Goal: Task Accomplishment & Management: Use online tool/utility

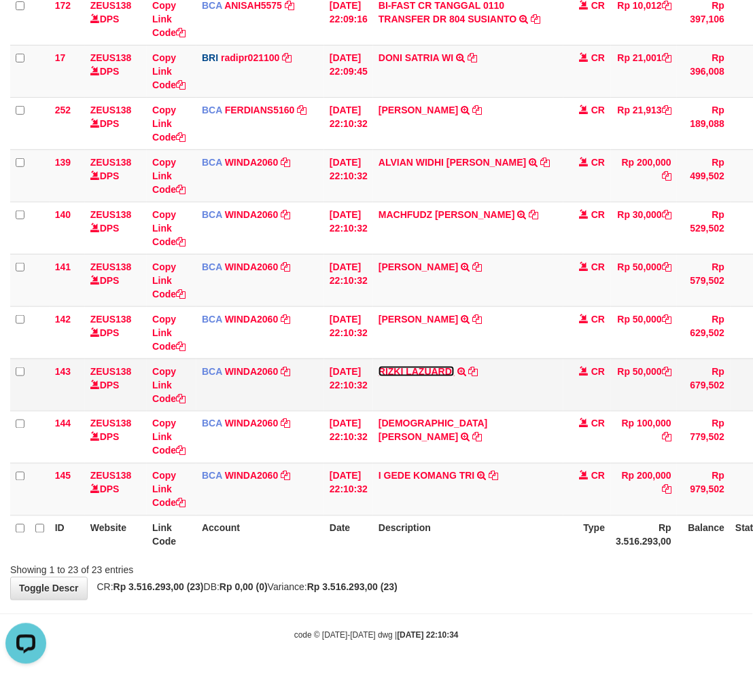
click at [444, 372] on link "RIZKI LAZUARDI" at bounding box center [416, 371] width 76 height 11
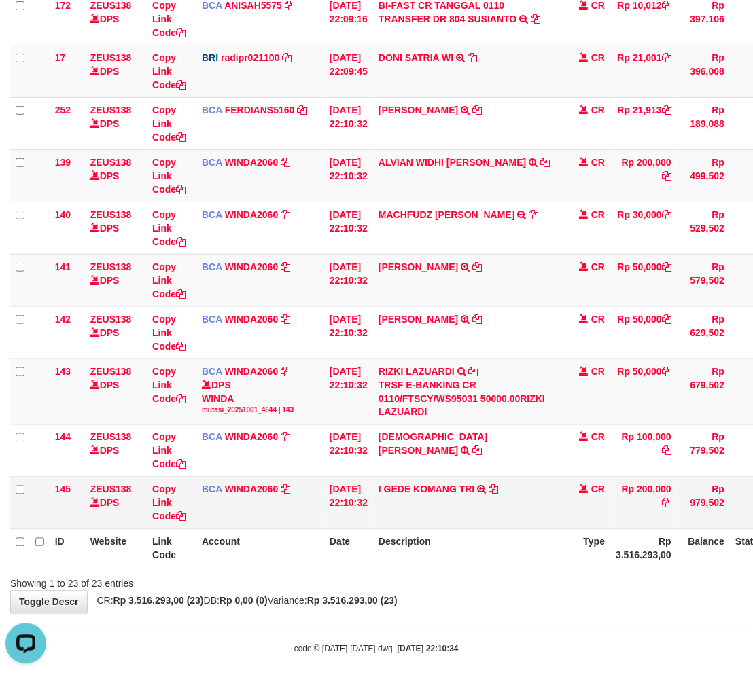
click at [470, 512] on td "I GEDE KOMANG TRI TRSF E-BANKING CR 0110/FTSCY/WS95031 200000.00I GEDE KOMANG T…" at bounding box center [468, 503] width 190 height 52
click at [452, 516] on td "I GEDE KOMANG TRI TRSF E-BANKING CR 0110/FTSCY/WS95031 200000.00I GEDE KOMANG T…" at bounding box center [468, 503] width 190 height 52
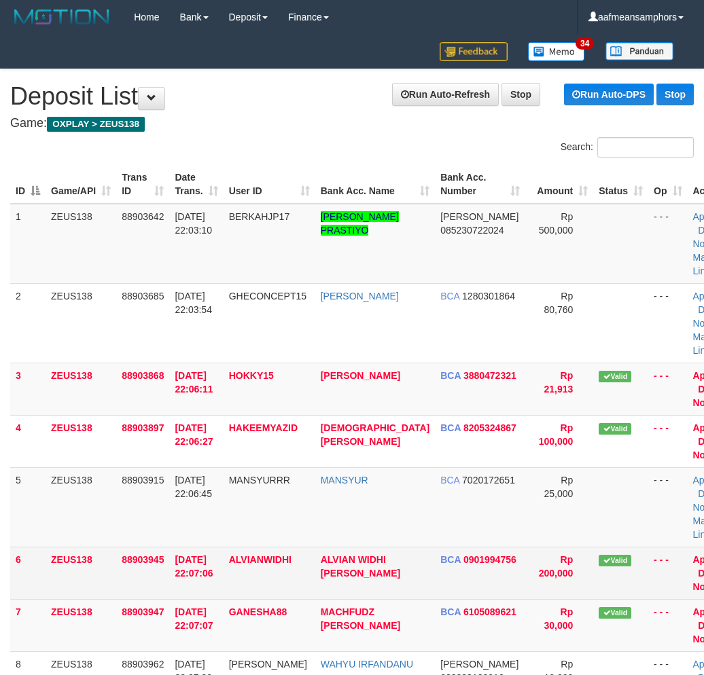
scroll to position [141, 0]
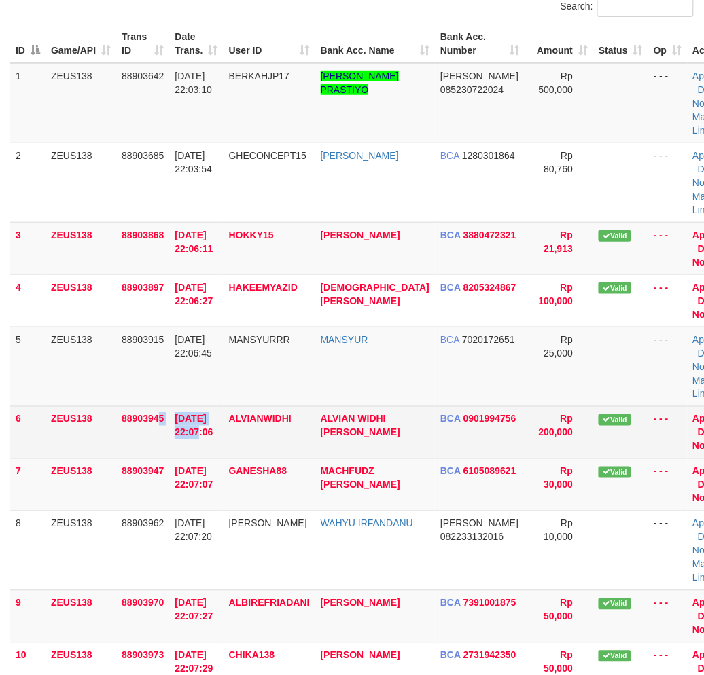
click at [180, 454] on tr "6 ZEUS138 88903945 01/10/2025 22:07:06 ALVIANWIDHI ALVIAN WIDHI NORMA BCA 09019…" at bounding box center [376, 432] width 732 height 52
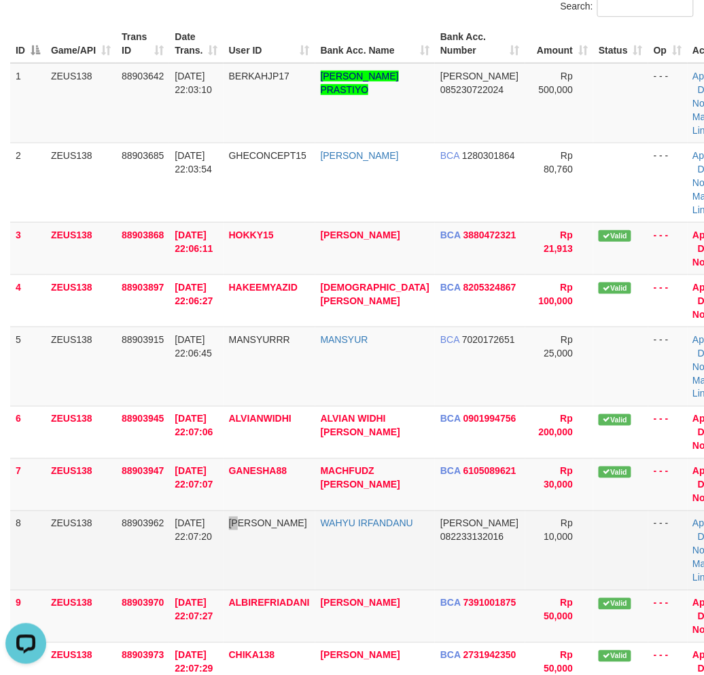
click at [247, 581] on td "YOSHIYUKI" at bounding box center [270, 550] width 92 height 79
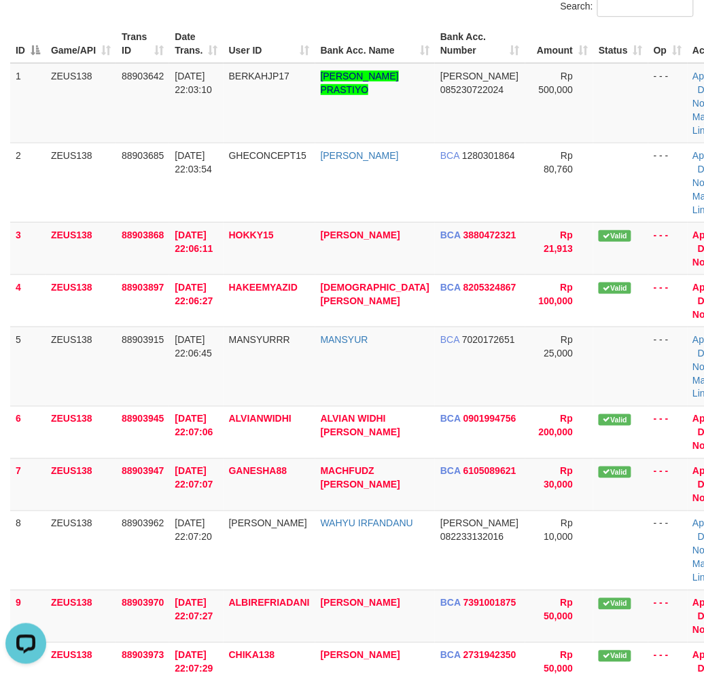
scroll to position [1052, 0]
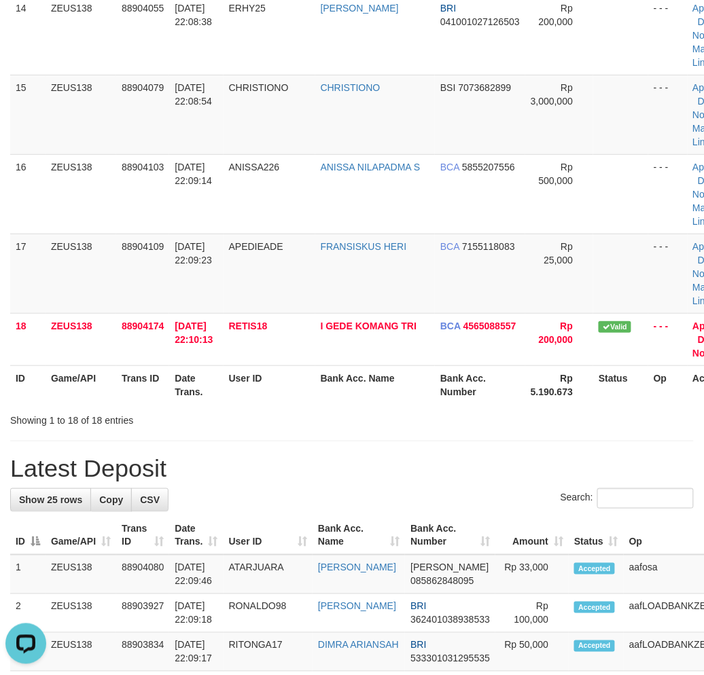
drag, startPoint x: 240, startPoint y: 429, endPoint x: 159, endPoint y: 438, distance: 81.3
click at [249, 432] on div "**********" at bounding box center [352, 316] width 704 height 2597
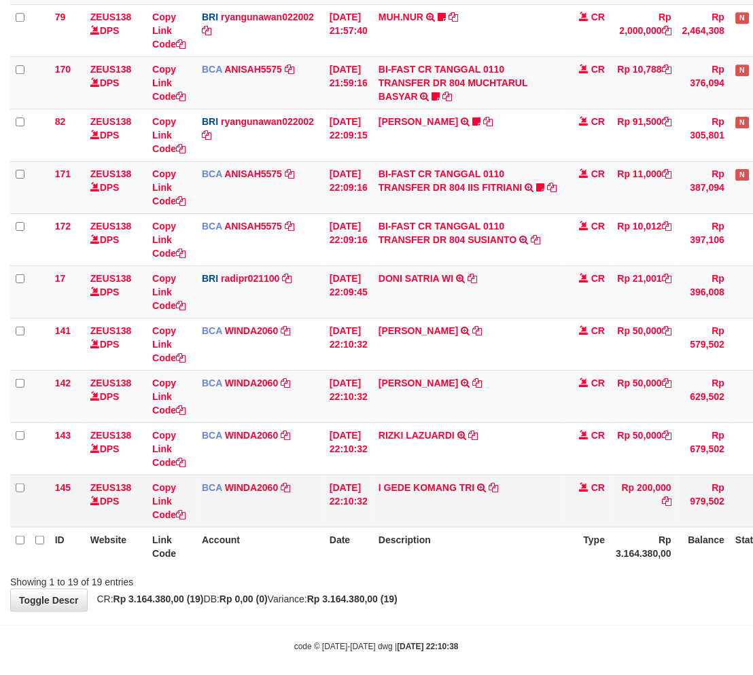
drag, startPoint x: 0, startPoint y: 0, endPoint x: 461, endPoint y: 514, distance: 689.9
click at [461, 514] on td "I GEDE KOMANG TRI TRSF E-BANKING CR 0110/FTSCY/WS95031 200000.00I GEDE KOMANG T…" at bounding box center [468, 501] width 190 height 52
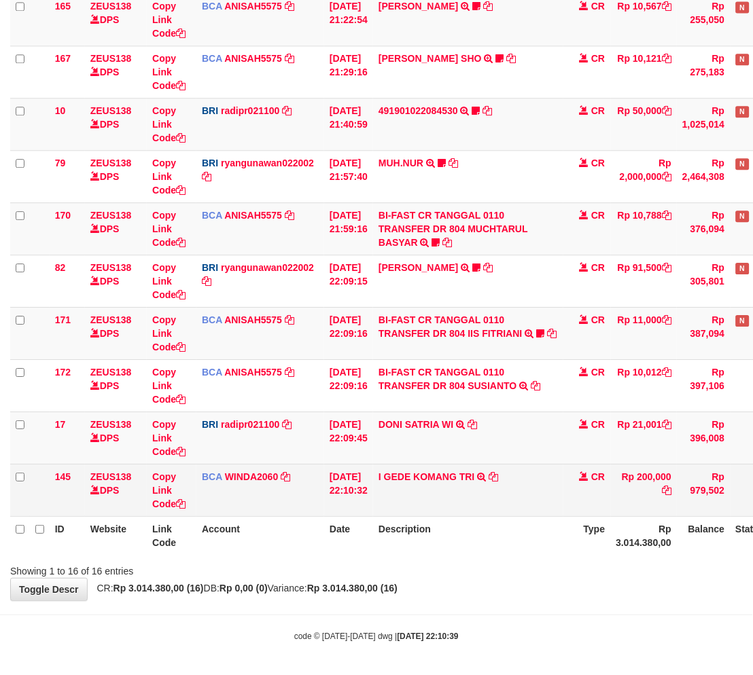
scroll to position [491, 0]
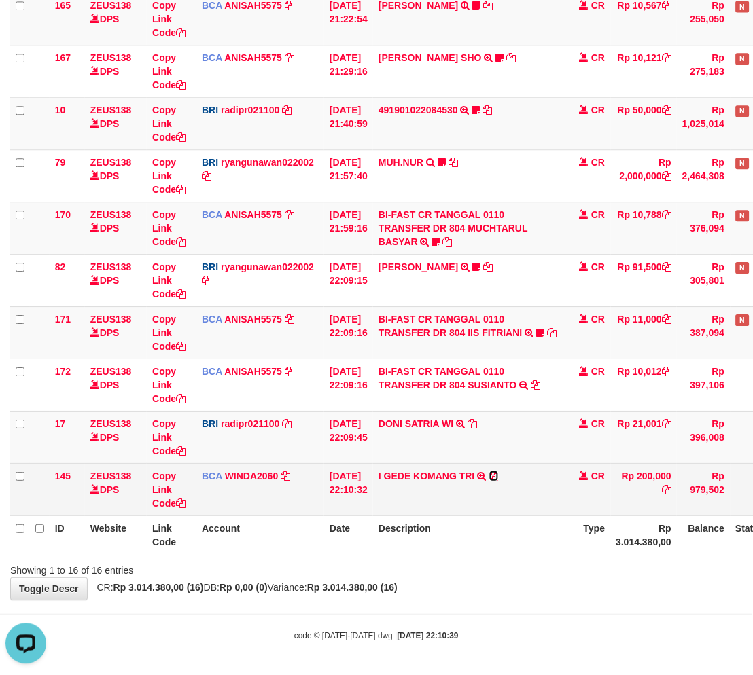
click at [499, 474] on icon at bounding box center [494, 477] width 10 height 10
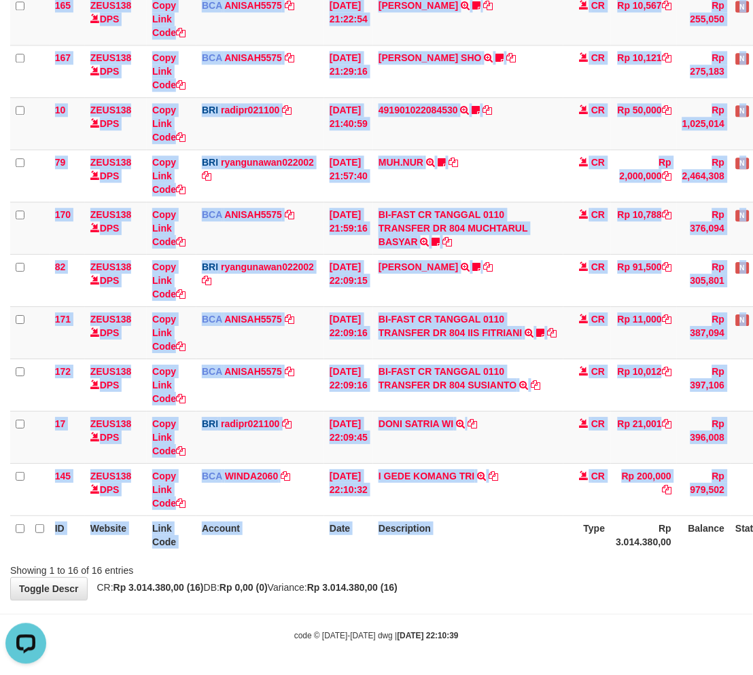
drag, startPoint x: 578, startPoint y: 555, endPoint x: 571, endPoint y: 539, distance: 17.3
click at [577, 555] on div "ID Website Link Code Account Date Description Type Amount Balance Status Action…" at bounding box center [376, 97] width 753 height 923
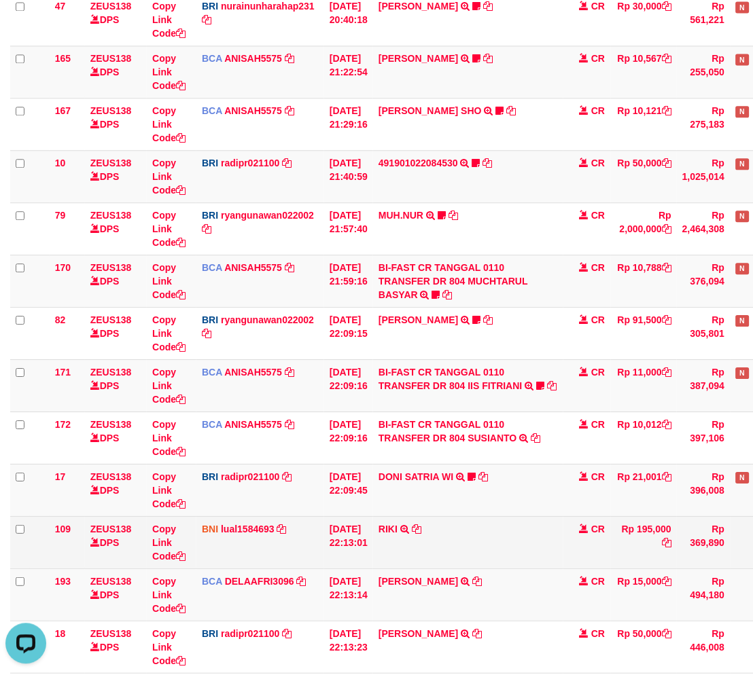
click at [444, 538] on td "RIKI TRANSFER DARI SDR RIKI" at bounding box center [468, 542] width 190 height 52
click at [454, 540] on td "RIKI TRANSFER DARI SDR RIKI" at bounding box center [468, 542] width 190 height 52
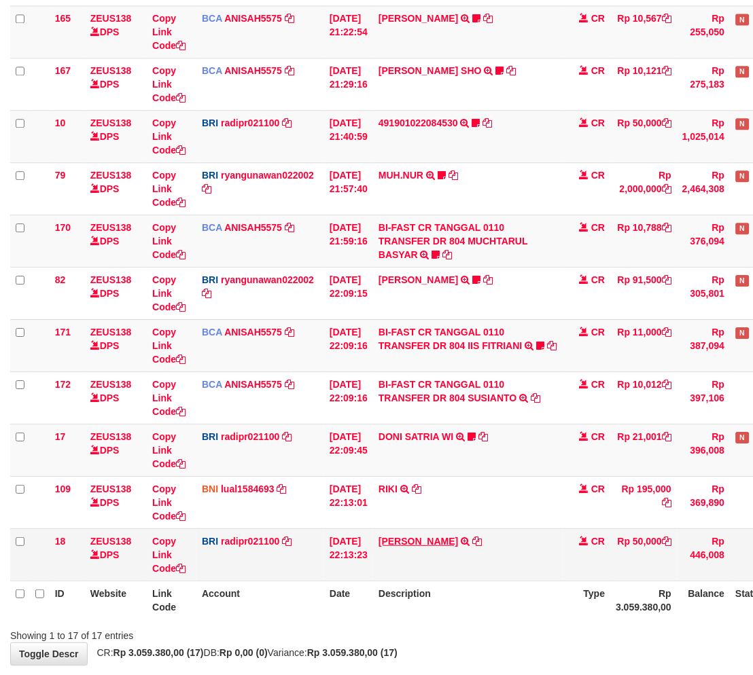
click at [458, 545] on link "[PERSON_NAME]" at bounding box center [417, 541] width 79 height 11
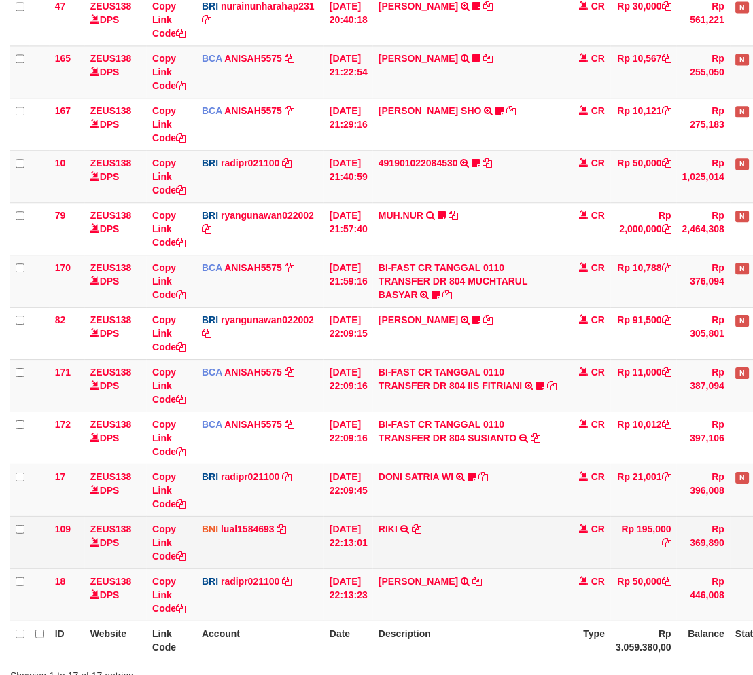
click at [454, 549] on td "RIKI TRANSFER DARI SDR RIKI" at bounding box center [468, 542] width 190 height 52
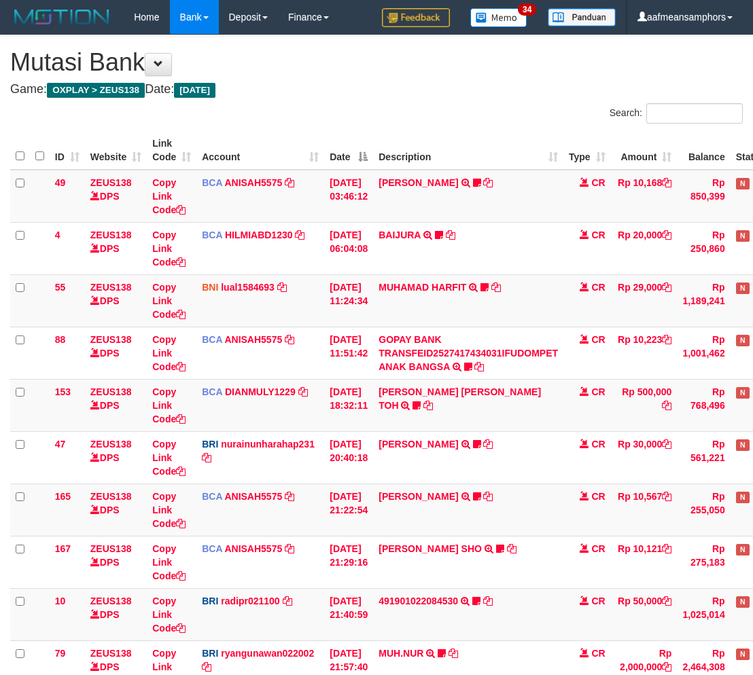
scroll to position [544, 0]
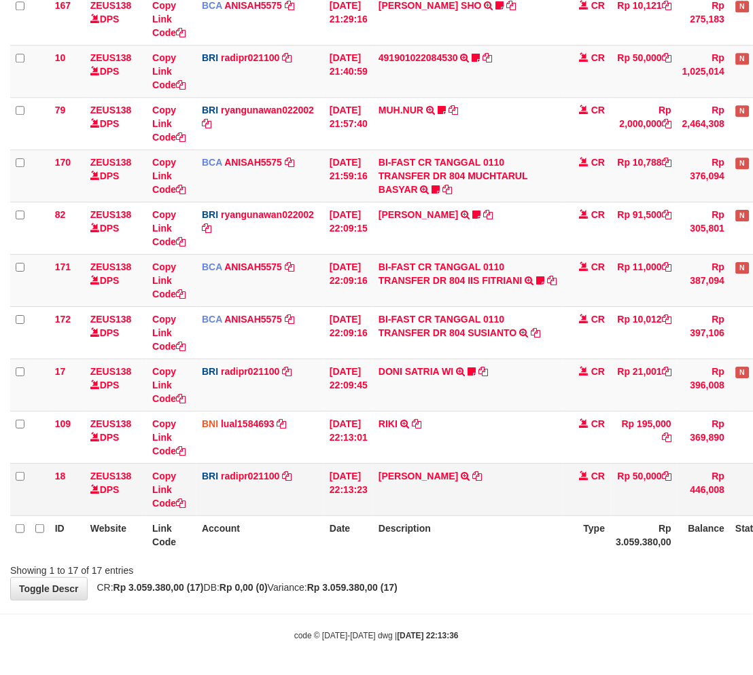
click at [451, 466] on td "DANA MURNIKASIHGU TRANSFER NBMB DANA MURNIKASIHGU TO REYNALDI ADI PRATAMA" at bounding box center [468, 489] width 190 height 52
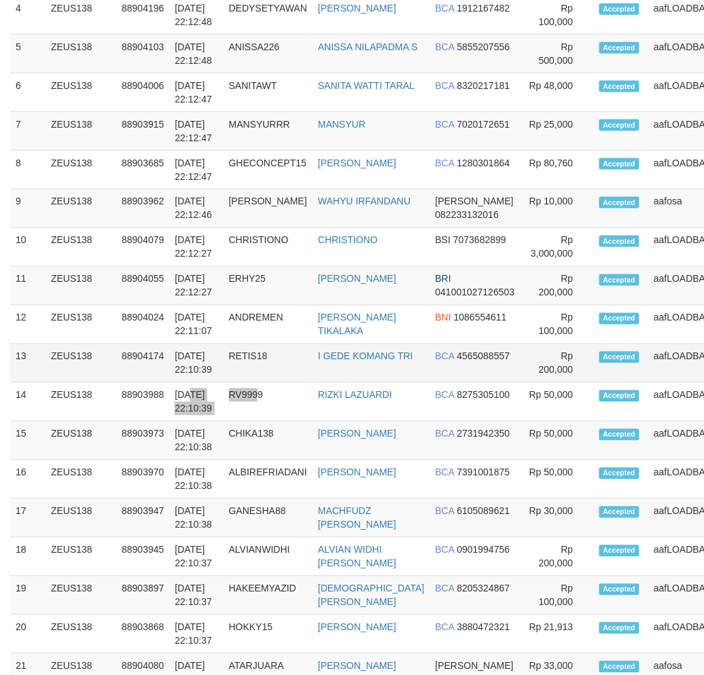
click at [270, 422] on tr "14 ZEUS138 88903988 [DATE] 22:10:39 RV9999 RIZKI LAZUARDI BCA 8275305100 Rp 50,…" at bounding box center [407, 402] width 795 height 39
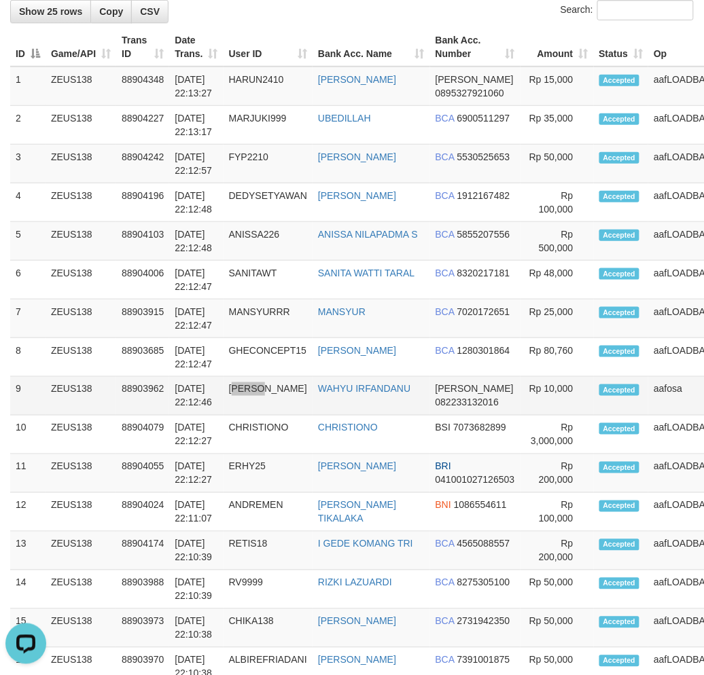
drag, startPoint x: 272, startPoint y: 465, endPoint x: 319, endPoint y: 374, distance: 102.7
click at [272, 416] on td "[PERSON_NAME]" at bounding box center [268, 396] width 89 height 39
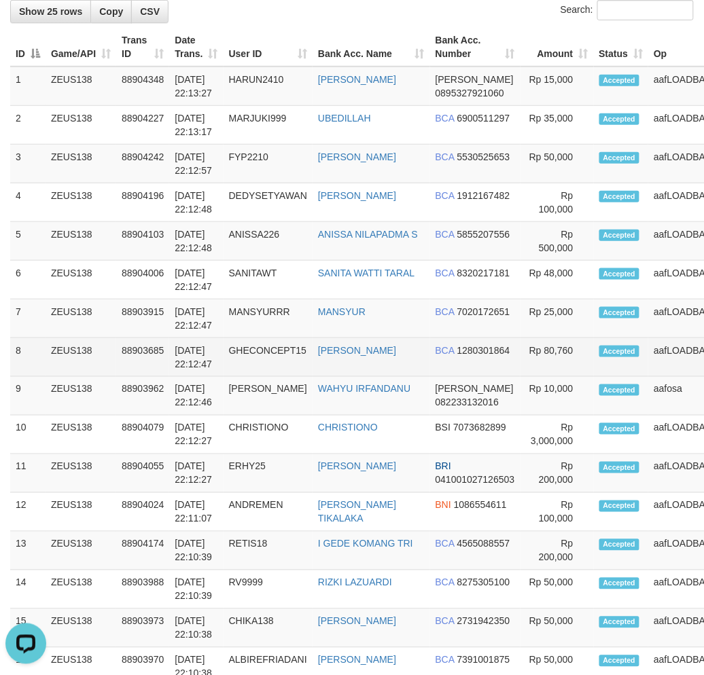
click at [212, 377] on td "[DATE] 22:12:47" at bounding box center [196, 357] width 54 height 39
click at [235, 377] on td "GHECONCEPT15" at bounding box center [268, 357] width 89 height 39
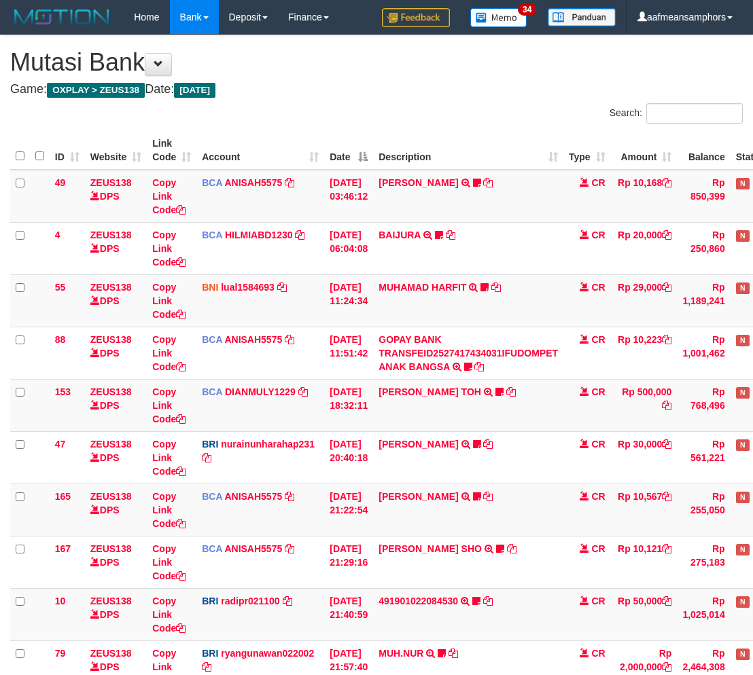
scroll to position [544, 0]
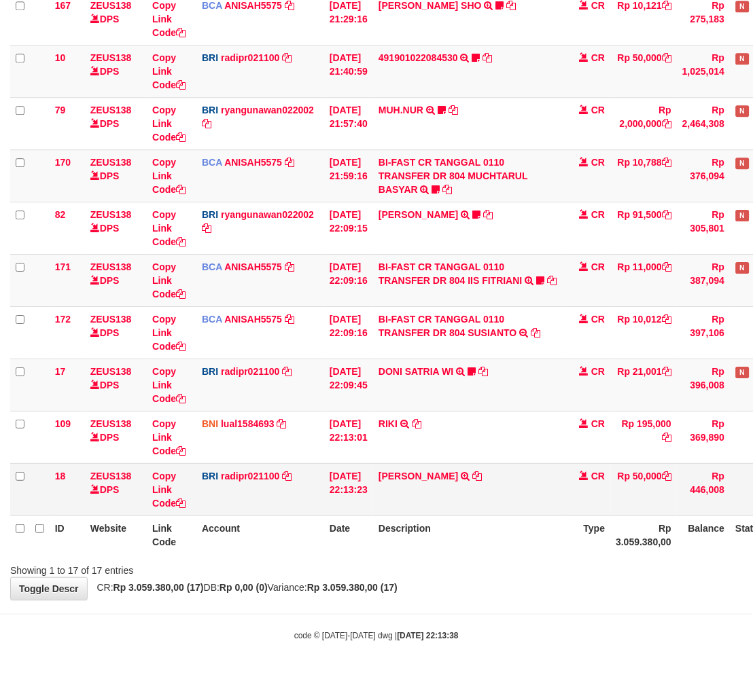
click at [452, 466] on td "DANA MURNIKASIHGU TRANSFER NBMB DANA MURNIKASIHGU TO REYNALDI ADI PRATAMA" at bounding box center [468, 489] width 190 height 52
copy td "MURNIKASIHGU"
drag, startPoint x: 501, startPoint y: 499, endPoint x: 628, endPoint y: 484, distance: 127.9
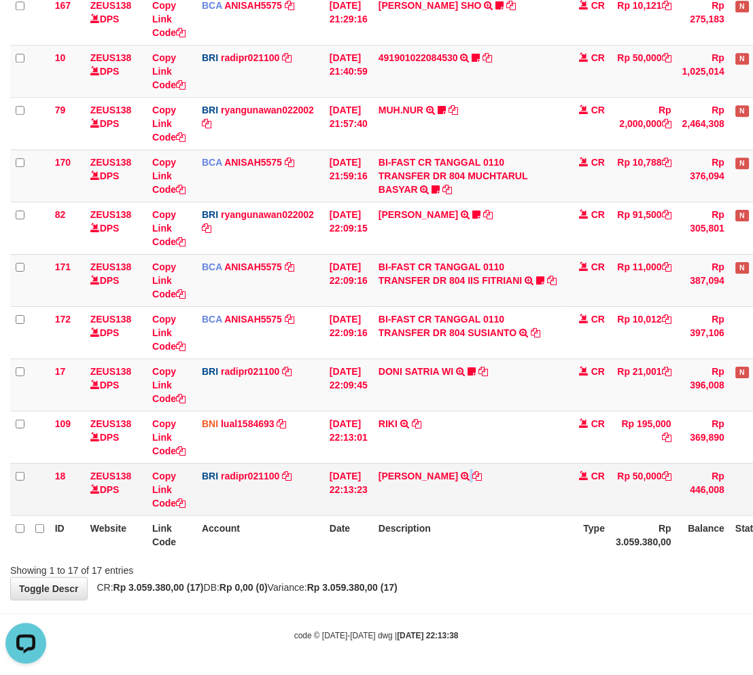
click at [499, 501] on td "DANA MURNIKASIHGU TRANSFER NBMB DANA MURNIKASIHGU TO REYNALDI ADI PRATAMA" at bounding box center [468, 489] width 190 height 52
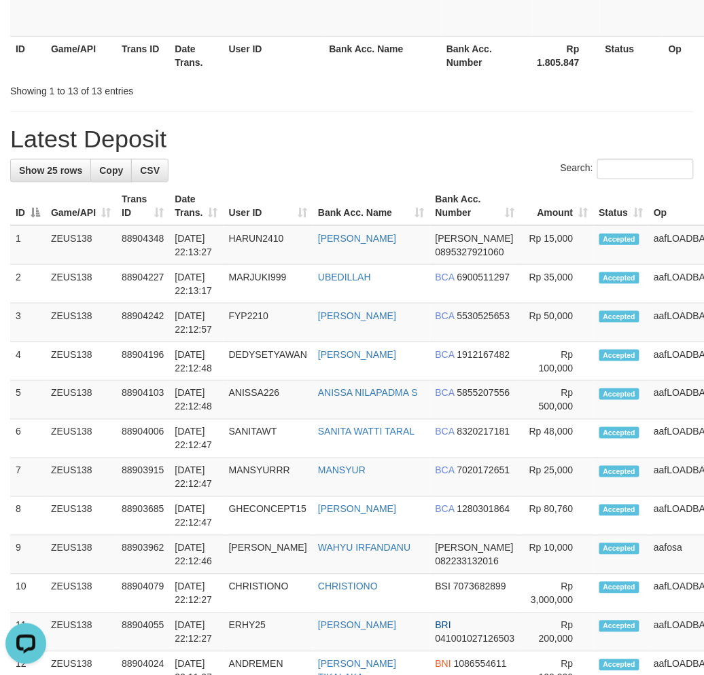
drag, startPoint x: 225, startPoint y: 569, endPoint x: 5, endPoint y: 512, distance: 227.6
click at [228, 536] on td "GHECONCEPT15" at bounding box center [268, 516] width 89 height 39
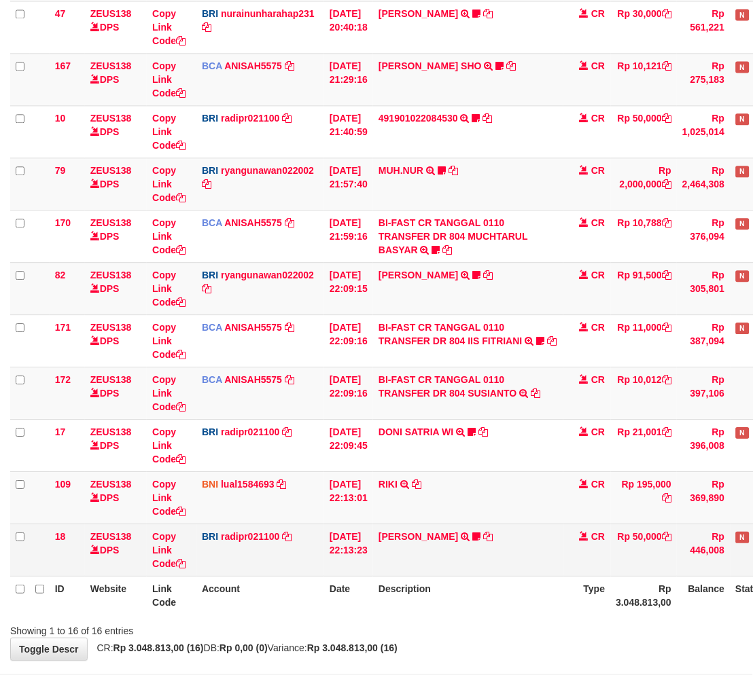
click at [555, 574] on td "[PERSON_NAME] TRANSFER NBMB [PERSON_NAME] MURNIKASIHGU TO REYNALDI ADI PRATAMA …" at bounding box center [468, 550] width 190 height 52
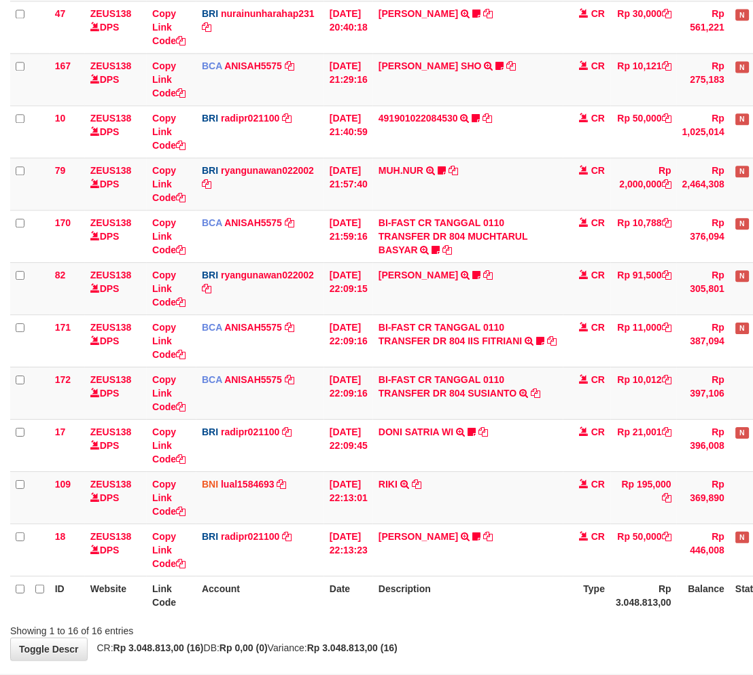
scroll to position [491, 0]
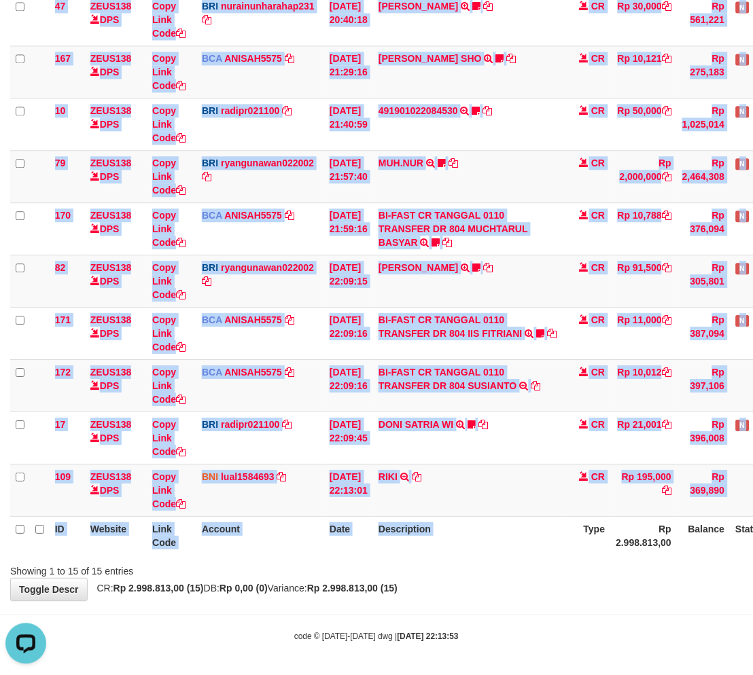
drag, startPoint x: 584, startPoint y: 552, endPoint x: 573, endPoint y: 558, distance: 13.1
click at [573, 558] on div "Search: ID Website Link Code Account Date Description Type Amount Balance Statu…" at bounding box center [376, 121] width 732 height 913
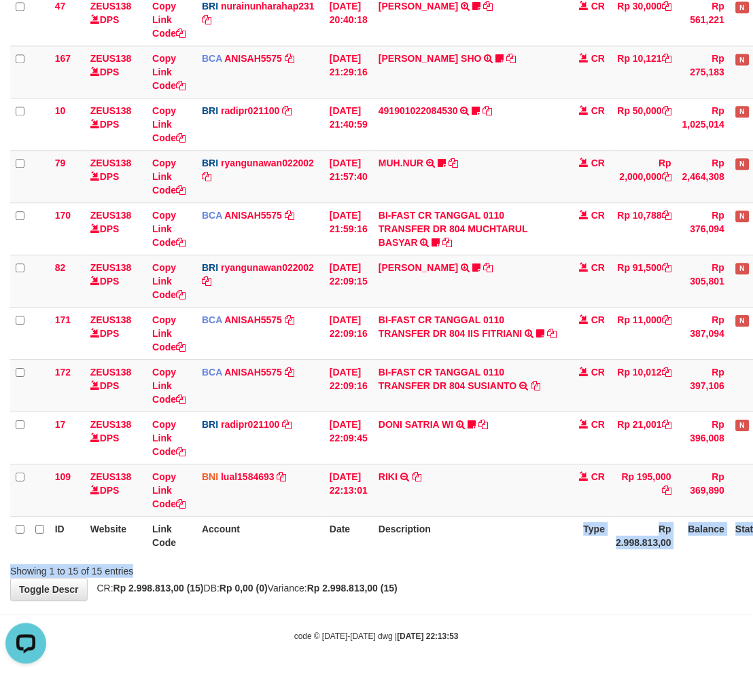
drag, startPoint x: 563, startPoint y: 550, endPoint x: 576, endPoint y: 550, distance: 13.6
click at [560, 552] on th "Description" at bounding box center [468, 535] width 190 height 39
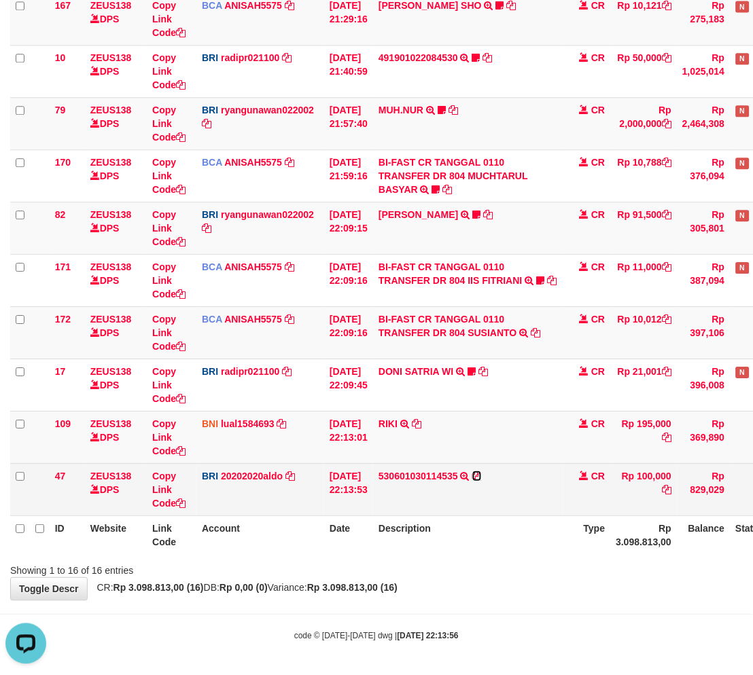
drag, startPoint x: 484, startPoint y: 473, endPoint x: 495, endPoint y: 472, distance: 11.0
click at [482, 473] on icon at bounding box center [477, 477] width 10 height 10
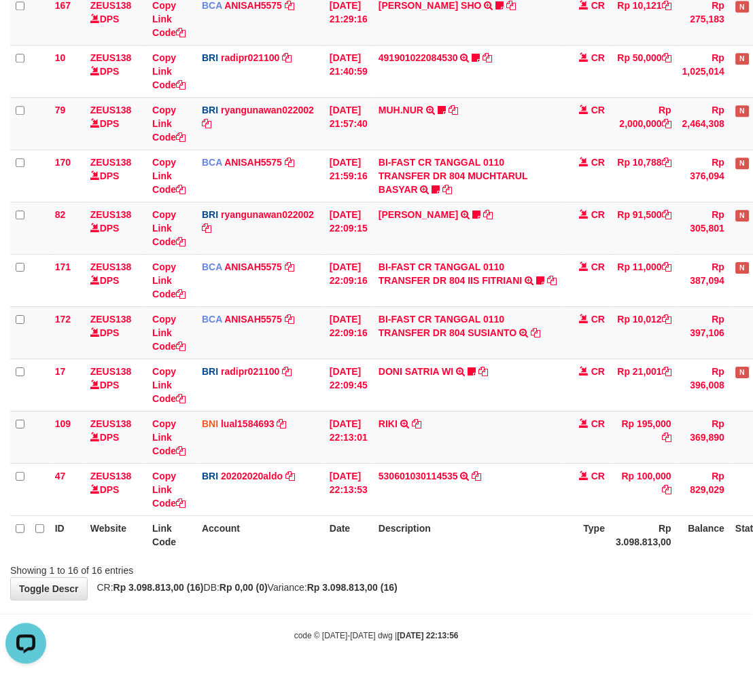
click at [487, 619] on body "Toggle navigation Home Bank Account List Load By Website Group [OXPLAY] ZEUS138…" at bounding box center [376, 92] width 753 height 1167
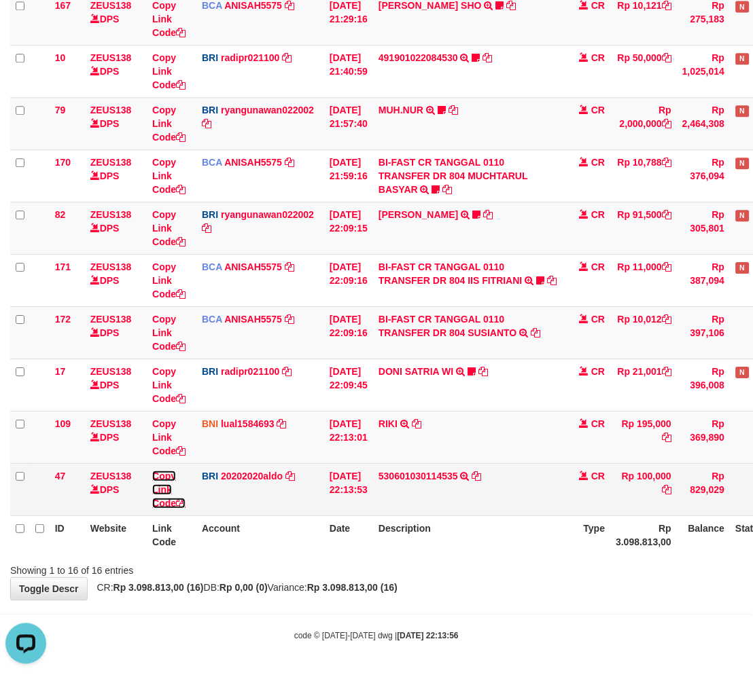
click at [164, 489] on link "Copy Link Code" at bounding box center [168, 490] width 33 height 38
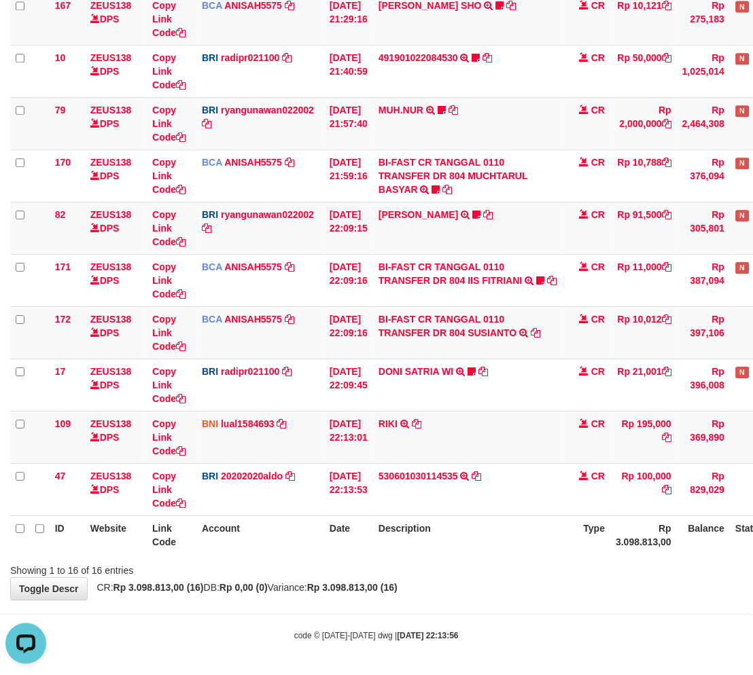
scroll to position [186, 0]
drag, startPoint x: 544, startPoint y: 518, endPoint x: 544, endPoint y: 533, distance: 15.0
click at [544, 533] on th "Description" at bounding box center [468, 535] width 190 height 39
click at [518, 552] on th "Description" at bounding box center [468, 535] width 190 height 39
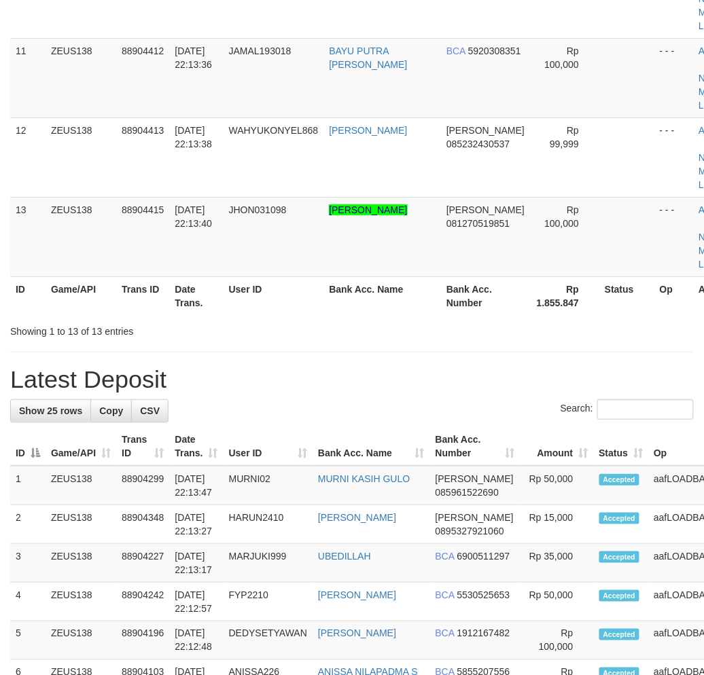
scroll to position [900, 0]
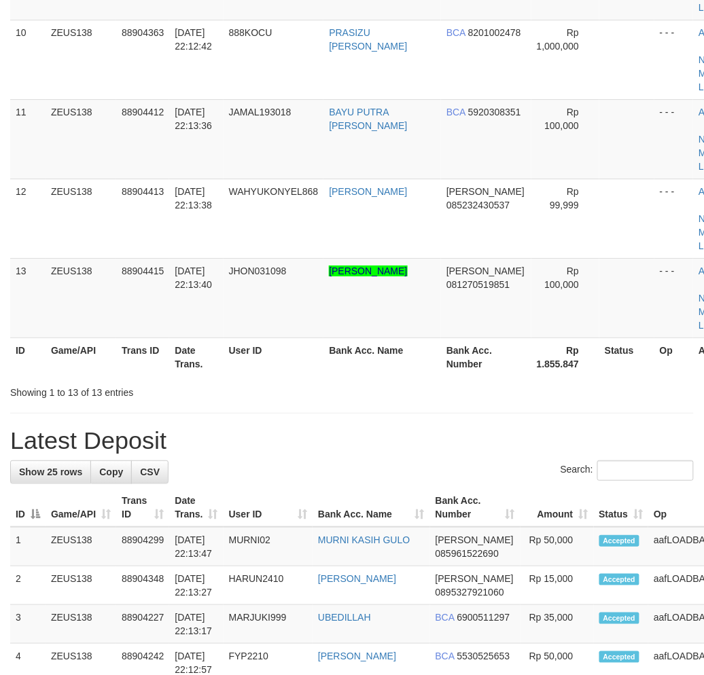
click at [243, 429] on h1 "Latest Deposit" at bounding box center [351, 440] width 683 height 27
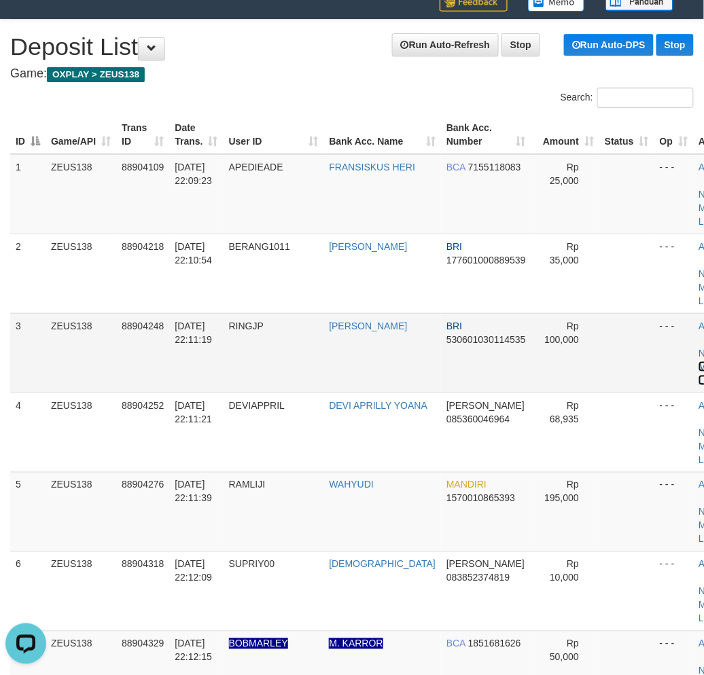
click at [698, 366] on link "Manual Link" at bounding box center [713, 373] width 31 height 24
click at [698, 367] on link "Manual Link" at bounding box center [713, 373] width 31 height 24
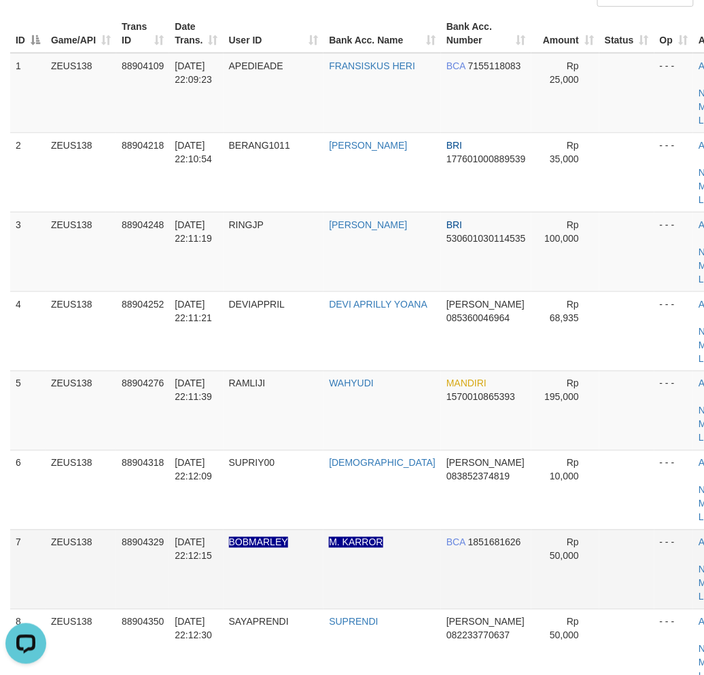
scroll to position [276, 0]
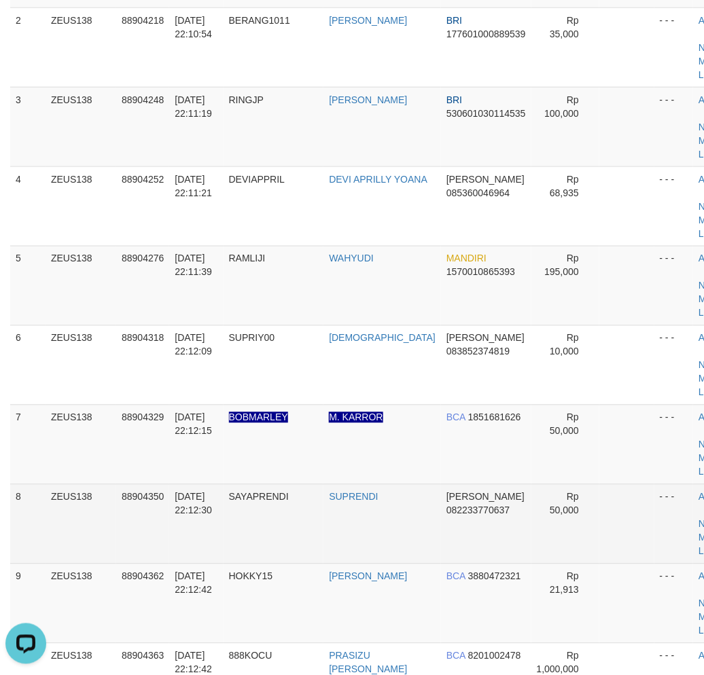
click at [232, 548] on tr "8 ZEUS138 88904350 01/10/2025 22:12:30 SAYAPRENDI SUPRENDI DANA 082233770637 Rp…" at bounding box center [379, 523] width 739 height 79
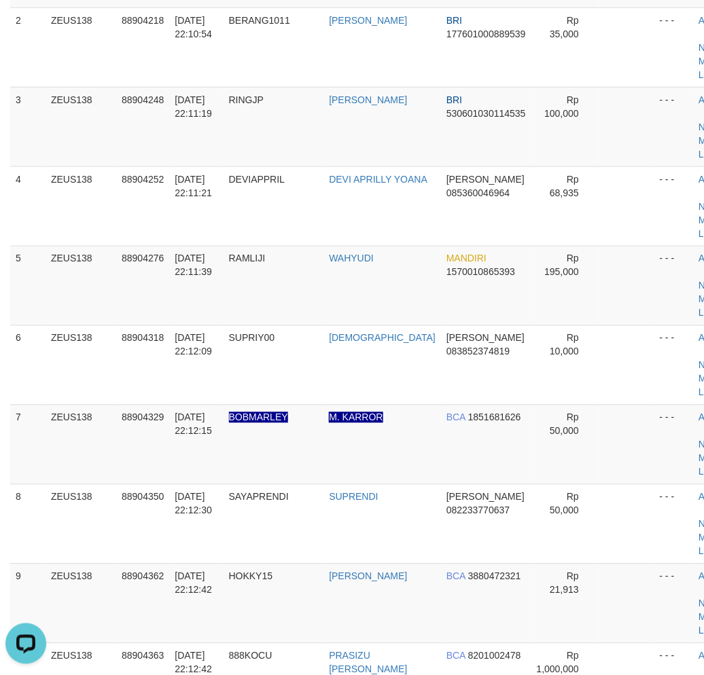
scroll to position [765, 0]
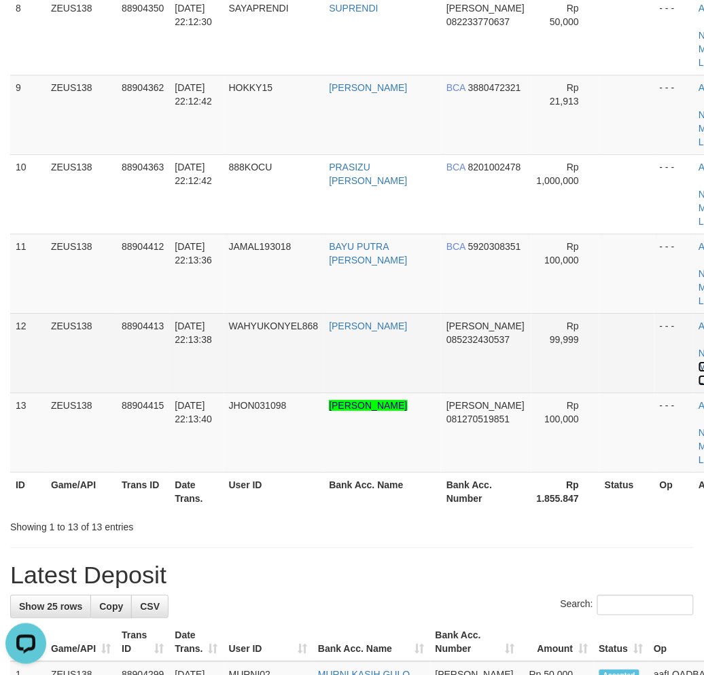
click at [698, 364] on link "Manual Link" at bounding box center [713, 373] width 31 height 24
click at [698, 363] on link "Manual Link" at bounding box center [713, 373] width 31 height 24
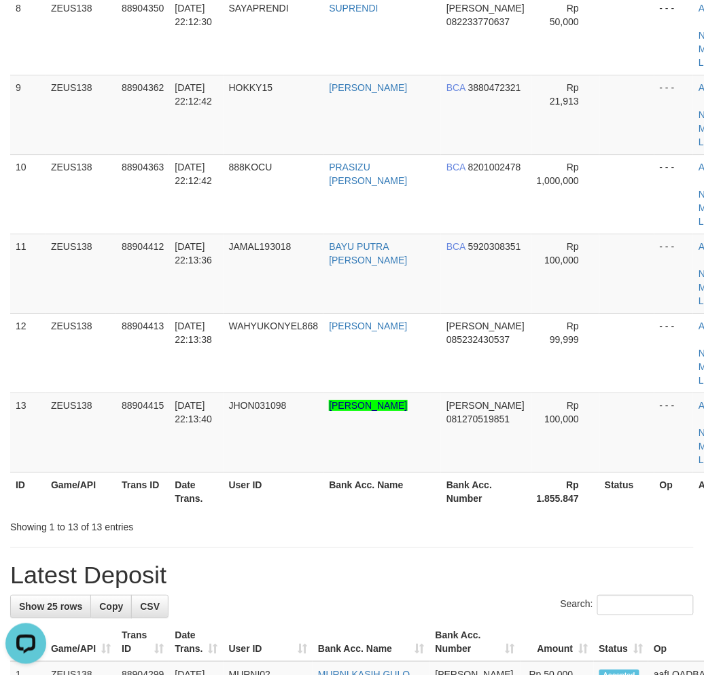
drag, startPoint x: 363, startPoint y: 597, endPoint x: 3, endPoint y: 569, distance: 361.8
click at [363, 596] on div "Search:" at bounding box center [351, 607] width 683 height 24
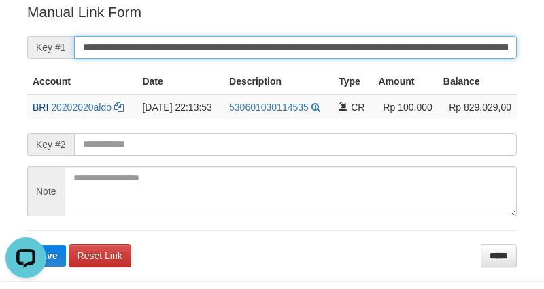
click at [348, 43] on input "**********" at bounding box center [295, 47] width 442 height 23
paste input "*"
type input "**********"
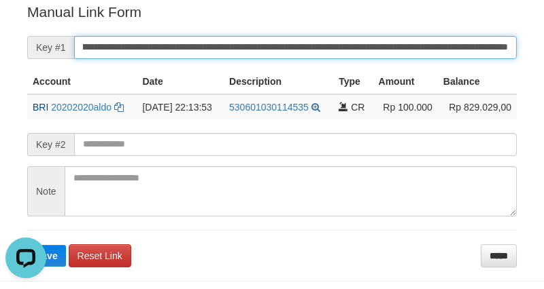
click at [27, 245] on button "Save" at bounding box center [46, 256] width 39 height 22
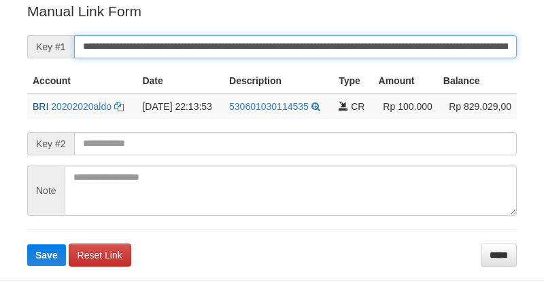
click at [349, 49] on input "**********" at bounding box center [295, 46] width 442 height 23
click at [351, 50] on input "**********" at bounding box center [295, 46] width 442 height 23
click at [27, 245] on button "Save" at bounding box center [46, 256] width 39 height 22
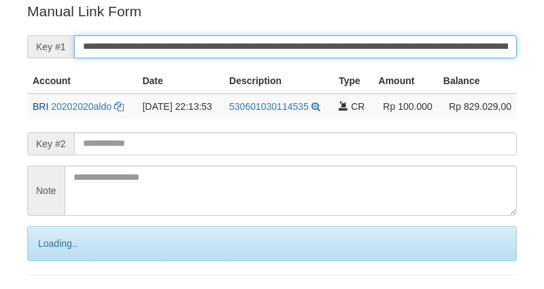
scroll to position [274, 0]
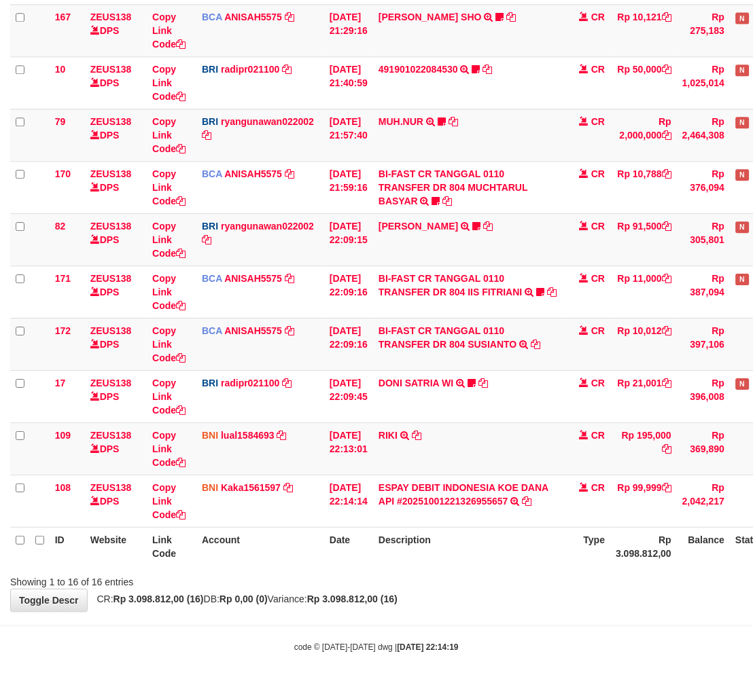
click at [552, 643] on body "Toggle navigation Home Bank Account List Load By Website Group [OXPLAY] ZEUS138…" at bounding box center [376, 103] width 753 height 1167
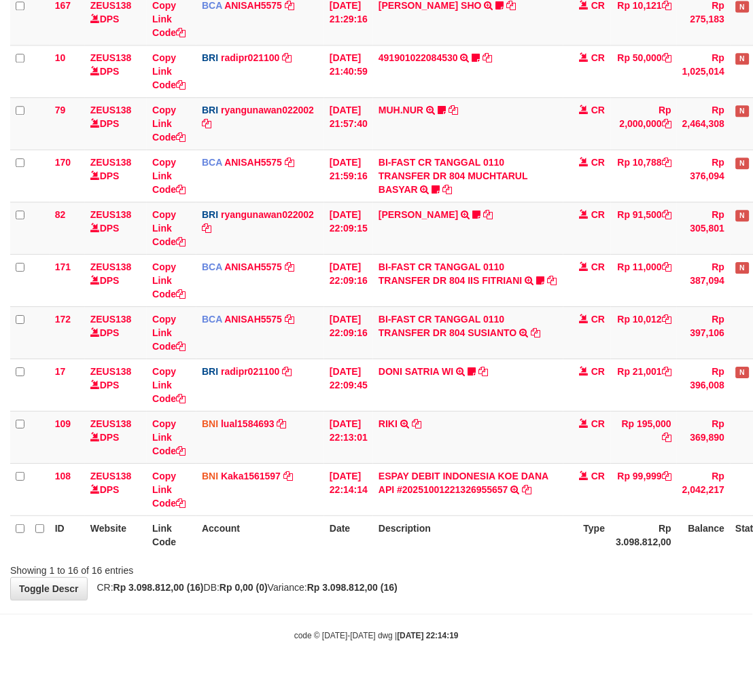
click at [552, 644] on body "Toggle navigation Home Bank Account List Load By Website Group [OXPLAY] ZEUS138…" at bounding box center [376, 92] width 753 height 1167
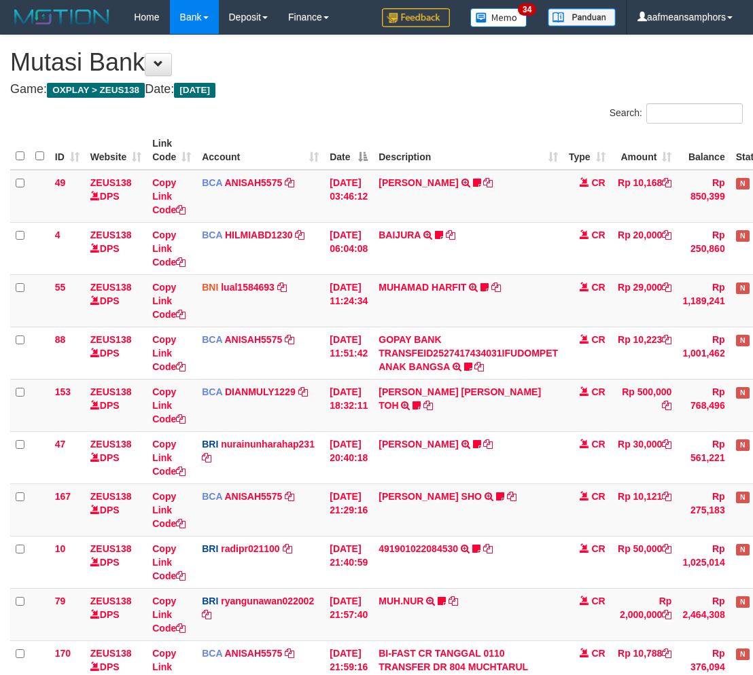
scroll to position [491, 0]
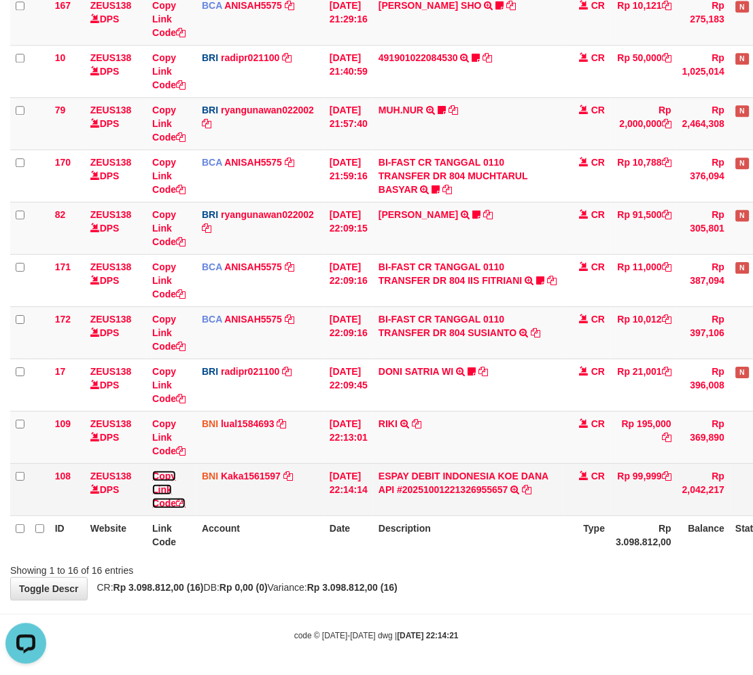
click at [164, 485] on link "Copy Link Code" at bounding box center [168, 490] width 33 height 38
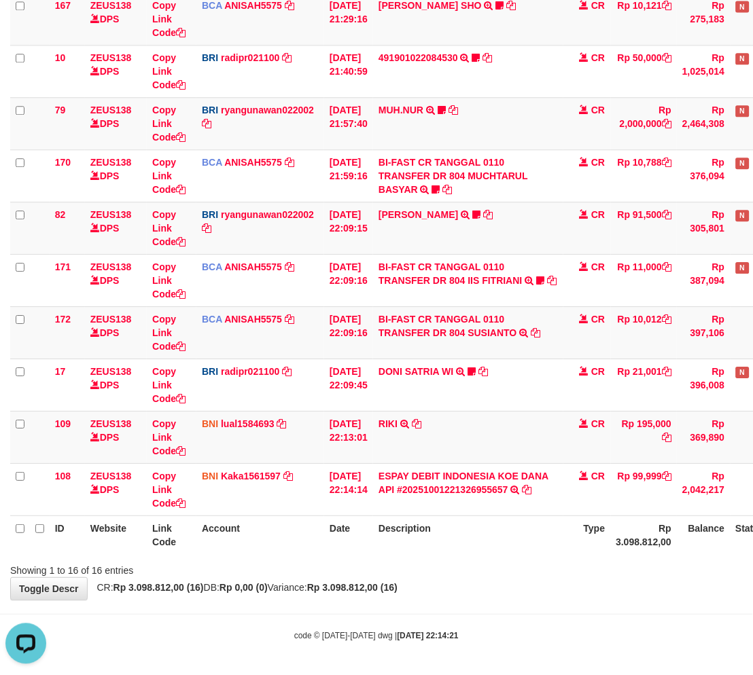
scroll to position [217, 0]
drag, startPoint x: 573, startPoint y: 594, endPoint x: 580, endPoint y: 591, distance: 7.0
click at [568, 595] on div "**********" at bounding box center [376, 72] width 753 height 1056
click at [544, 587] on div "**********" at bounding box center [376, 72] width 753 height 1056
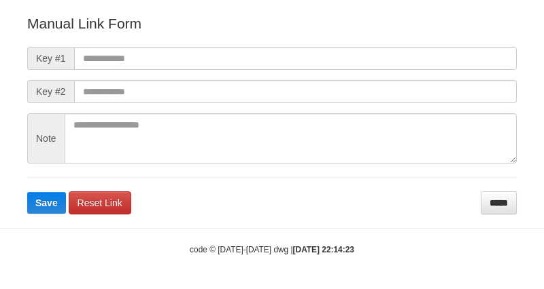
scroll to position [151, 0]
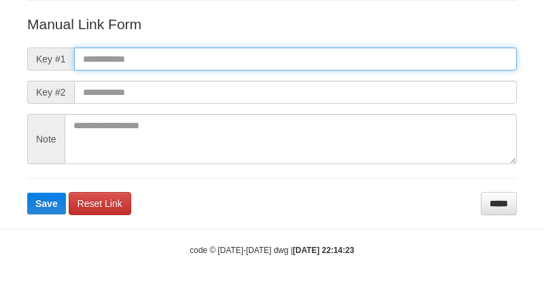
paste input "**********"
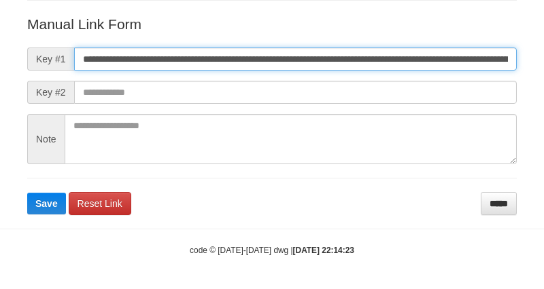
click at [375, 61] on input "**********" at bounding box center [295, 59] width 442 height 23
type input "**********"
click at [27, 193] on button "Save" at bounding box center [46, 204] width 39 height 22
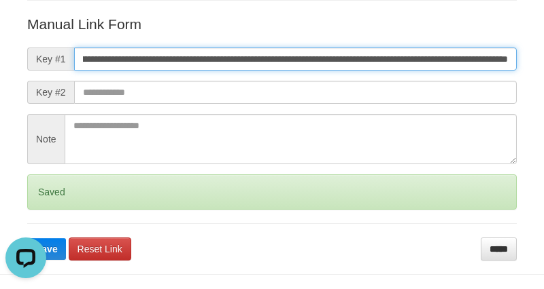
click at [27, 238] on button "Save" at bounding box center [46, 249] width 39 height 22
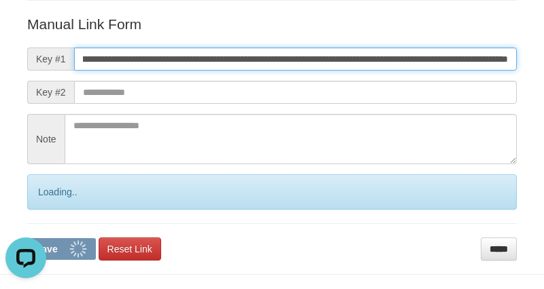
click at [27, 238] on button "Save" at bounding box center [61, 249] width 69 height 22
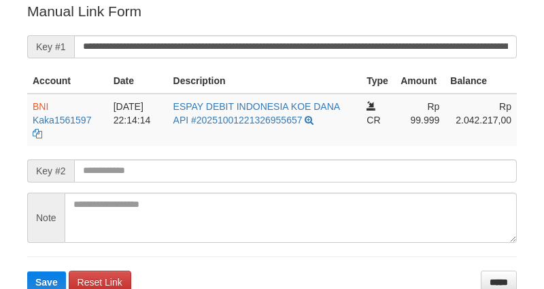
click at [337, 39] on input "**********" at bounding box center [295, 46] width 442 height 23
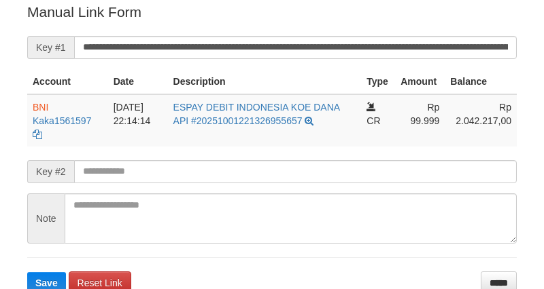
click at [27, 272] on button "Save" at bounding box center [46, 283] width 39 height 22
click at [337, 39] on input "**********" at bounding box center [295, 47] width 442 height 23
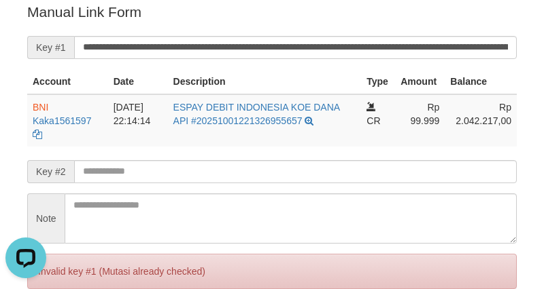
scroll to position [0, 0]
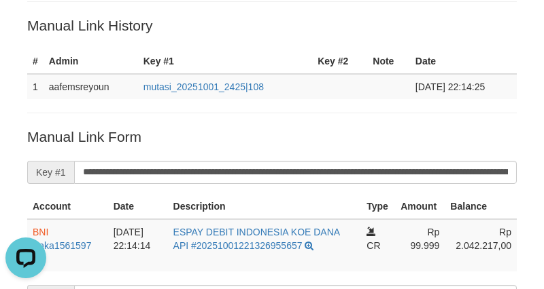
scroll to position [48, 0]
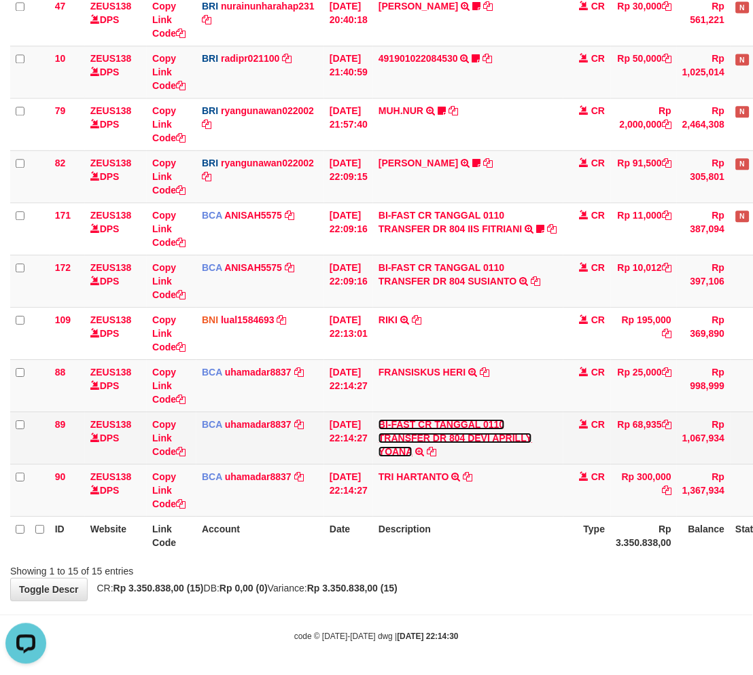
click at [493, 435] on link "BI-FAST CR TANGGAL 0110 TRANSFER DR 804 DEVI APRILLY YOANA" at bounding box center [455, 438] width 154 height 38
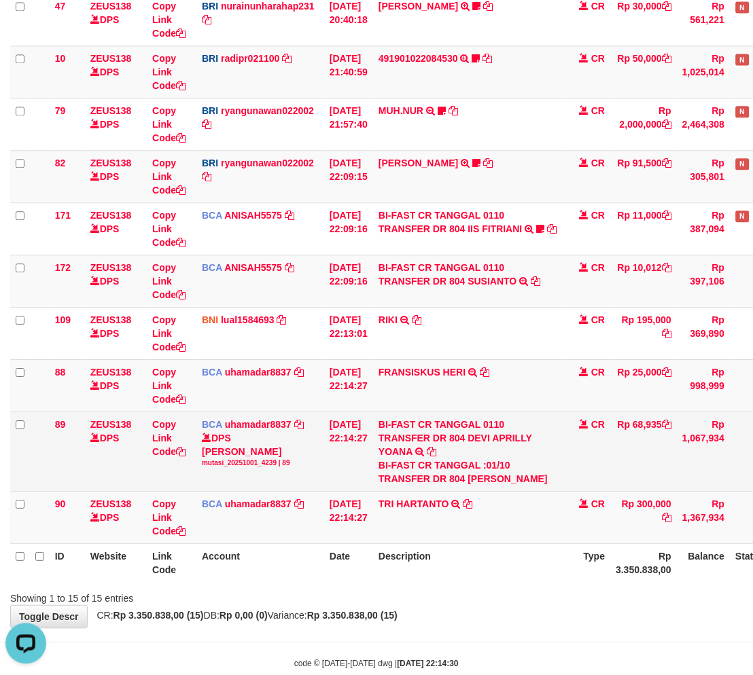
drag, startPoint x: 497, startPoint y: 480, endPoint x: 541, endPoint y: 485, distance: 44.4
click at [541, 485] on div "BI-FAST CR TANGGAL :01/10 TRANSFER DR 804 [PERSON_NAME]" at bounding box center [467, 472] width 179 height 27
copy div "DEVI APRILLY YOANA"
click at [167, 435] on link "Copy Link Code" at bounding box center [168, 438] width 33 height 38
copy div "DEVI APRILLY YOANA"
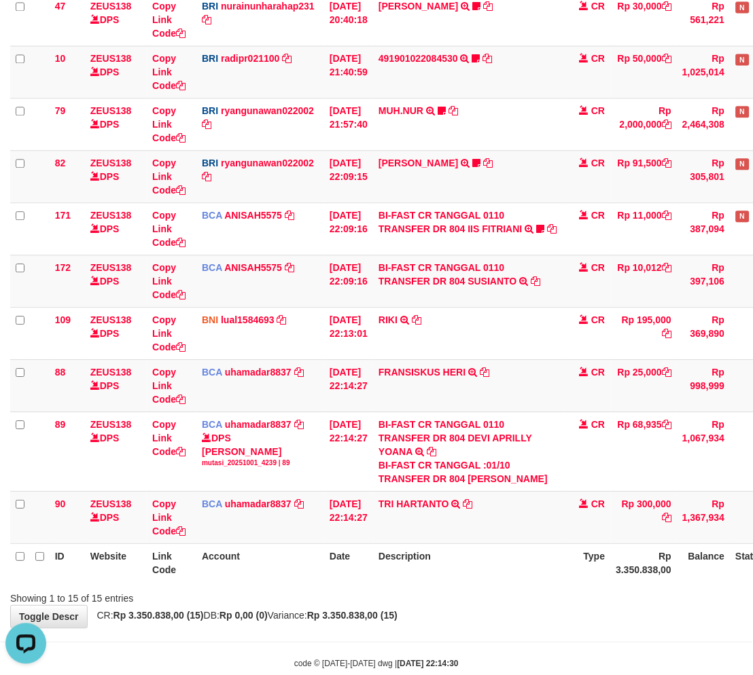
scroll to position [186, 0]
click at [567, 582] on tr "ID Website Link Code Account Date Description Type Rp 3.350.838,00 Balance Stat…" at bounding box center [417, 563] width 815 height 39
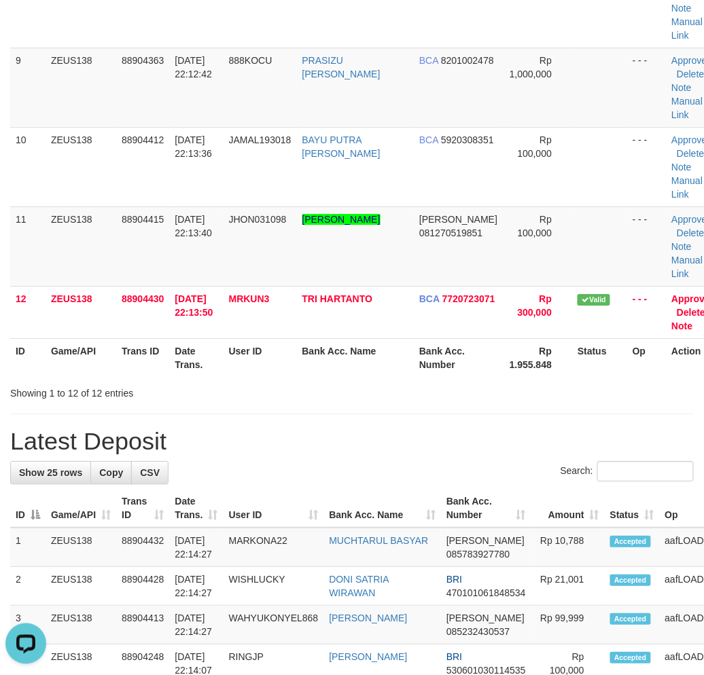
click at [270, 430] on h1 "Latest Deposit" at bounding box center [351, 441] width 683 height 27
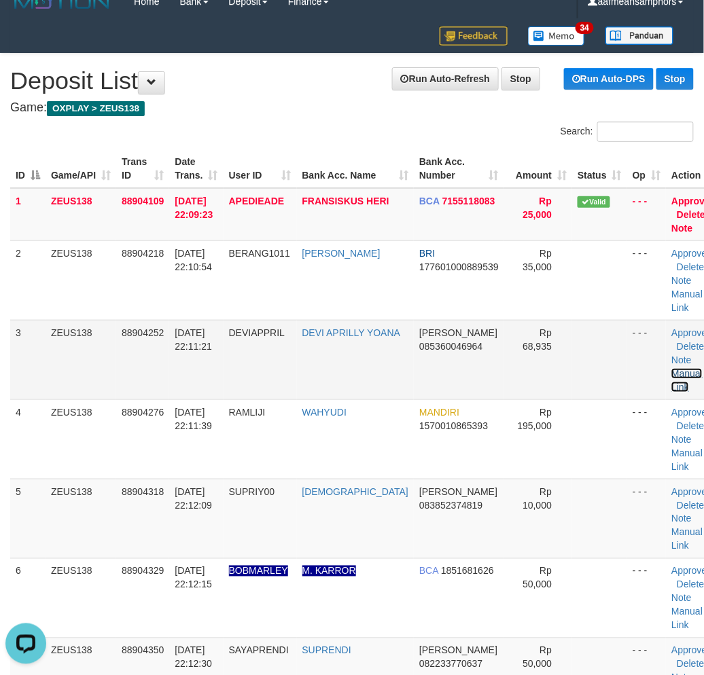
click at [671, 370] on link "Manual Link" at bounding box center [686, 380] width 31 height 24
click at [671, 368] on link "Manual Link" at bounding box center [686, 380] width 31 height 24
drag, startPoint x: 648, startPoint y: 374, endPoint x: 459, endPoint y: 361, distance: 190.0
click at [671, 374] on link "Manual Link" at bounding box center [686, 380] width 31 height 24
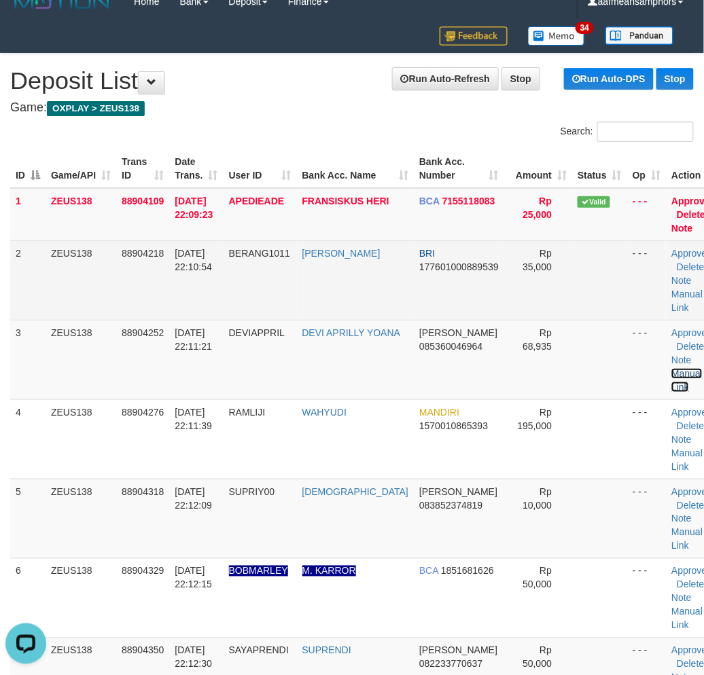
click at [671, 368] on link "Manual Link" at bounding box center [686, 380] width 31 height 24
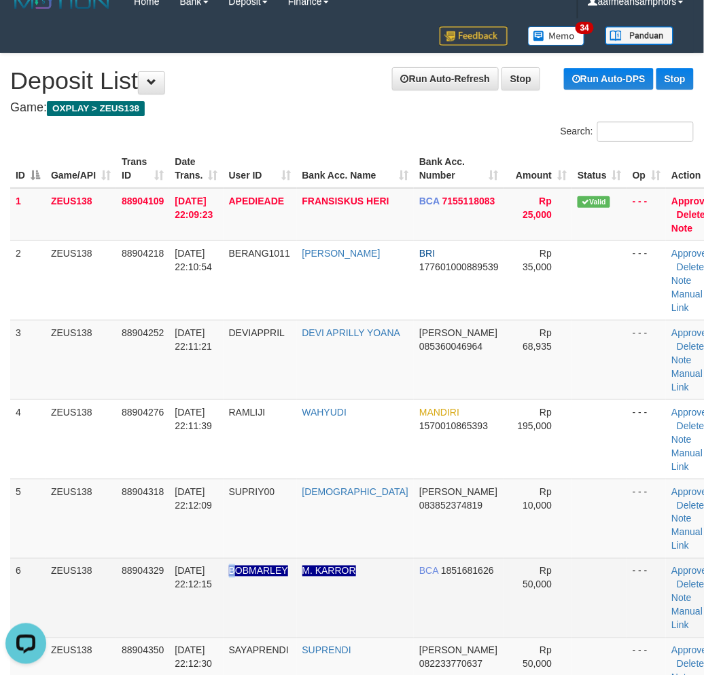
drag, startPoint x: 234, startPoint y: 589, endPoint x: 130, endPoint y: 581, distance: 104.3
click at [209, 586] on tr "6 ZEUS138 88904329 01/10/2025 22:12:15 BOBMARLEY M. KARROR BCA 1851681626 Rp 50…" at bounding box center [365, 597] width 711 height 79
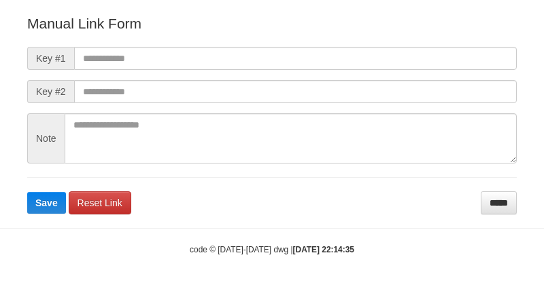
scroll to position [151, 0]
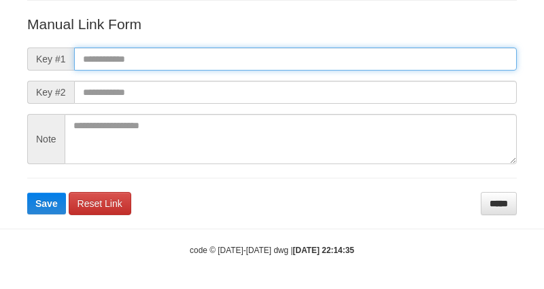
paste input "**********"
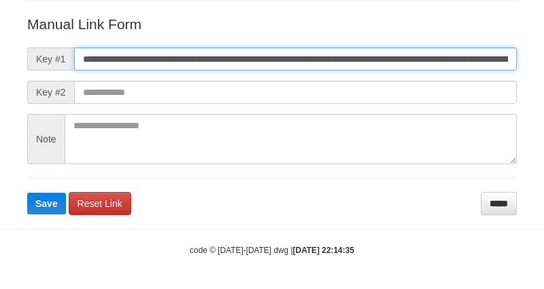
click at [372, 66] on input "**********" at bounding box center [295, 59] width 442 height 23
type input "**********"
click at [27, 193] on button "Save" at bounding box center [46, 204] width 39 height 22
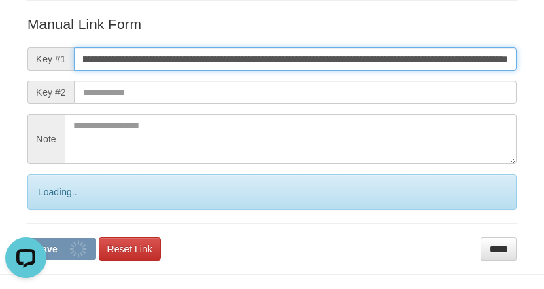
click at [27, 238] on button "Save" at bounding box center [61, 249] width 69 height 22
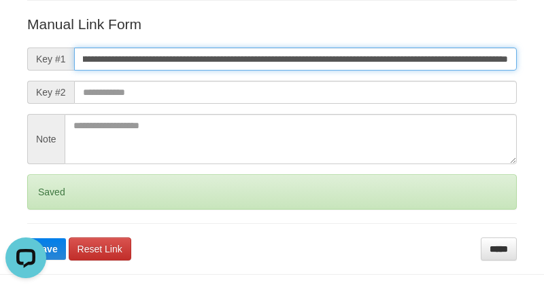
click at [27, 238] on button "Save" at bounding box center [46, 249] width 39 height 22
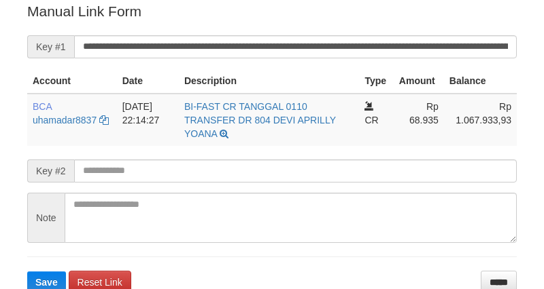
click at [304, 37] on input "**********" at bounding box center [295, 46] width 442 height 23
click at [27, 272] on button "Save" at bounding box center [46, 283] width 39 height 22
click at [304, 37] on input "**********" at bounding box center [295, 46] width 442 height 23
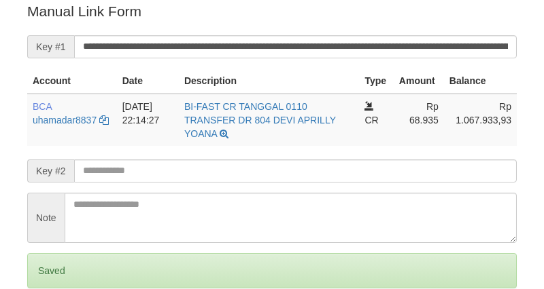
click at [300, 46] on input "**********" at bounding box center [295, 46] width 442 height 23
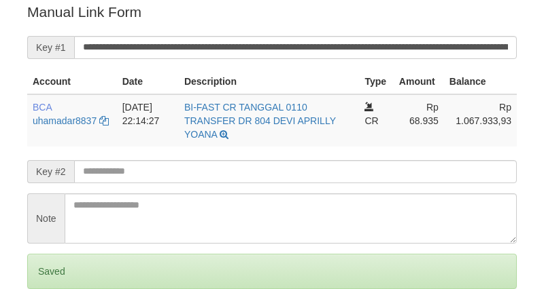
click at [300, 45] on input "**********" at bounding box center [295, 47] width 442 height 23
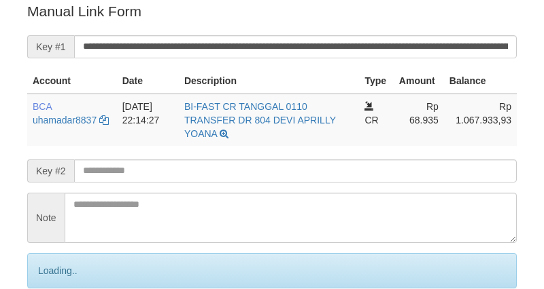
click at [314, 51] on input "**********" at bounding box center [295, 46] width 442 height 23
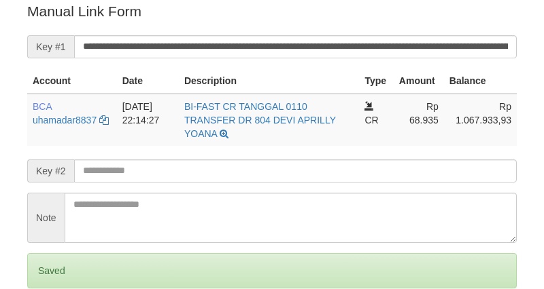
click at [313, 53] on input "**********" at bounding box center [295, 46] width 442 height 23
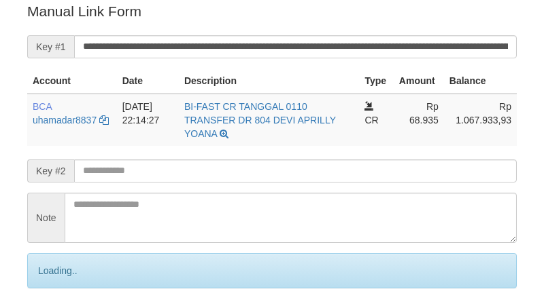
scroll to position [274, 0]
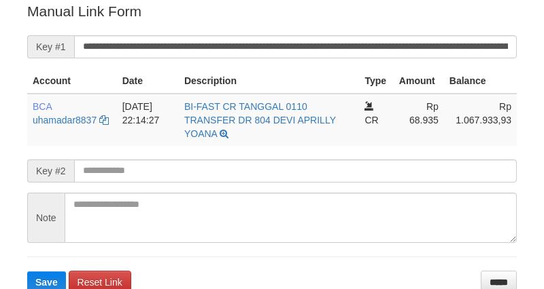
click at [310, 55] on input "**********" at bounding box center [295, 46] width 442 height 23
click at [27, 272] on button "Save" at bounding box center [46, 283] width 39 height 22
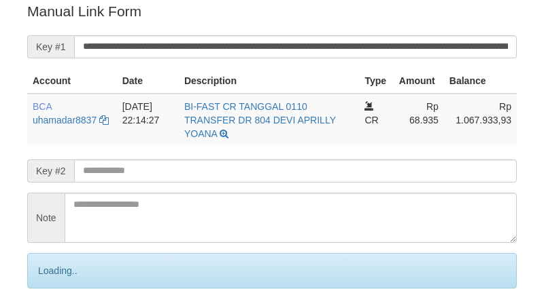
scroll to position [274, 0]
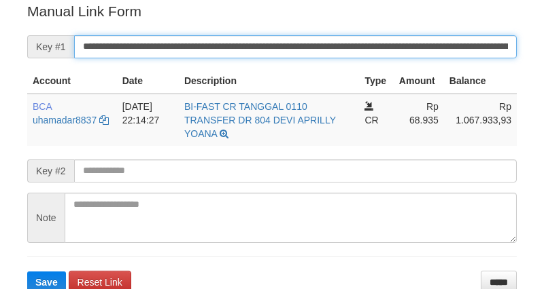
scroll to position [274, 0]
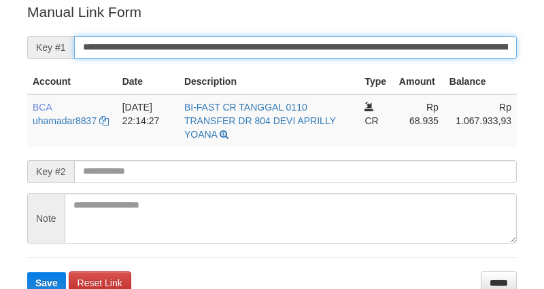
click at [293, 36] on input "**********" at bounding box center [295, 47] width 442 height 23
click at [27, 272] on button "Save" at bounding box center [46, 283] width 39 height 22
click at [293, 36] on input "**********" at bounding box center [295, 47] width 442 height 23
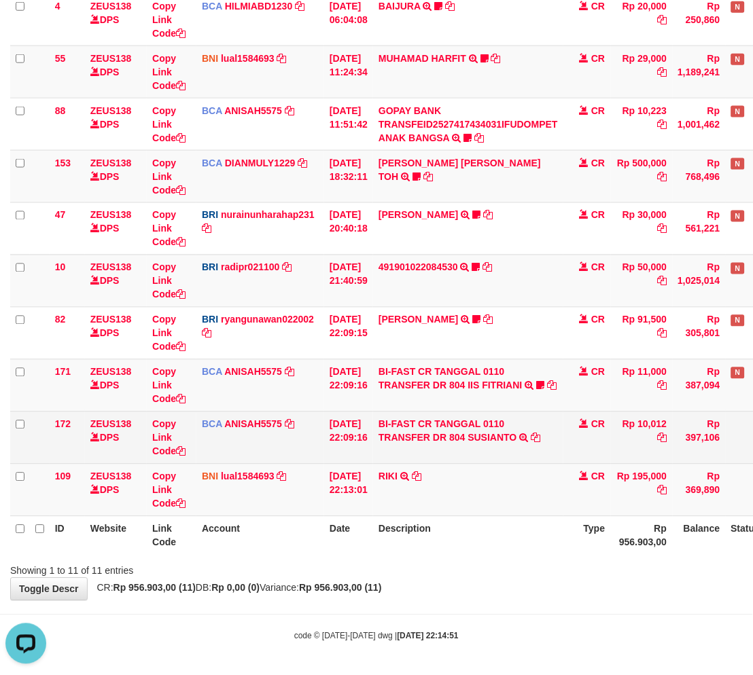
click at [499, 450] on td "BI-FAST CR TANGGAL 0110 TRANSFER DR 804 SUSIANTO BI-FAST CR TANGGAL :01/10 TRAN…" at bounding box center [468, 438] width 190 height 52
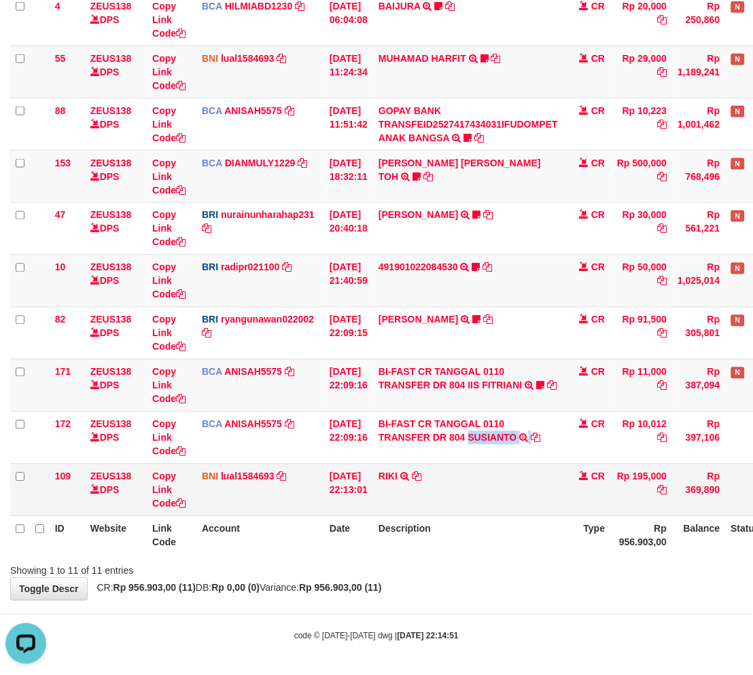
copy td "SUSIANTO"
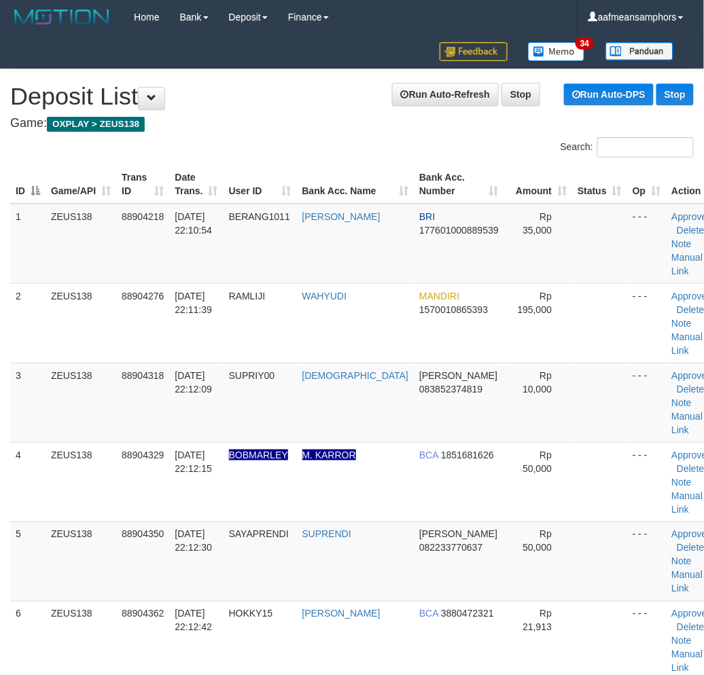
scroll to position [43, 1]
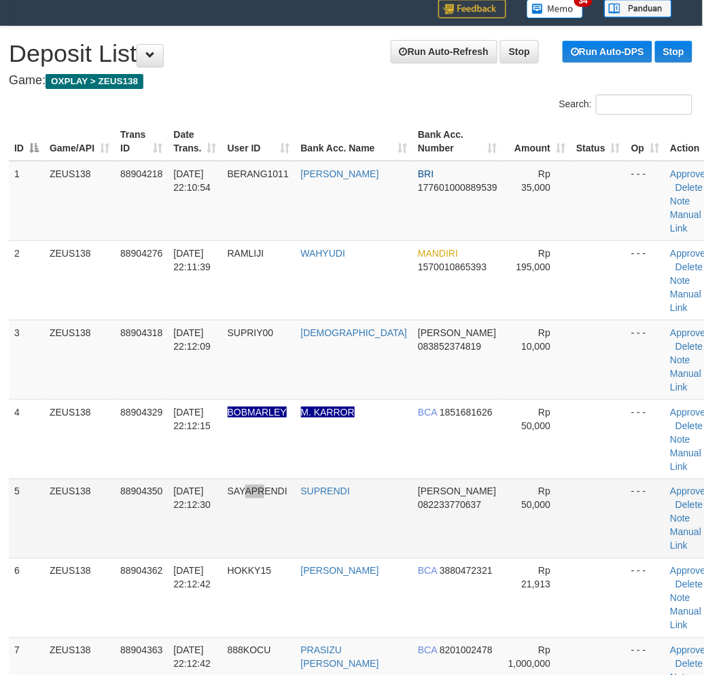
click at [272, 548] on td "SAYAPRENDI" at bounding box center [258, 518] width 73 height 79
drag, startPoint x: 353, startPoint y: 546, endPoint x: 351, endPoint y: 535, distance: 11.1
click at [353, 544] on td "SUPRENDI" at bounding box center [355, 518] width 118 height 79
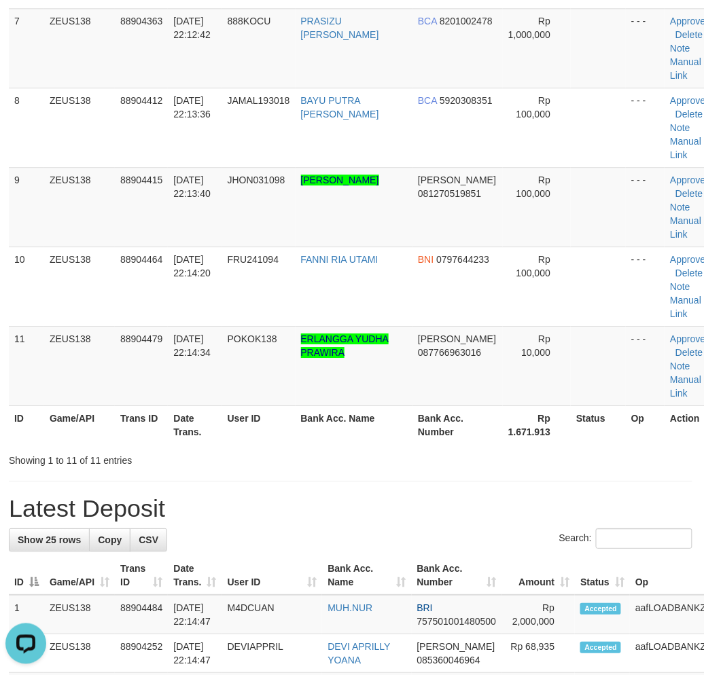
drag, startPoint x: 226, startPoint y: 457, endPoint x: 3, endPoint y: 480, distance: 224.1
click at [202, 459] on div "Showing 1 to 11 of 11 entries" at bounding box center [145, 457] width 273 height 19
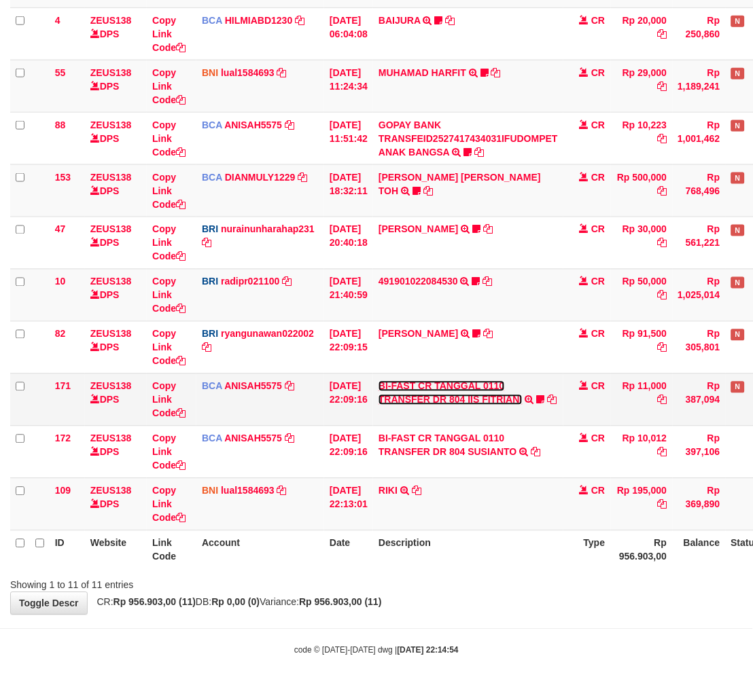
click at [471, 395] on link "BI-FAST CR TANGGAL 0110 TRANSFER DR 804 IIS FITRIANI" at bounding box center [450, 393] width 144 height 24
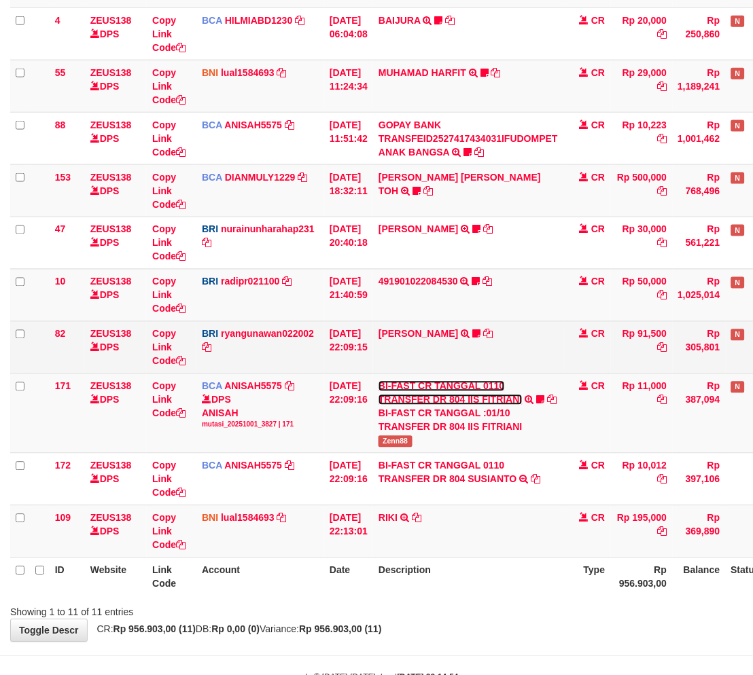
scroll to position [229, 0]
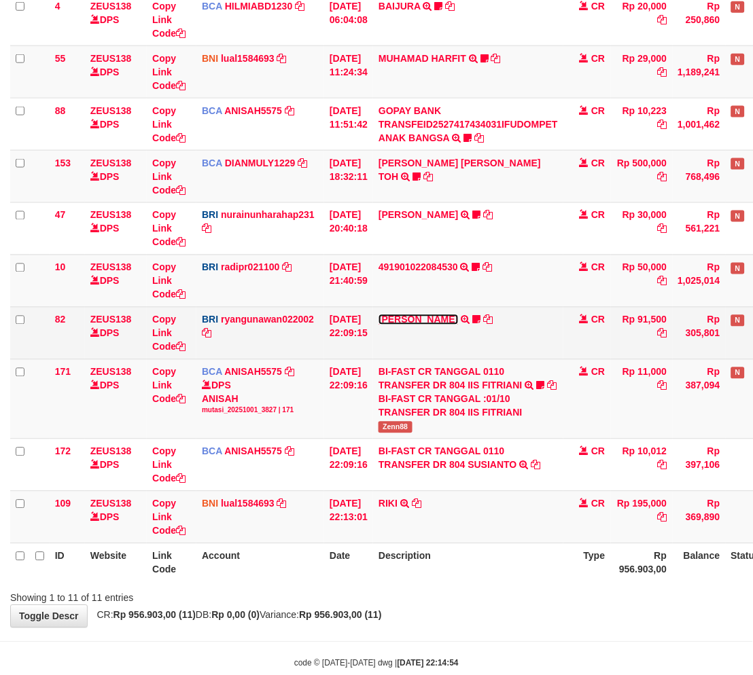
click at [442, 315] on link "[PERSON_NAME]" at bounding box center [417, 320] width 79 height 11
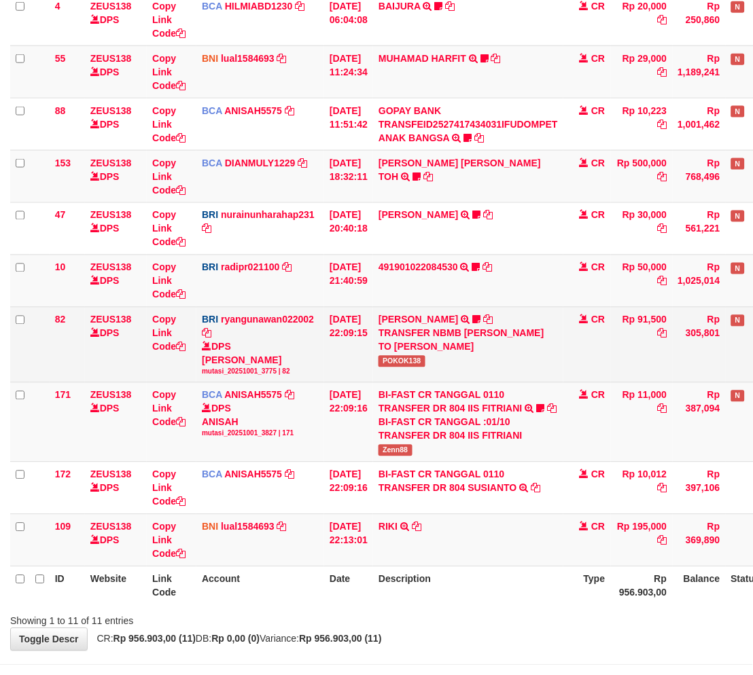
click at [416, 365] on td "DANA ERLANGGAYUDH TRANSFER NBMB DANA ERLANGGAYUDH TO RYAN GUNAWAN POKOK138" at bounding box center [468, 344] width 190 height 75
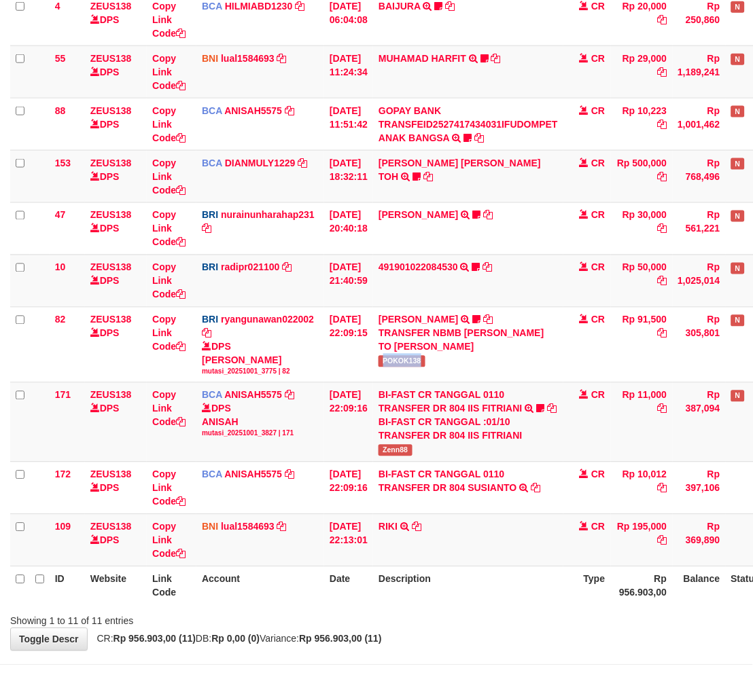
copy span "POKOK138"
drag, startPoint x: 425, startPoint y: 525, endPoint x: 432, endPoint y: 541, distance: 17.0
click at [419, 534] on td "RIKI TRANSFER DARI SDR RIKI" at bounding box center [468, 541] width 190 height 52
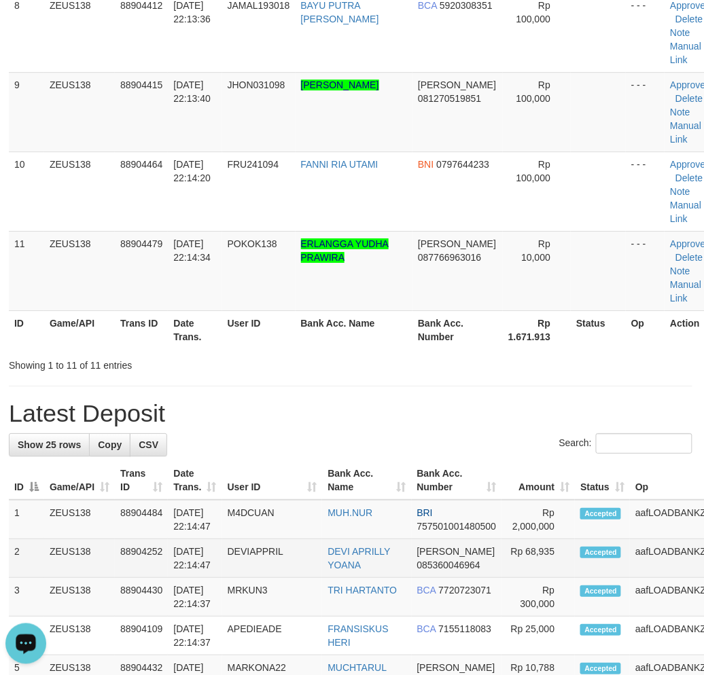
click at [194, 563] on td "01/10/2025 22:14:47" at bounding box center [195, 558] width 54 height 39
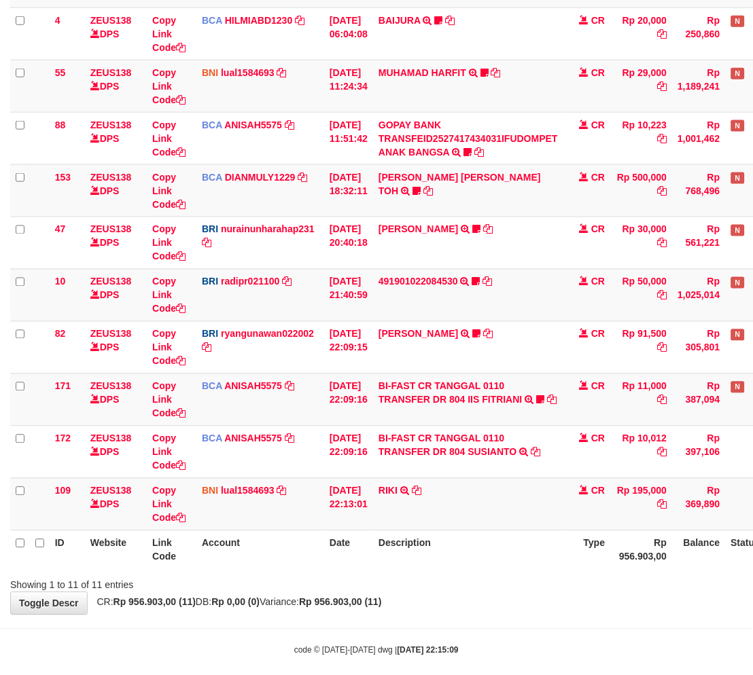
scroll to position [229, 0]
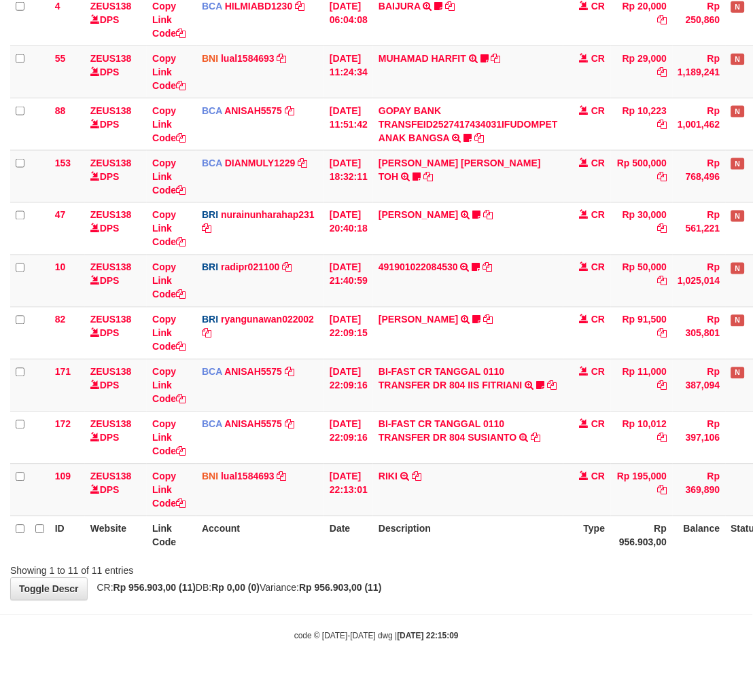
click at [327, 549] on th "Date" at bounding box center [348, 535] width 49 height 39
drag, startPoint x: 315, startPoint y: 540, endPoint x: 325, endPoint y: 539, distance: 10.2
click at [315, 540] on th "Account" at bounding box center [260, 535] width 128 height 39
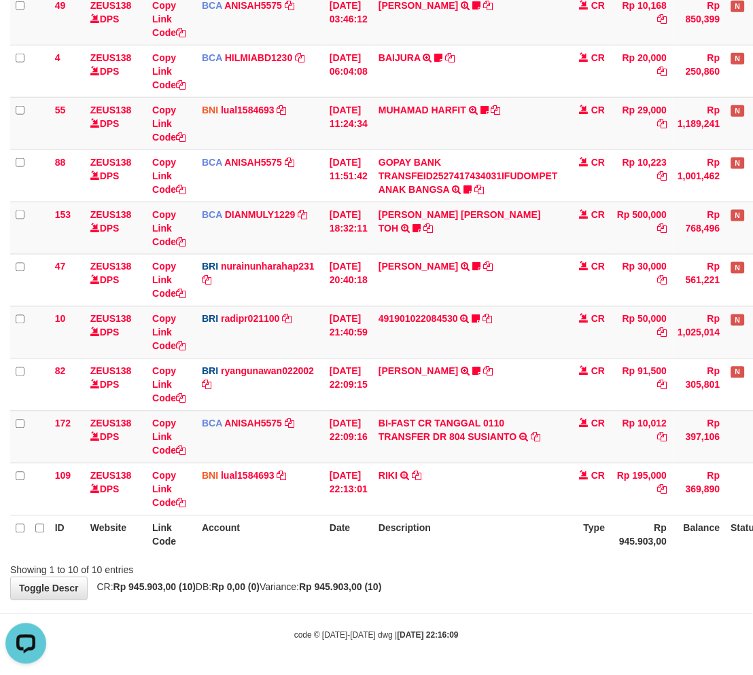
click at [611, 541] on th "Type" at bounding box center [587, 535] width 48 height 39
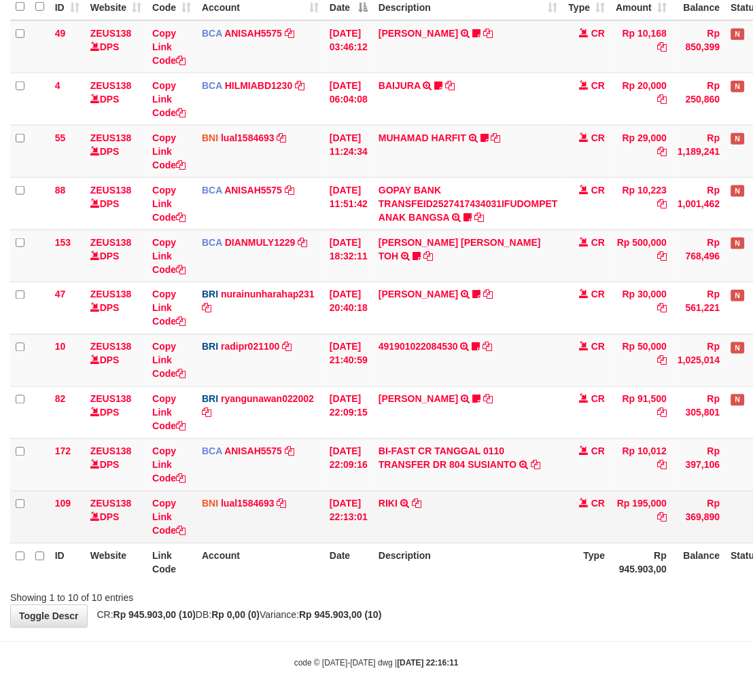
click at [492, 516] on td "RIKI TRANSFER DARI SDR RIKI" at bounding box center [468, 517] width 190 height 52
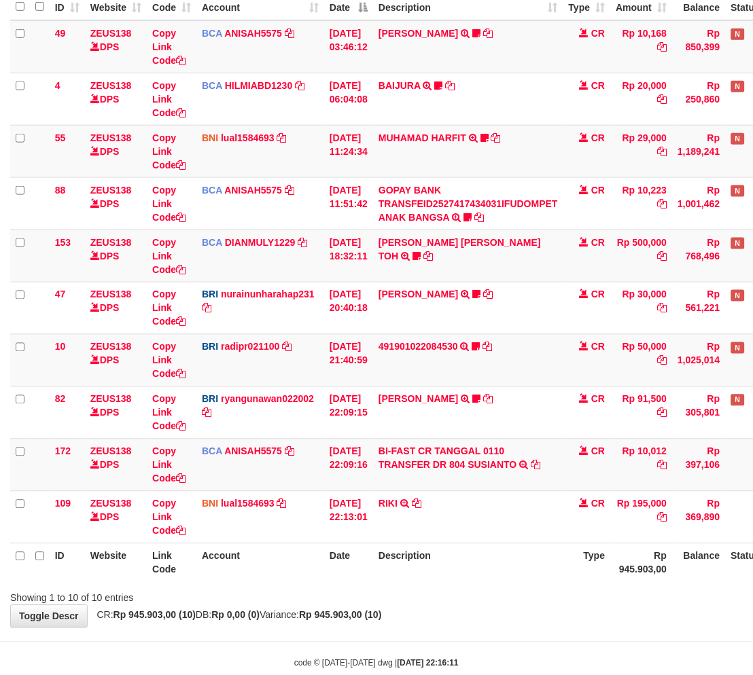
scroll to position [177, 0]
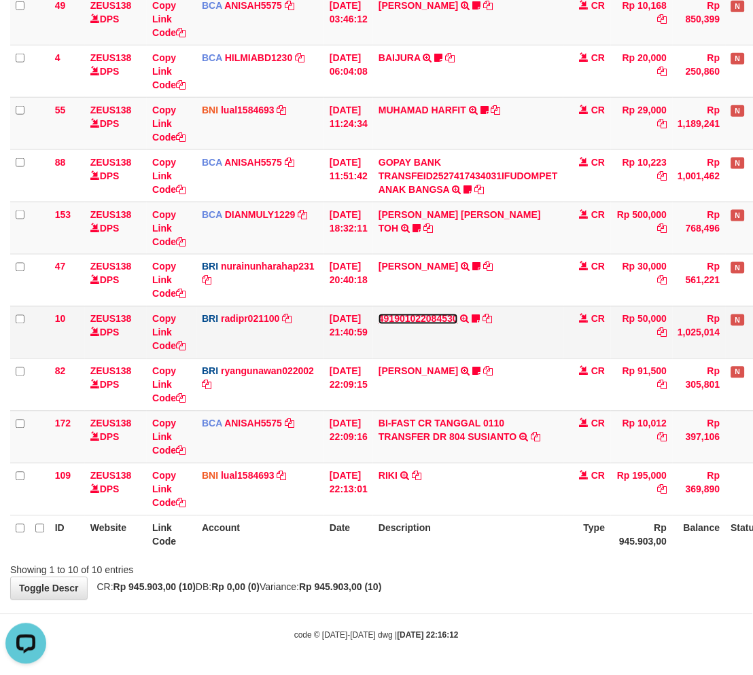
drag, startPoint x: 408, startPoint y: 315, endPoint x: 416, endPoint y: 323, distance: 11.1
click at [408, 315] on link "491901022084530" at bounding box center [417, 319] width 79 height 11
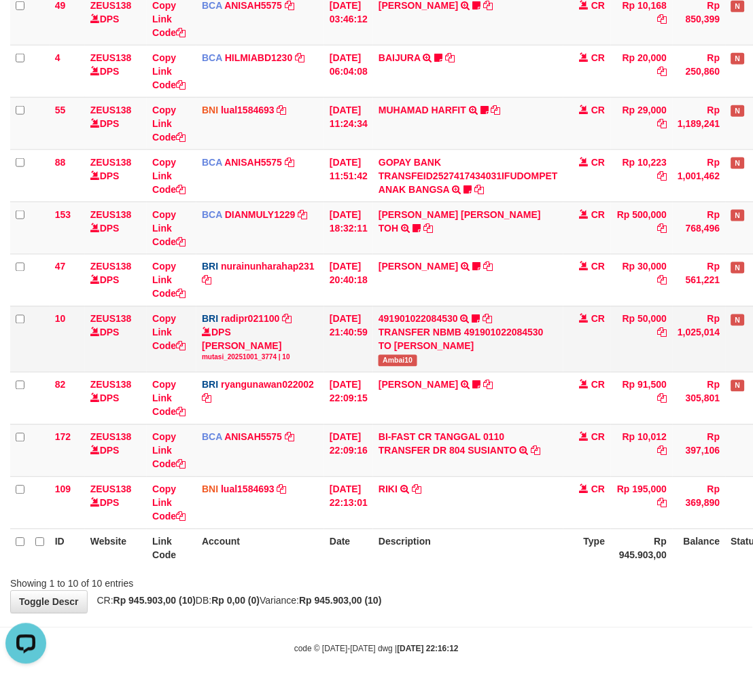
click at [398, 355] on span "Ambai10" at bounding box center [397, 361] width 38 height 12
copy span "Ambai10"
click at [382, 562] on tr "ID Website Link Code Account Date Description Type Rp 945.903,00 Balance Status…" at bounding box center [415, 548] width 811 height 39
click at [390, 554] on th "Description" at bounding box center [468, 548] width 190 height 39
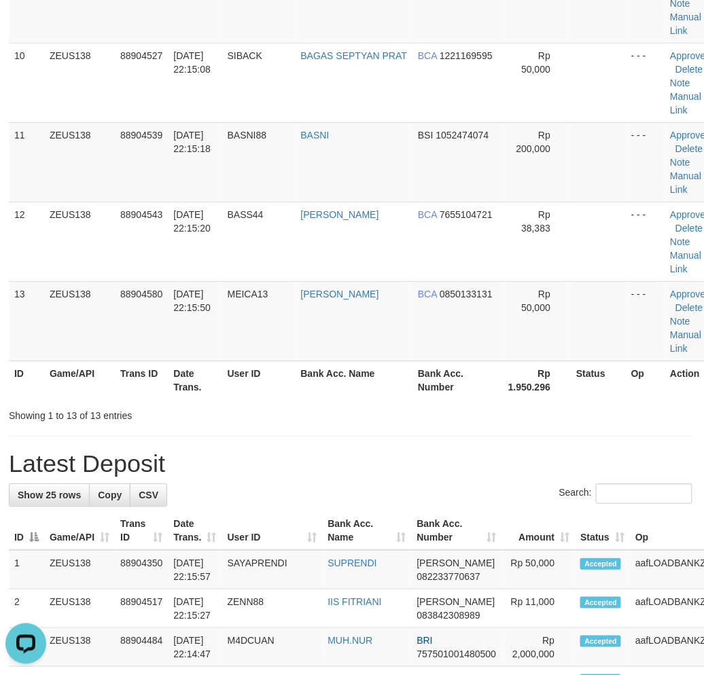
click at [308, 457] on h1 "Latest Deposit" at bounding box center [350, 463] width 683 height 27
drag, startPoint x: 349, startPoint y: 430, endPoint x: 4, endPoint y: 537, distance: 361.4
click at [335, 431] on div "**********" at bounding box center [351, 401] width 704 height 2417
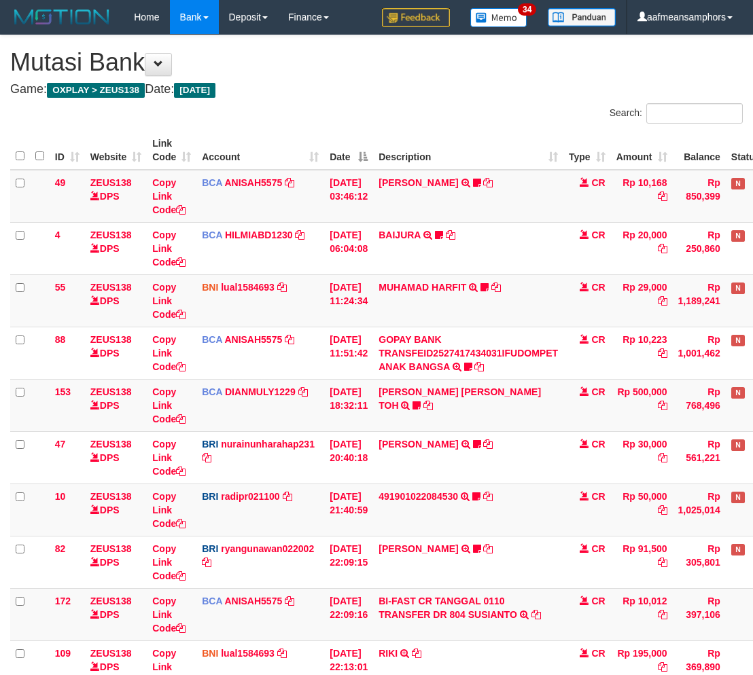
scroll to position [149, 0]
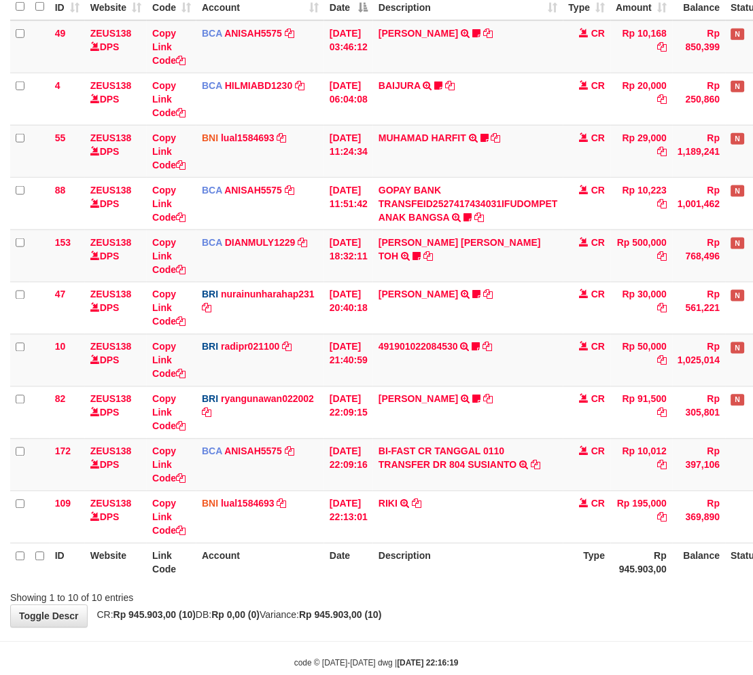
drag, startPoint x: 476, startPoint y: 573, endPoint x: 482, endPoint y: 573, distance: 6.8
click at [478, 573] on th "Description" at bounding box center [468, 563] width 190 height 39
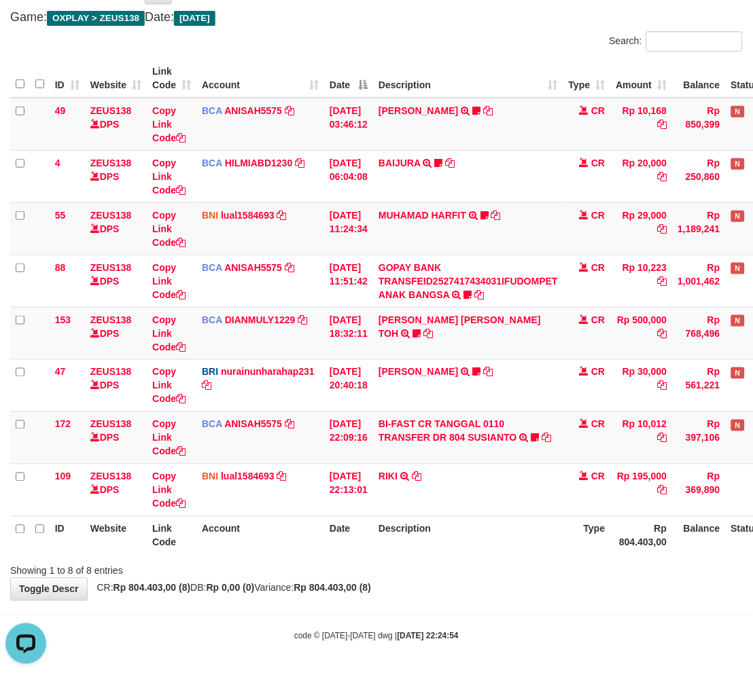
click at [623, 624] on body "Toggle navigation Home Bank Account List Load By Website Group [OXPLAY] ZEUS138…" at bounding box center [376, 302] width 753 height 749
drag, startPoint x: 607, startPoint y: 620, endPoint x: 544, endPoint y: 605, distance: 64.8
click at [591, 616] on body "Toggle navigation Home Bank Account List Load By Website Group [OXPLAY] ZEUS138…" at bounding box center [376, 302] width 753 height 749
drag, startPoint x: 512, startPoint y: 599, endPoint x: 764, endPoint y: 524, distance: 262.3
click at [522, 591] on body "Toggle navigation Home Bank Account List Load By Website Group [OXPLAY] ZEUS138…" at bounding box center [376, 302] width 753 height 749
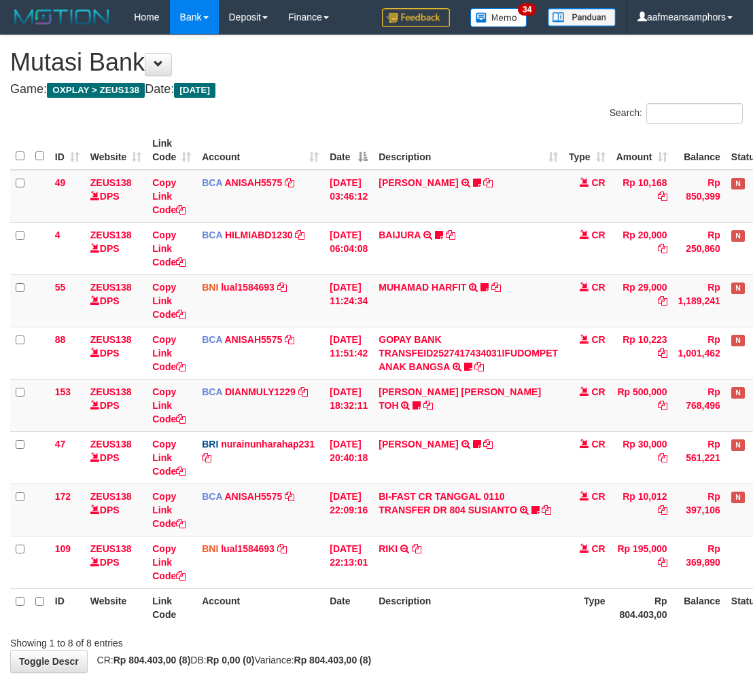
scroll to position [72, 0]
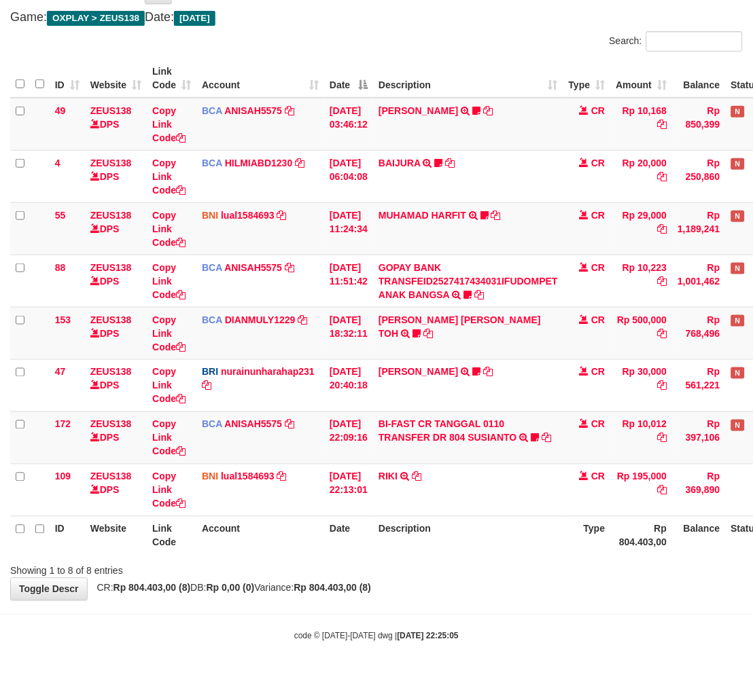
click at [485, 587] on div "**********" at bounding box center [376, 281] width 753 height 637
drag, startPoint x: 487, startPoint y: 573, endPoint x: 506, endPoint y: 562, distance: 21.9
click at [490, 573] on div "Showing 1 to 8 of 8 entries" at bounding box center [376, 568] width 753 height 19
click at [454, 559] on div at bounding box center [533, 559] width 439 height 1
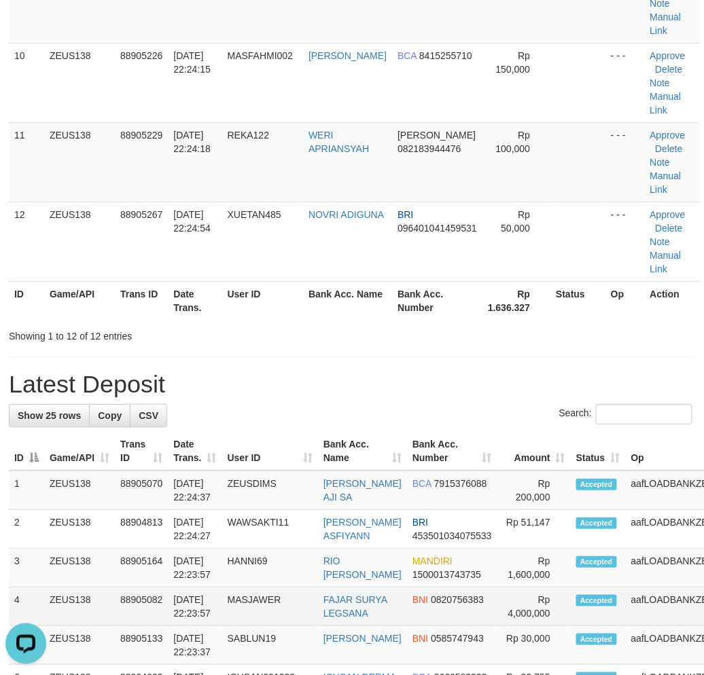
click at [329, 603] on td "FAJAR SURYA LEGSANA" at bounding box center [362, 607] width 89 height 39
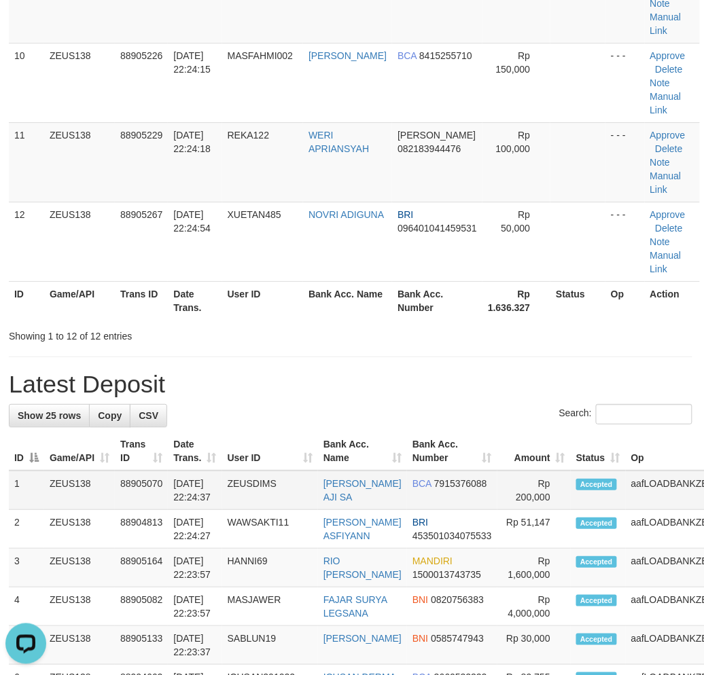
click at [253, 501] on td "ZEUSDIMS" at bounding box center [270, 490] width 96 height 39
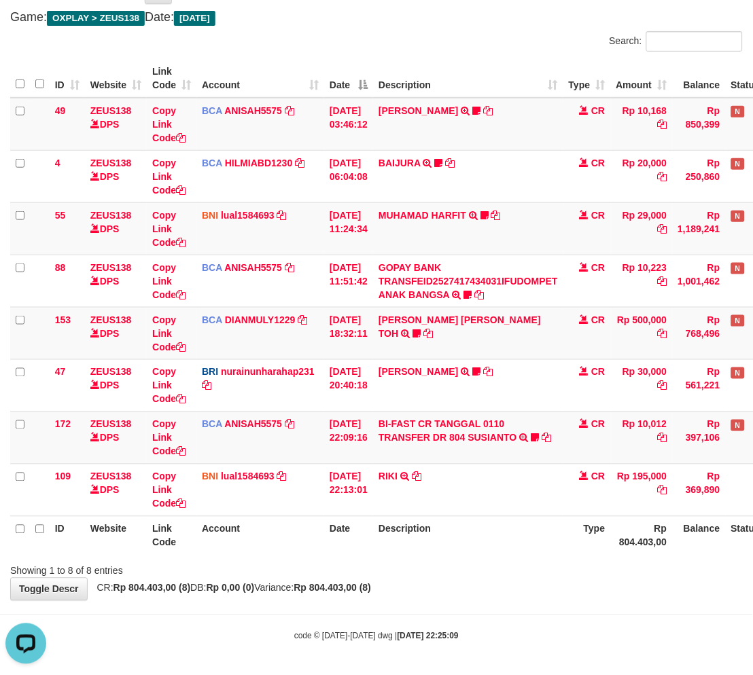
drag, startPoint x: 501, startPoint y: 561, endPoint x: 529, endPoint y: 559, distance: 27.9
click at [499, 567] on div "Showing 1 to 8 of 8 entries" at bounding box center [376, 568] width 753 height 19
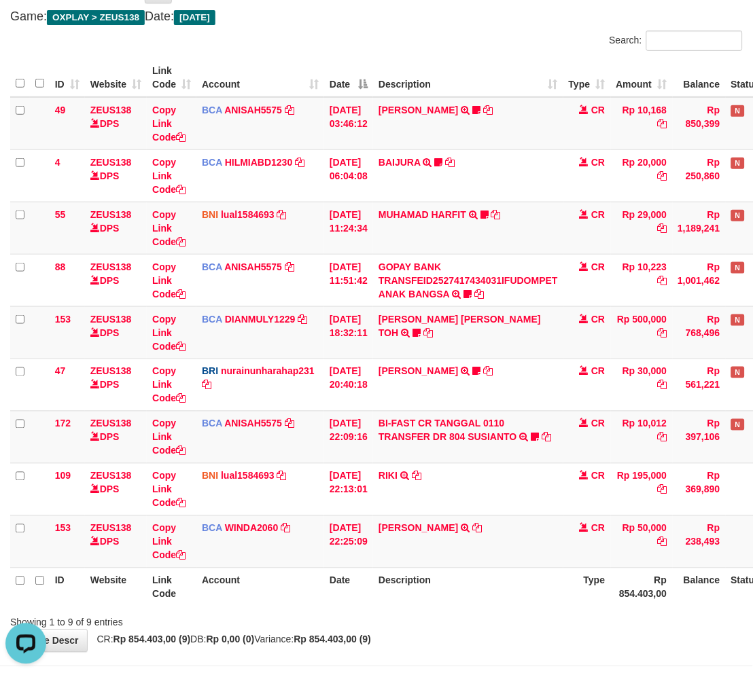
click at [529, 582] on th "Description" at bounding box center [468, 587] width 190 height 39
click at [530, 582] on th "Description" at bounding box center [468, 587] width 190 height 39
click at [514, 572] on th "Description" at bounding box center [468, 587] width 190 height 39
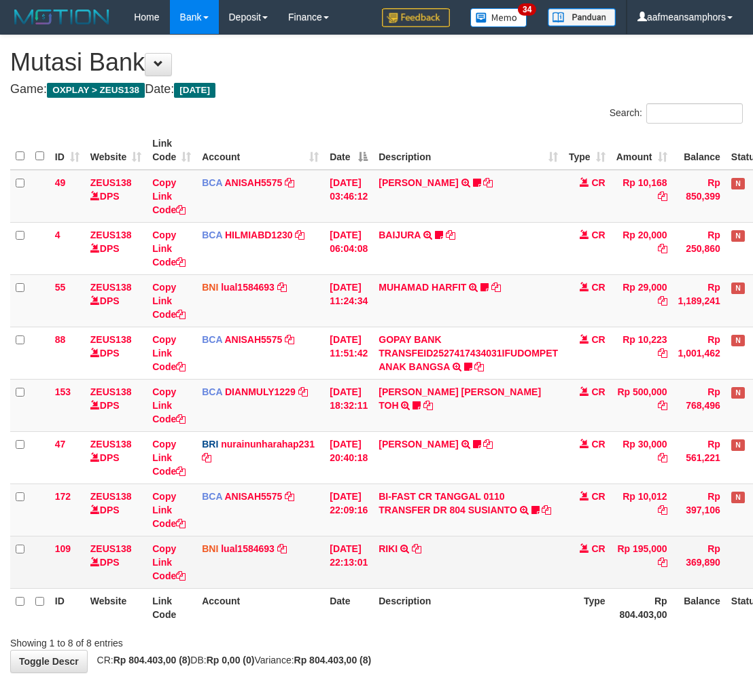
scroll to position [72, 0]
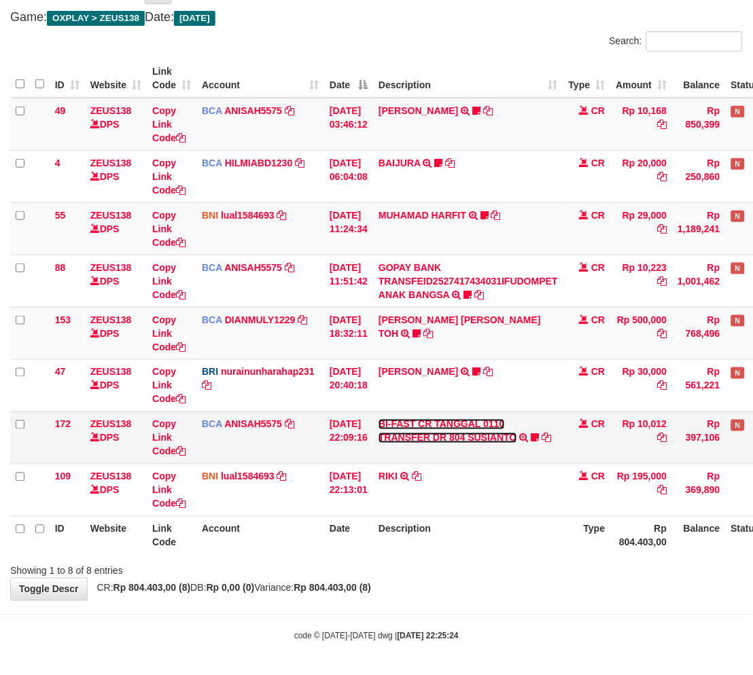
click at [458, 439] on link "BI-FAST CR TANGGAL 0110 TRANSFER DR 804 SUSIANTO" at bounding box center [447, 431] width 139 height 24
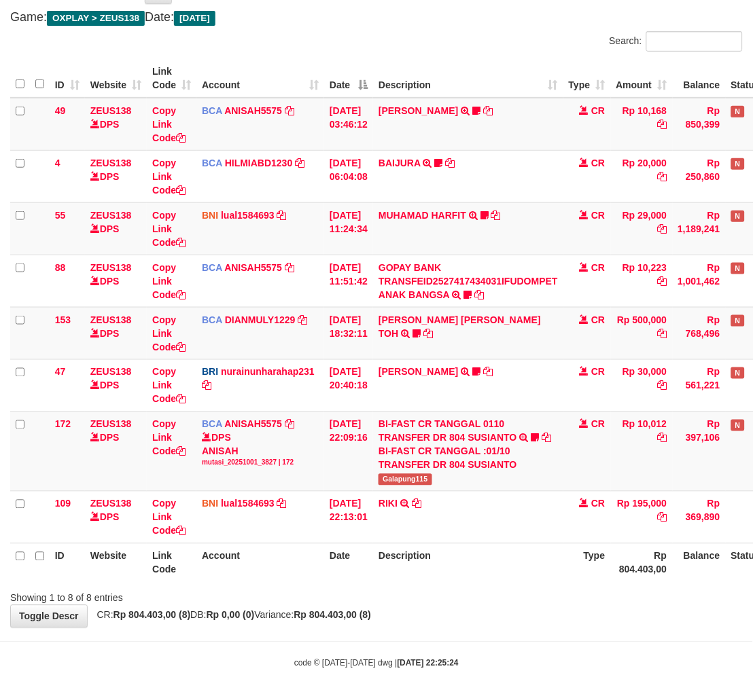
click at [546, 556] on th "Description" at bounding box center [468, 563] width 190 height 39
click at [587, 560] on th "Type" at bounding box center [587, 563] width 48 height 39
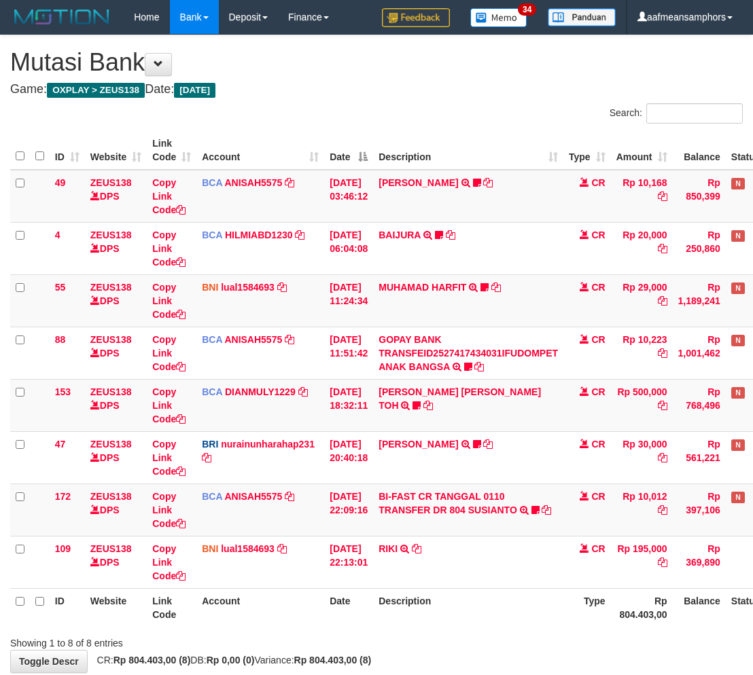
scroll to position [72, 0]
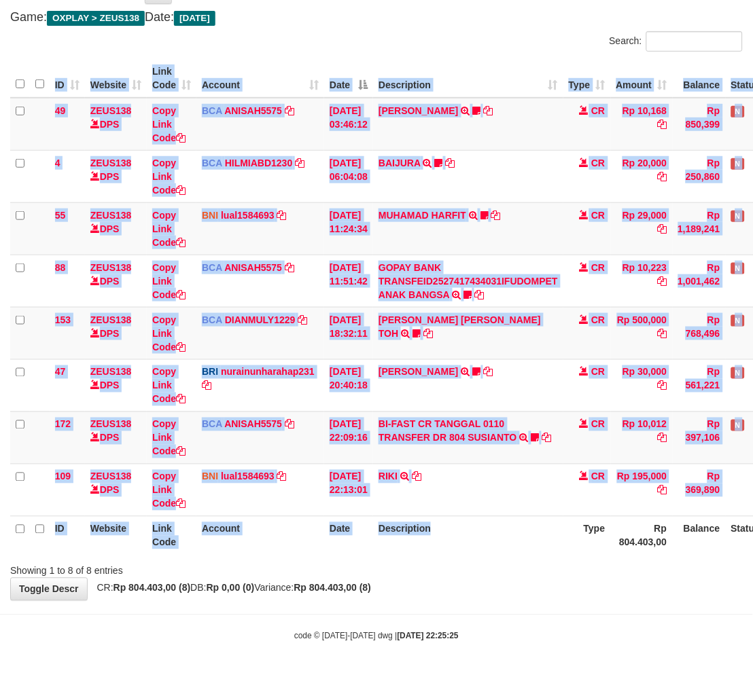
click at [469, 552] on div "ID Website Link Code Account Date Description Type Amount Balance Status Action…" at bounding box center [376, 307] width 753 height 504
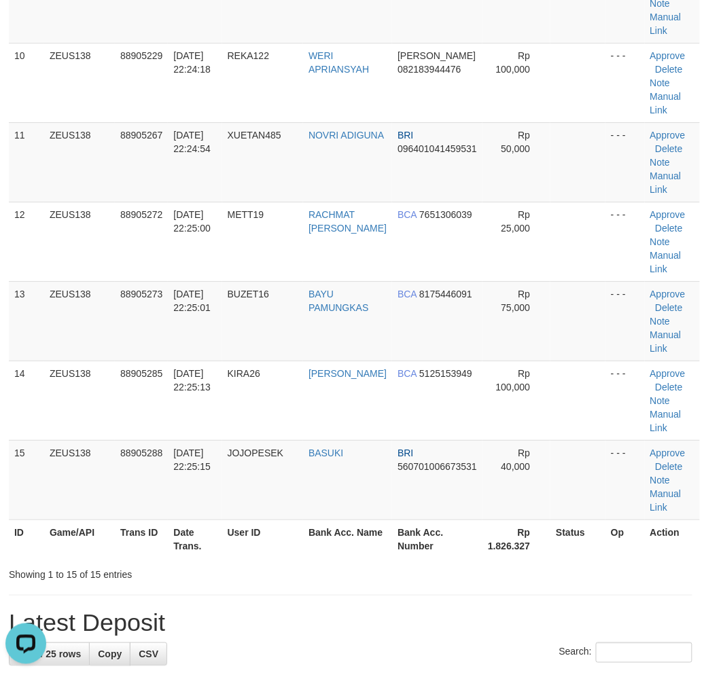
drag, startPoint x: 309, startPoint y: 535, endPoint x: 5, endPoint y: 541, distance: 304.4
click at [308, 535] on tr "ID Game/API Trans ID Date Trans. User ID Bank Acc. Name Bank Acc. Number Rp 1.8…" at bounding box center [354, 539] width 691 height 39
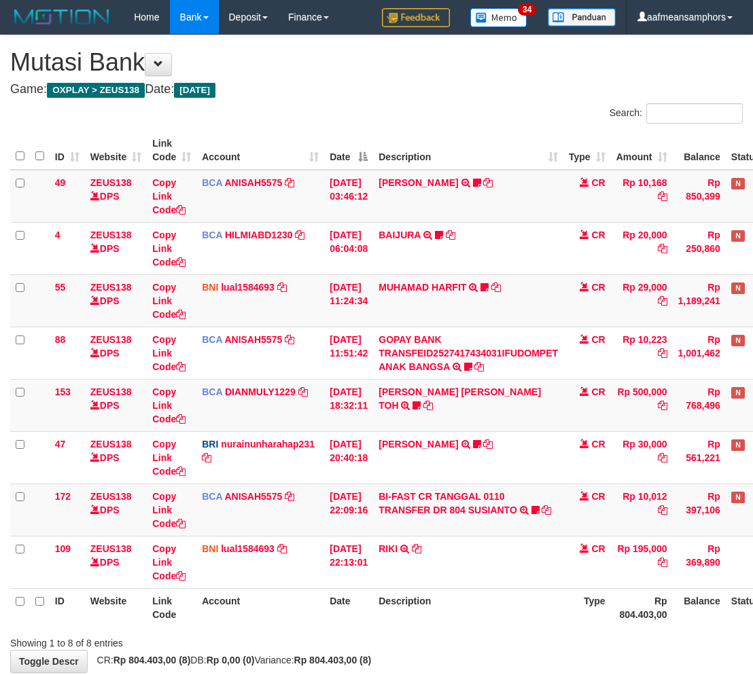
scroll to position [72, 0]
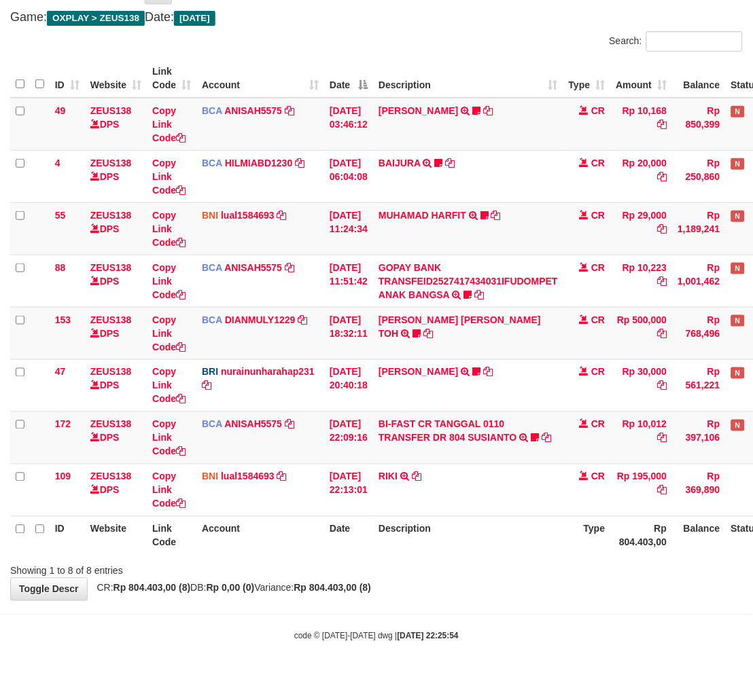
click at [469, 557] on div "ID Website Link Code Account Date Description Type Amount Balance Status Action…" at bounding box center [376, 307] width 753 height 504
drag, startPoint x: 483, startPoint y: 569, endPoint x: 504, endPoint y: 564, distance: 21.6
click at [485, 569] on div "Showing 1 to 8 of 8 entries" at bounding box center [376, 568] width 753 height 19
click at [503, 545] on th "Description" at bounding box center [468, 535] width 190 height 39
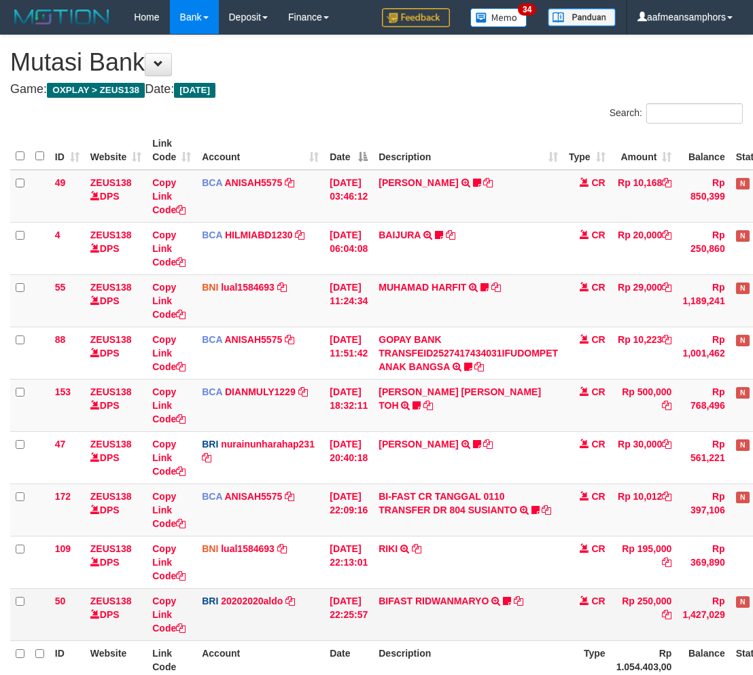
scroll to position [77, 0]
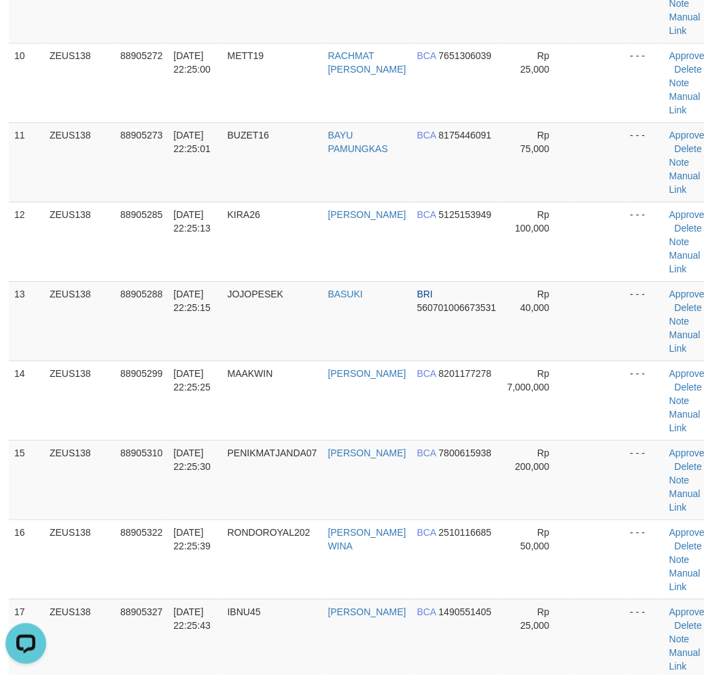
drag, startPoint x: 226, startPoint y: 517, endPoint x: 0, endPoint y: 519, distance: 225.6
click at [226, 516] on tr "15 ZEUS138 88905310 01/10/2025 22:25:30 PENIKMATJANDA07 SHANDY KORAAG BCA 78006…" at bounding box center [364, 479] width 711 height 79
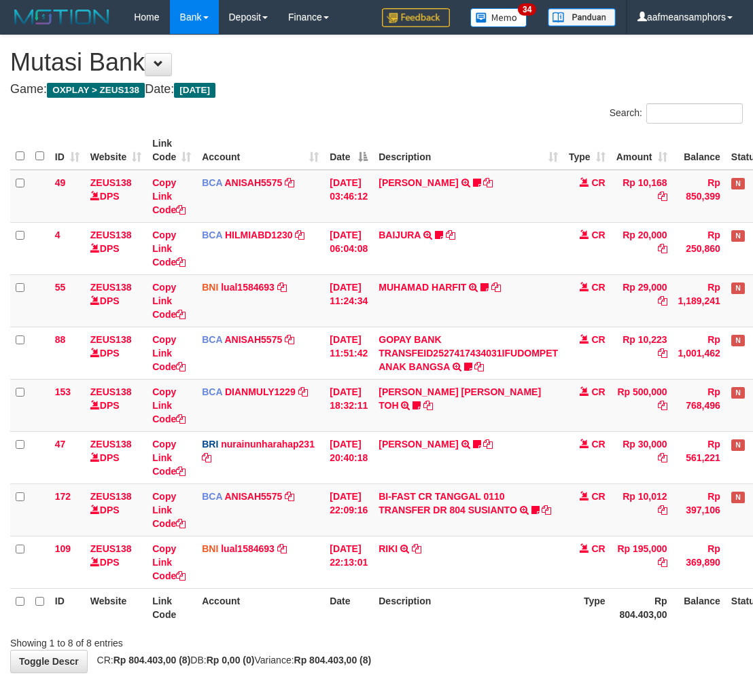
scroll to position [72, 0]
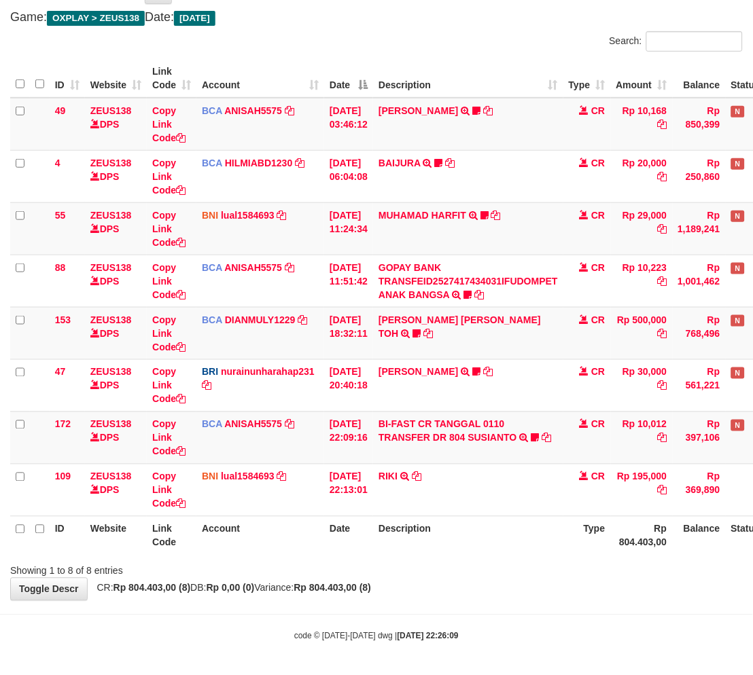
drag, startPoint x: 474, startPoint y: 571, endPoint x: 761, endPoint y: 524, distance: 291.3
click at [478, 567] on div "Showing 1 to 8 of 8 entries" at bounding box center [376, 568] width 753 height 19
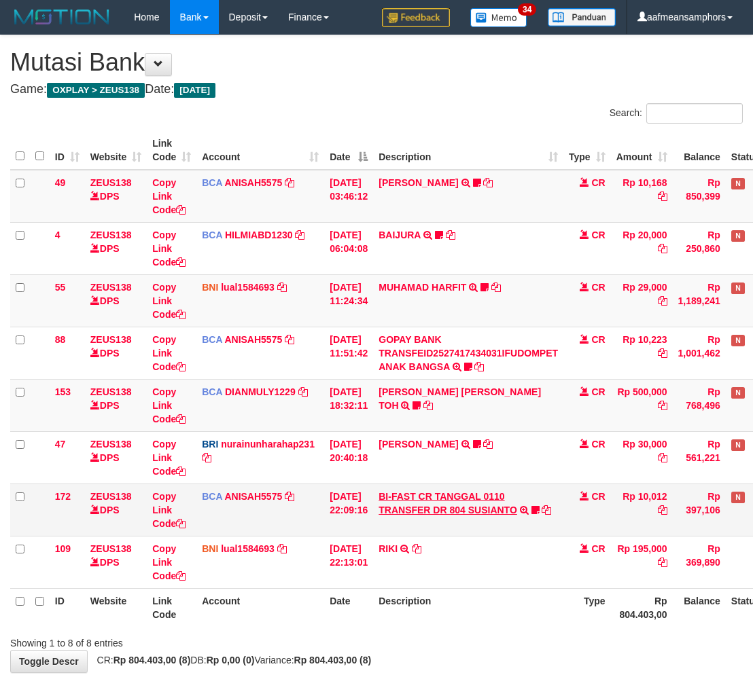
scroll to position [72, 0]
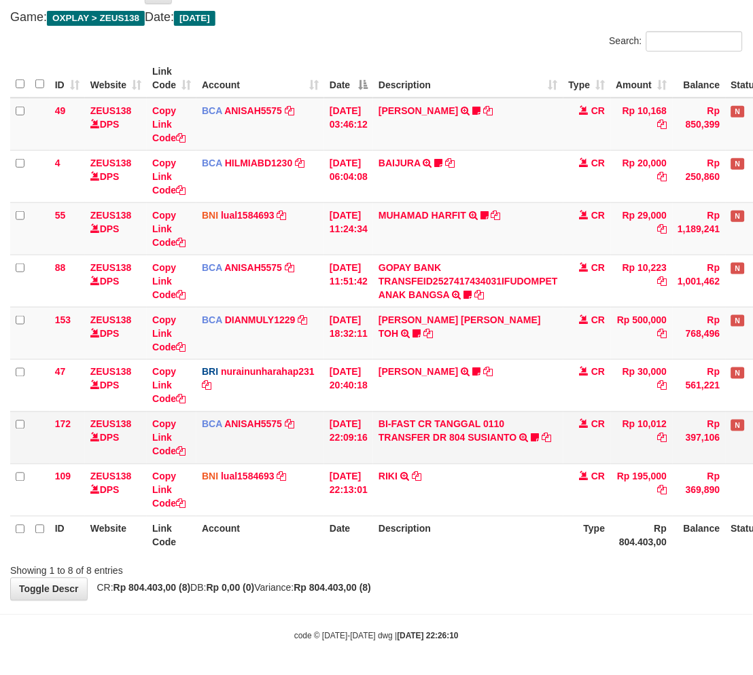
click at [428, 429] on td "BI-FAST CR TANGGAL 0110 TRANSFER DR 804 SUSIANTO BI-FAST CR TANGGAL :01/10 TRAN…" at bounding box center [468, 438] width 190 height 52
click at [431, 438] on link "BI-FAST CR TANGGAL 0110 TRANSFER DR 804 SUSIANTO" at bounding box center [447, 431] width 139 height 24
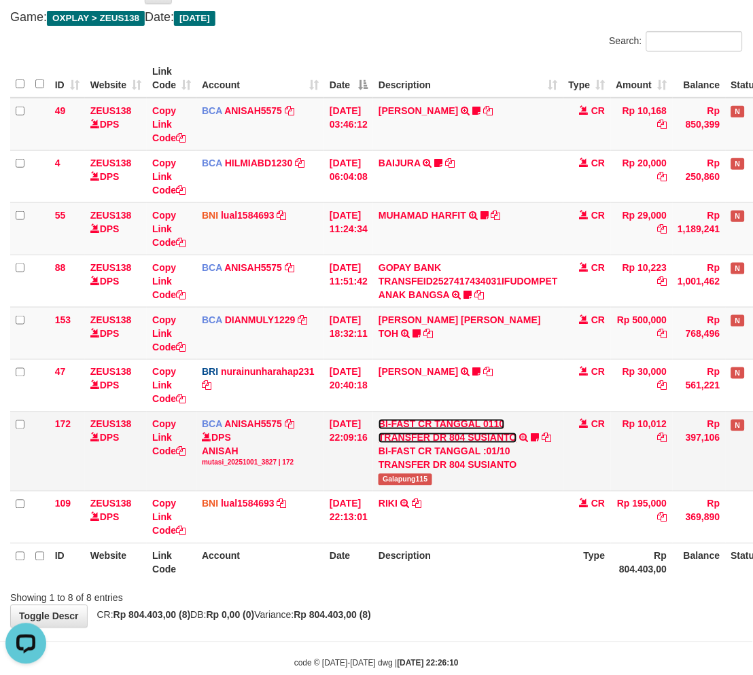
scroll to position [0, 0]
click at [416, 481] on span "Galapung115" at bounding box center [405, 480] width 54 height 12
copy span "Galapung115"
click at [455, 580] on th "Description" at bounding box center [468, 563] width 190 height 39
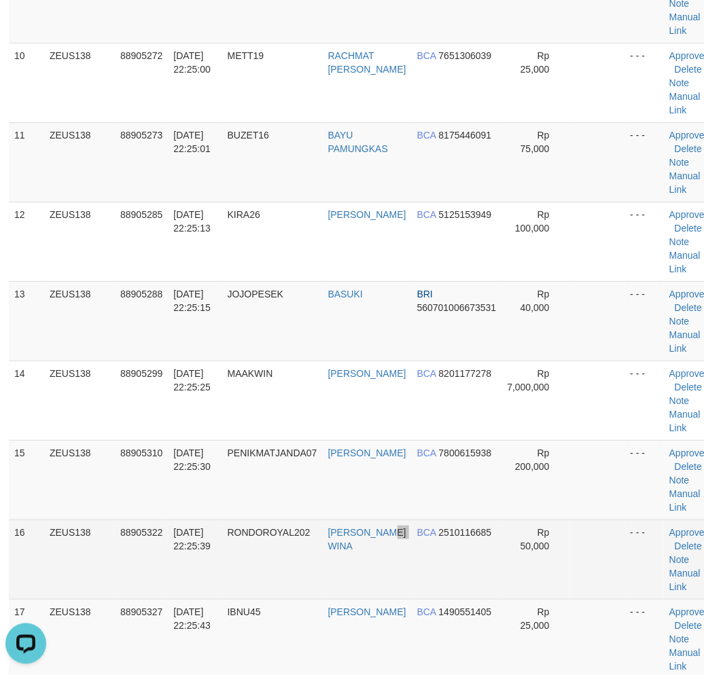
click at [371, 561] on td "[PERSON_NAME] WINA" at bounding box center [367, 559] width 89 height 79
click at [296, 540] on td "RONDOROYAL202" at bounding box center [272, 559] width 101 height 79
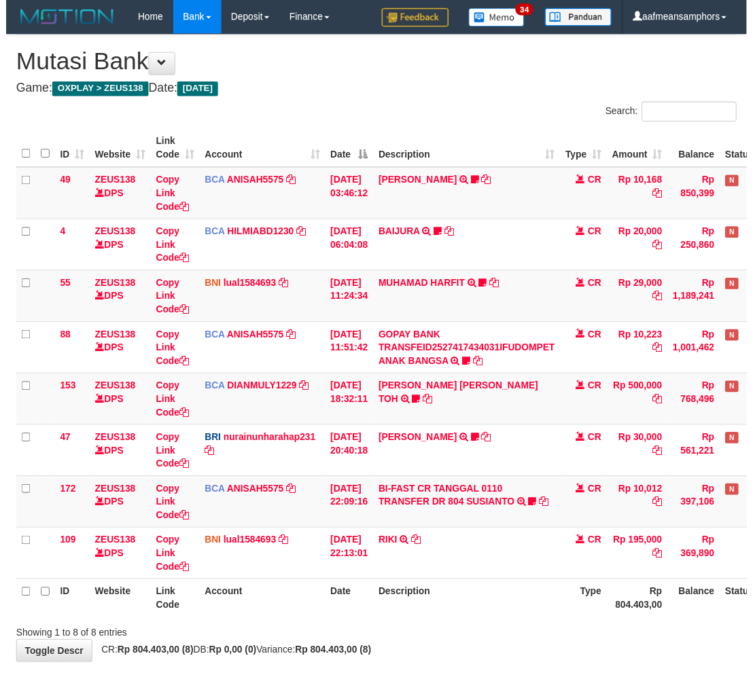
scroll to position [72, 0]
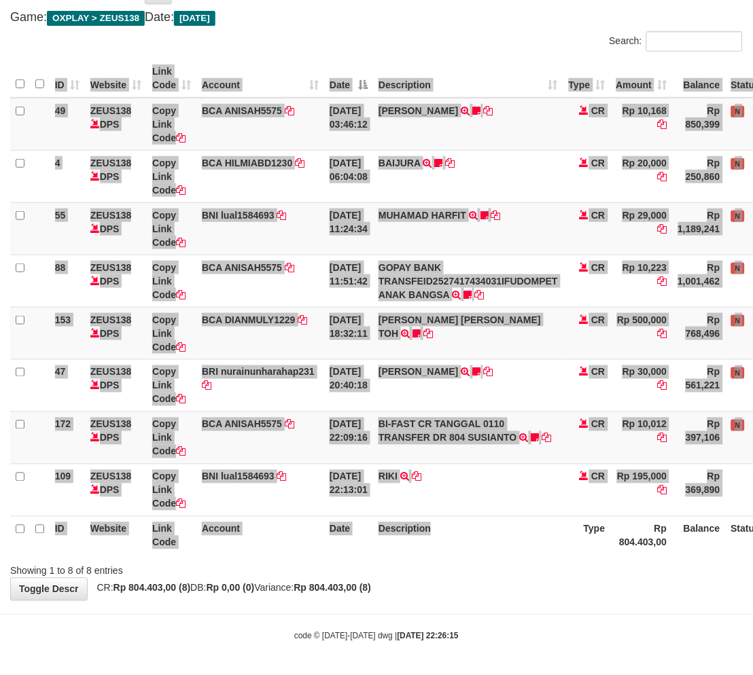
click at [473, 554] on div "ID Website Link Code Account Date Description Type Amount Balance Status Action…" at bounding box center [376, 307] width 753 height 504
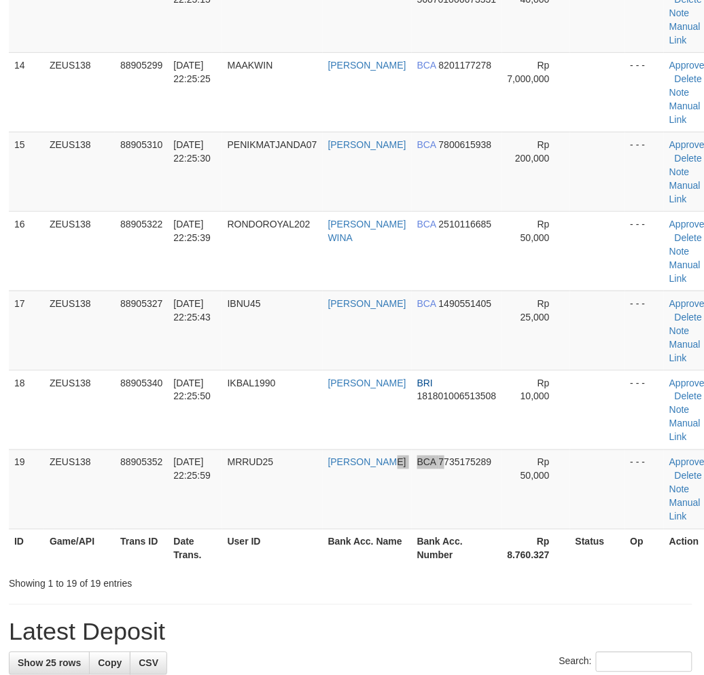
scroll to position [876, 1]
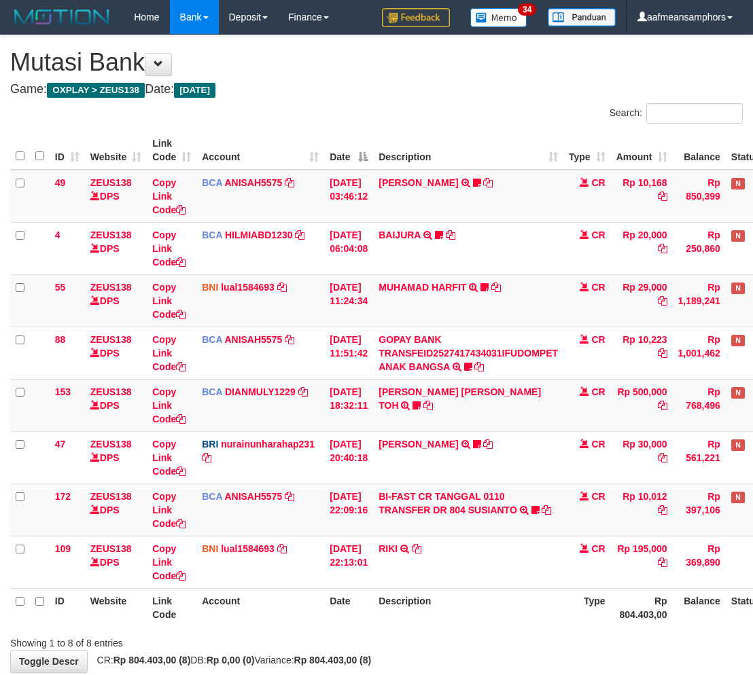
scroll to position [72, 0]
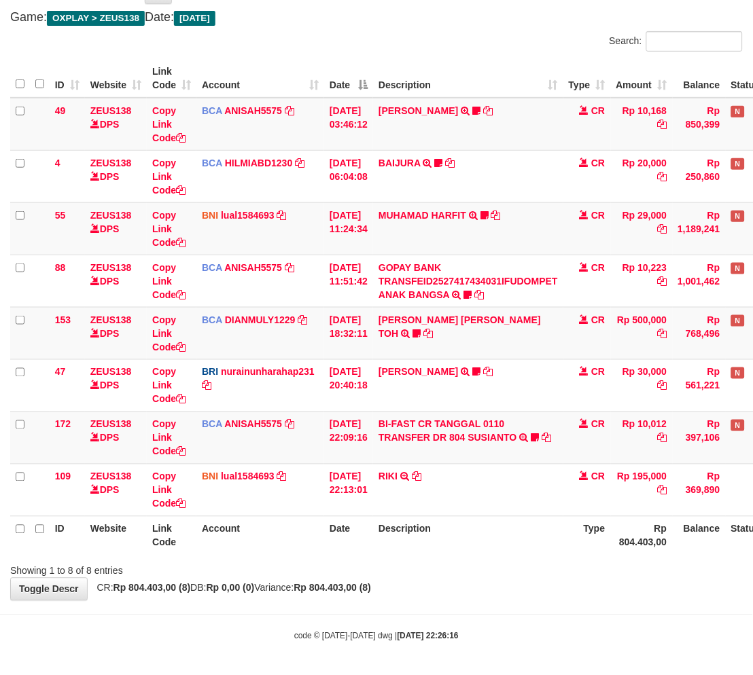
drag, startPoint x: 548, startPoint y: 584, endPoint x: 557, endPoint y: 582, distance: 9.7
click at [548, 584] on div "**********" at bounding box center [376, 281] width 753 height 637
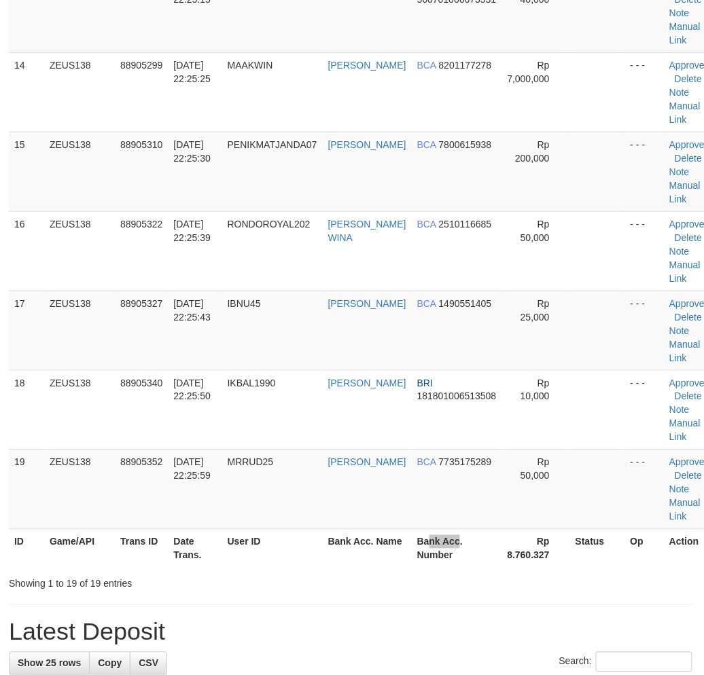
scroll to position [876, 1]
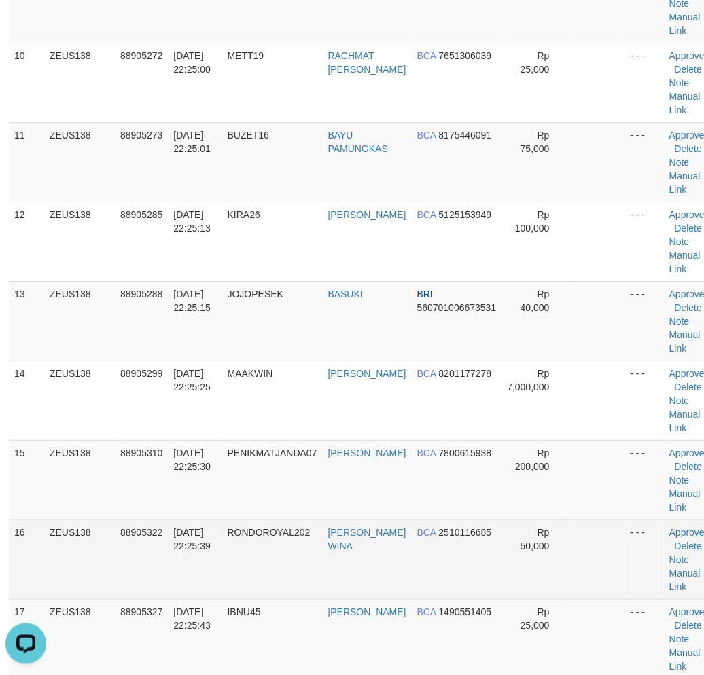
drag, startPoint x: 279, startPoint y: 521, endPoint x: 109, endPoint y: 535, distance: 171.1
click at [280, 521] on td "RONDOROYAL202" at bounding box center [272, 559] width 101 height 79
click at [221, 535] on tr "16 ZEUS138 88905322 01/10/2025 22:25:39 RONDOROYAL202 MUHAMAD PANDU WINA BCA 25…" at bounding box center [364, 559] width 711 height 79
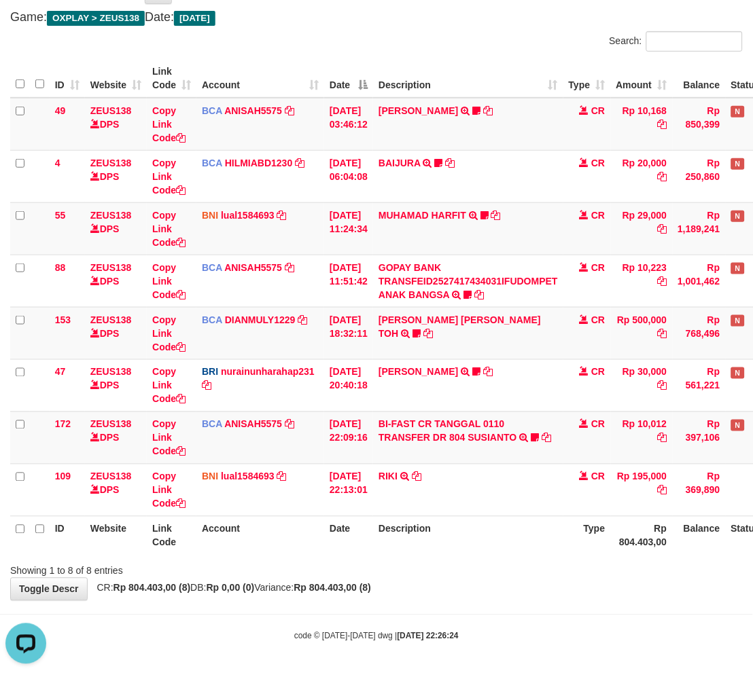
click at [472, 544] on th "Description" at bounding box center [468, 535] width 190 height 39
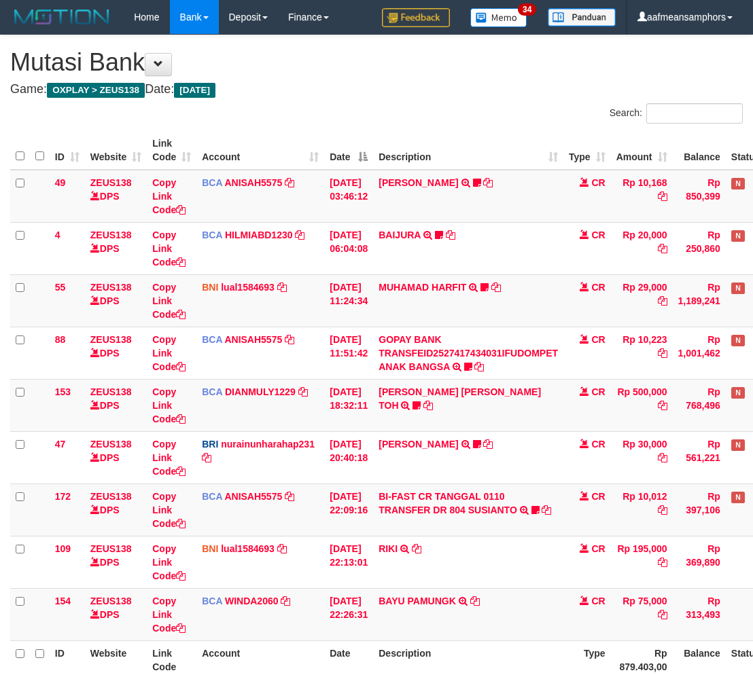
scroll to position [73, 0]
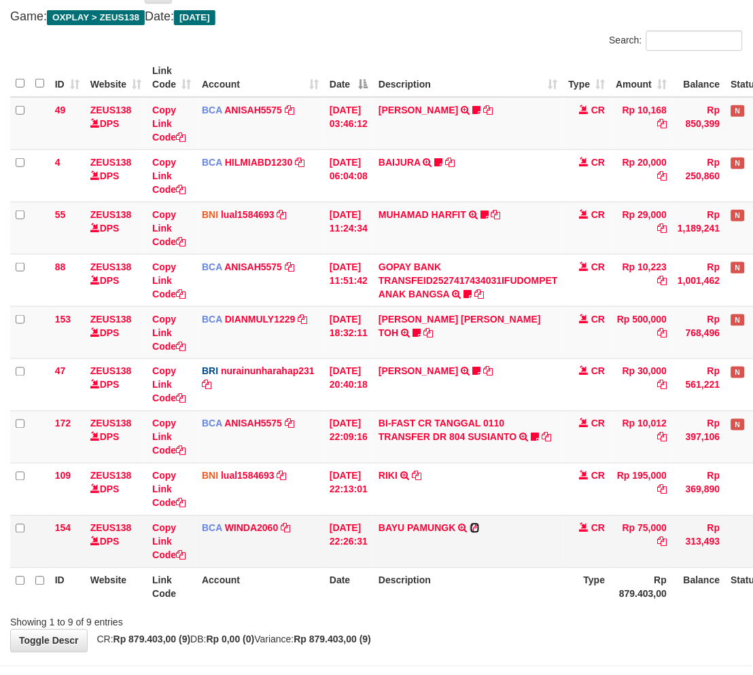
click at [480, 528] on icon at bounding box center [475, 529] width 10 height 10
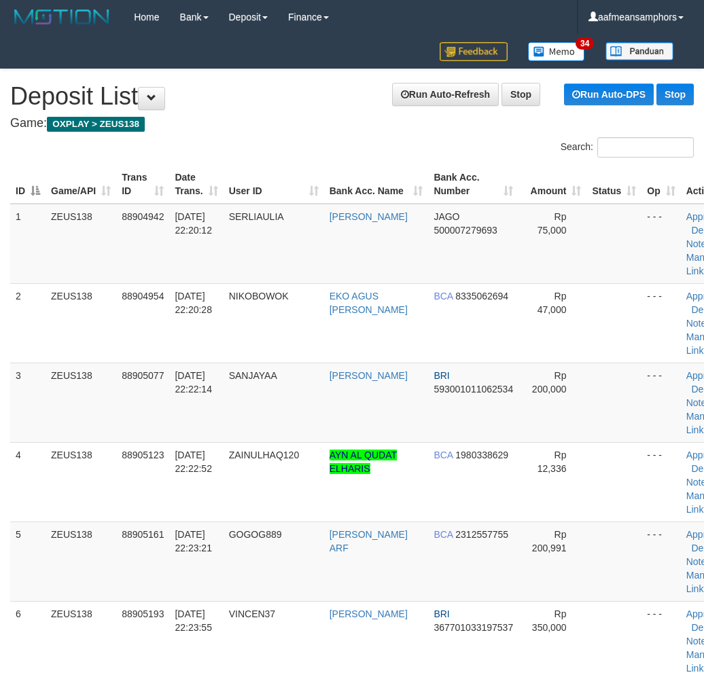
scroll to position [876, 1]
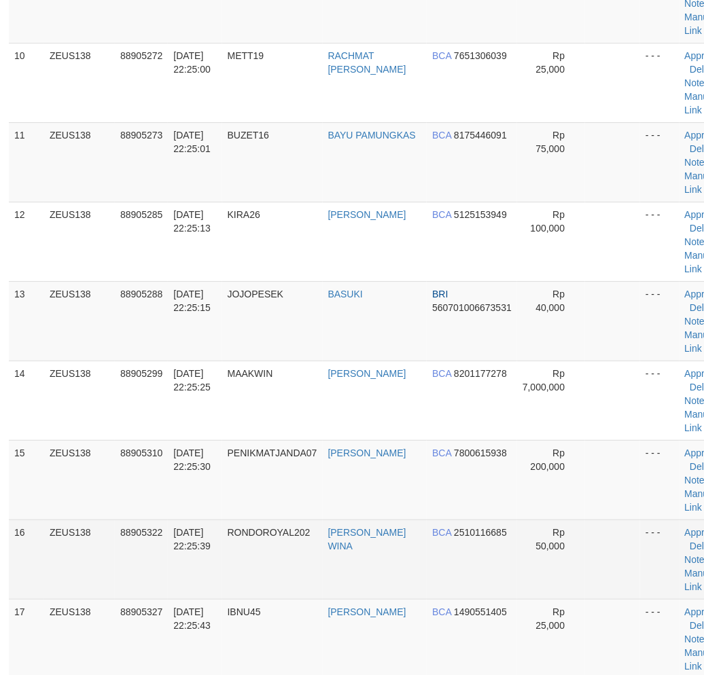
click at [230, 547] on td "RONDOROYAL202" at bounding box center [272, 559] width 101 height 79
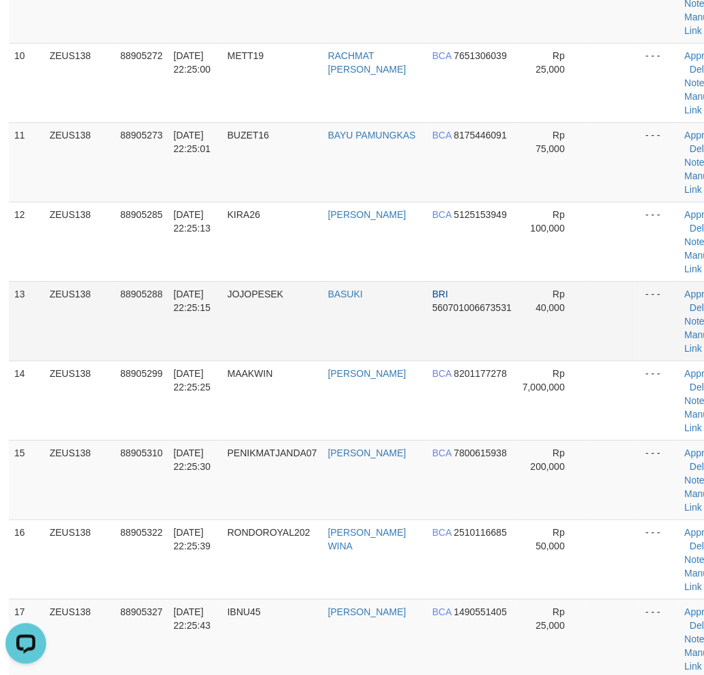
scroll to position [0, 0]
click at [693, 171] on link "Manual Link" at bounding box center [700, 183] width 31 height 24
click at [685, 171] on link "Manual Link" at bounding box center [700, 183] width 31 height 24
drag, startPoint x: 694, startPoint y: 174, endPoint x: 637, endPoint y: 185, distance: 58.2
click at [694, 174] on link "Manual Link" at bounding box center [700, 183] width 31 height 24
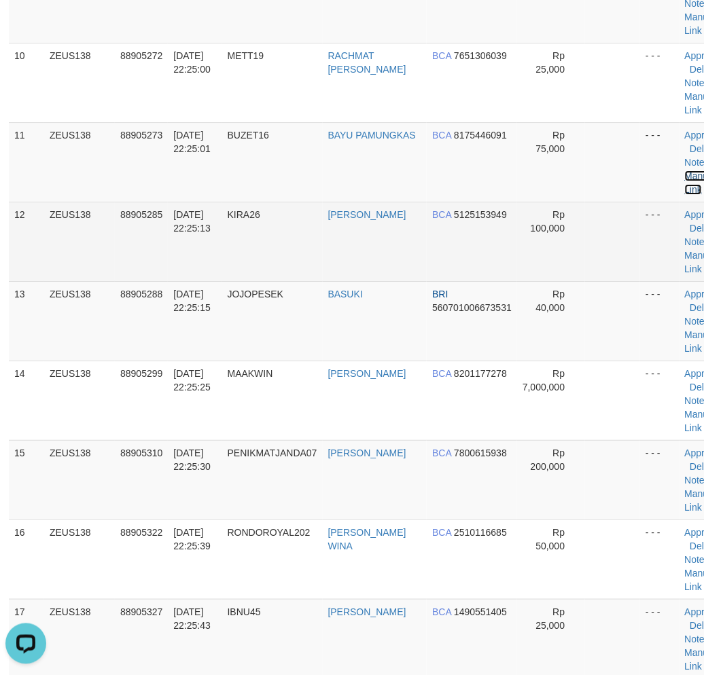
click at [685, 171] on link "Manual Link" at bounding box center [700, 183] width 31 height 24
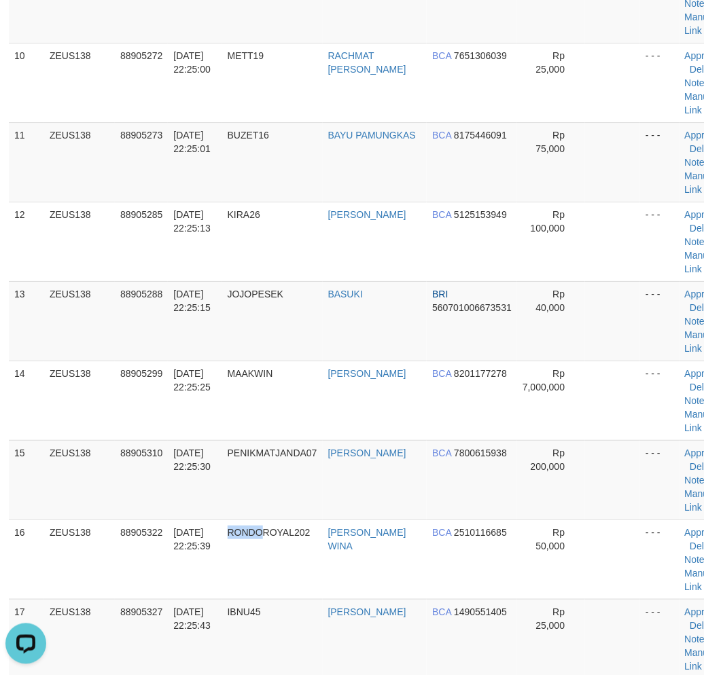
drag, startPoint x: 265, startPoint y: 582, endPoint x: 4, endPoint y: 575, distance: 261.0
click at [236, 578] on td "RONDOROYAL202" at bounding box center [272, 559] width 101 height 79
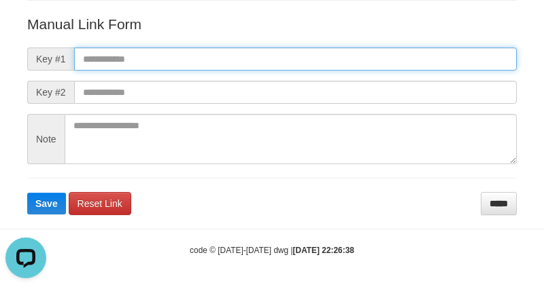
paste input "**********"
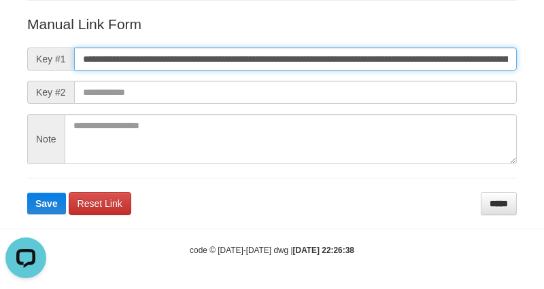
click at [383, 56] on input "**********" at bounding box center [295, 59] width 442 height 23
type input "**********"
click at [27, 193] on button "Save" at bounding box center [46, 204] width 39 height 22
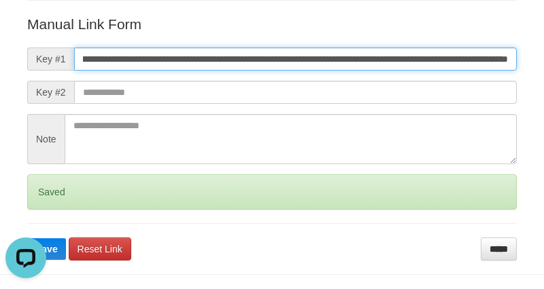
click at [27, 238] on button "Save" at bounding box center [46, 249] width 39 height 22
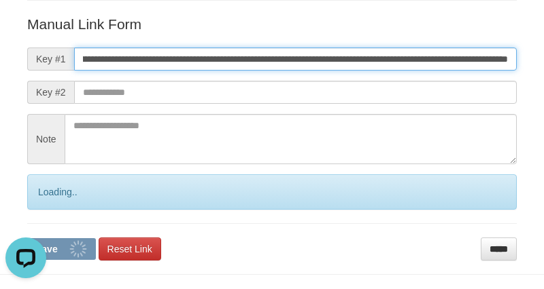
click at [27, 238] on button "Save" at bounding box center [61, 249] width 69 height 22
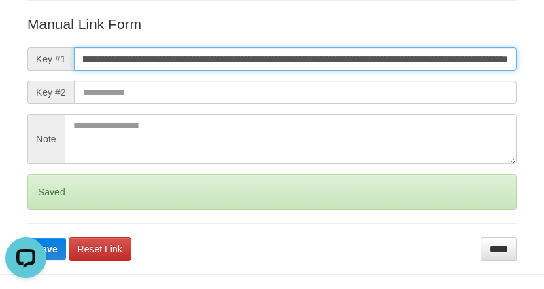
click at [27, 238] on button "Save" at bounding box center [46, 249] width 39 height 22
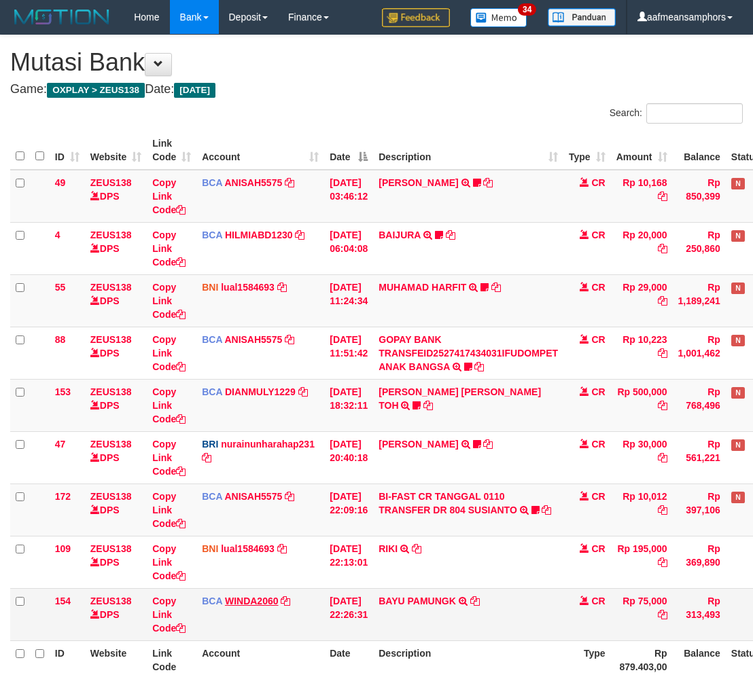
scroll to position [73, 0]
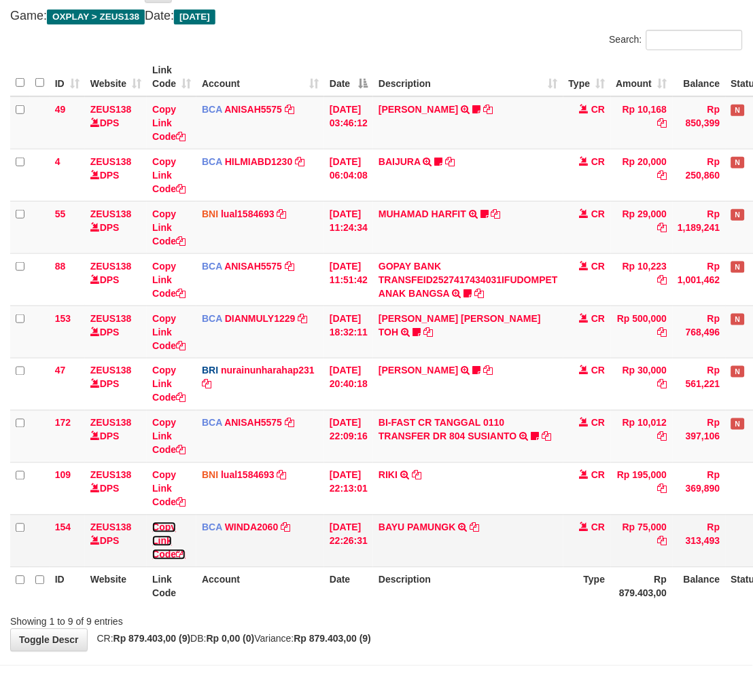
click at [168, 538] on link "Copy Link Code" at bounding box center [168, 541] width 33 height 38
click at [538, 602] on th "Description" at bounding box center [468, 586] width 190 height 39
click at [537, 599] on th "Description" at bounding box center [468, 586] width 190 height 39
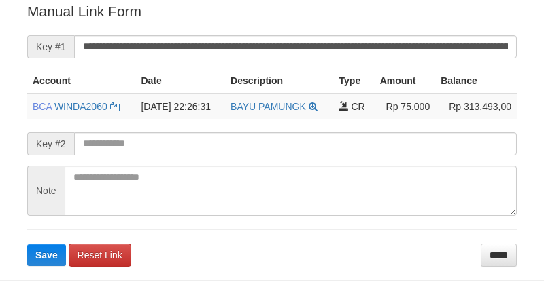
click at [289, 32] on form "**********" at bounding box center [271, 133] width 489 height 265
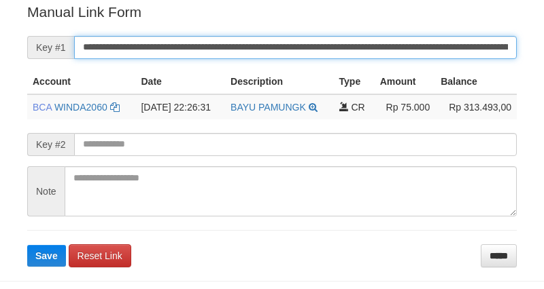
click at [288, 37] on input "**********" at bounding box center [295, 47] width 442 height 23
click at [27, 245] on button "Save" at bounding box center [46, 256] width 39 height 22
click at [288, 37] on input "**********" at bounding box center [295, 47] width 442 height 23
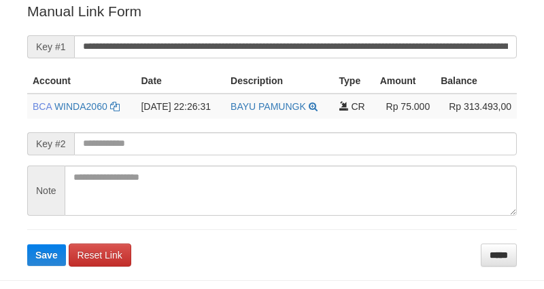
click at [288, 48] on input "**********" at bounding box center [295, 46] width 442 height 23
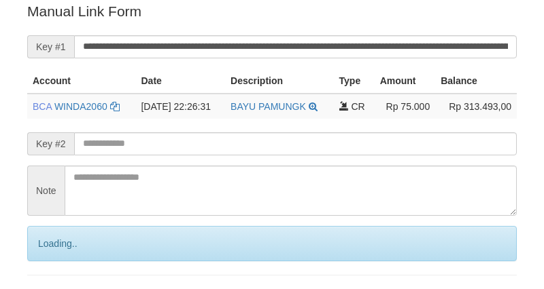
scroll to position [274, 0]
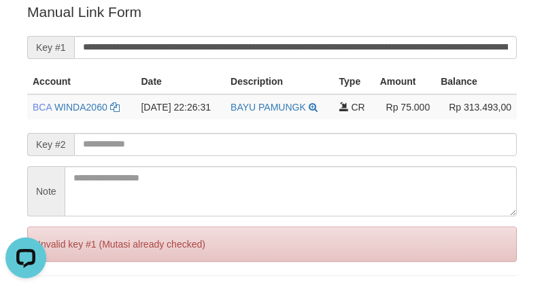
scroll to position [0, 0]
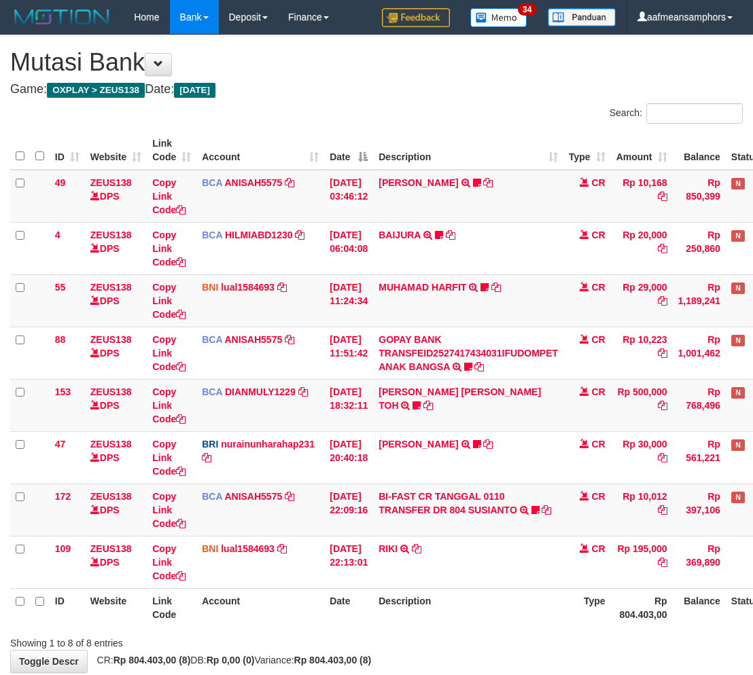
scroll to position [72, 0]
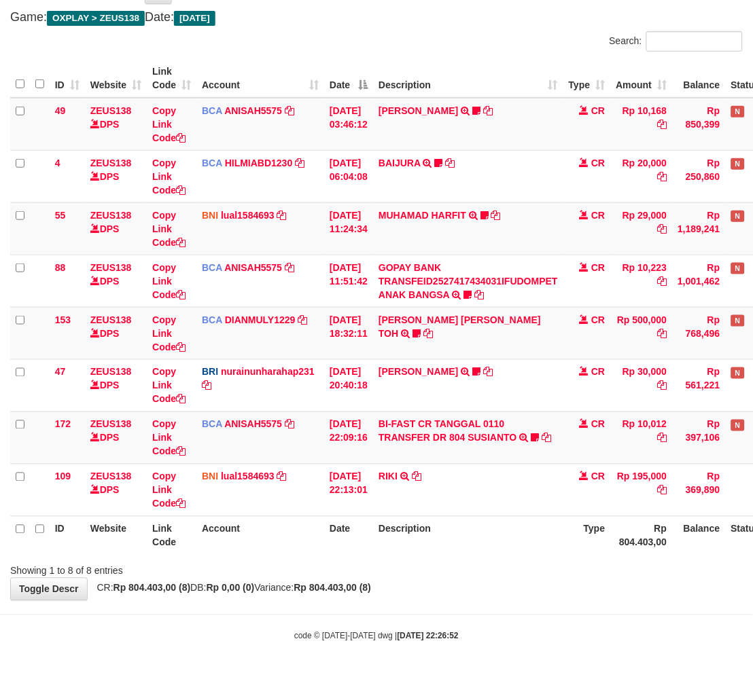
click at [503, 575] on div "**********" at bounding box center [376, 281] width 753 height 637
click at [336, 580] on div "**********" at bounding box center [376, 281] width 753 height 637
click at [344, 571] on div "Showing 1 to 8 of 8 entries" at bounding box center [376, 568] width 753 height 19
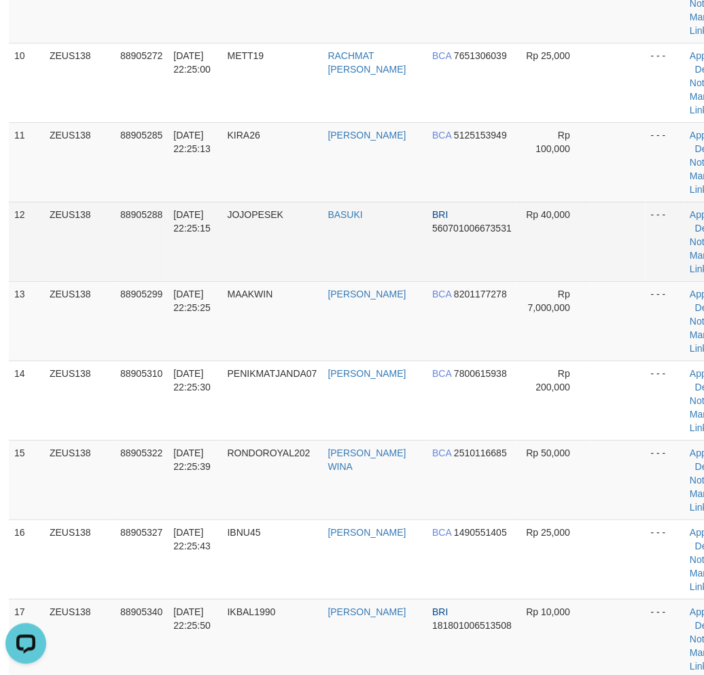
drag, startPoint x: 239, startPoint y: 204, endPoint x: 198, endPoint y: 226, distance: 46.5
click at [239, 204] on td "JOJOPESEK" at bounding box center [272, 241] width 101 height 79
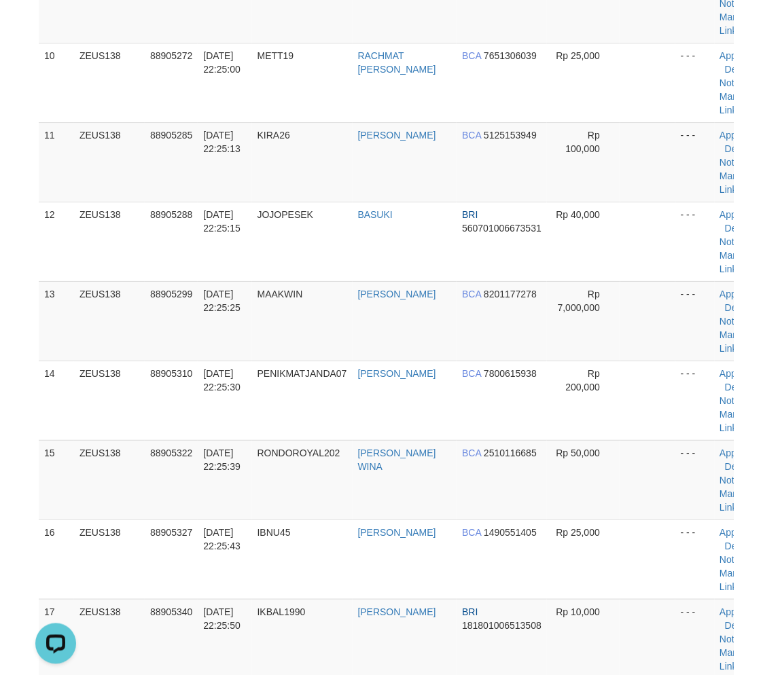
scroll to position [842, 1]
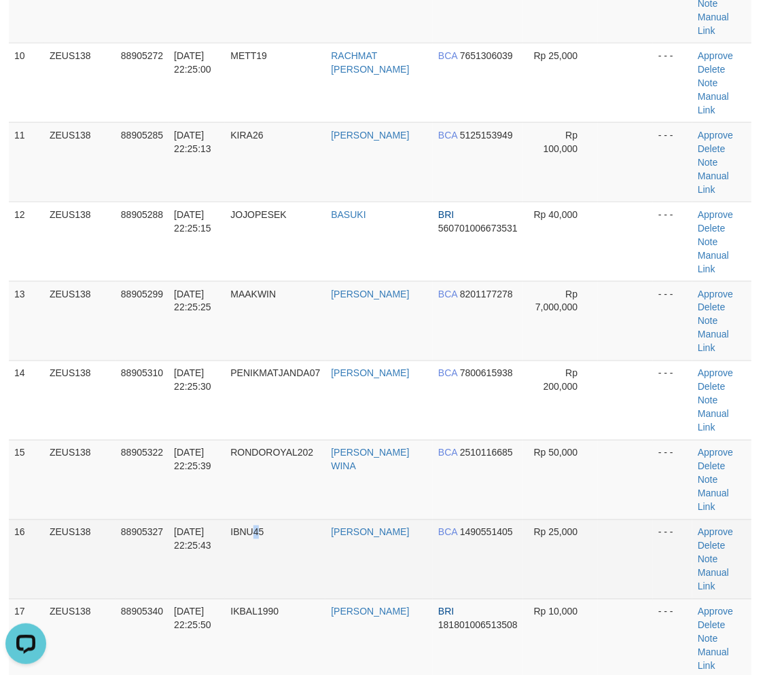
drag, startPoint x: 256, startPoint y: 518, endPoint x: 49, endPoint y: 533, distance: 207.8
click at [255, 520] on td "IBNU45" at bounding box center [275, 559] width 101 height 79
drag, startPoint x: 257, startPoint y: 538, endPoint x: 155, endPoint y: 544, distance: 102.1
click at [253, 537] on td "IBNU45" at bounding box center [275, 559] width 101 height 79
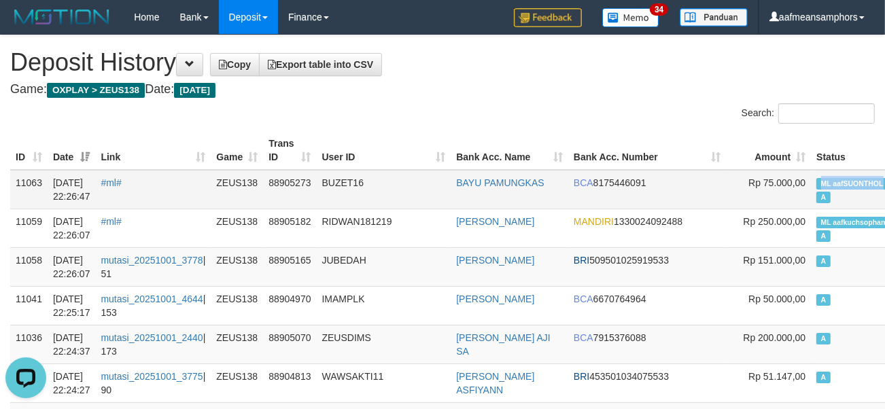
copy span "ML aafSUONTHOL"
drag, startPoint x: 747, startPoint y: 178, endPoint x: 820, endPoint y: 181, distance: 72.7
click at [820, 181] on td "ML aafSUONTHOL A" at bounding box center [858, 189] width 94 height 39
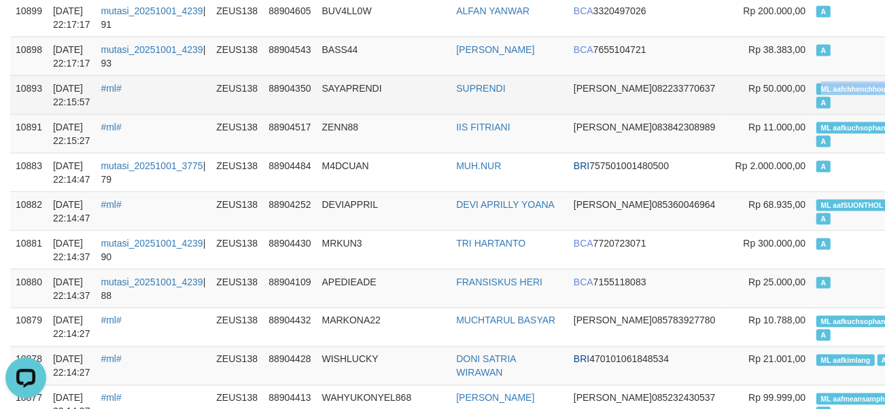
copy span "ML aafchhenchhou"
click at [817, 92] on span "ML aafchhenchhouy" at bounding box center [854, 90] width 77 height 12
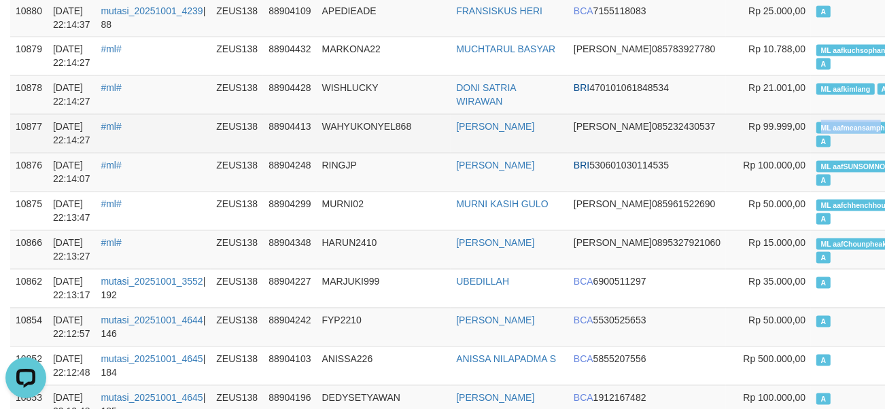
copy span "ML aafmeansamp"
drag, startPoint x: 751, startPoint y: 127, endPoint x: 813, endPoint y: 130, distance: 61.9
click at [813, 130] on td "ML aafmeansamphors A" at bounding box center [858, 133] width 94 height 39
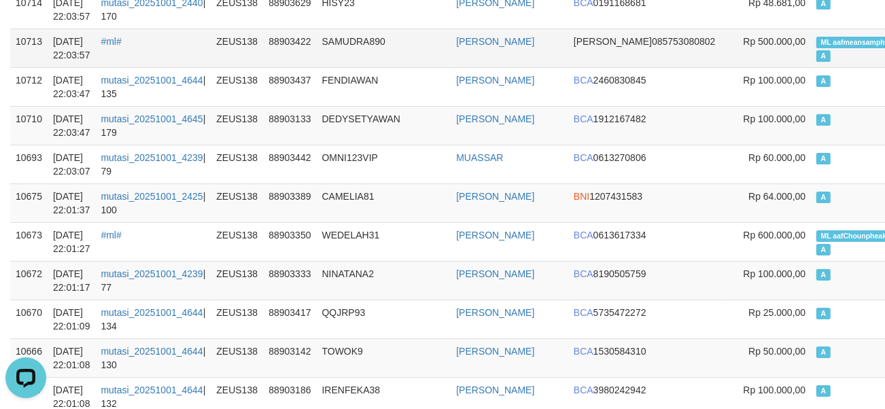
scroll to position [3922, 0]
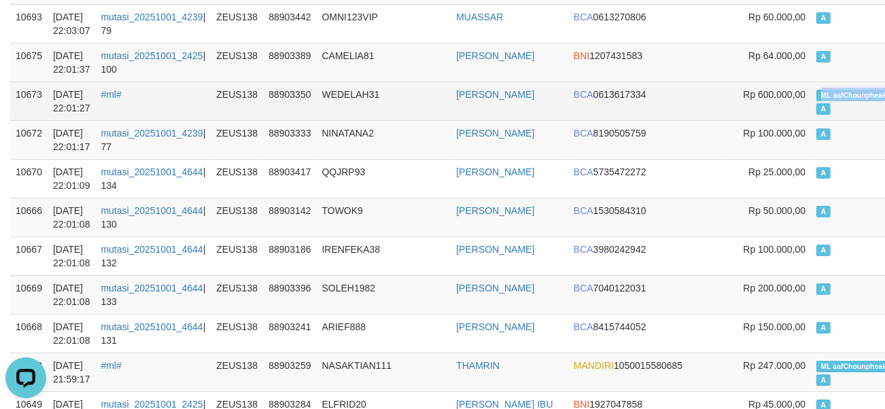
copy span "ML aafChounpheak"
drag, startPoint x: 754, startPoint y: 93, endPoint x: 822, endPoint y: 99, distance: 68.2
click at [822, 99] on td "ML aafChounpheak A" at bounding box center [858, 101] width 94 height 39
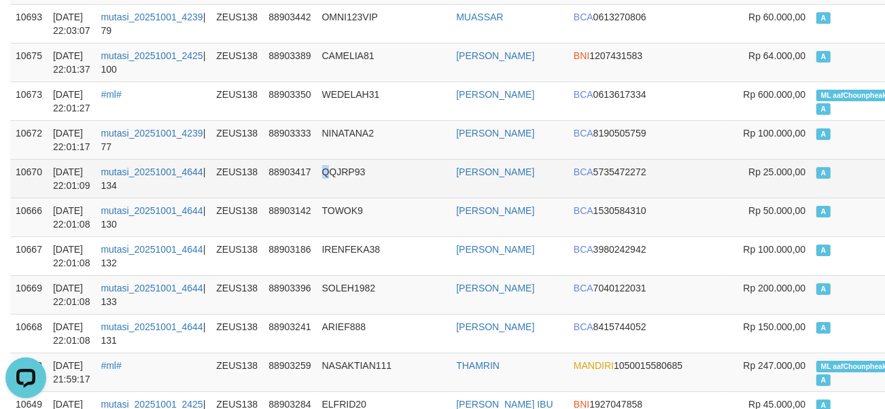
click at [319, 166] on tr "10670 01/10/2025 22:01:09 mutasi_20251001_4644 | 134 ZEUS138 88903417 QQJRP93 J…" at bounding box center [508, 178] width 997 height 39
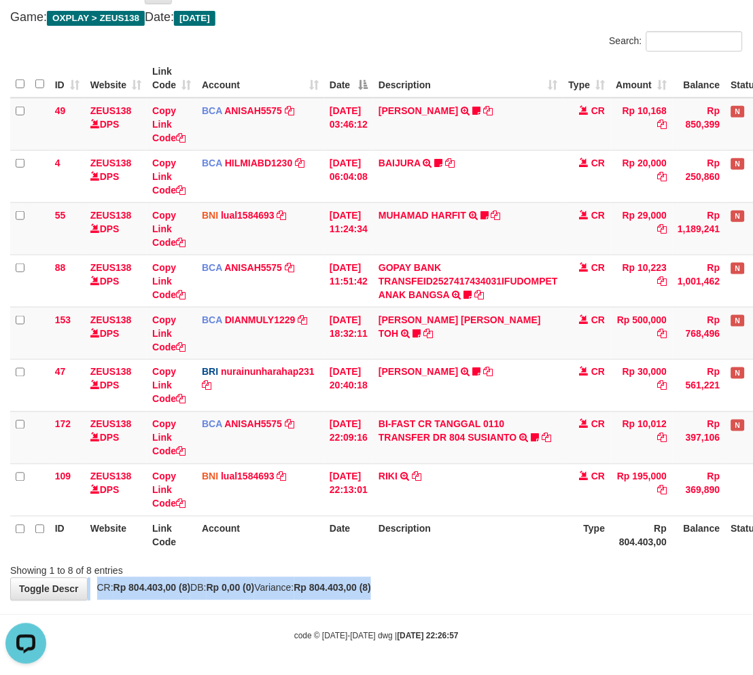
click at [428, 577] on div "**********" at bounding box center [376, 281] width 753 height 637
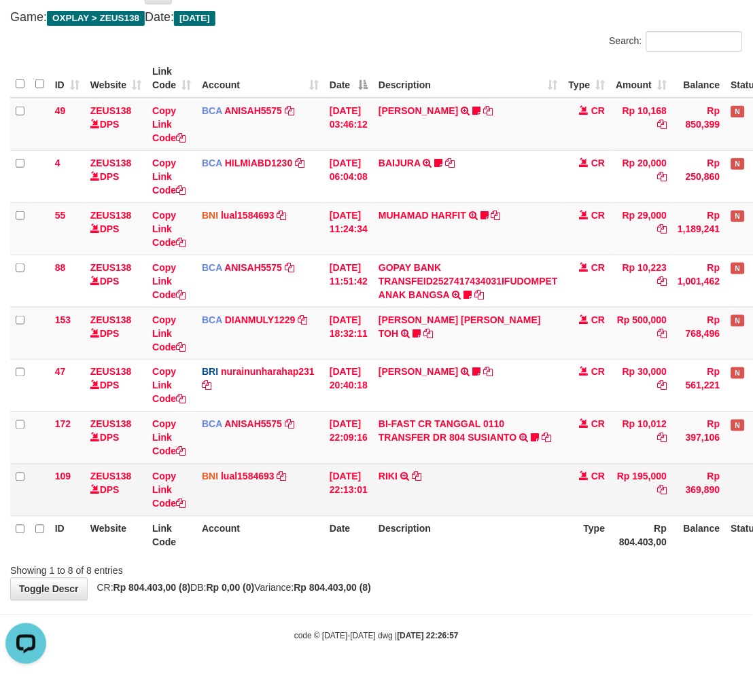
drag, startPoint x: 498, startPoint y: 474, endPoint x: 514, endPoint y: 474, distance: 16.3
click at [498, 476] on td "RIKI TRANSFER DARI SDR RIKI" at bounding box center [468, 490] width 190 height 52
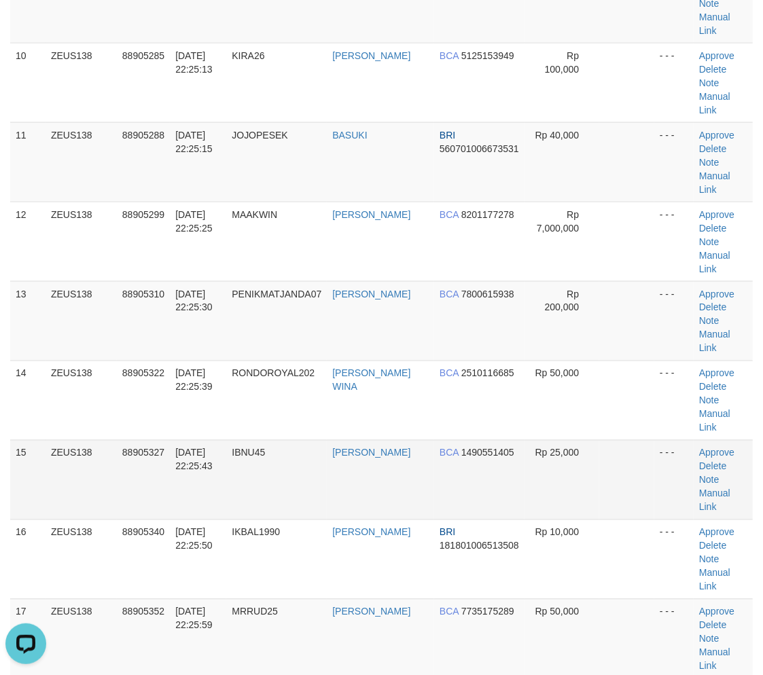
drag, startPoint x: 318, startPoint y: 455, endPoint x: 307, endPoint y: 457, distance: 11.0
click at [317, 455] on td "IBNU45" at bounding box center [276, 479] width 101 height 79
click at [327, 490] on td "IBNU45" at bounding box center [276, 479] width 101 height 79
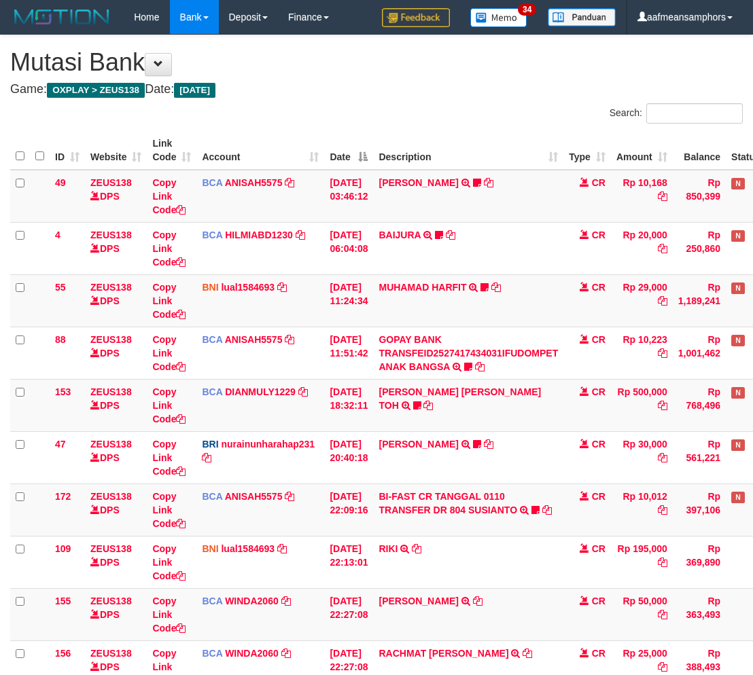
click at [472, 536] on td "RIKI TRANSFER DARI SDR RIKI" at bounding box center [468, 562] width 190 height 52
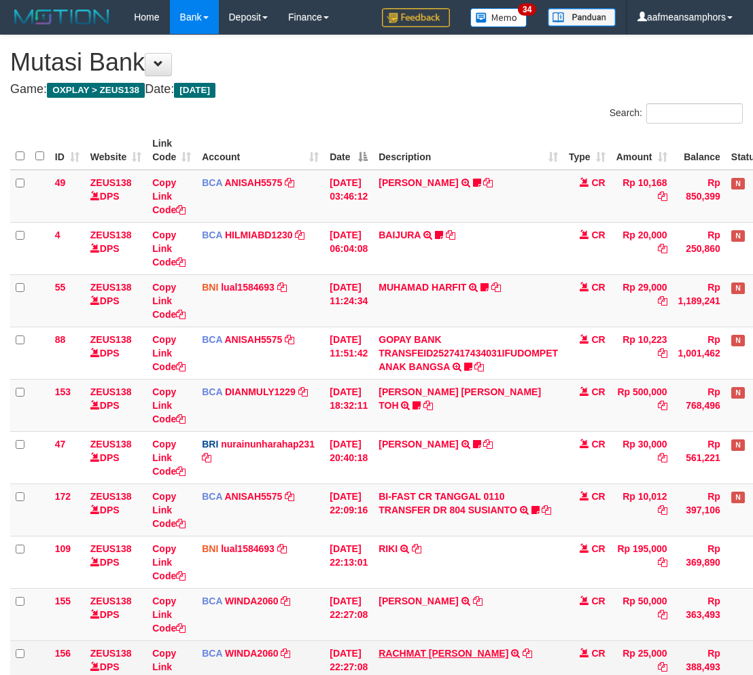
scroll to position [177, 0]
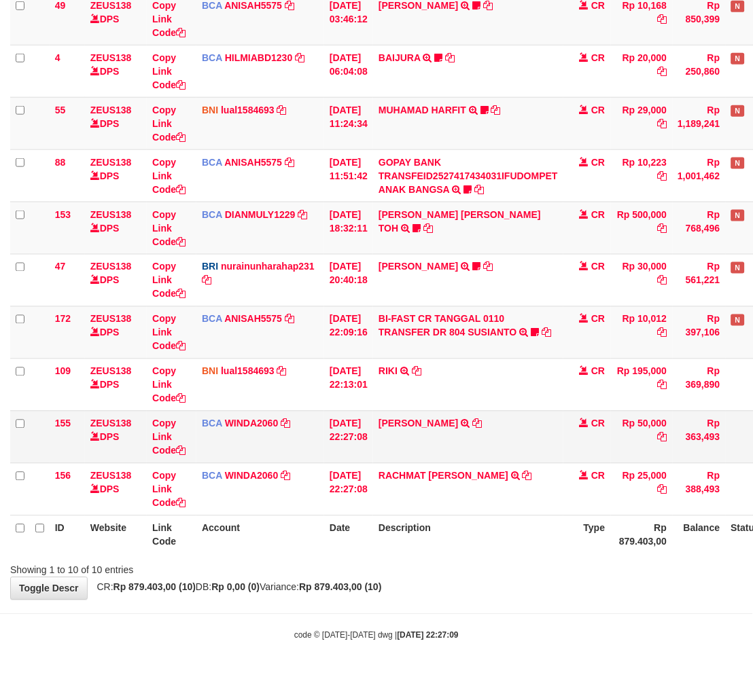
click at [478, 415] on td "[PERSON_NAME] TRSF E-BANKING CR 0110/FTSCY/WS95031 50000.00[PERSON_NAME]" at bounding box center [468, 437] width 190 height 52
click at [482, 421] on icon at bounding box center [478, 424] width 10 height 10
drag, startPoint x: 567, startPoint y: 573, endPoint x: 760, endPoint y: 532, distance: 196.5
click at [613, 565] on div "Showing 1 to 10 of 10 entries" at bounding box center [376, 567] width 753 height 19
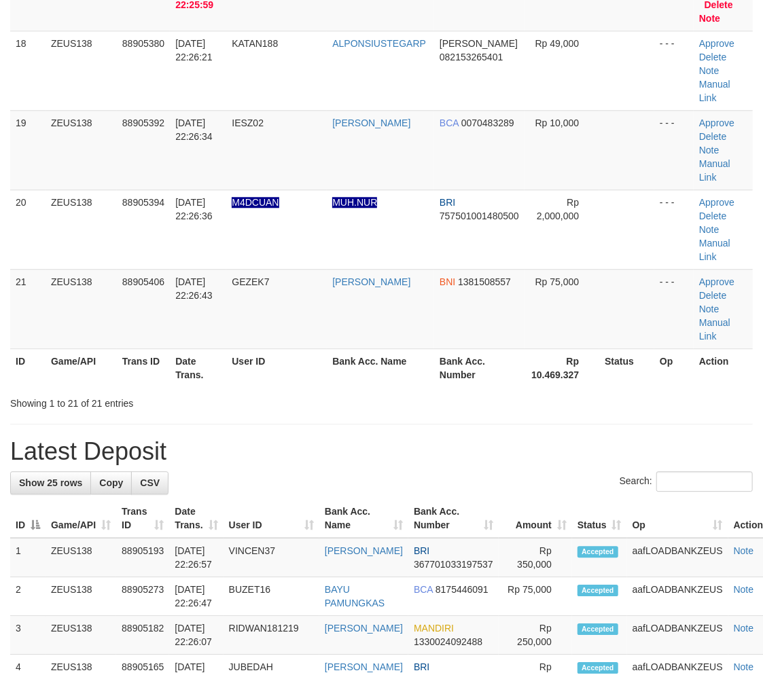
scroll to position [842, 0]
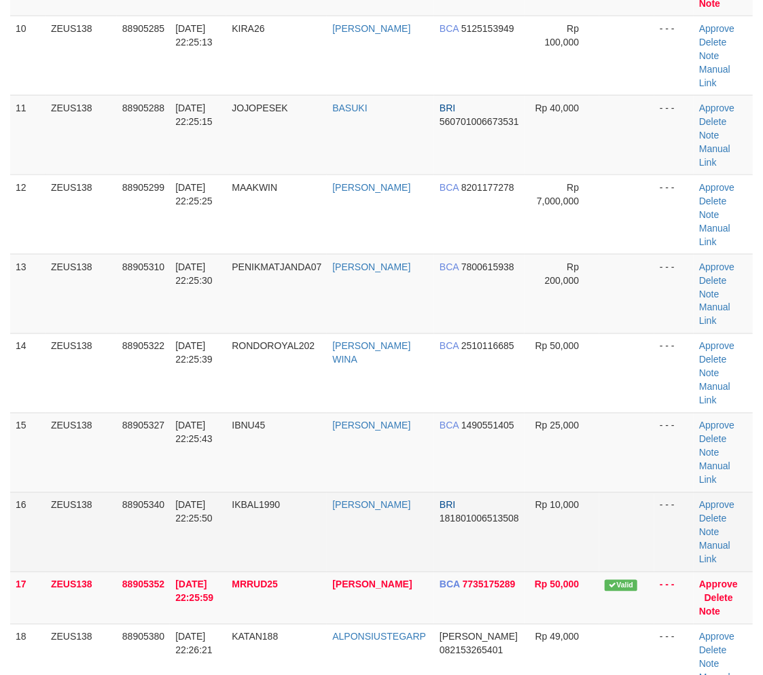
click at [304, 518] on td "IKBAL1990" at bounding box center [276, 532] width 101 height 79
drag, startPoint x: 306, startPoint y: 510, endPoint x: 268, endPoint y: 511, distance: 37.4
click at [304, 510] on td "IKBAL1990" at bounding box center [276, 532] width 101 height 79
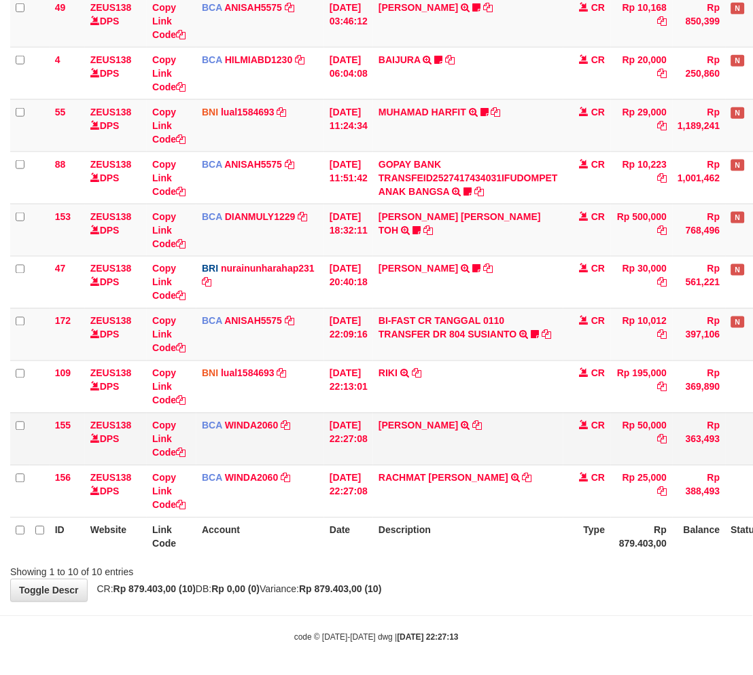
scroll to position [167, 0]
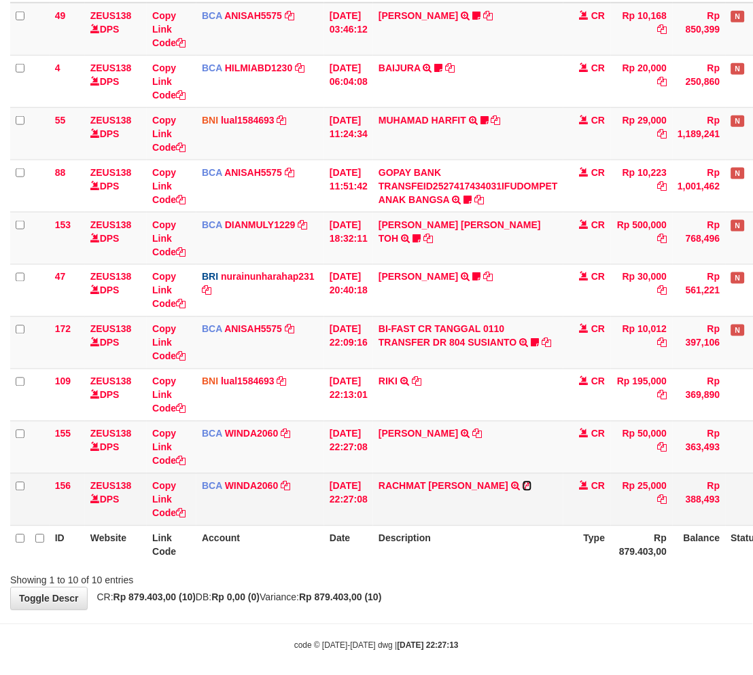
click at [522, 482] on icon at bounding box center [527, 487] width 10 height 10
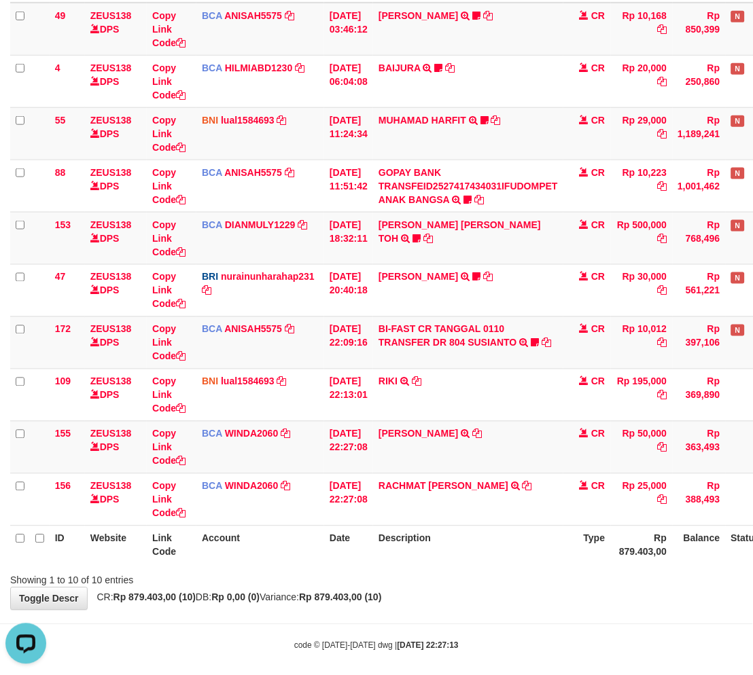
scroll to position [0, 0]
click at [338, 595] on strong "Rp 879.403,00 (10)" at bounding box center [340, 597] width 82 height 11
drag, startPoint x: 336, startPoint y: 596, endPoint x: 531, endPoint y: 454, distance: 241.8
click at [336, 596] on strong "Rp 879.403,00 (10)" at bounding box center [340, 597] width 82 height 11
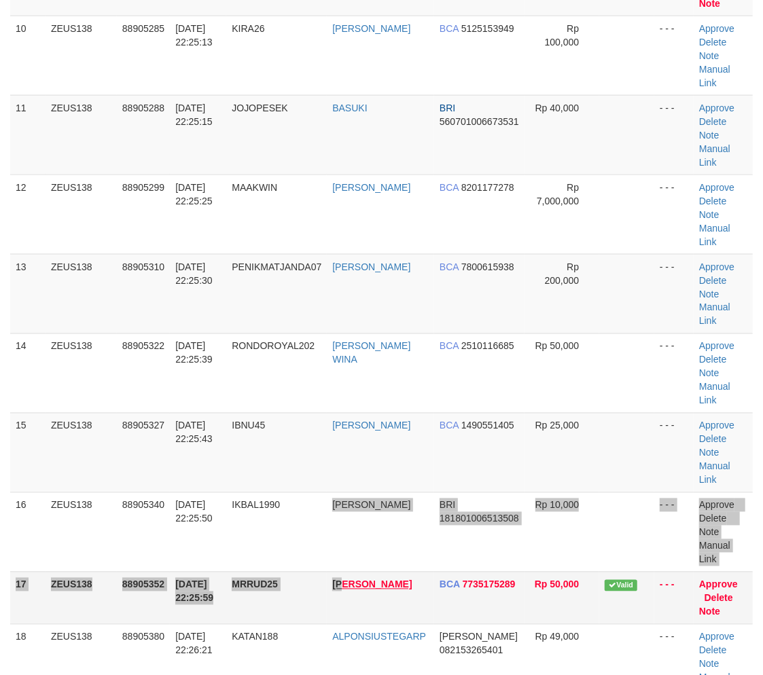
click at [346, 578] on tbody "1 ZEUS138 88904942 01/10/2025 22:20:12 SERLIAULIA SITI KHOTIMAH JAGO 5000072796…" at bounding box center [381, 135] width 743 height 1616
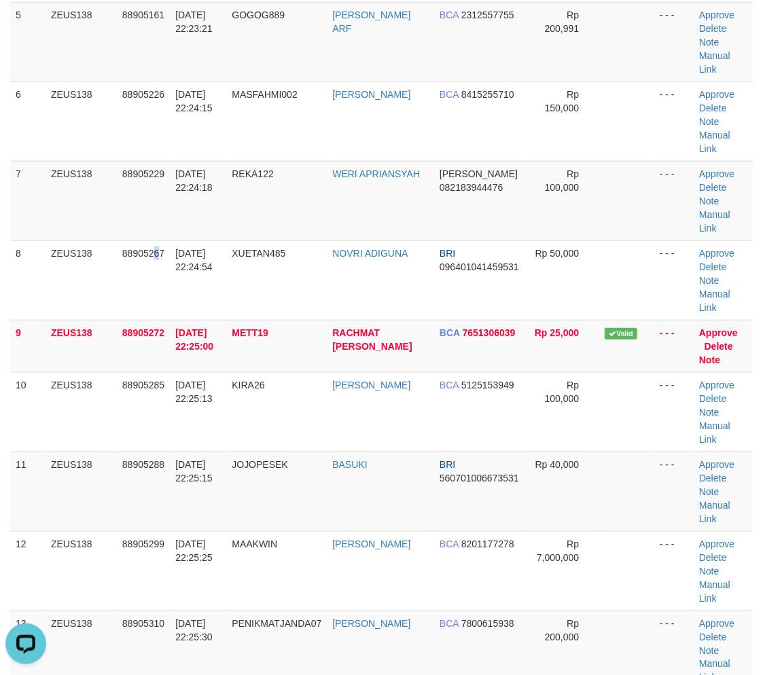
drag, startPoint x: 158, startPoint y: 246, endPoint x: 7, endPoint y: 336, distance: 176.1
click at [160, 248] on span "88905267" at bounding box center [143, 253] width 42 height 11
drag, startPoint x: 267, startPoint y: 501, endPoint x: 275, endPoint y: 501, distance: 8.2
click at [275, 501] on td "JOJOPESEK" at bounding box center [276, 491] width 101 height 79
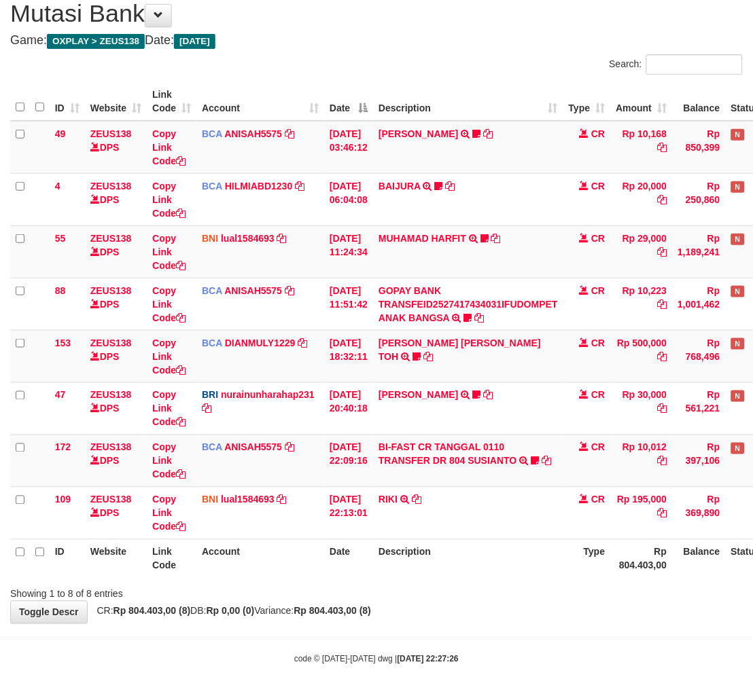
scroll to position [72, 0]
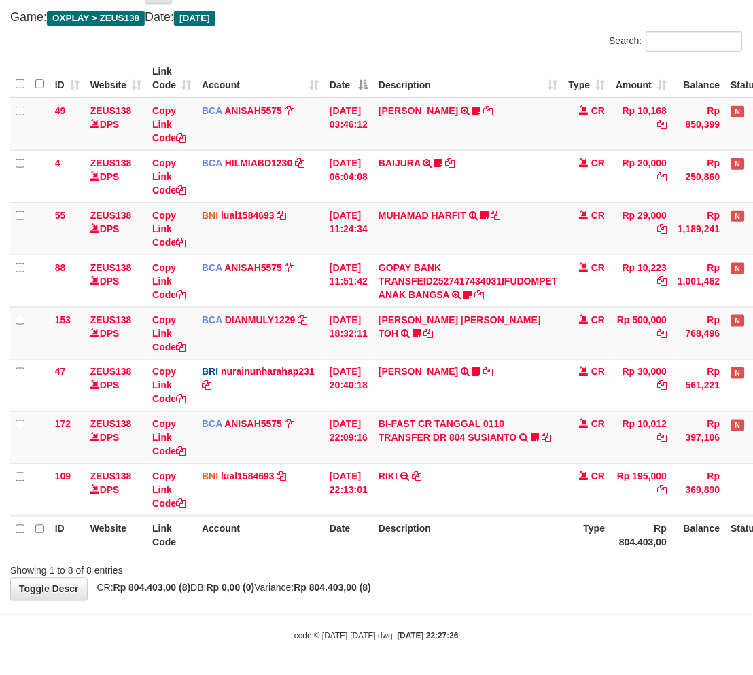
drag, startPoint x: 486, startPoint y: 546, endPoint x: 476, endPoint y: 544, distance: 11.1
click at [476, 547] on th "Description" at bounding box center [468, 535] width 190 height 39
click at [506, 530] on th "Description" at bounding box center [468, 535] width 190 height 39
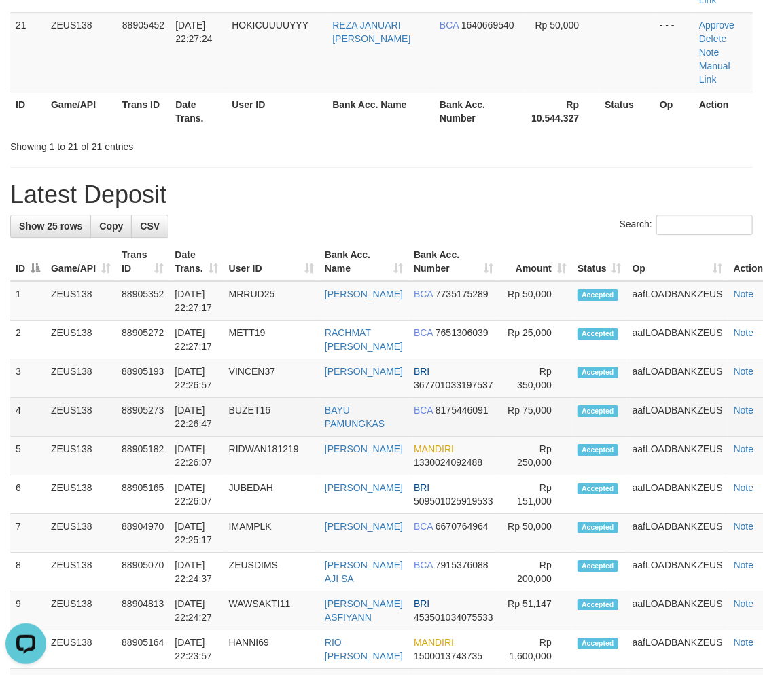
click at [396, 399] on td "BAYU PAMUNGKAS" at bounding box center [363, 417] width 89 height 39
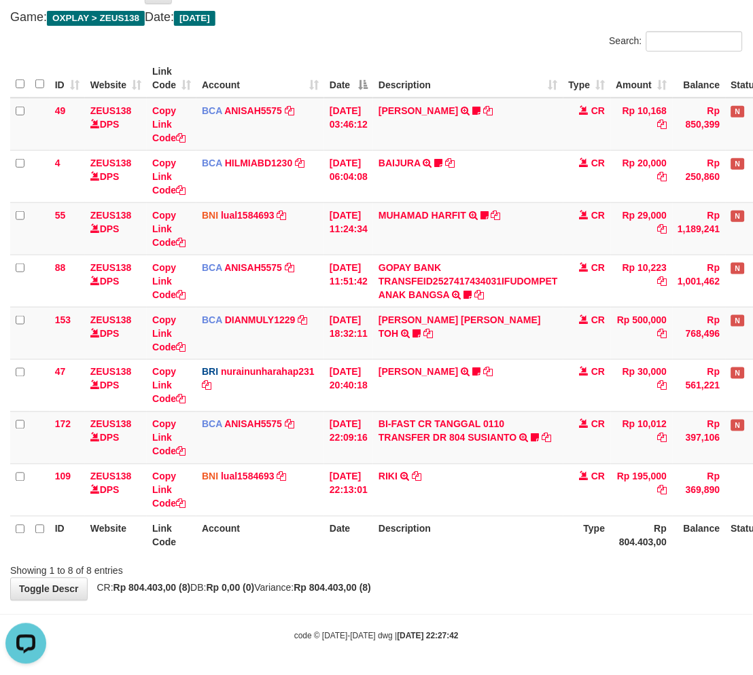
click at [442, 560] on div "Showing 1 to 8 of 8 entries" at bounding box center [376, 568] width 753 height 19
click at [494, 533] on th "Description" at bounding box center [468, 535] width 190 height 39
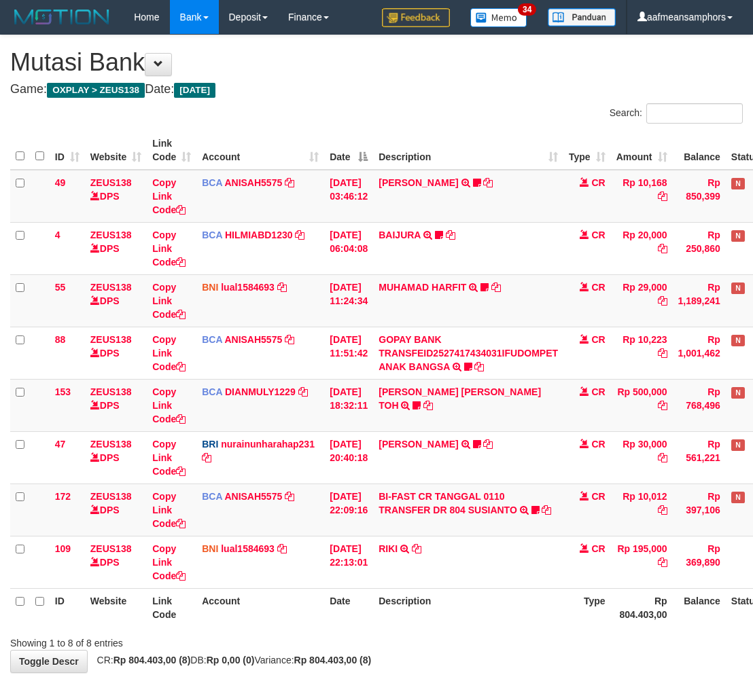
scroll to position [72, 0]
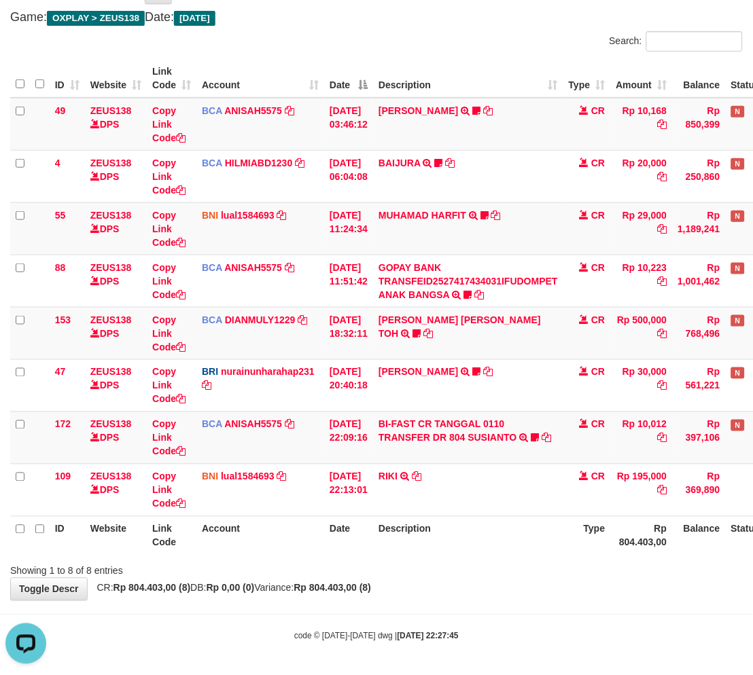
click at [429, 554] on div "ID Website Link Code Account Date Description Type Amount Balance Status Action…" at bounding box center [376, 307] width 753 height 504
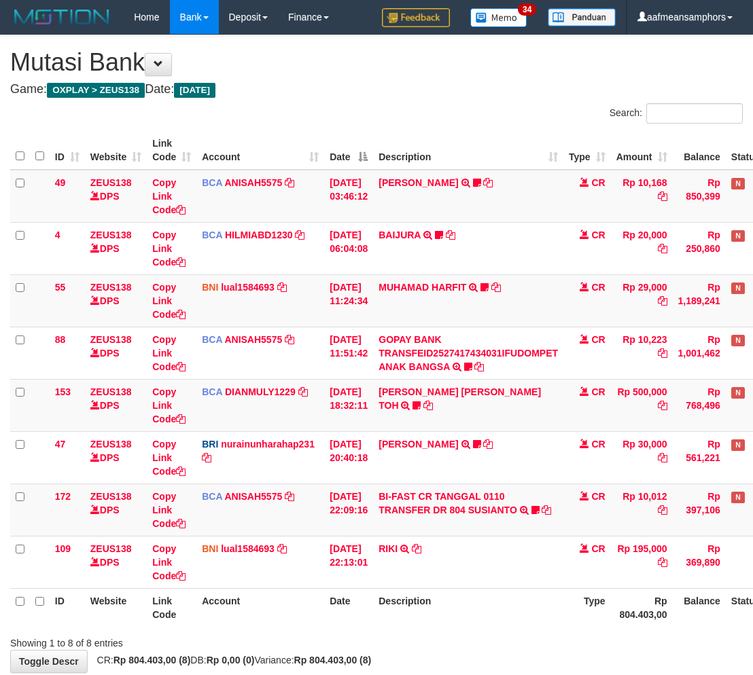
scroll to position [72, 0]
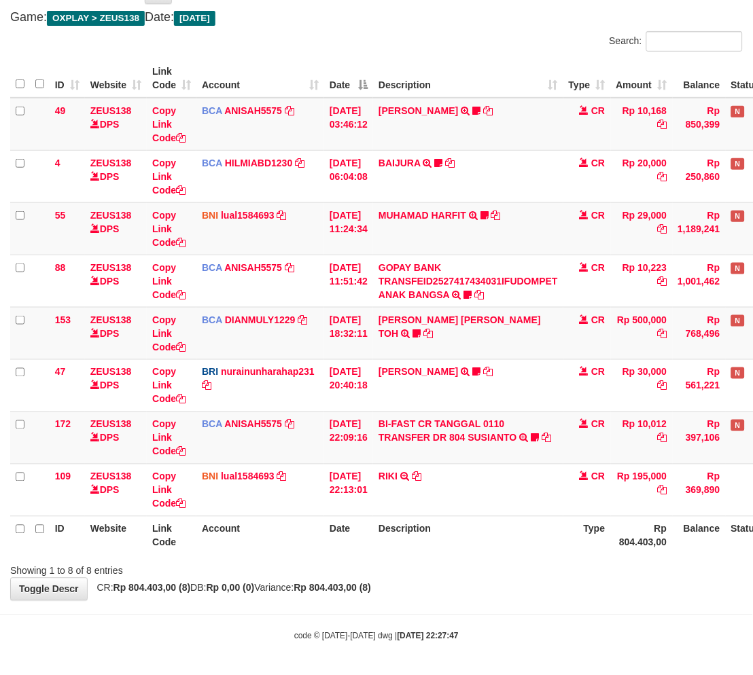
click at [452, 556] on div "ID Website Link Code Account Date Description Type Amount Balance Status Action…" at bounding box center [376, 307] width 753 height 504
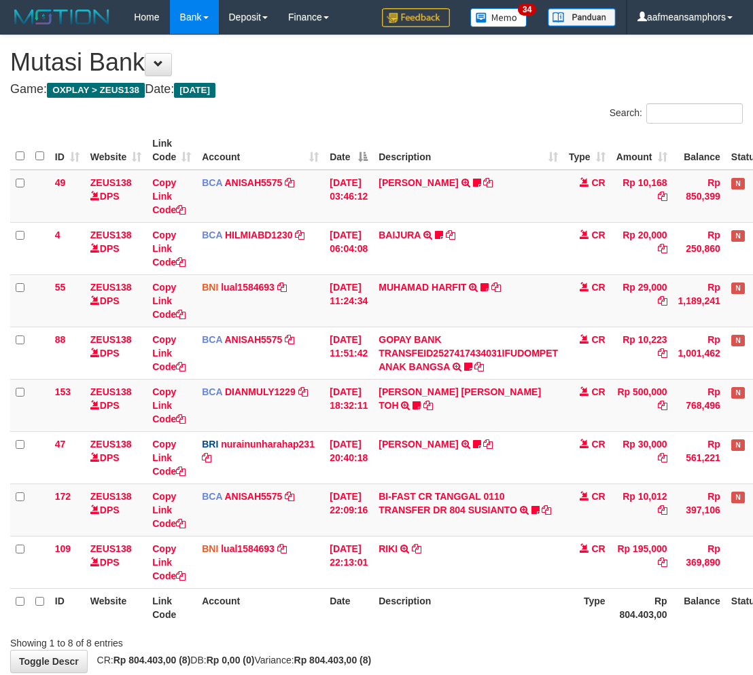
scroll to position [72, 0]
click at [486, 631] on div "Showing 1 to 8 of 8 entries" at bounding box center [376, 640] width 753 height 19
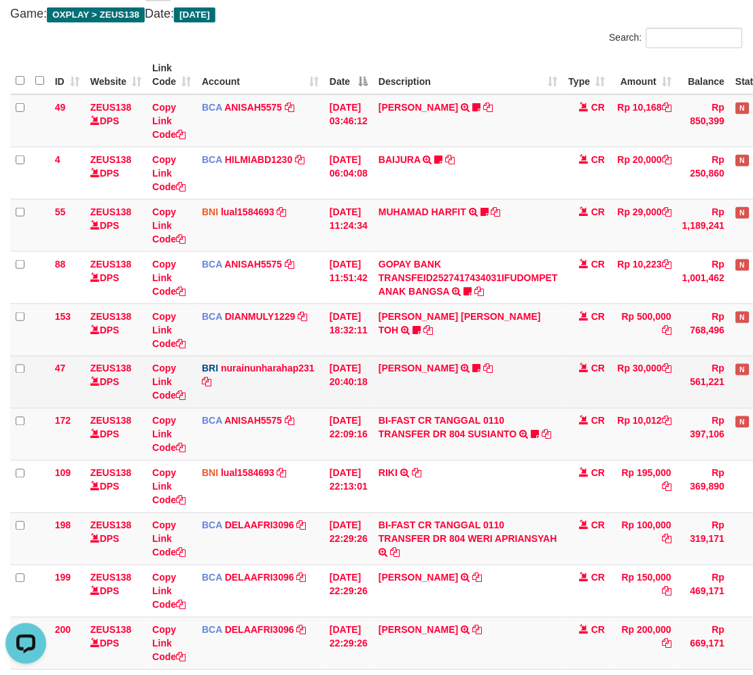
click at [531, 381] on td "[PERSON_NAME] TRANSFER NBMB [PERSON_NAME] TO NURAINUN HARAHAP KENNONG09" at bounding box center [468, 382] width 190 height 52
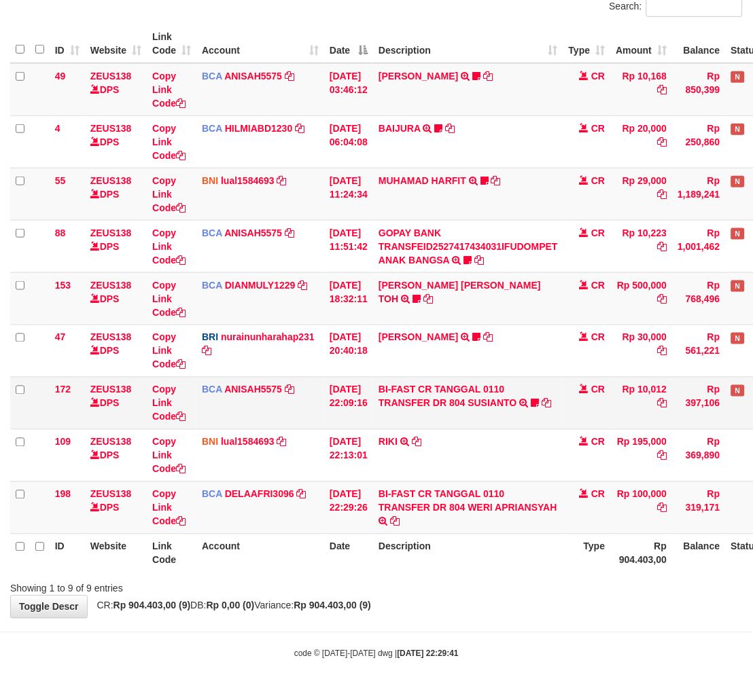
scroll to position [124, 0]
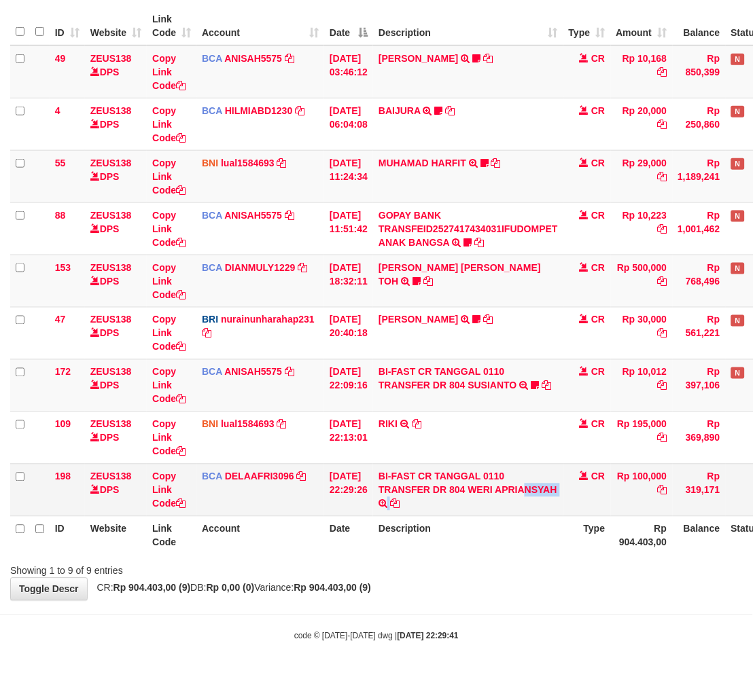
drag, startPoint x: 479, startPoint y: 497, endPoint x: 533, endPoint y: 495, distance: 54.4
click at [533, 495] on td "BI-FAST CR TANGGAL 0110 TRANSFER DR 804 WERI APRIANSYAH BI-FAST CR TANGGAL :01/…" at bounding box center [468, 490] width 190 height 52
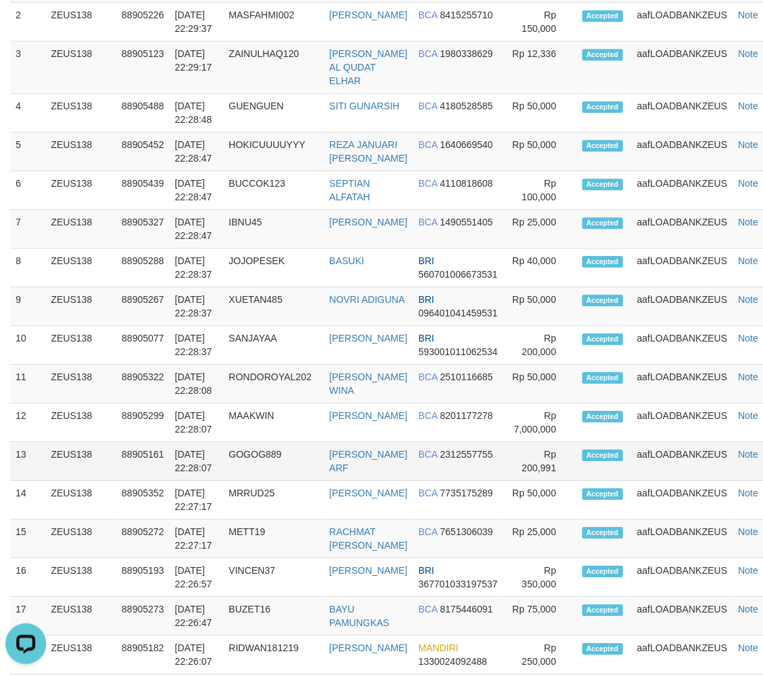
click at [269, 481] on tr "13 ZEUS138 88905161 01/10/2025 22:28:07 GOGOG889 YANSEN MUHAMAD ARF BCA 2312557…" at bounding box center [399, 461] width 778 height 39
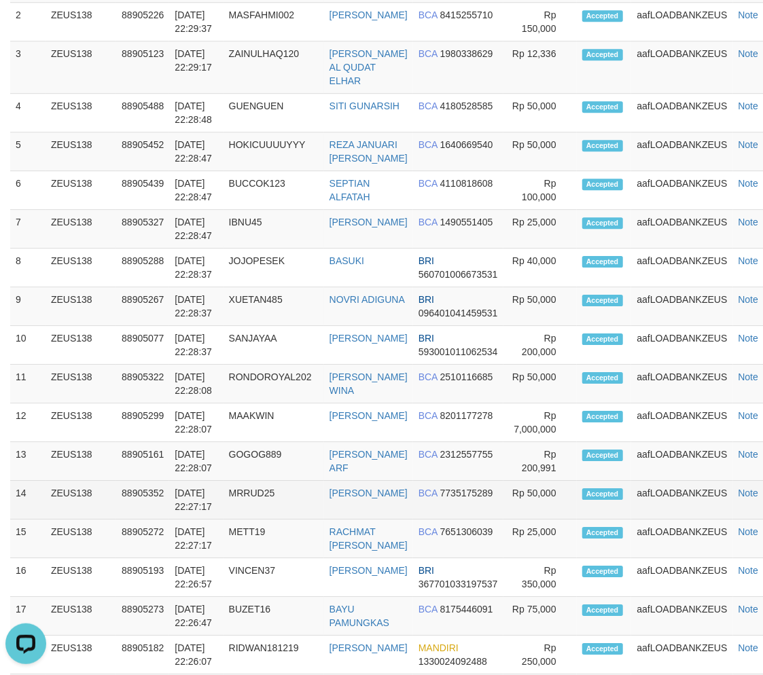
click at [253, 520] on td "MRRUD25" at bounding box center [274, 500] width 101 height 39
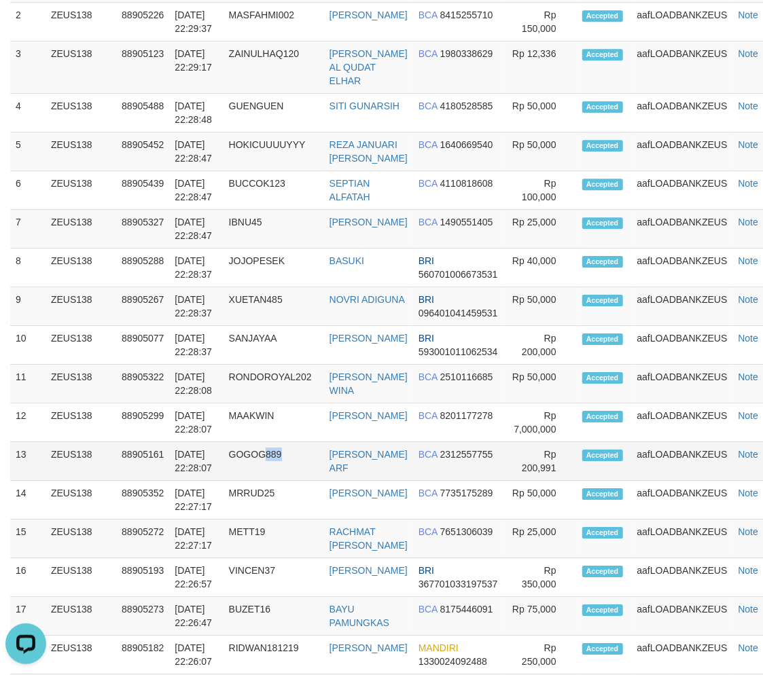
click at [311, 481] on td "GOGOG889" at bounding box center [274, 461] width 101 height 39
click at [277, 481] on td "GOGOG889" at bounding box center [274, 461] width 101 height 39
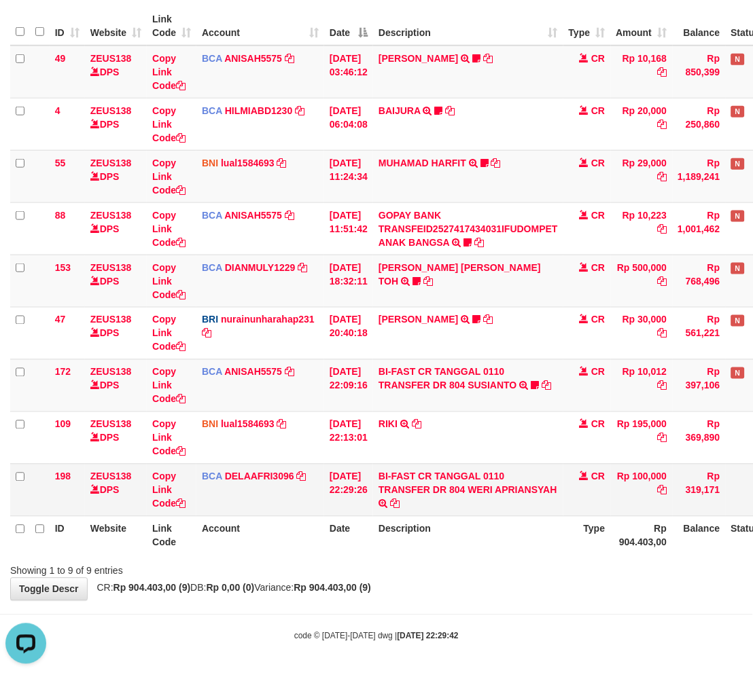
drag, startPoint x: 477, startPoint y: 500, endPoint x: 558, endPoint y: 503, distance: 80.9
click at [558, 503] on td "BI-FAST CR TANGGAL 0110 TRANSFER DR 804 WERI APRIANSYAH BI-FAST CR TANGGAL :01/…" at bounding box center [468, 490] width 190 height 52
drag, startPoint x: 493, startPoint y: 497, endPoint x: 528, endPoint y: 499, distance: 35.4
click at [528, 499] on td "BI-FAST CR TANGGAL 0110 TRANSFER DR 804 WERI APRIANSYAH BI-FAST CR TANGGAL :01/…" at bounding box center [468, 490] width 190 height 52
click at [476, 491] on link "BI-FAST CR TANGGAL 0110 TRANSFER DR 804 WERI APRIANSYAH" at bounding box center [467, 484] width 179 height 24
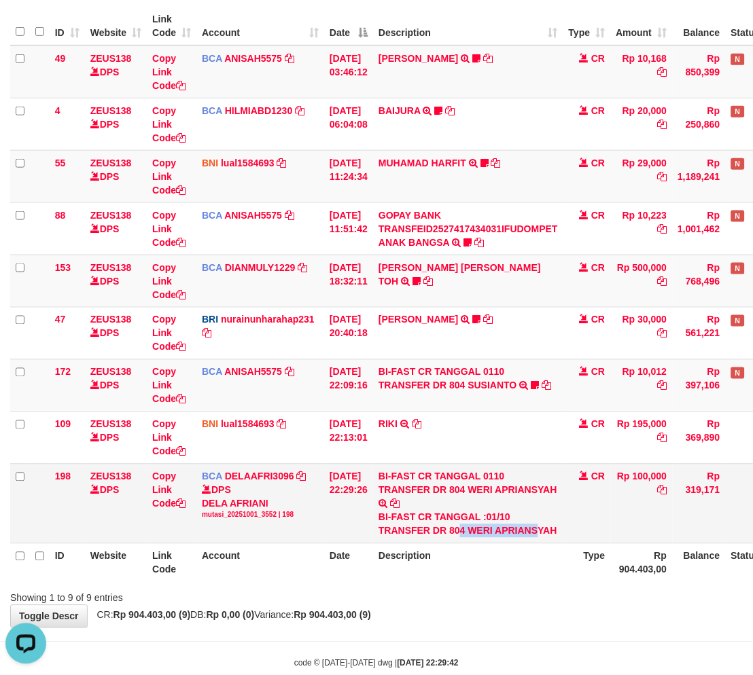
copy div "4 WERI APRIANS"
drag, startPoint x: 472, startPoint y: 531, endPoint x: 548, endPoint y: 533, distance: 76.1
click at [548, 533] on div "BI-FAST CR TANGGAL :01/10 TRANSFER DR 804 WERI APRIANSYAH" at bounding box center [467, 524] width 179 height 27
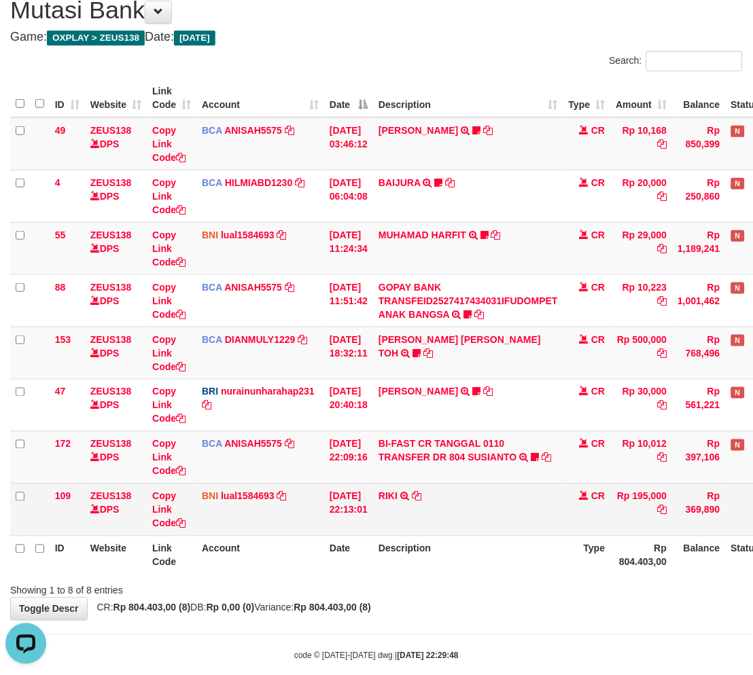
click at [506, 518] on td "RIKI TRANSFER DARI SDR RIKI" at bounding box center [468, 510] width 190 height 52
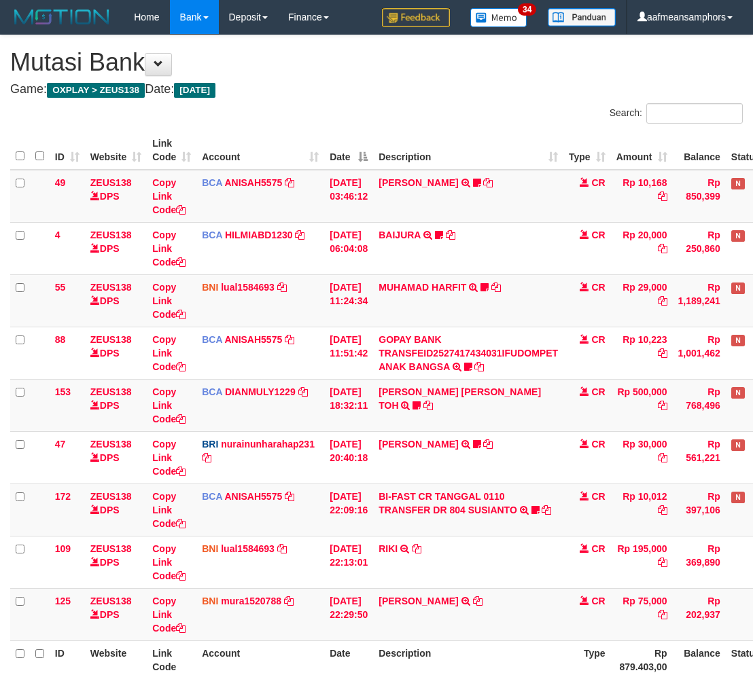
scroll to position [105, 0]
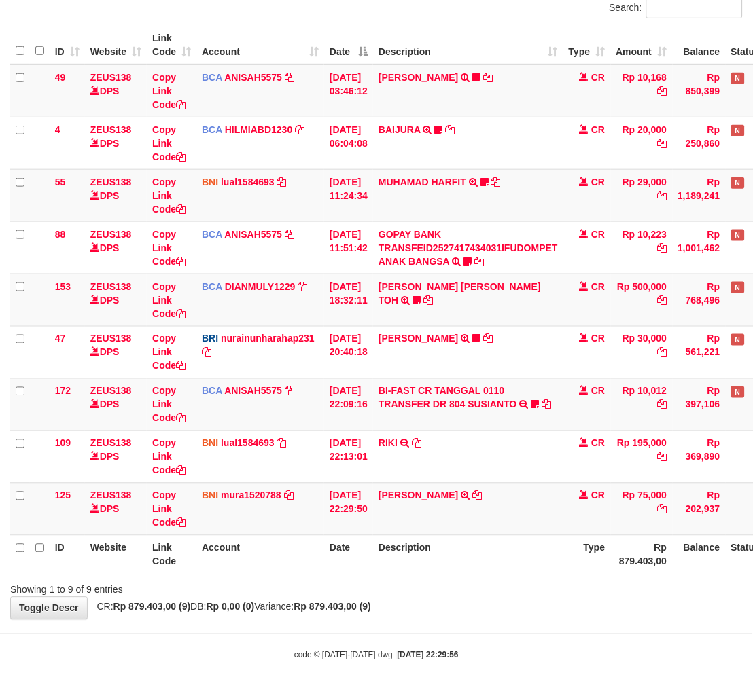
drag, startPoint x: 444, startPoint y: 564, endPoint x: 451, endPoint y: 547, distance: 18.3
click at [444, 564] on th "Description" at bounding box center [468, 554] width 190 height 39
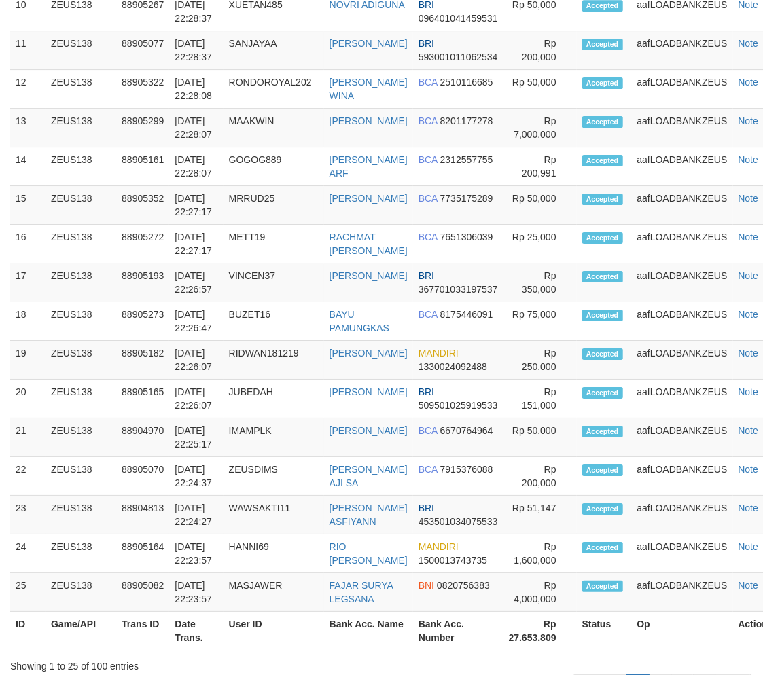
scroll to position [1747, 0]
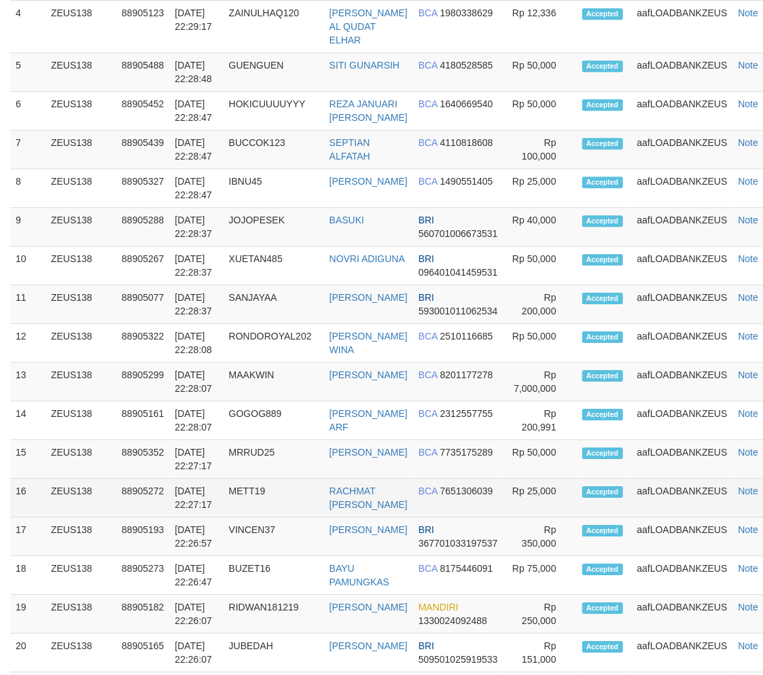
click at [316, 518] on td "METT19" at bounding box center [274, 498] width 101 height 39
click at [290, 507] on td "METT19" at bounding box center [274, 498] width 101 height 39
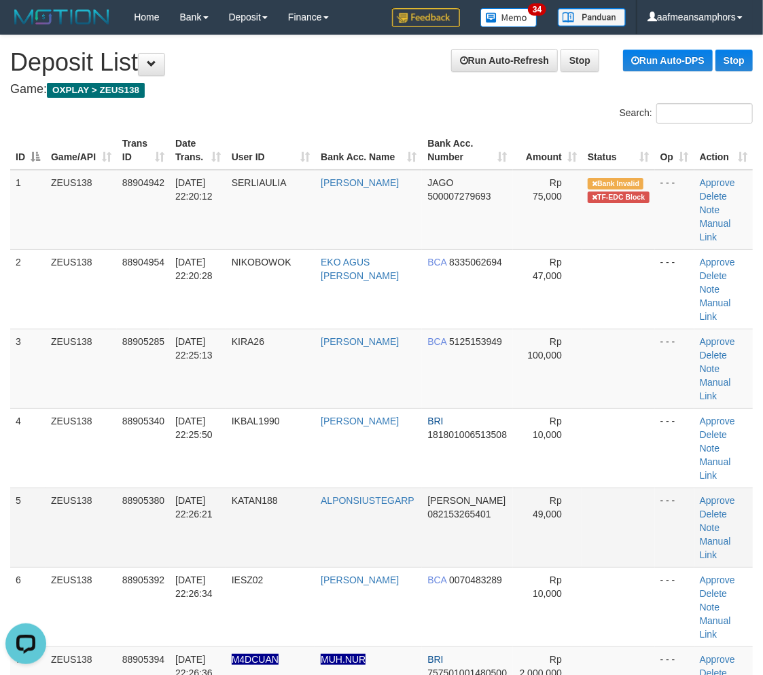
click at [256, 557] on td "KATAN188" at bounding box center [270, 527] width 89 height 79
drag, startPoint x: 260, startPoint y: 541, endPoint x: 241, endPoint y: 548, distance: 19.8
click at [248, 546] on td "KATAN188" at bounding box center [270, 527] width 89 height 79
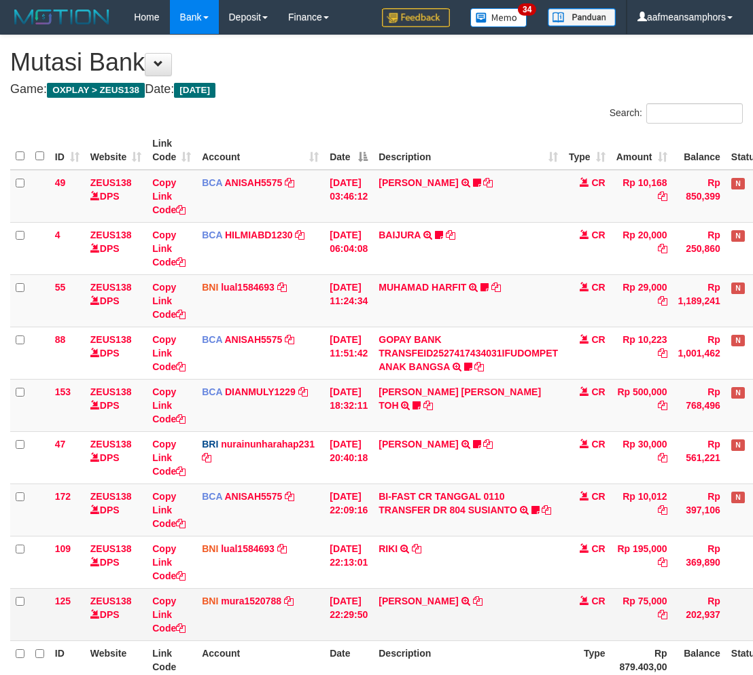
scroll to position [124, 1]
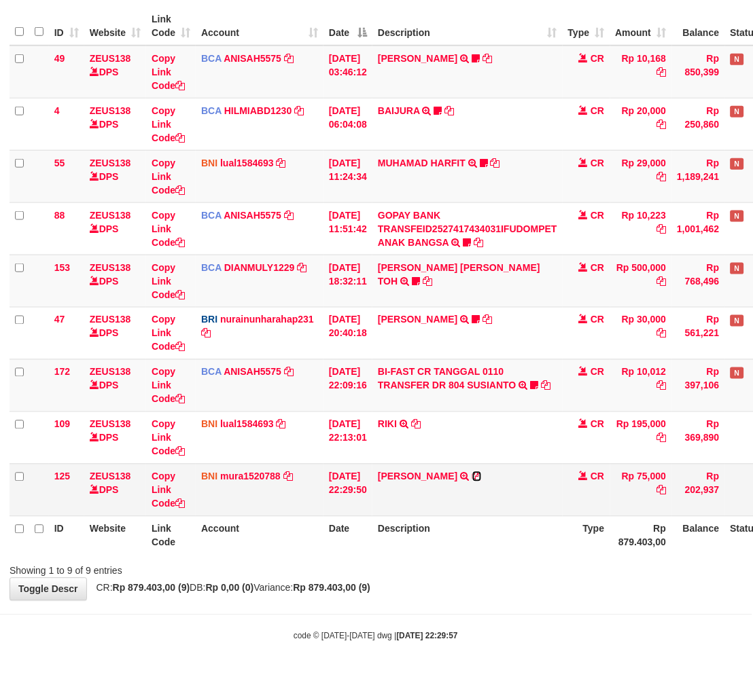
click at [478, 479] on tbody "49 ZEUS138 DPS Copy Link Code BCA ANISAH5575 DPS [PERSON_NAME] mutasi_20251001_…" at bounding box center [415, 282] width 811 height 472
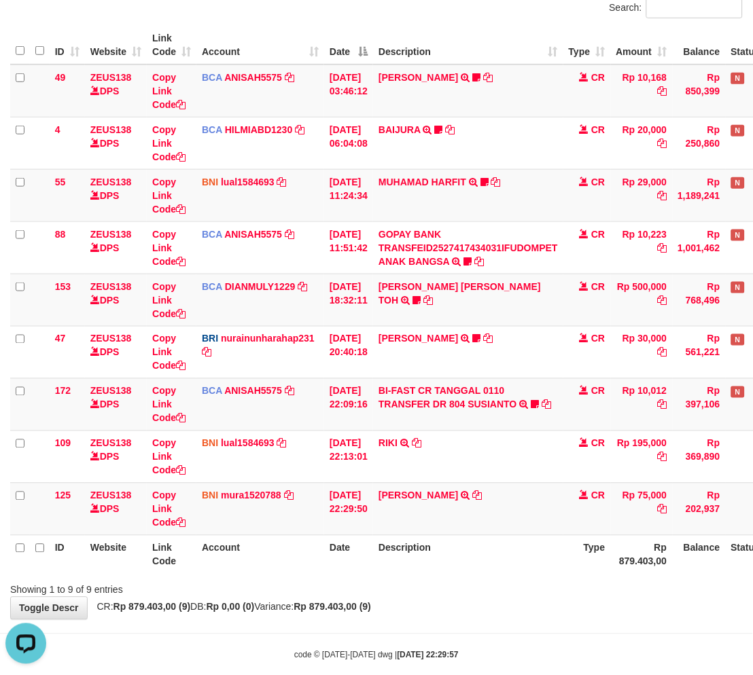
scroll to position [0, 0]
click at [478, 495] on icon at bounding box center [478, 496] width 10 height 10
click at [360, 584] on div "Showing 1 to 9 of 9 entries" at bounding box center [376, 587] width 753 height 19
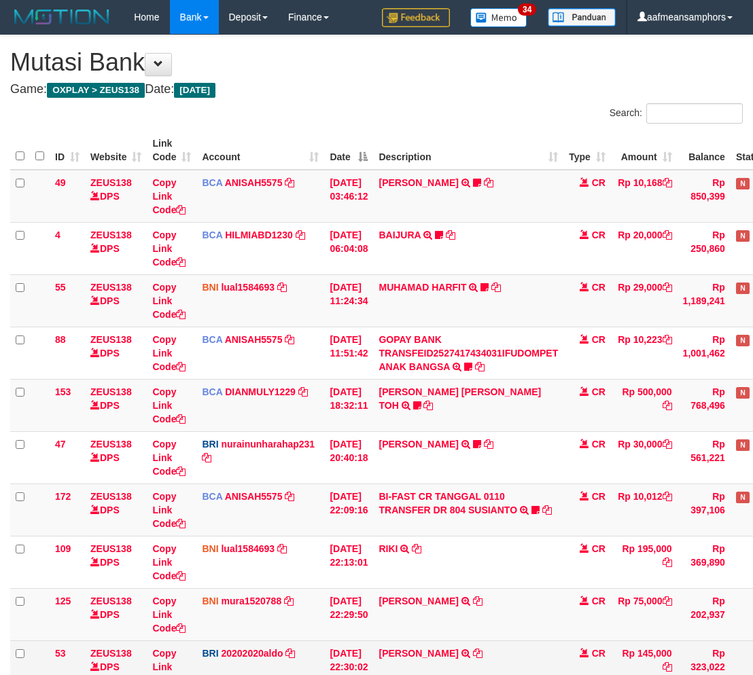
scroll to position [105, 0]
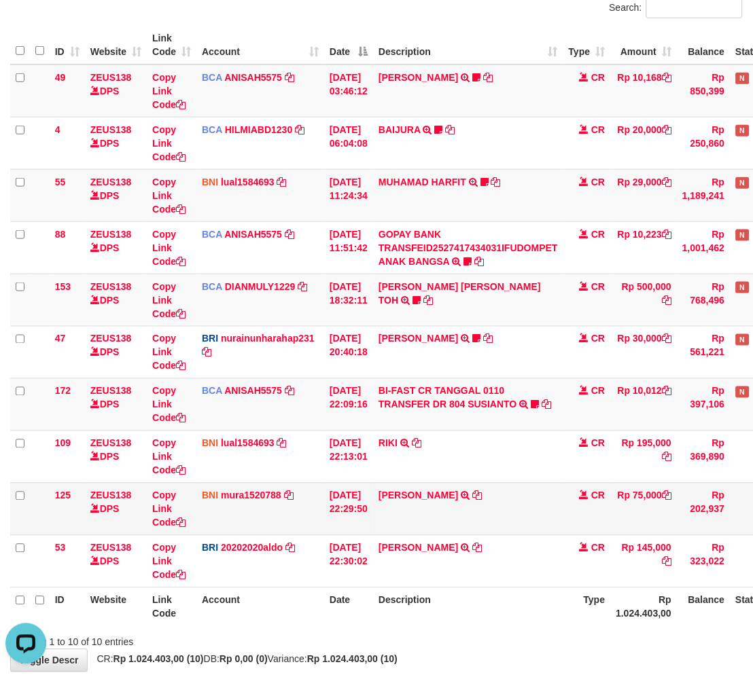
click at [447, 508] on td "SITI KHOTIMAH TRF/PAY/TOP-UP ECHANNEL SITI KHOTIMAH" at bounding box center [468, 509] width 190 height 52
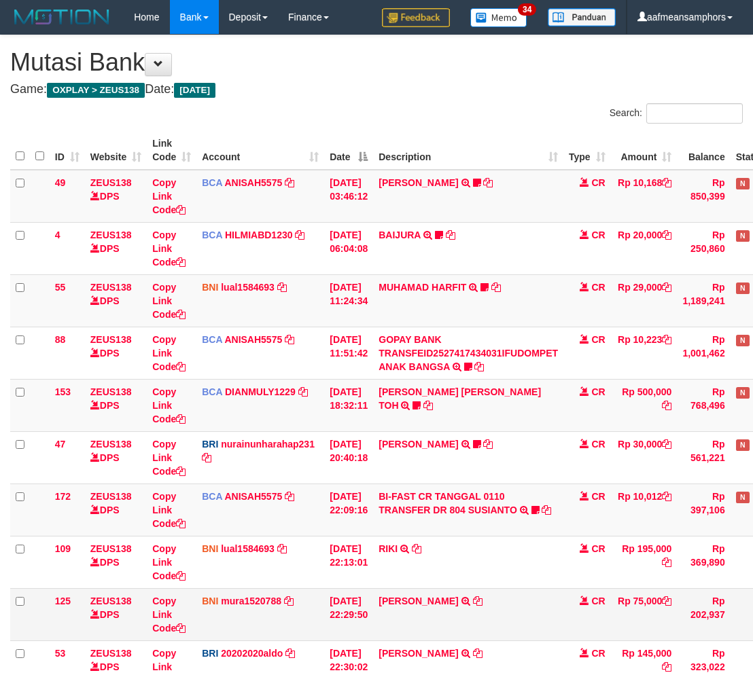
scroll to position [105, 0]
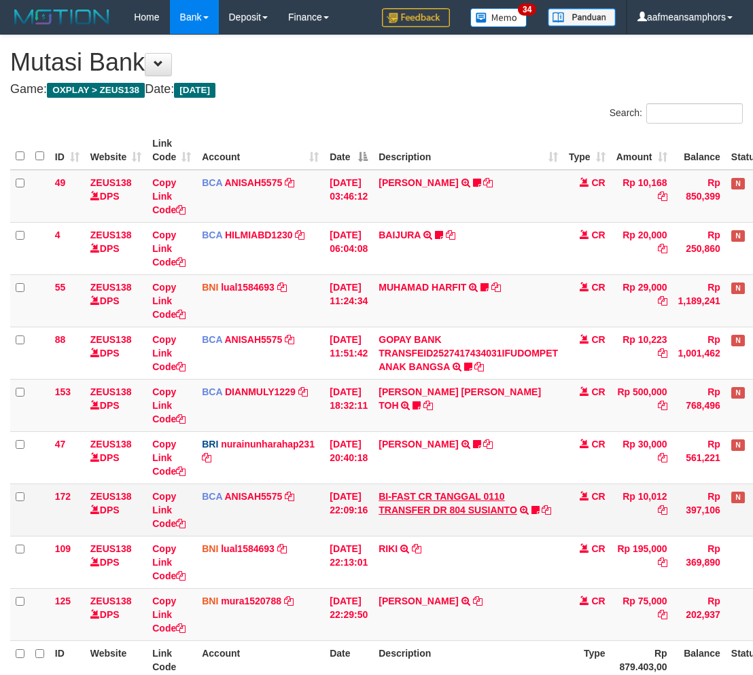
scroll to position [20, 0]
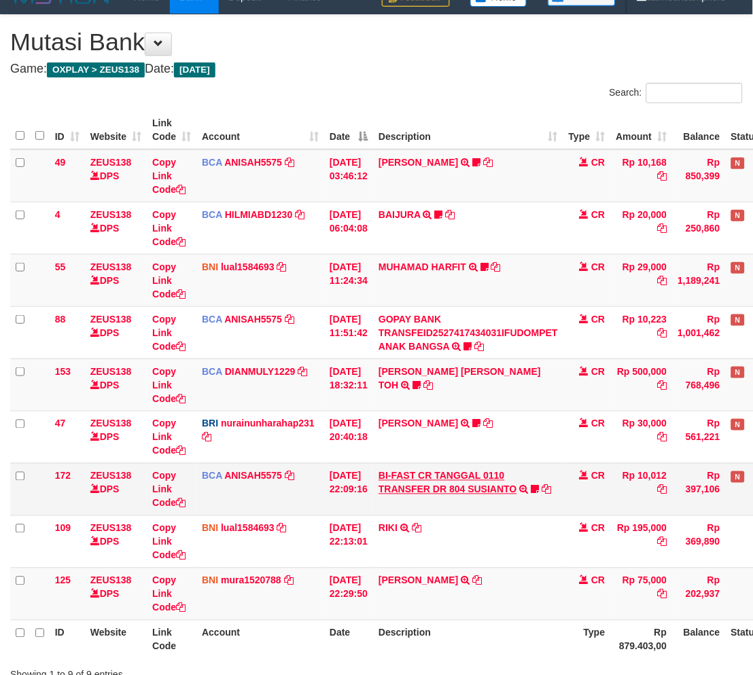
click at [503, 480] on td "BI-FAST CR TANGGAL 0110 TRANSFER DR 804 SUSIANTO BI-FAST CR TANGGAL :01/10 TRAN…" at bounding box center [468, 489] width 190 height 52
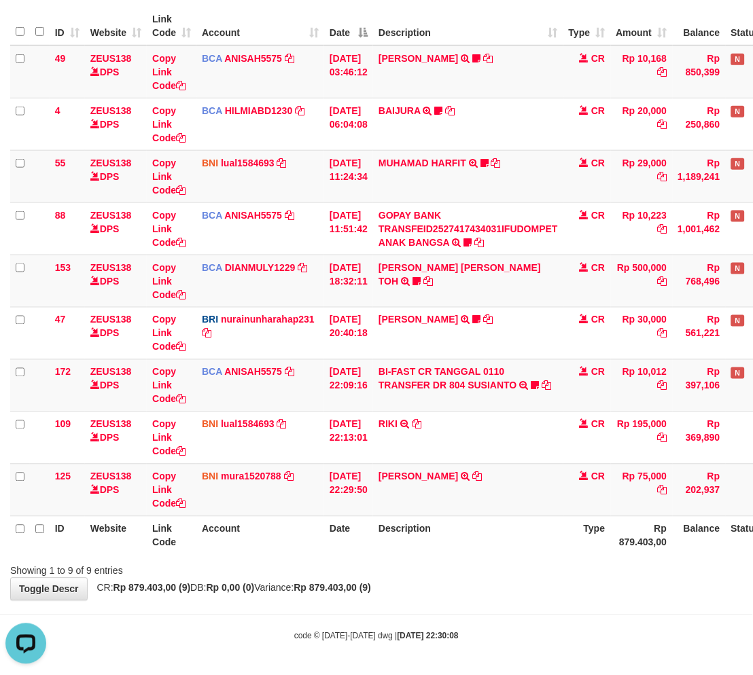
click at [476, 573] on div "Showing 1 to 9 of 9 entries" at bounding box center [376, 568] width 753 height 19
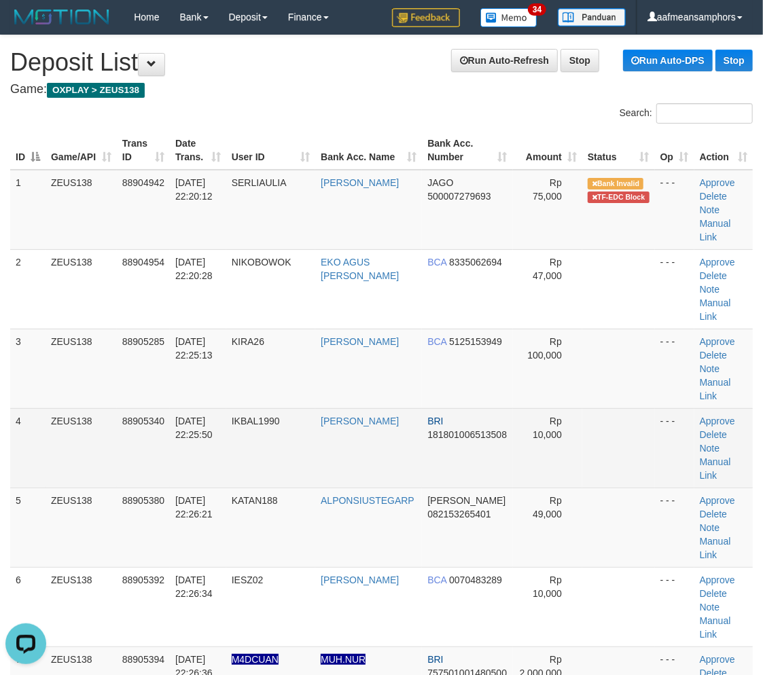
click at [233, 484] on td "IKBAL1990" at bounding box center [270, 447] width 89 height 79
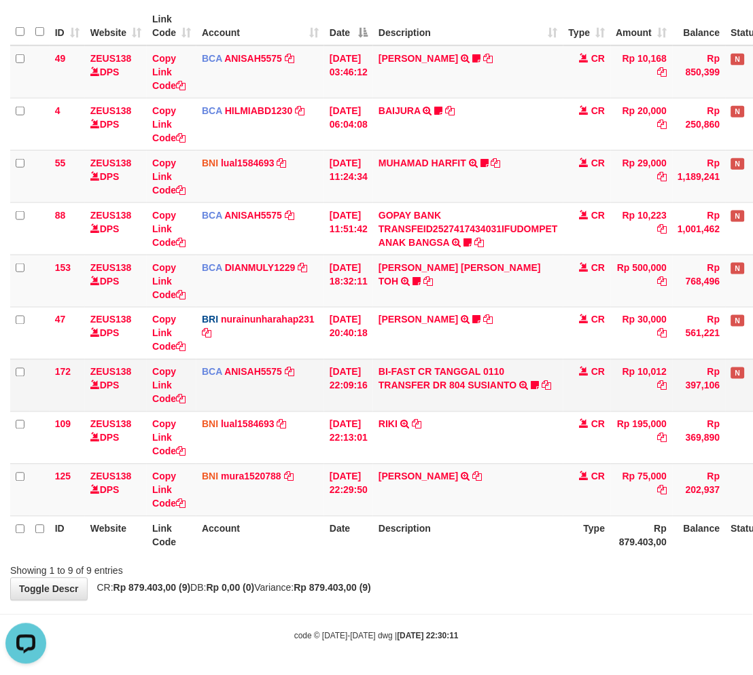
click at [451, 390] on td "BI-FAST CR TANGGAL 0110 TRANSFER DR 804 SUSIANTO BI-FAST CR TANGGAL :01/10 TRAN…" at bounding box center [468, 385] width 190 height 52
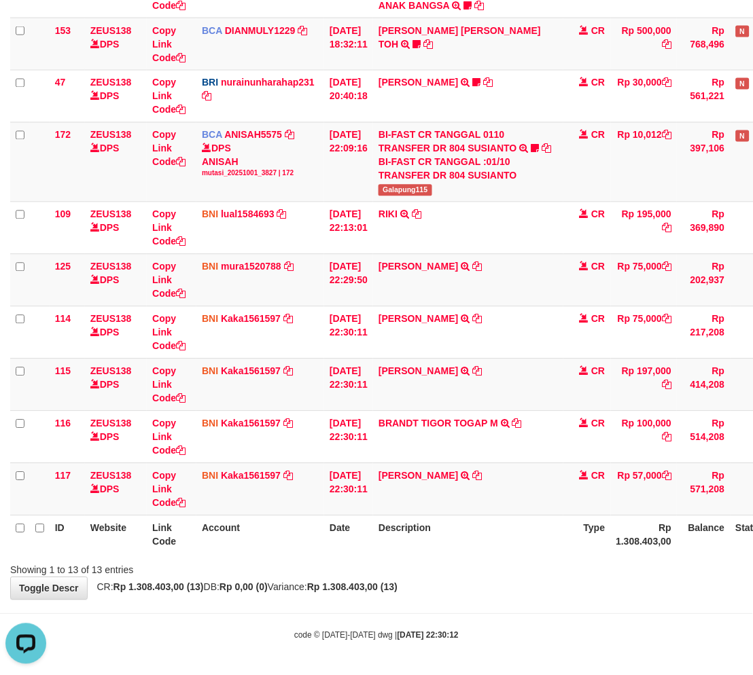
click at [399, 552] on th "Description" at bounding box center [468, 535] width 190 height 39
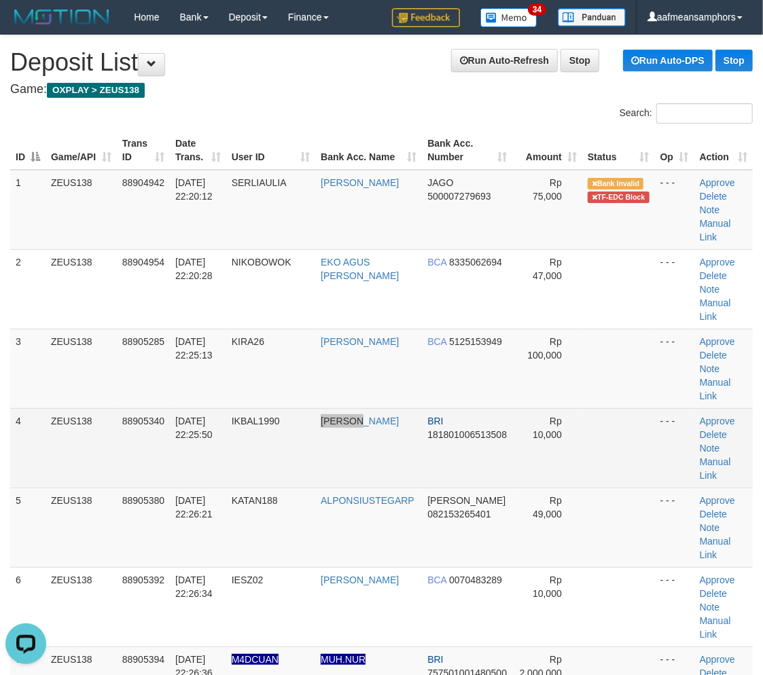
click at [363, 472] on td "MIKBAR KARABU" at bounding box center [368, 447] width 107 height 79
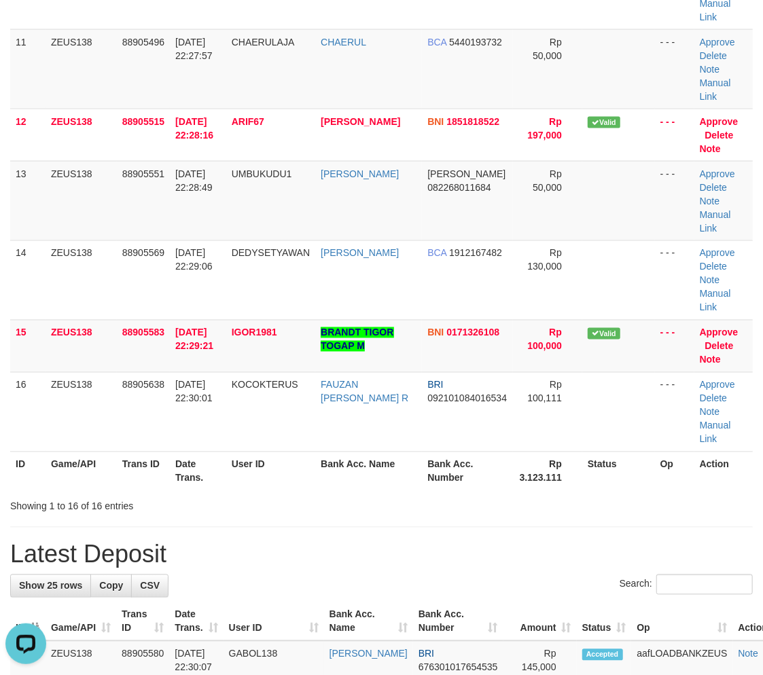
drag, startPoint x: 256, startPoint y: 505, endPoint x: 178, endPoint y: 522, distance: 79.8
click at [262, 505] on div "Showing 1 to 16 of 16 entries" at bounding box center [159, 504] width 298 height 19
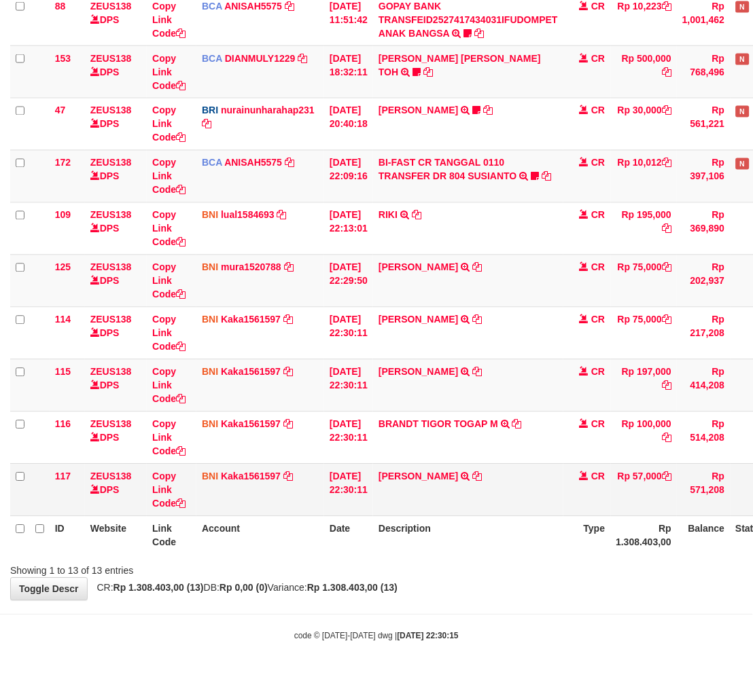
scroll to position [334, 0]
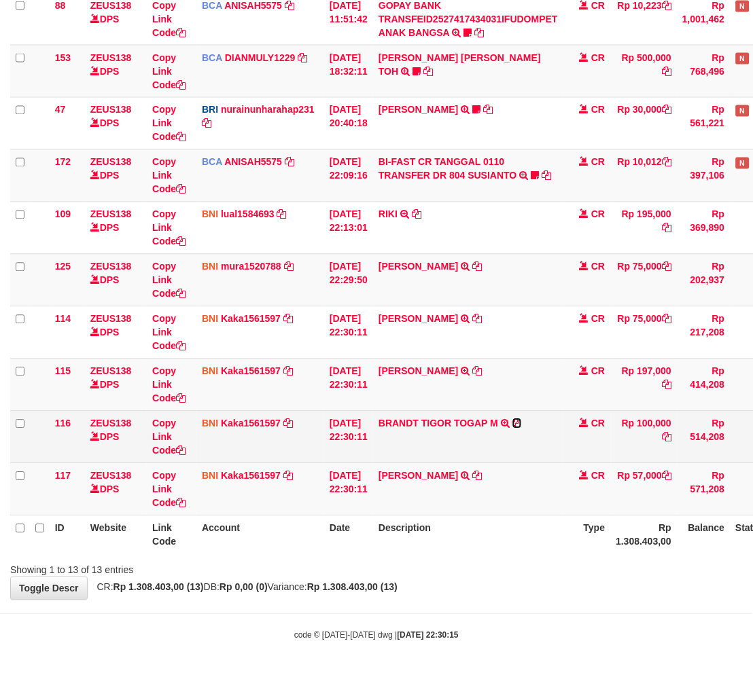
click at [522, 423] on icon at bounding box center [517, 424] width 10 height 10
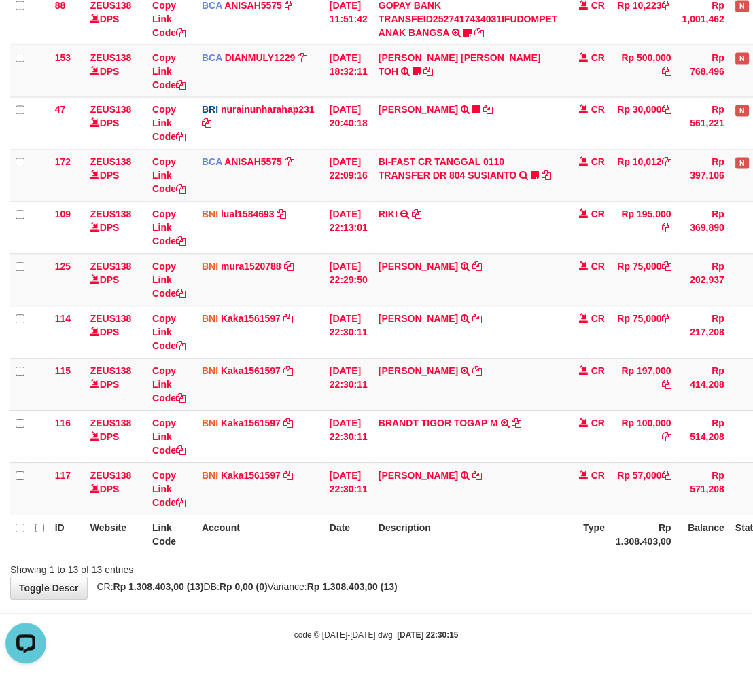
scroll to position [0, 0]
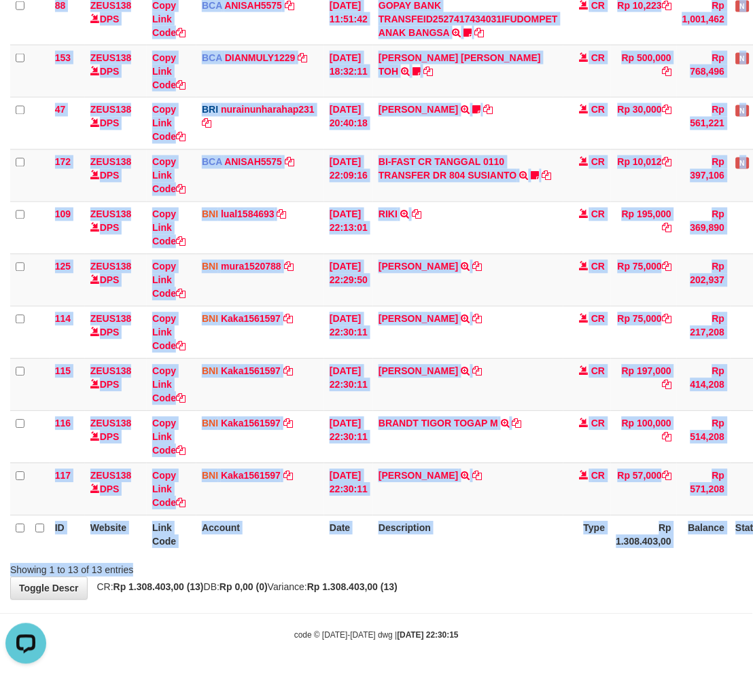
click at [512, 565] on div "Search: ID Website Link Code Account Date Description Type Amount Balance Statu…" at bounding box center [376, 173] width 732 height 808
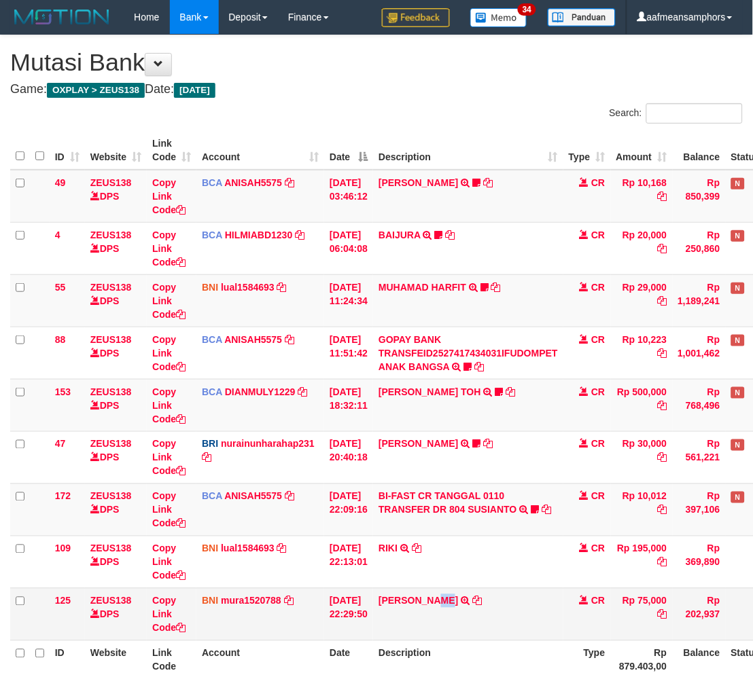
drag, startPoint x: 440, startPoint y: 605, endPoint x: 465, endPoint y: 599, distance: 25.2
click at [440, 605] on td "SITI KHOTIMAH TRF/PAY/TOP-UP ECHANNEL SITI KHOTIMAH" at bounding box center [468, 614] width 190 height 52
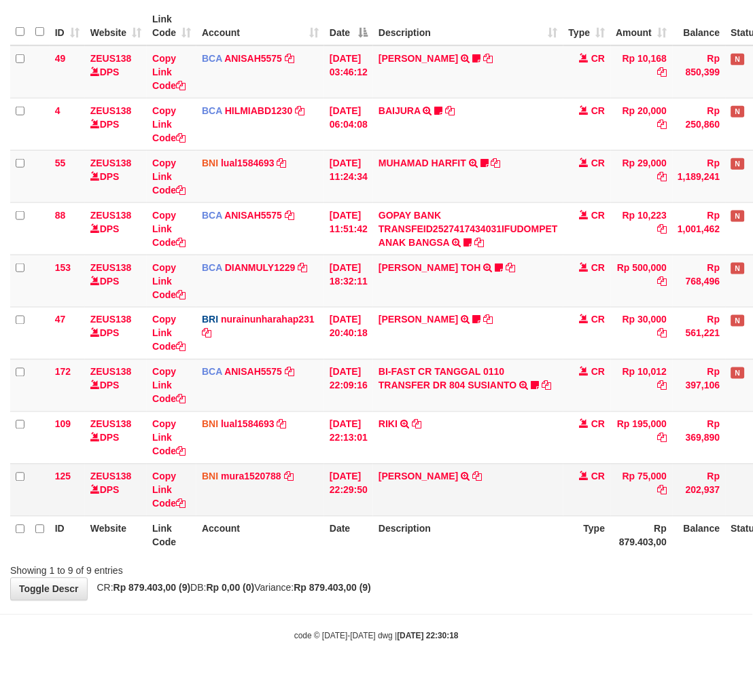
drag, startPoint x: 569, startPoint y: 492, endPoint x: 649, endPoint y: 474, distance: 82.1
click at [573, 492] on tr "125 ZEUS138 DPS Copy Link Code BNI mura1520788 DPS MUHAMMAD RANDY mutasi_202510…" at bounding box center [415, 490] width 811 height 52
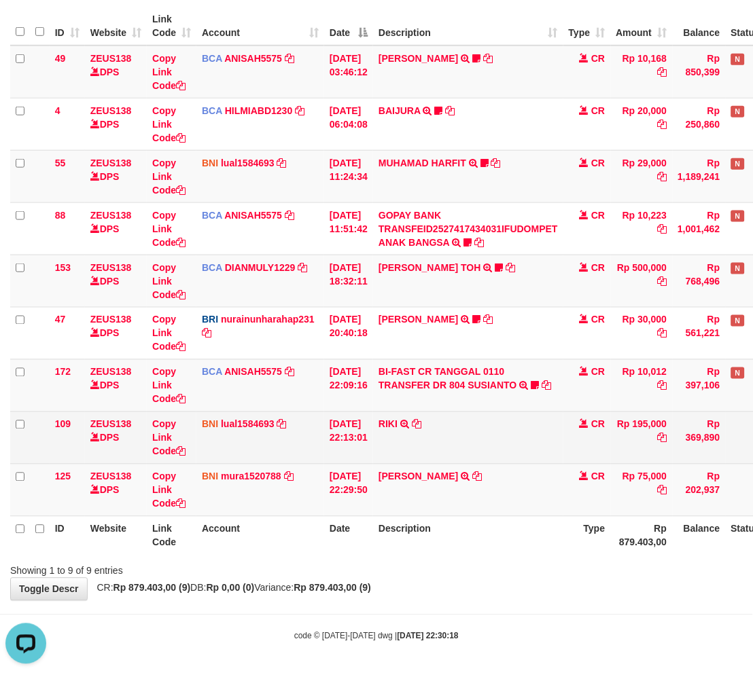
scroll to position [0, 0]
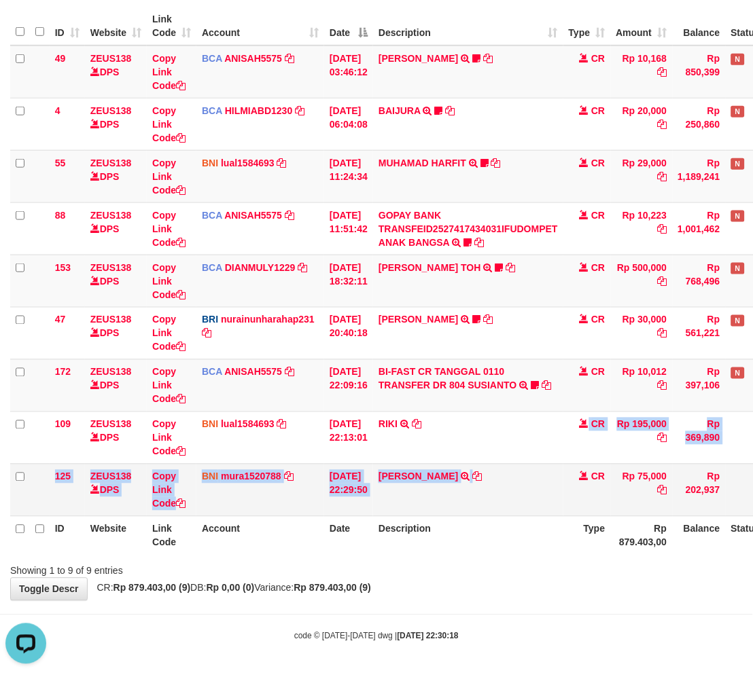
click at [510, 474] on tbody "49 ZEUS138 DPS Copy Link Code BCA ANISAH5575 DPS ANISAH mutasi_20251001_3827 | …" at bounding box center [415, 282] width 811 height 472
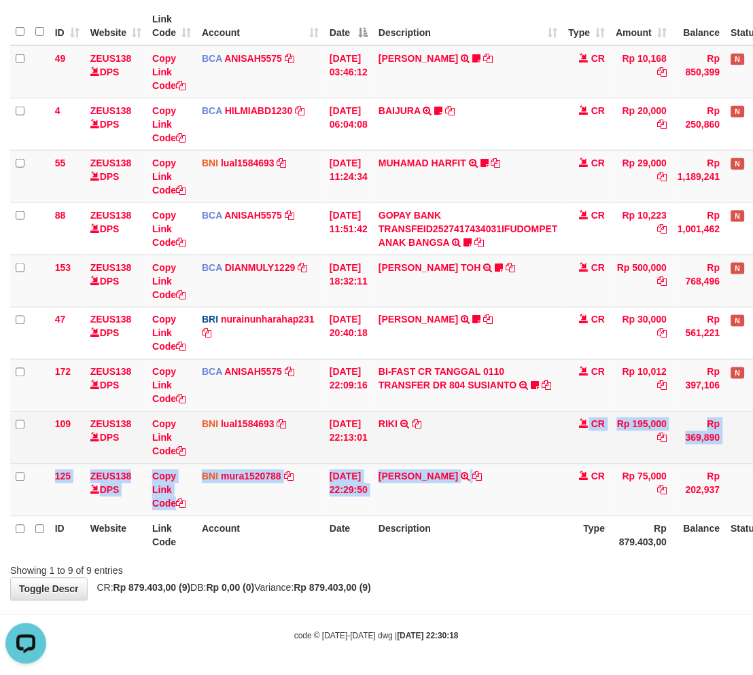
click at [499, 466] on td "SITI KHOTIMAH TRF/PAY/TOP-UP ECHANNEL SITI KHOTIMAH" at bounding box center [468, 490] width 190 height 52
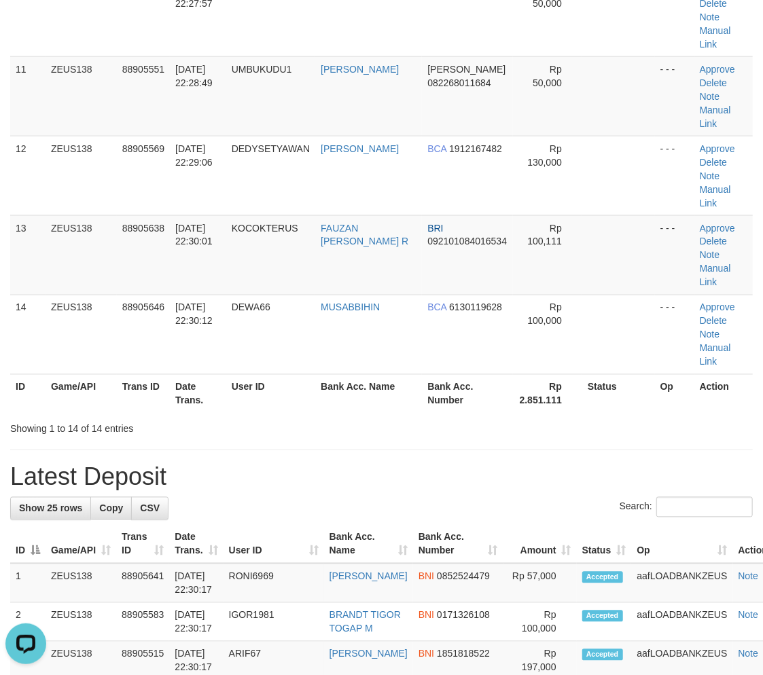
click at [245, 418] on div "Showing 1 to 14 of 14 entries" at bounding box center [159, 426] width 298 height 19
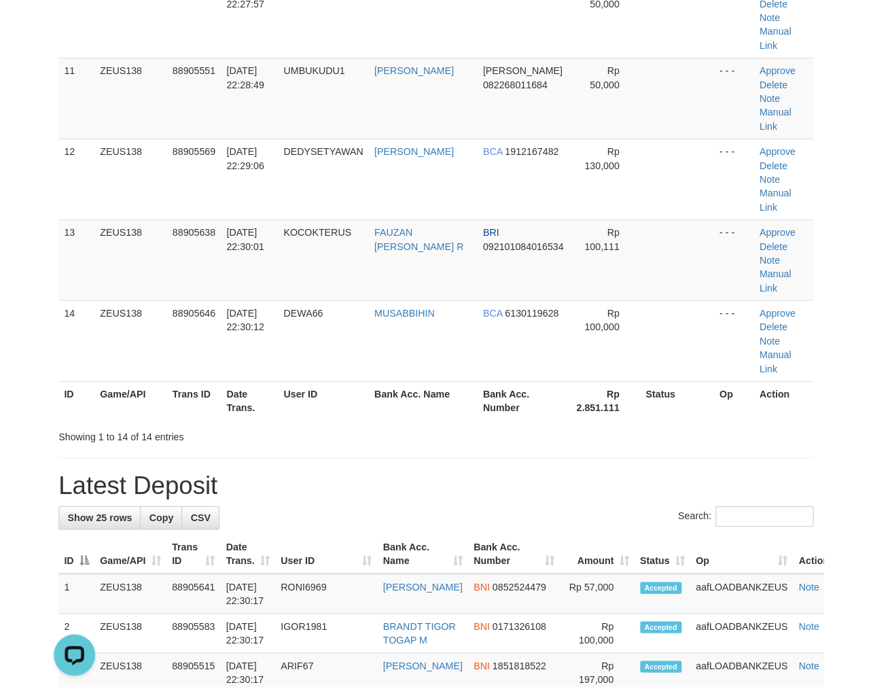
scroll to position [664, 0]
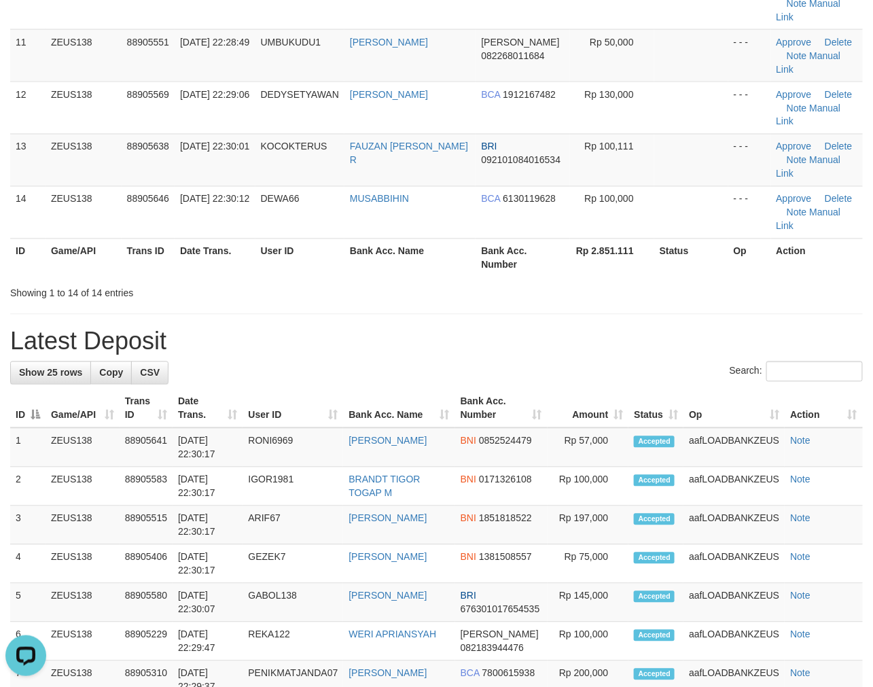
click at [224, 303] on div "**********" at bounding box center [436, 430] width 873 height 2116
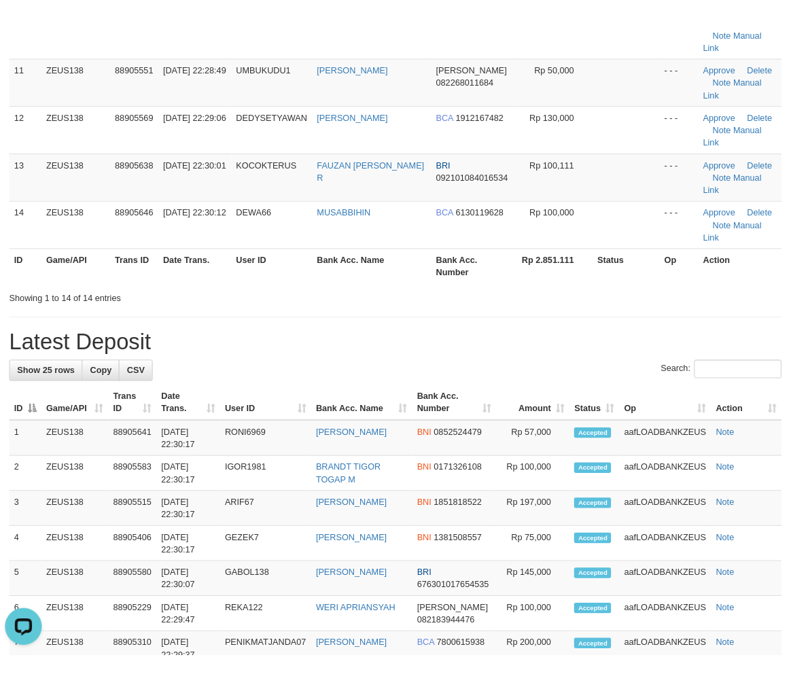
scroll to position [800, 0]
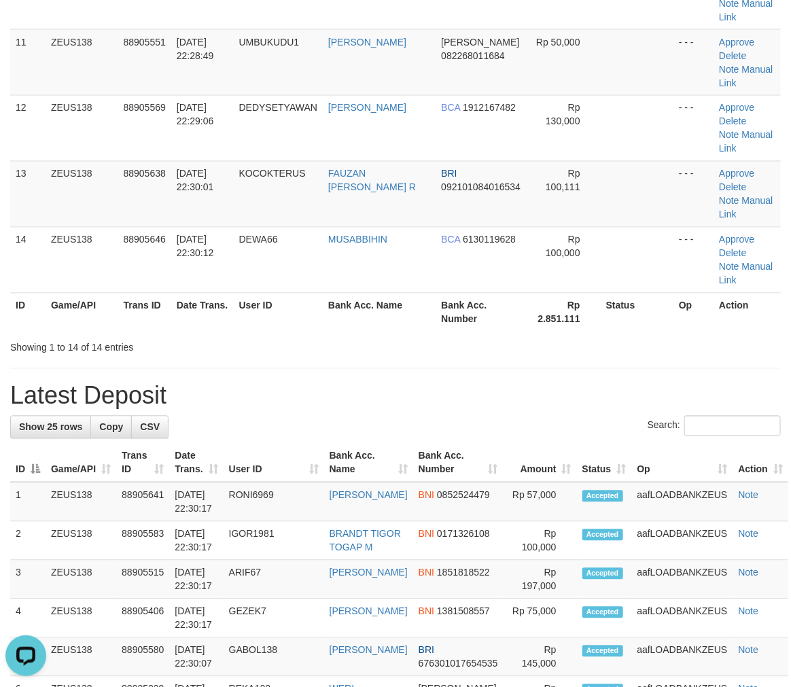
drag, startPoint x: 370, startPoint y: 365, endPoint x: 377, endPoint y: 364, distance: 7.5
click at [377, 355] on div "Showing 1 to 14 of 14 entries" at bounding box center [395, 345] width 791 height 19
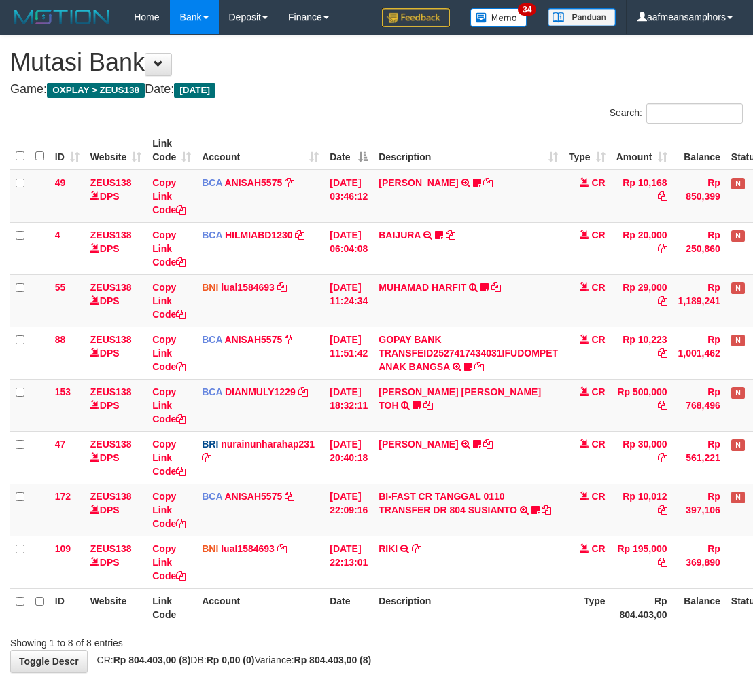
scroll to position [72, 0]
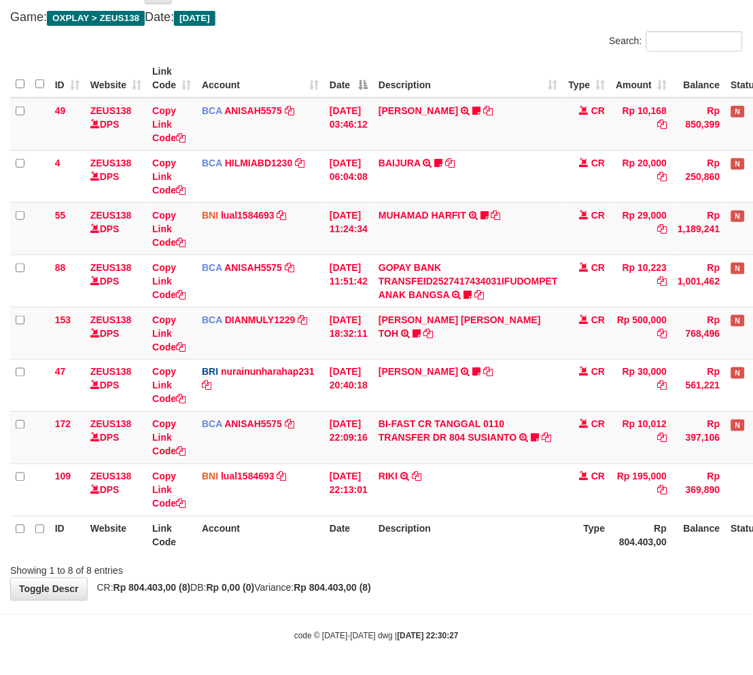
click at [426, 565] on div "Showing 1 to 8 of 8 entries" at bounding box center [376, 568] width 753 height 19
click at [469, 549] on th "Description" at bounding box center [468, 535] width 190 height 39
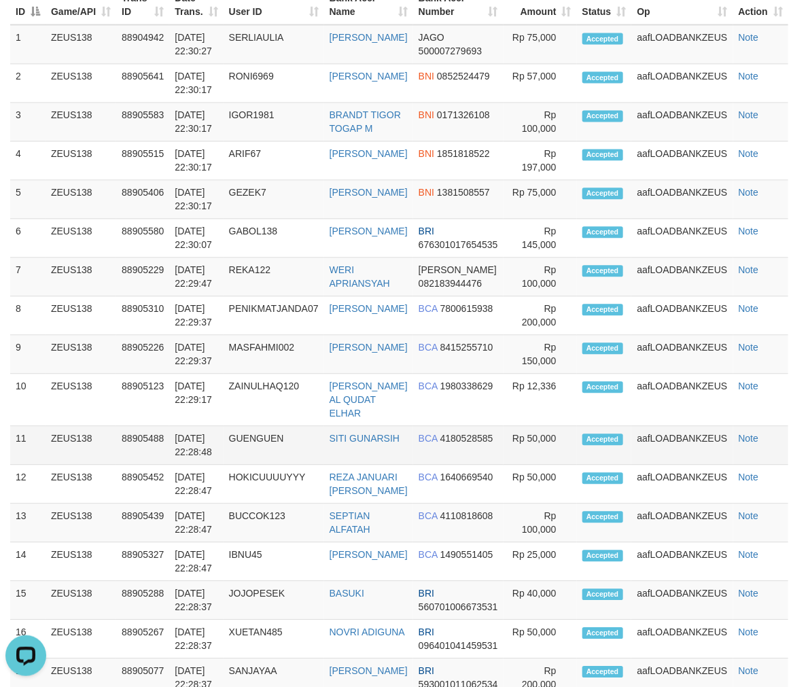
click at [223, 465] on td "01/10/2025 22:28:48" at bounding box center [196, 445] width 54 height 39
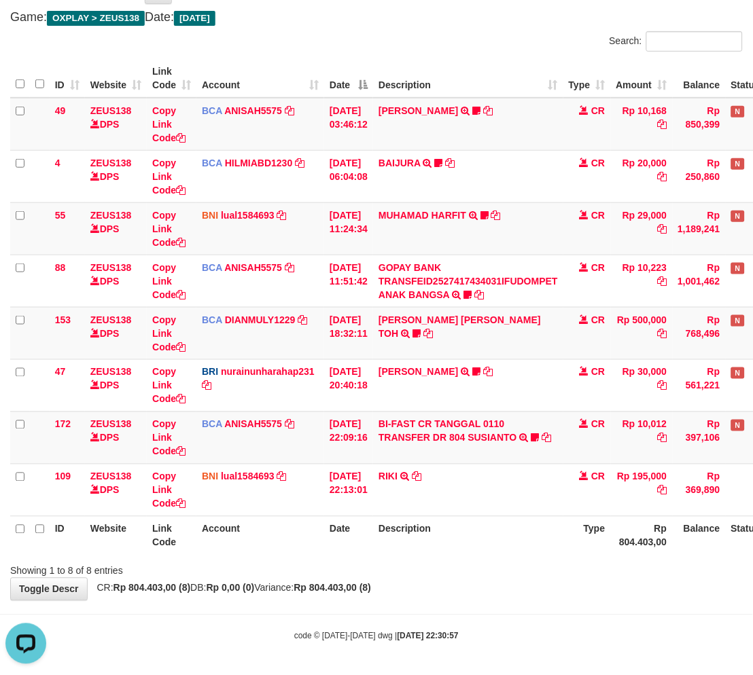
click at [532, 551] on th "Description" at bounding box center [468, 535] width 190 height 39
drag, startPoint x: 539, startPoint y: 552, endPoint x: 531, endPoint y: 558, distance: 9.8
click at [531, 558] on div "Search: ID Website Link Code Account Date Description Type Amount Balance Statu…" at bounding box center [376, 304] width 732 height 547
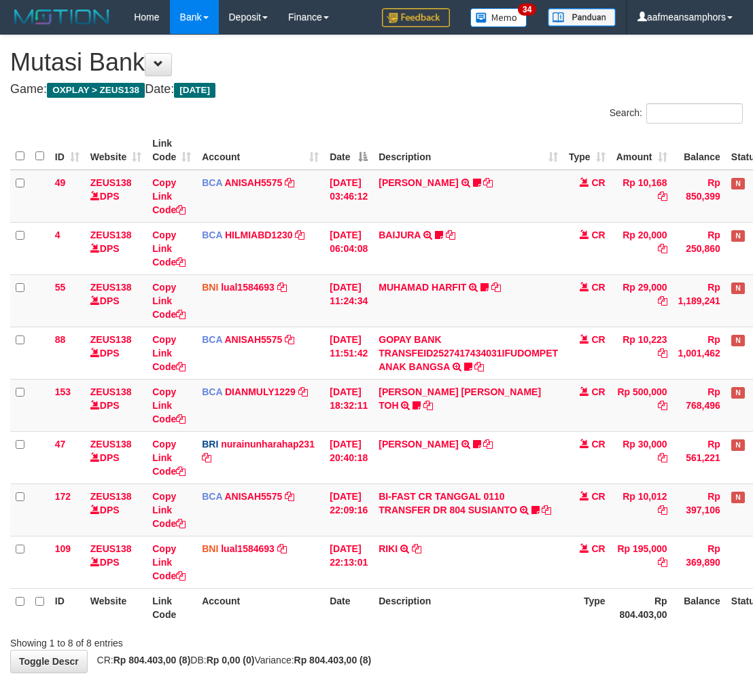
scroll to position [72, 0]
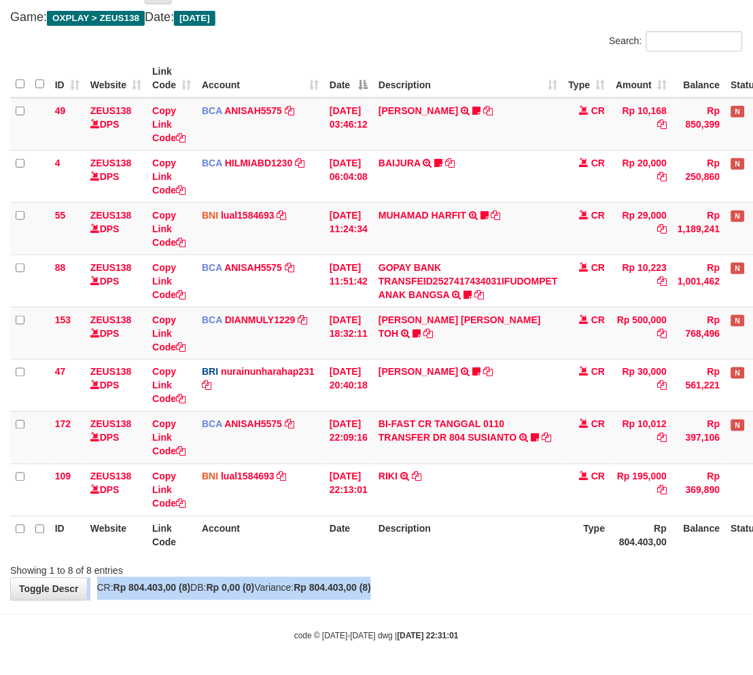
click at [474, 586] on div "**********" at bounding box center [376, 281] width 753 height 637
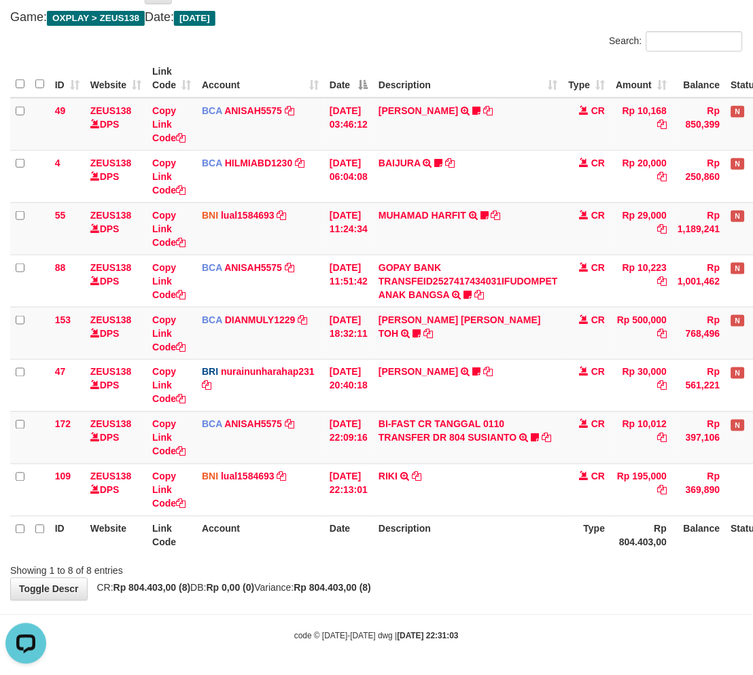
click at [478, 607] on body "Toggle navigation Home Bank Account List Load By Website Group [OXPLAY] ZEUS138…" at bounding box center [376, 302] width 753 height 749
click at [474, 550] on div "ID Website Link Code Account Date Description Type Amount Balance Status Action…" at bounding box center [376, 307] width 753 height 504
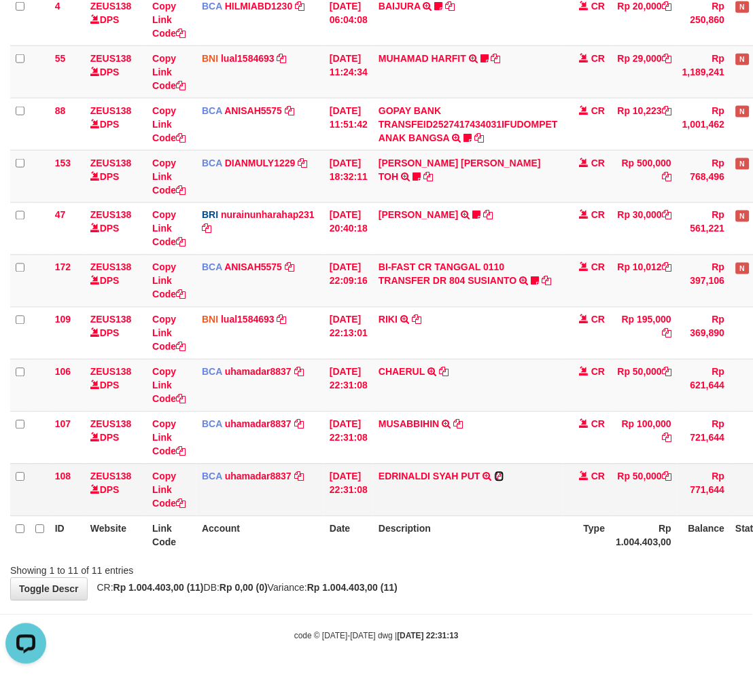
drag, startPoint x: 507, startPoint y: 473, endPoint x: 523, endPoint y: 474, distance: 16.4
click at [504, 473] on icon at bounding box center [500, 477] width 10 height 10
drag, startPoint x: 531, startPoint y: 480, endPoint x: 522, endPoint y: 490, distance: 13.0
click at [520, 489] on td "EDRINALDI SYAH PUT TRSF E-BANKING CR 0110/FTSCY/WS95031 50000.00EDRINALDI SYAH …" at bounding box center [468, 490] width 190 height 52
click at [516, 483] on td "EDRINALDI SYAH PUT TRSF E-BANKING CR 0110/FTSCY/WS95031 50000.00EDRINALDI SYAH …" at bounding box center [468, 490] width 190 height 52
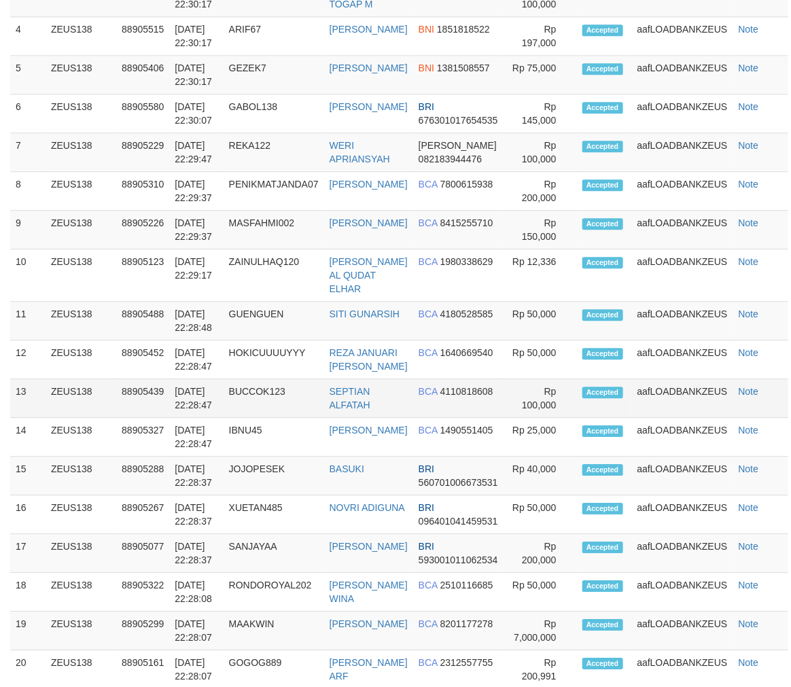
click at [337, 418] on tr "13 ZEUS138 88905439 [DATE] 22:28:47 BUCCOK123 SEPTIAN ALFATAH BCA 4110818608 Rp…" at bounding box center [399, 398] width 778 height 39
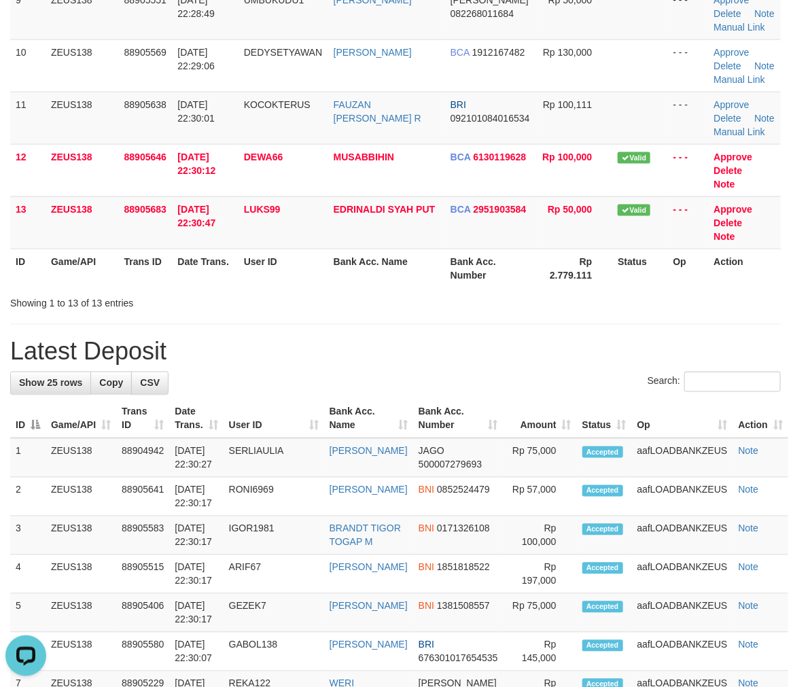
click at [296, 467] on div "**********" at bounding box center [395, 472] width 791 height 2077
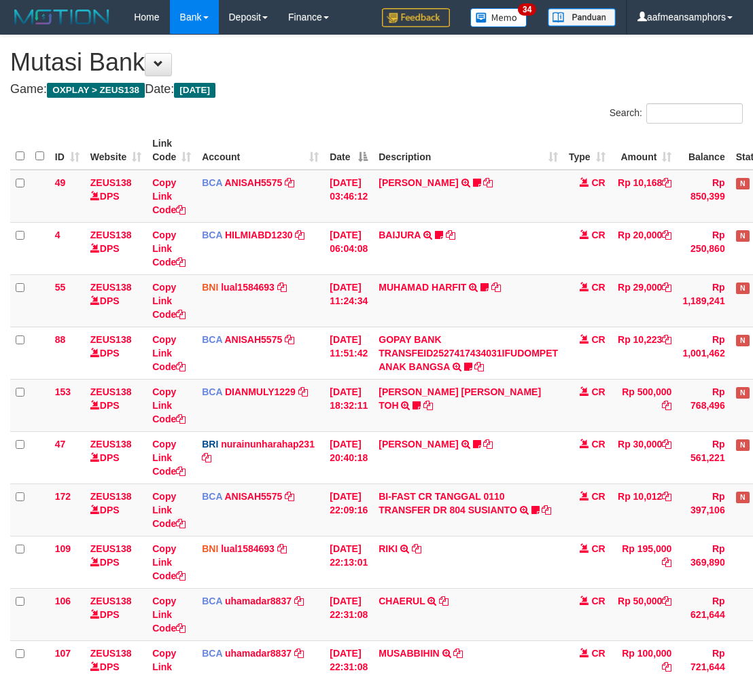
scroll to position [215, 0]
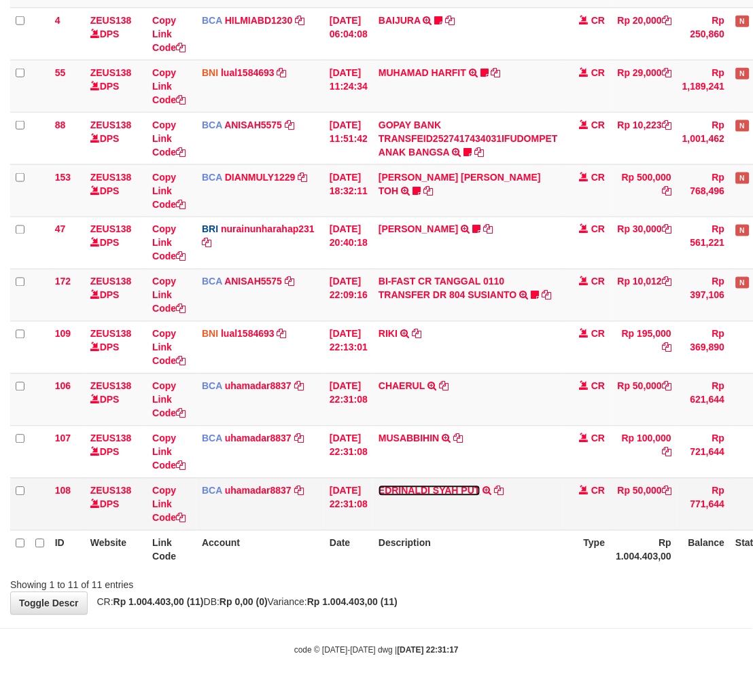
click at [413, 493] on link "EDRINALDI SYAH PUT" at bounding box center [429, 491] width 102 height 11
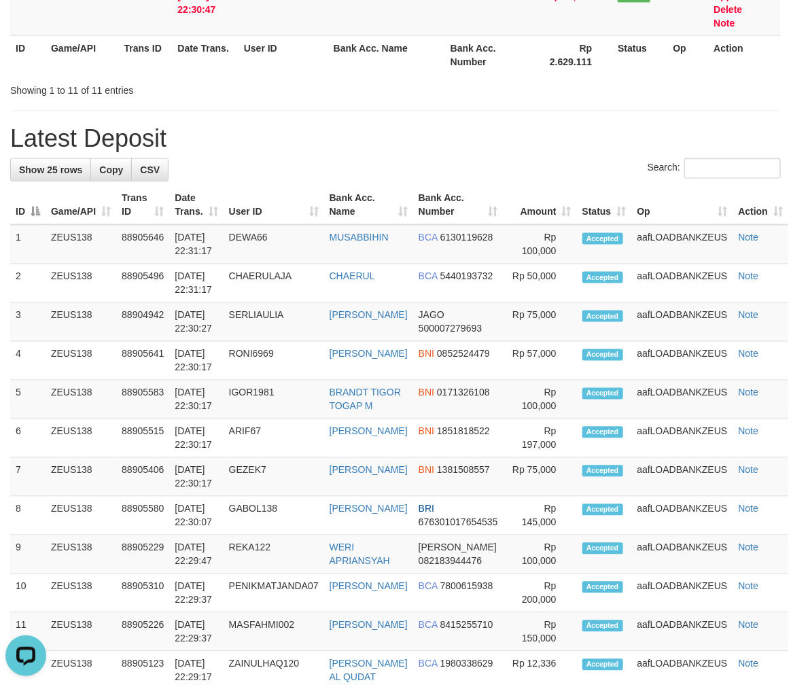
click at [320, 290] on div "**********" at bounding box center [395, 311] width 791 height 1972
drag, startPoint x: 320, startPoint y: 290, endPoint x: 332, endPoint y: 287, distance: 11.9
click at [330, 289] on div "**********" at bounding box center [395, 311] width 791 height 1972
drag, startPoint x: 294, startPoint y: 266, endPoint x: 293, endPoint y: 277, distance: 10.2
click at [291, 152] on h1 "Latest Deposit" at bounding box center [395, 138] width 770 height 27
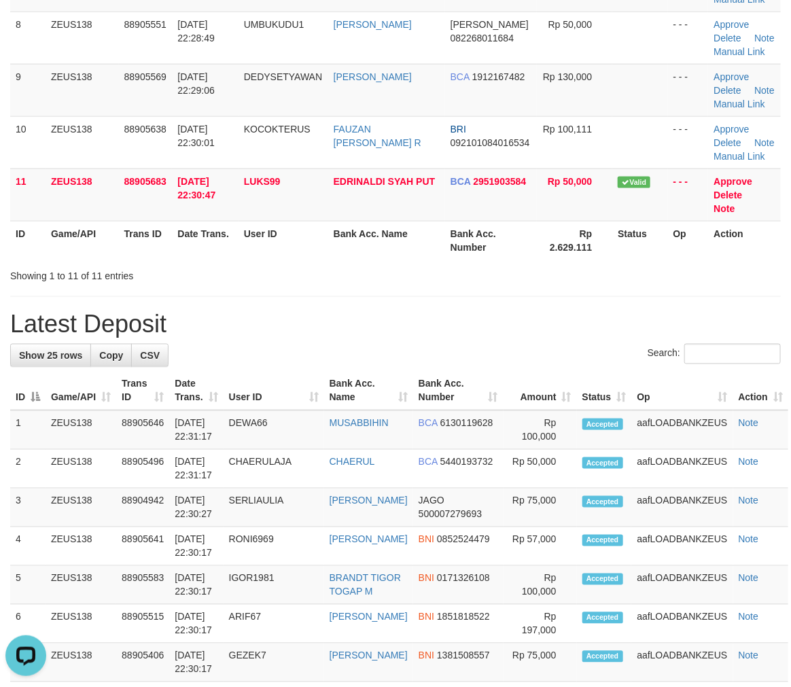
scroll to position [333, 0]
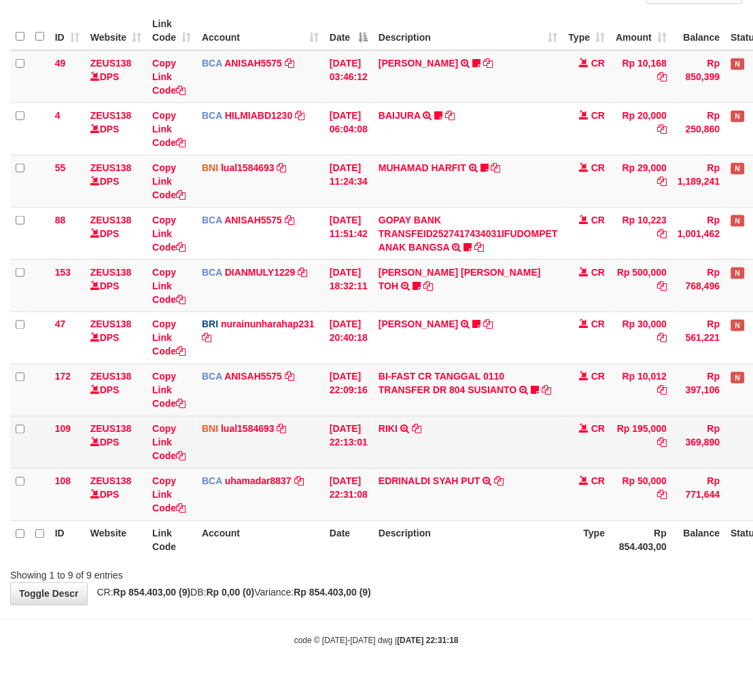
scroll to position [124, 0]
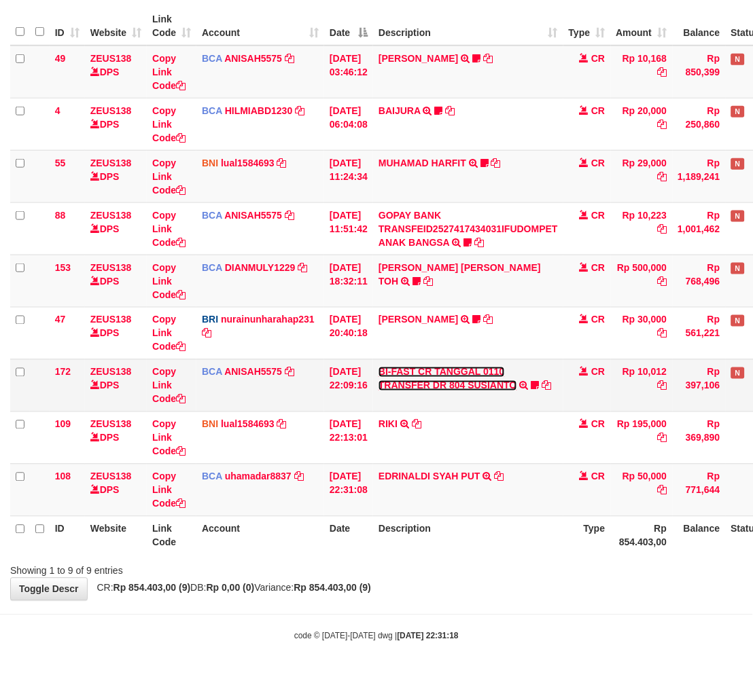
click at [485, 384] on link "BI-FAST CR TANGGAL 0110 TRANSFER DR 804 SUSIANTO" at bounding box center [447, 379] width 139 height 24
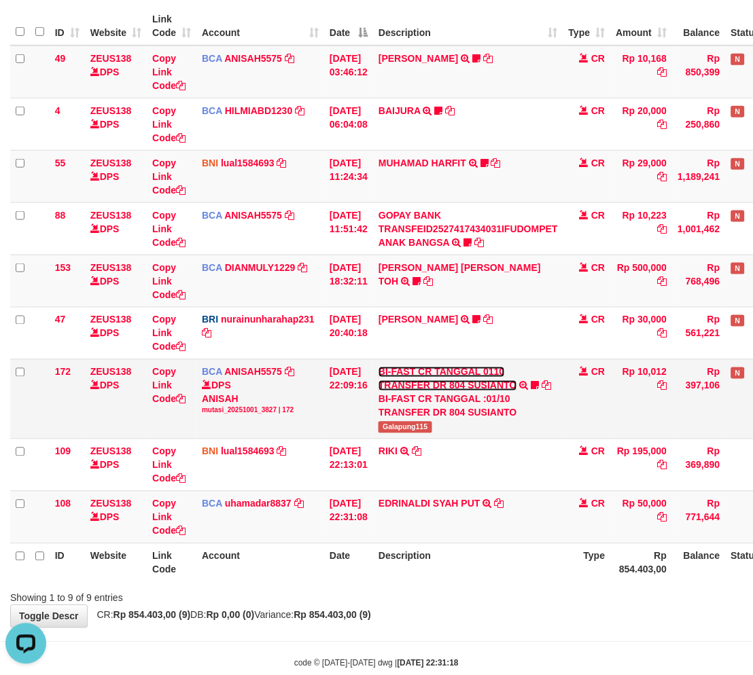
scroll to position [0, 0]
click at [412, 422] on span "Galapung115" at bounding box center [405, 428] width 54 height 12
copy span "Galapung115"
click at [476, 581] on th "Description" at bounding box center [468, 563] width 190 height 39
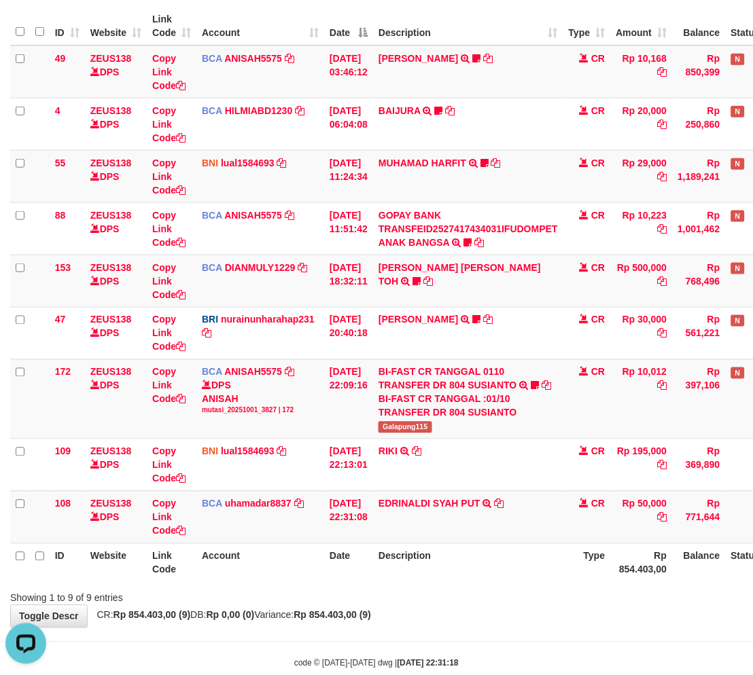
click at [452, 571] on th "Description" at bounding box center [468, 563] width 190 height 39
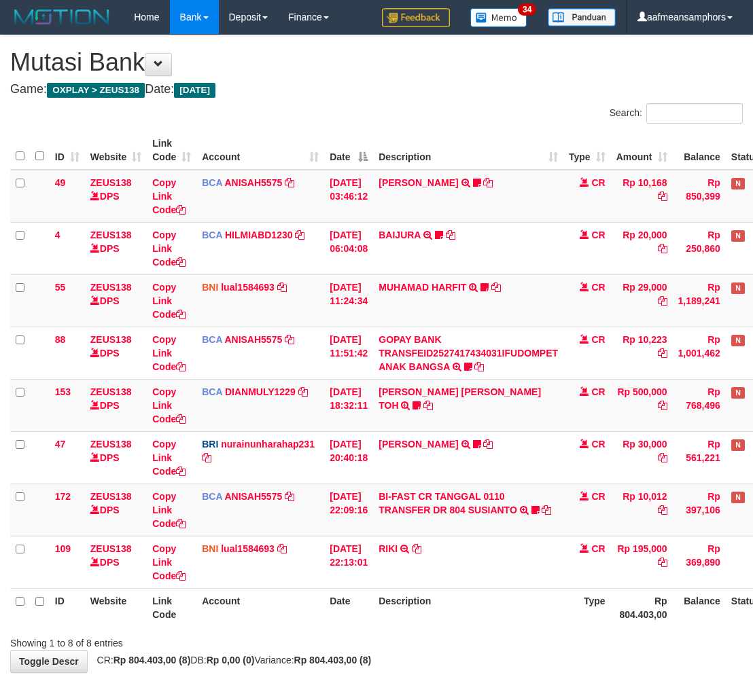
scroll to position [52, 0]
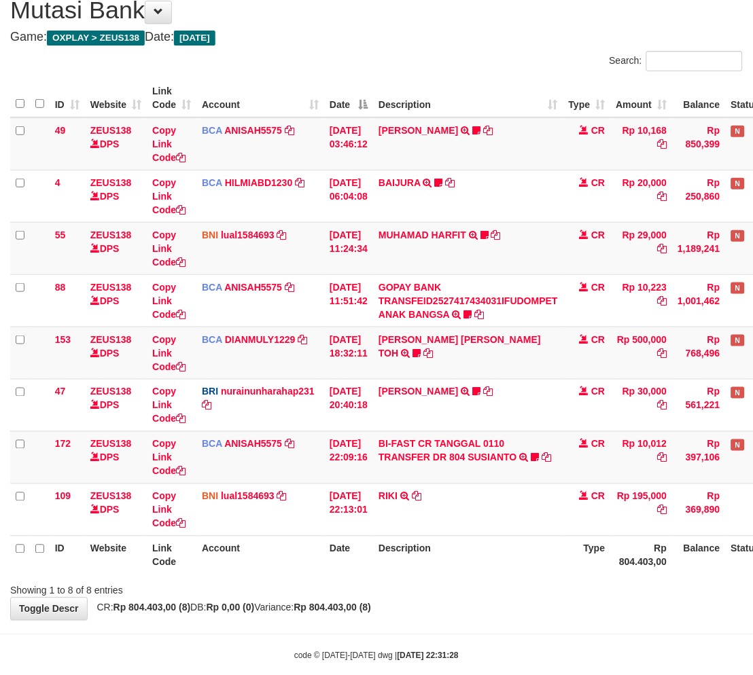
click at [460, 536] on th "Description" at bounding box center [468, 555] width 190 height 39
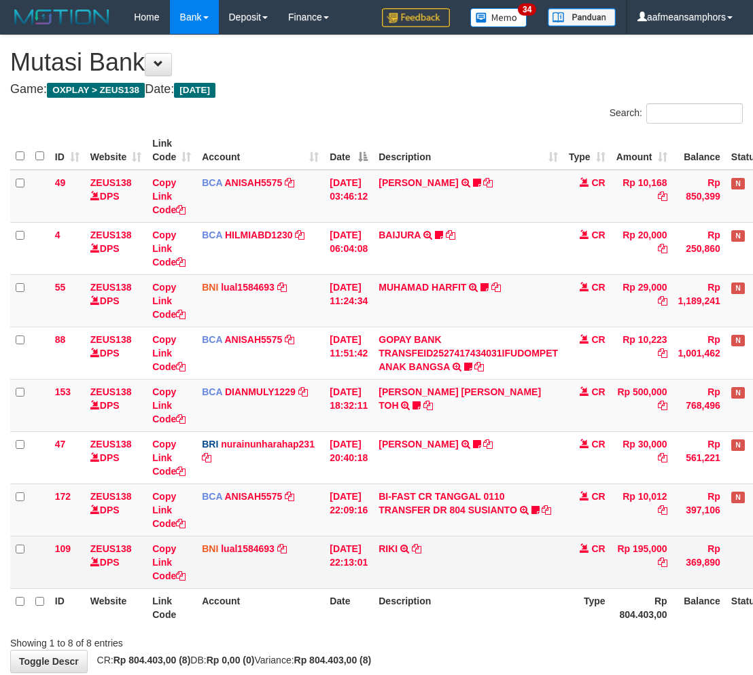
scroll to position [52, 0]
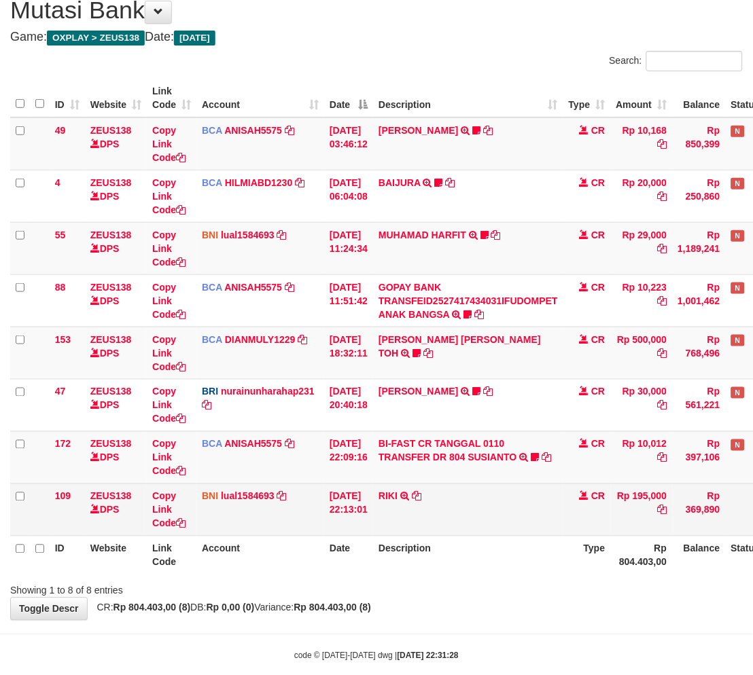
click at [465, 531] on td "RIKI TRANSFER DARI SDR RIKI" at bounding box center [468, 510] width 190 height 52
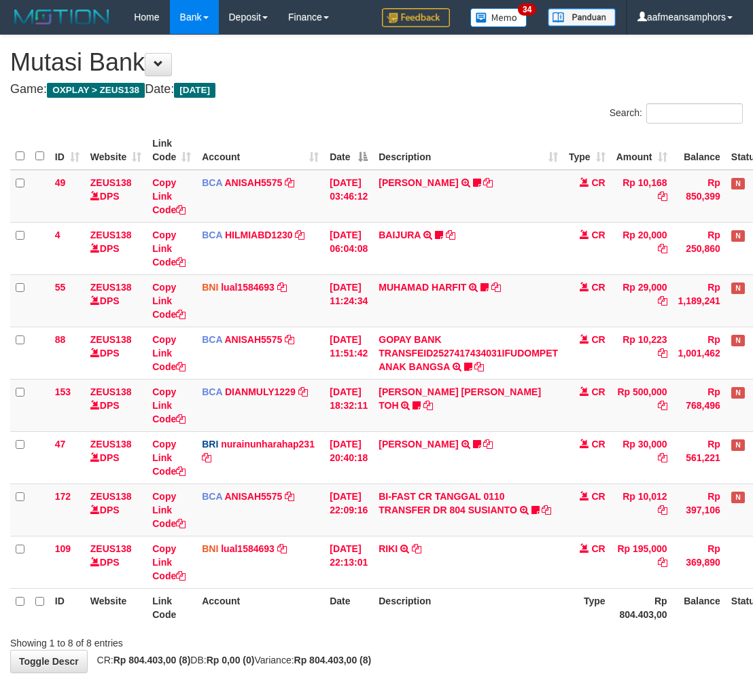
scroll to position [52, 0]
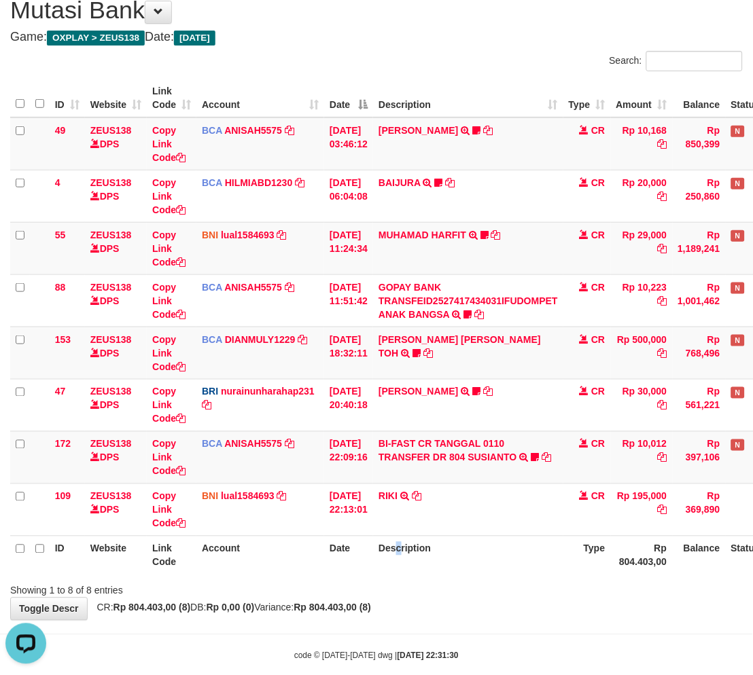
click at [405, 571] on th "Description" at bounding box center [468, 555] width 190 height 39
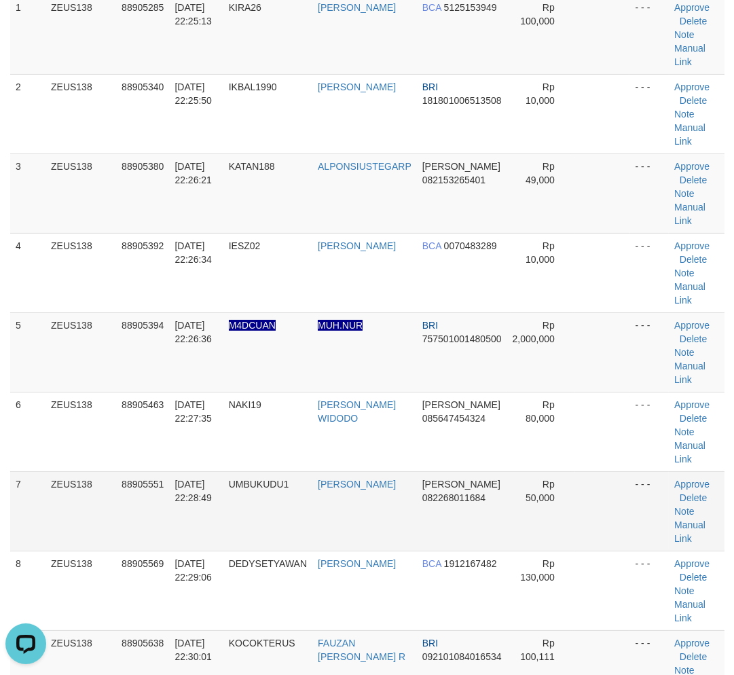
drag, startPoint x: 245, startPoint y: 527, endPoint x: 238, endPoint y: 519, distance: 10.6
click at [249, 526] on td "UMBUKUDU1" at bounding box center [268, 511] width 89 height 79
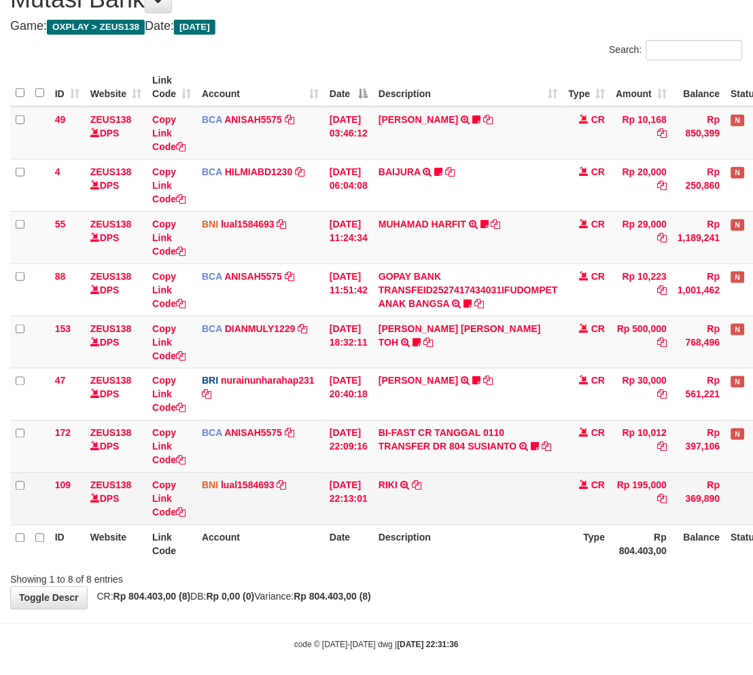
scroll to position [72, 0]
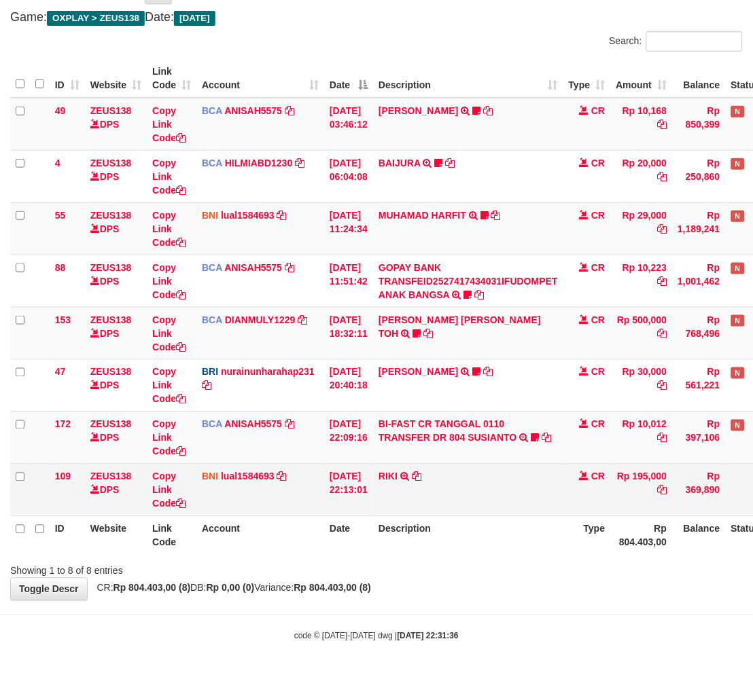
click at [480, 503] on td "RIKI TRANSFER DARI SDR RIKI" at bounding box center [468, 490] width 190 height 52
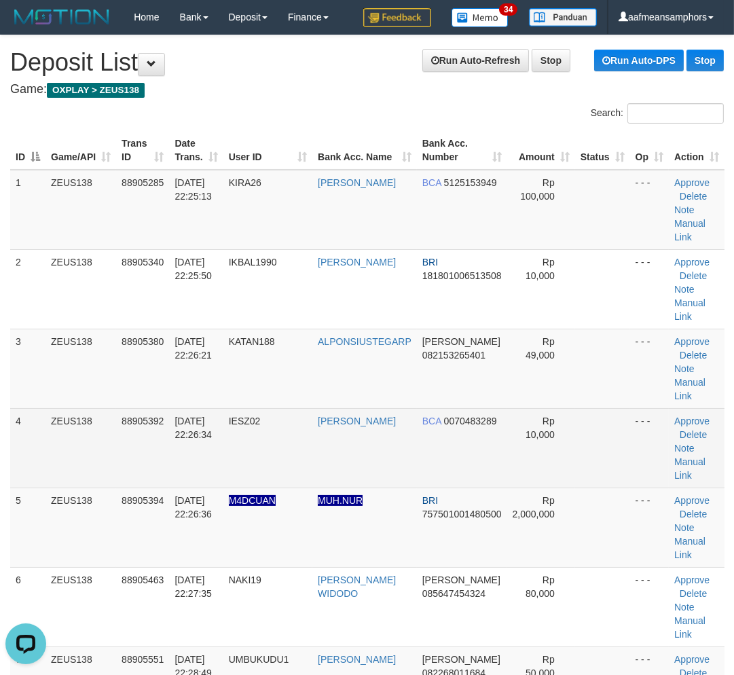
click at [200, 471] on td "01/10/2025 22:26:34" at bounding box center [196, 447] width 54 height 79
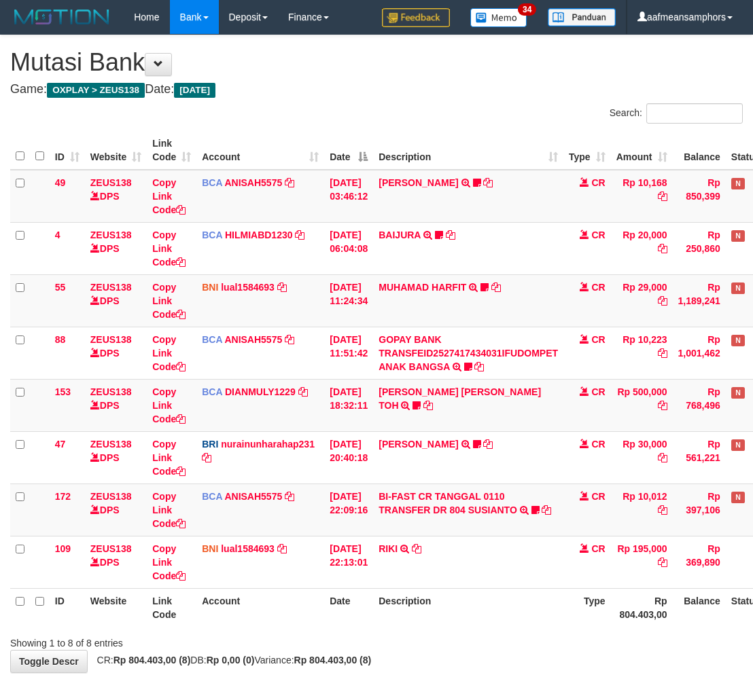
scroll to position [72, 0]
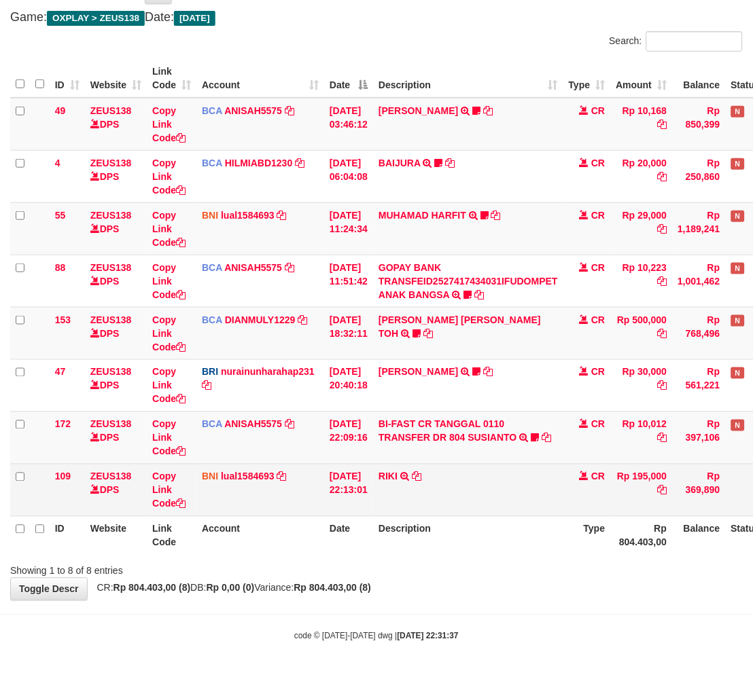
click at [572, 514] on td "CR" at bounding box center [587, 490] width 48 height 52
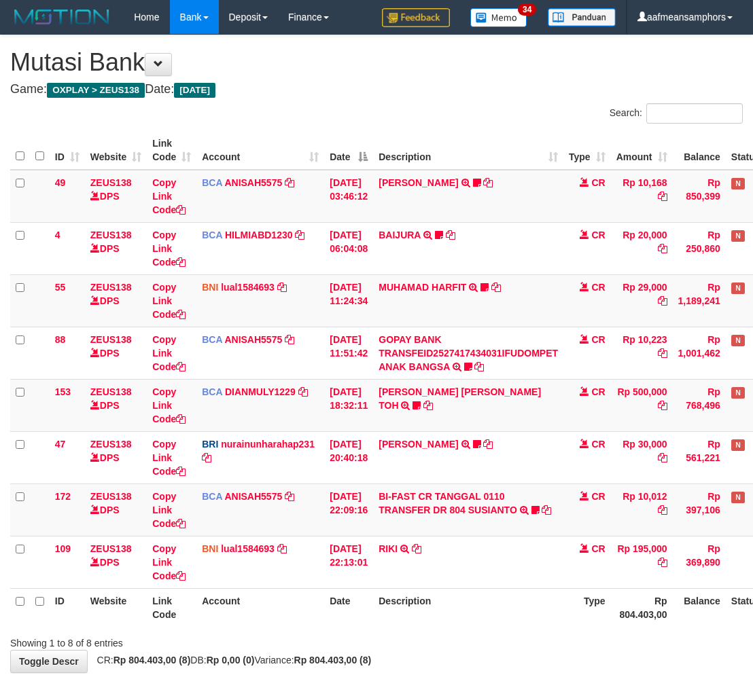
scroll to position [72, 0]
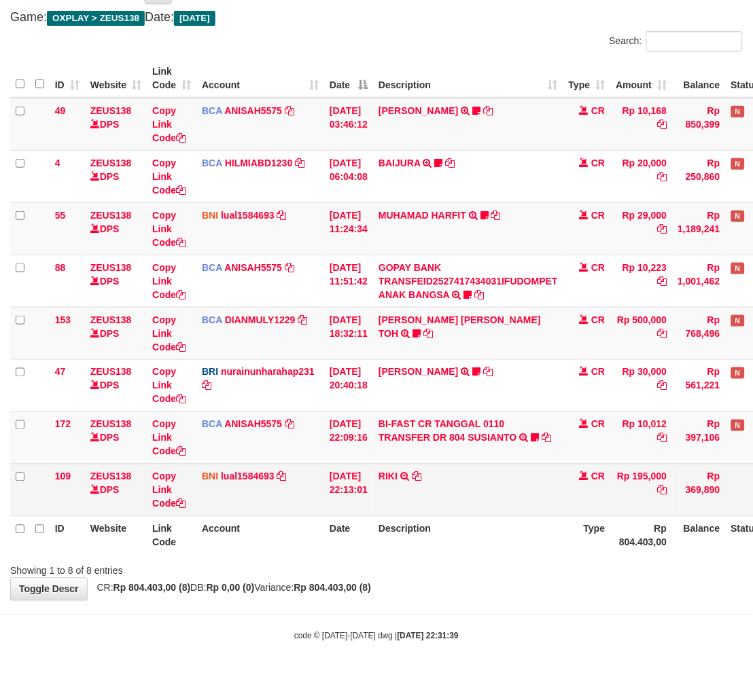
click at [508, 469] on td "RIKI TRANSFER DARI SDR RIKI" at bounding box center [468, 490] width 190 height 52
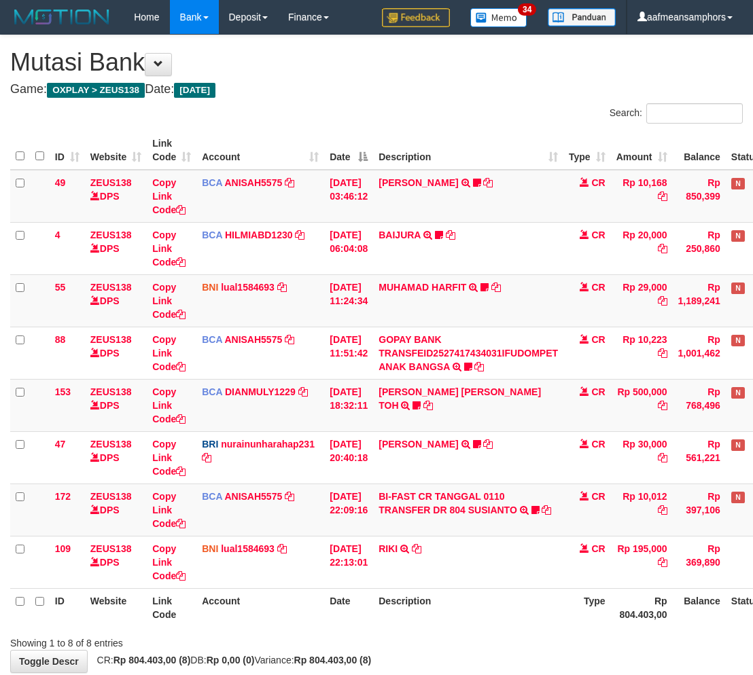
scroll to position [72, 0]
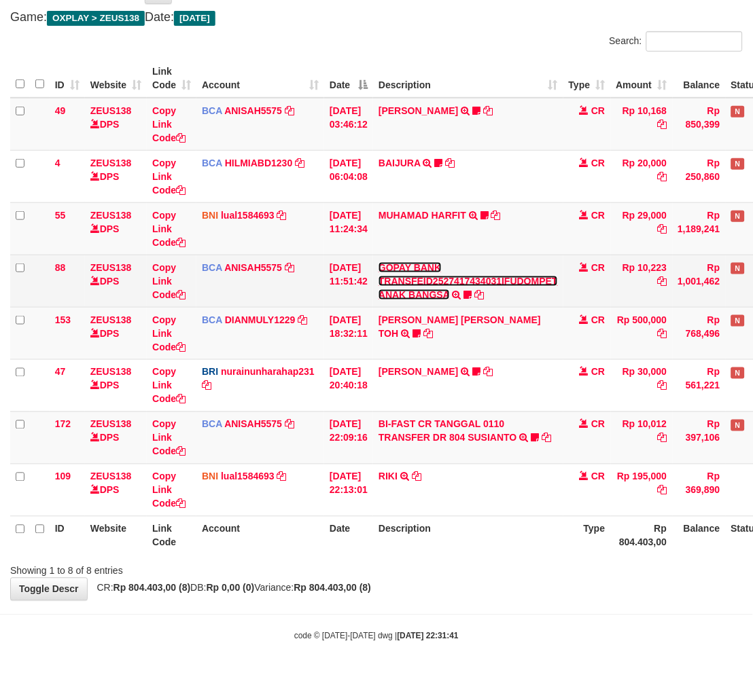
click at [418, 293] on link "GOPAY BANK TRANSFEID2527417434031IFUDOMPET ANAK BANGSA" at bounding box center [467, 281] width 179 height 38
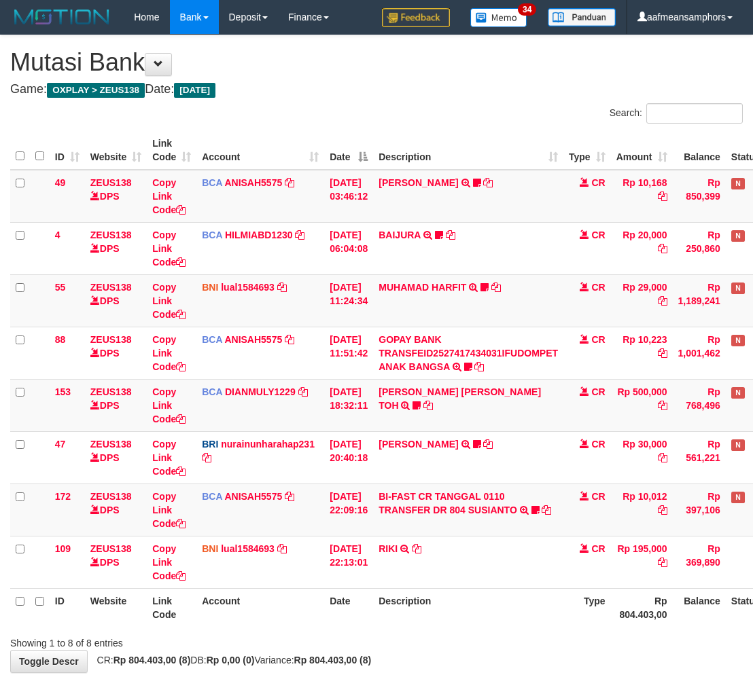
click at [480, 536] on td "RIKI TRANSFER DARI SDR RIKI" at bounding box center [468, 562] width 190 height 52
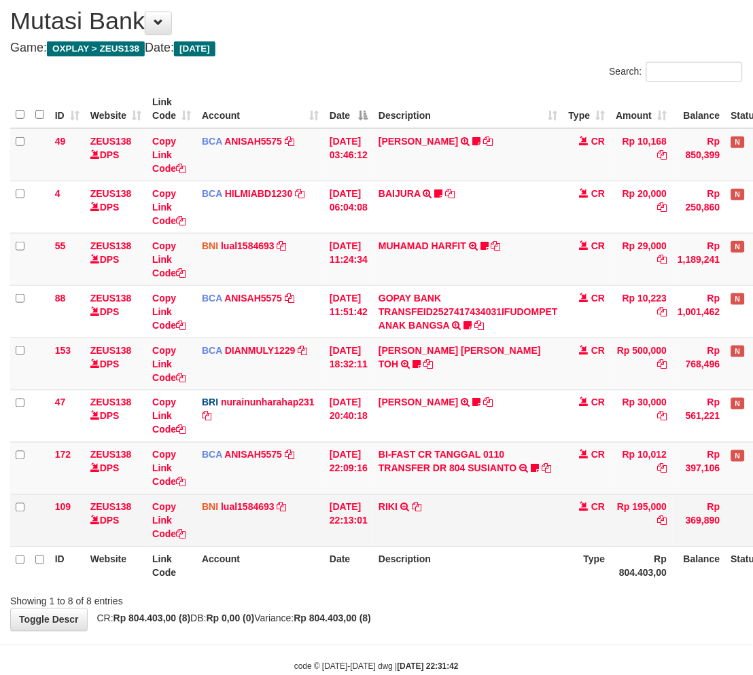
scroll to position [72, 0]
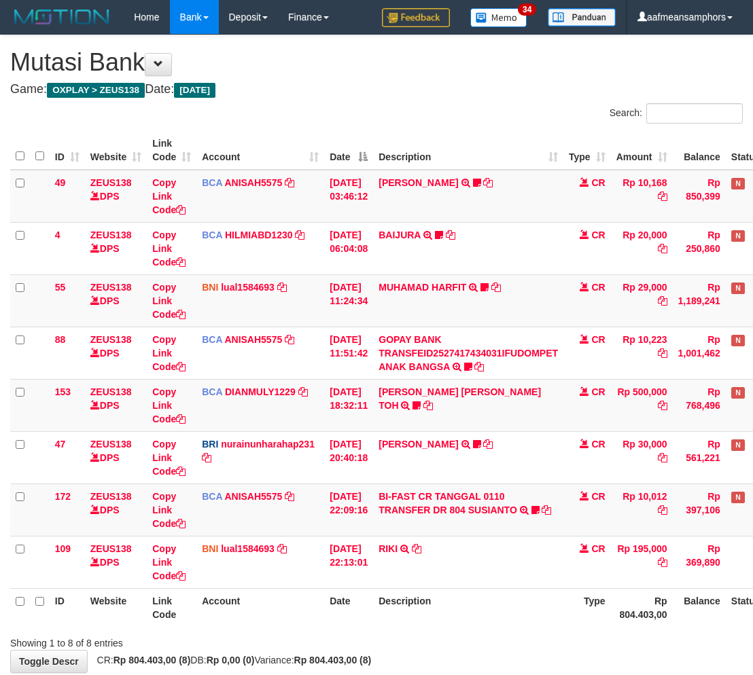
scroll to position [72, 0]
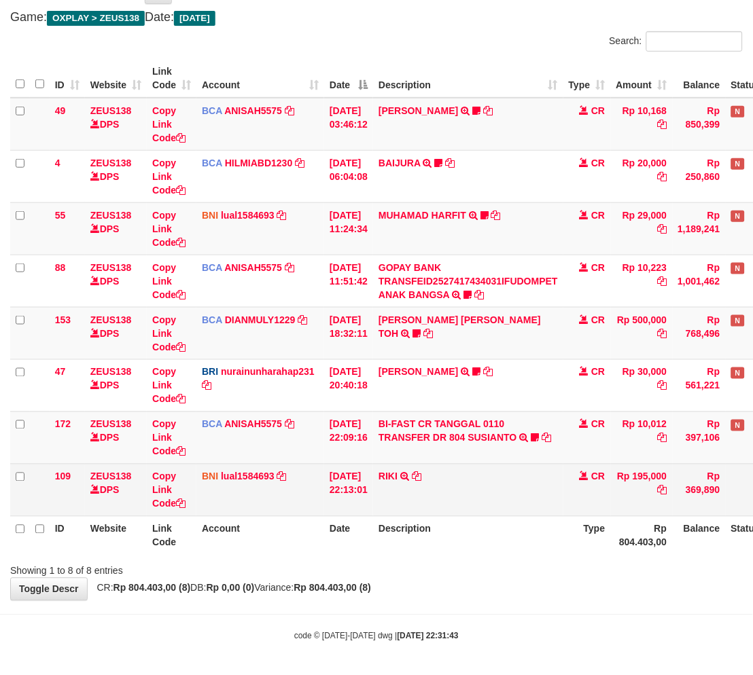
drag, startPoint x: 0, startPoint y: 0, endPoint x: 465, endPoint y: 504, distance: 686.1
click at [465, 504] on td "RIKI TRANSFER DARI SDR RIKI" at bounding box center [468, 490] width 190 height 52
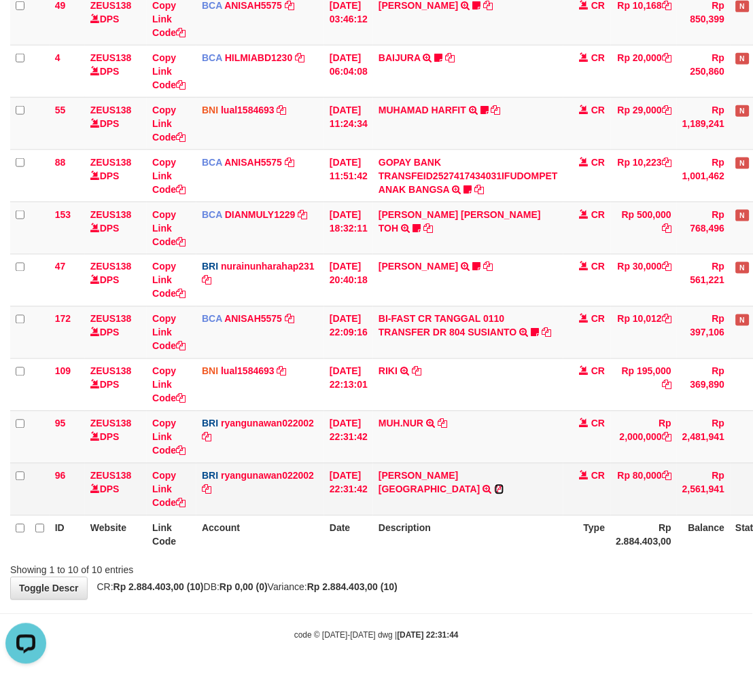
drag, startPoint x: 492, startPoint y: 473, endPoint x: 512, endPoint y: 467, distance: 21.1
click at [495, 485] on icon at bounding box center [500, 490] width 10 height 10
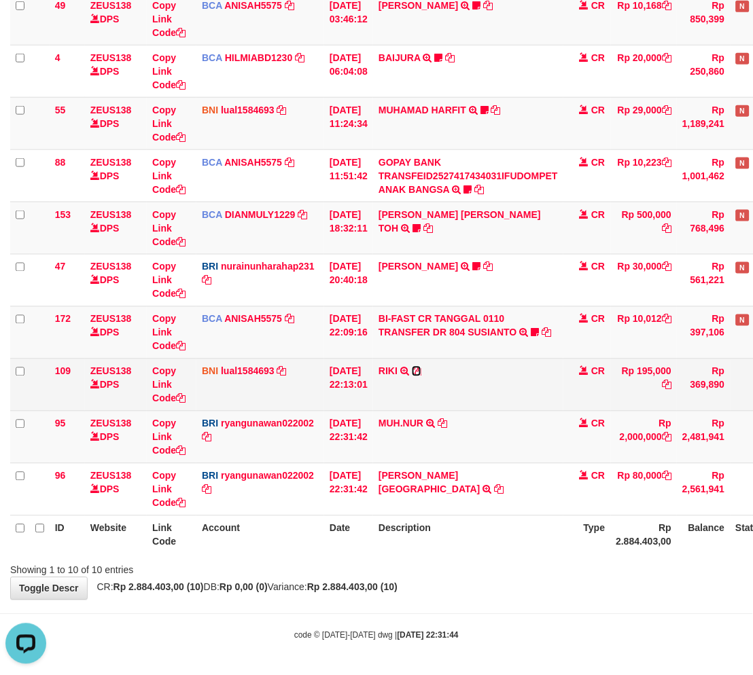
click at [421, 369] on icon at bounding box center [417, 372] width 10 height 10
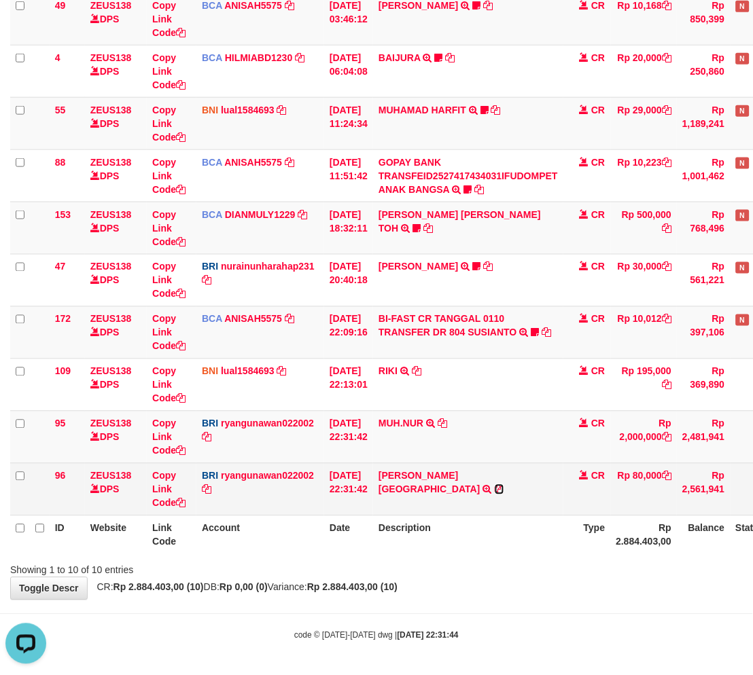
click at [495, 485] on icon at bounding box center [500, 490] width 10 height 10
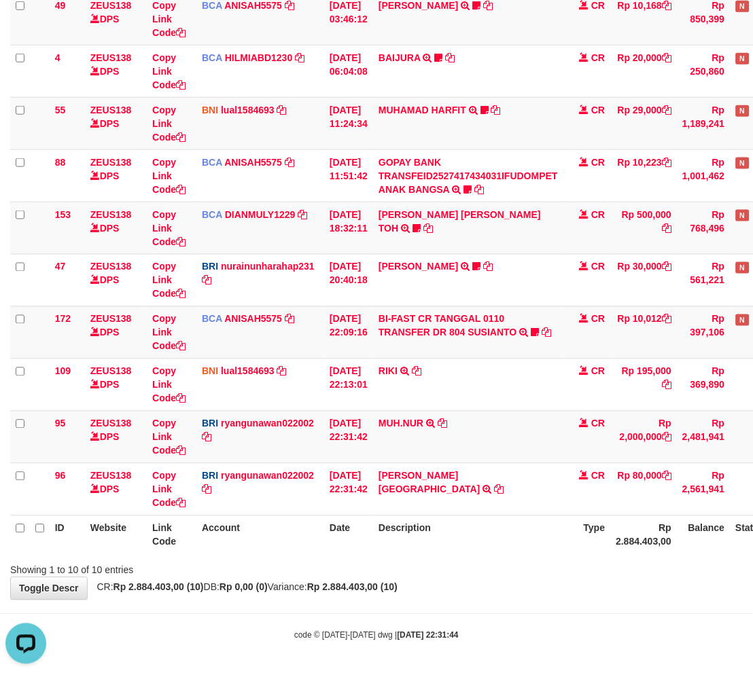
click at [554, 571] on div "Showing 1 to 10 of 10 entries" at bounding box center [376, 567] width 753 height 19
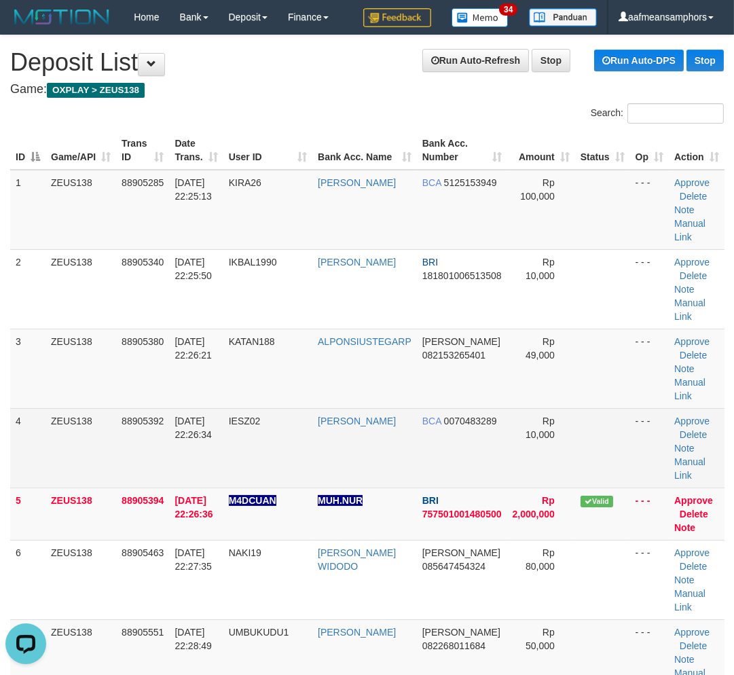
click at [313, 415] on td "IESZ02" at bounding box center [268, 447] width 89 height 79
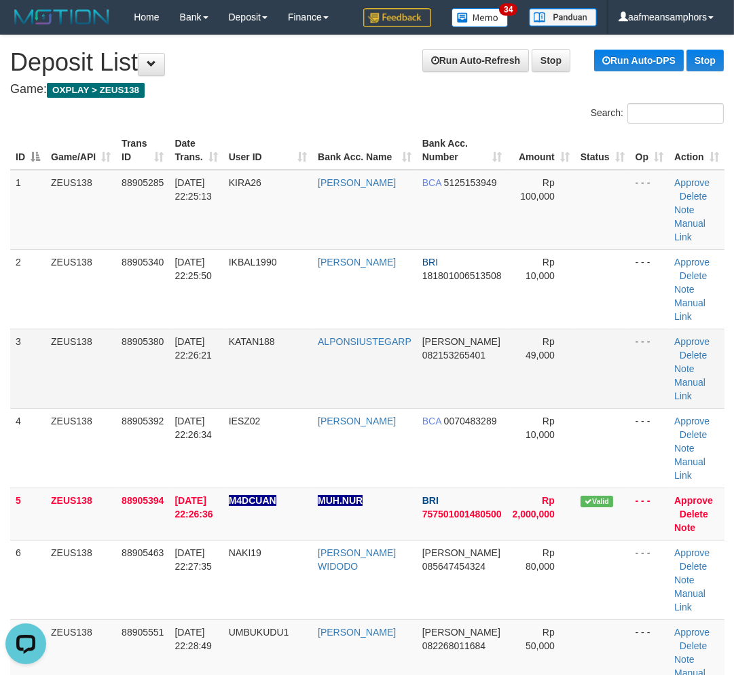
click at [310, 364] on td "KATAN188" at bounding box center [268, 368] width 89 height 79
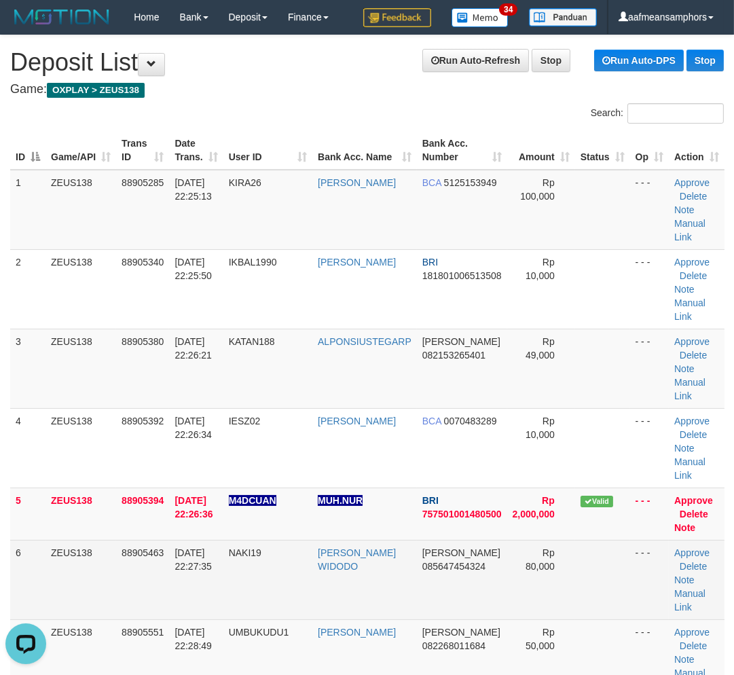
drag, startPoint x: 272, startPoint y: 590, endPoint x: 385, endPoint y: 580, distance: 113.2
click at [319, 585] on tr "6 ZEUS138 88905463 01/10/2025 22:27:35 NAKI19 GALANG BAYU WIDODO DANA 085647454…" at bounding box center [367, 579] width 715 height 79
click at [693, 592] on link "Manual Link" at bounding box center [690, 600] width 31 height 24
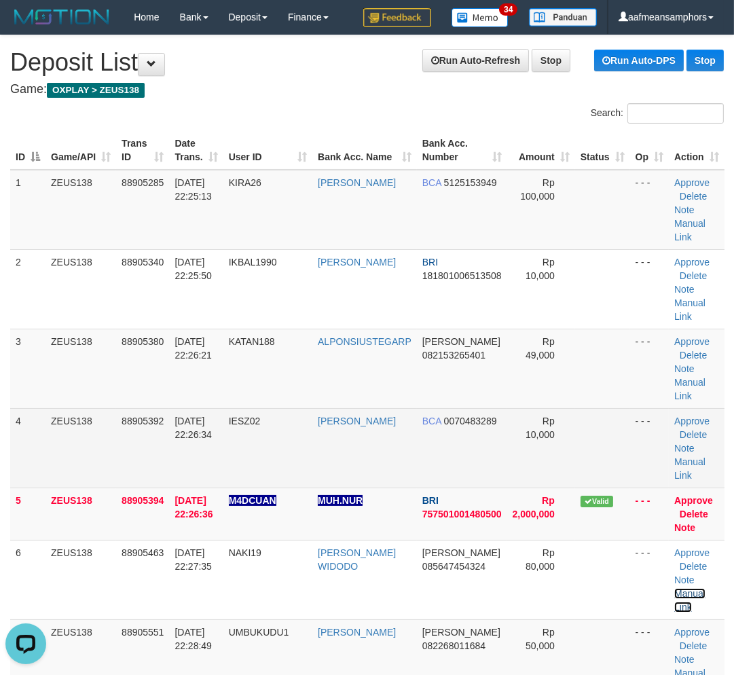
click at [675, 588] on link "Manual Link" at bounding box center [690, 600] width 31 height 24
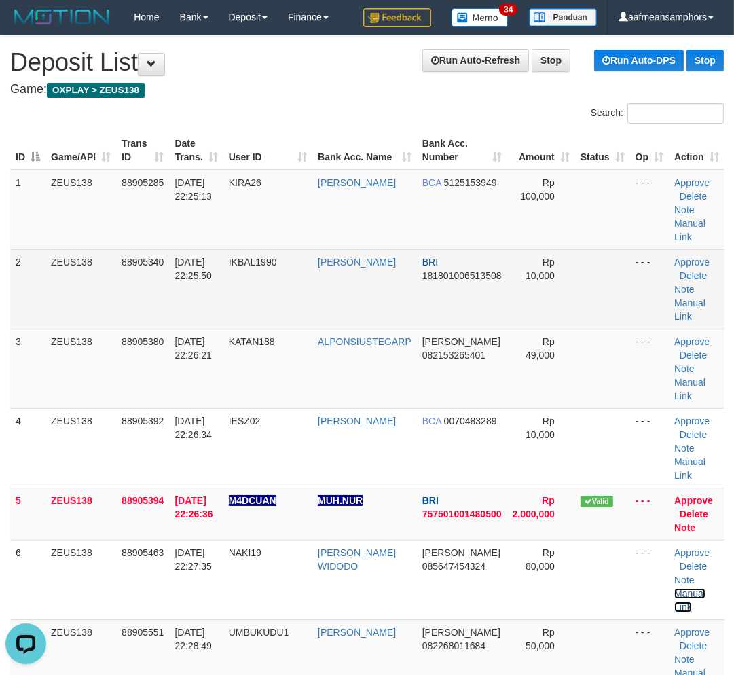
click at [675, 588] on link "Manual Link" at bounding box center [690, 600] width 31 height 24
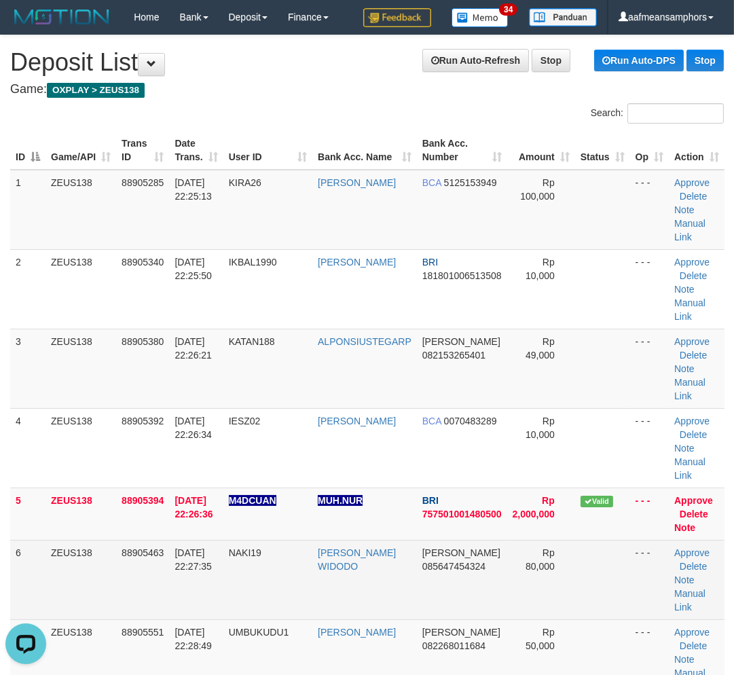
drag, startPoint x: 200, startPoint y: 587, endPoint x: 111, endPoint y: 577, distance: 88.8
click at [166, 582] on tr "6 ZEUS138 88905463 01/10/2025 22:27:35 NAKI19 GALANG BAYU WIDODO DANA 085647454…" at bounding box center [367, 579] width 715 height 79
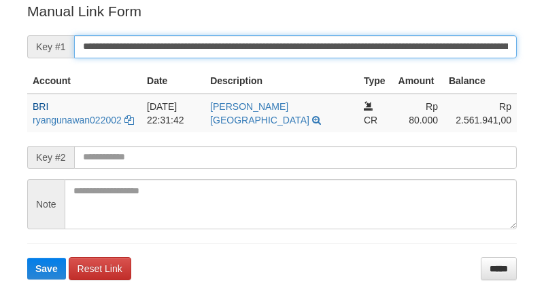
click at [218, 50] on input "**********" at bounding box center [295, 46] width 442 height 23
click at [27, 258] on button "Save" at bounding box center [46, 269] width 39 height 22
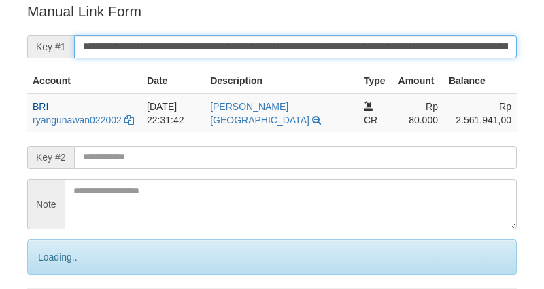
scroll to position [274, 0]
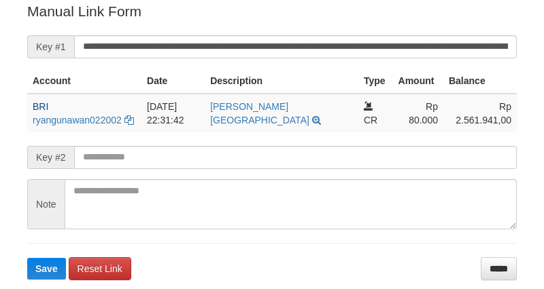
click at [280, 35] on input "**********" at bounding box center [295, 46] width 442 height 23
click at [27, 258] on button "Save" at bounding box center [46, 269] width 39 height 22
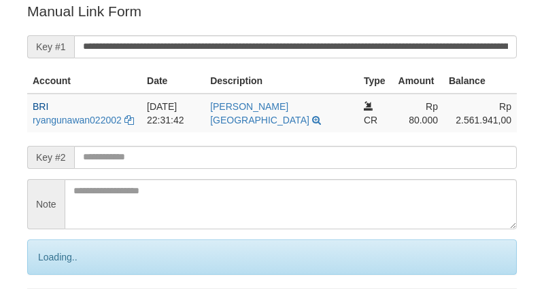
scroll to position [274, 0]
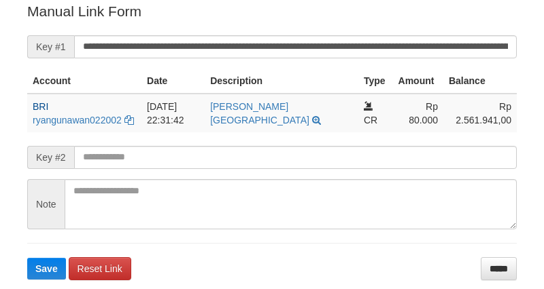
click at [27, 258] on button "Save" at bounding box center [46, 269] width 39 height 22
click at [280, 52] on input "**********" at bounding box center [295, 46] width 442 height 23
click at [27, 258] on button "Save" at bounding box center [46, 269] width 39 height 22
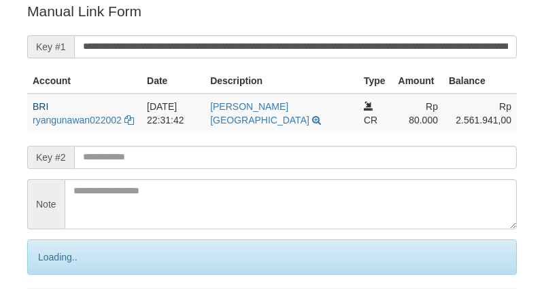
scroll to position [274, 0]
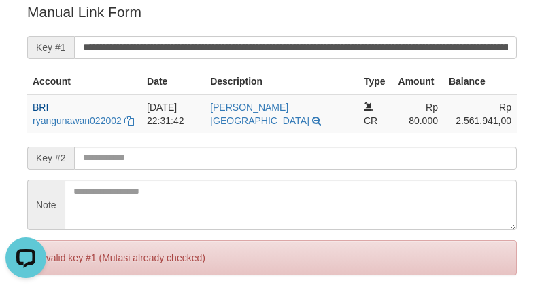
scroll to position [0, 0]
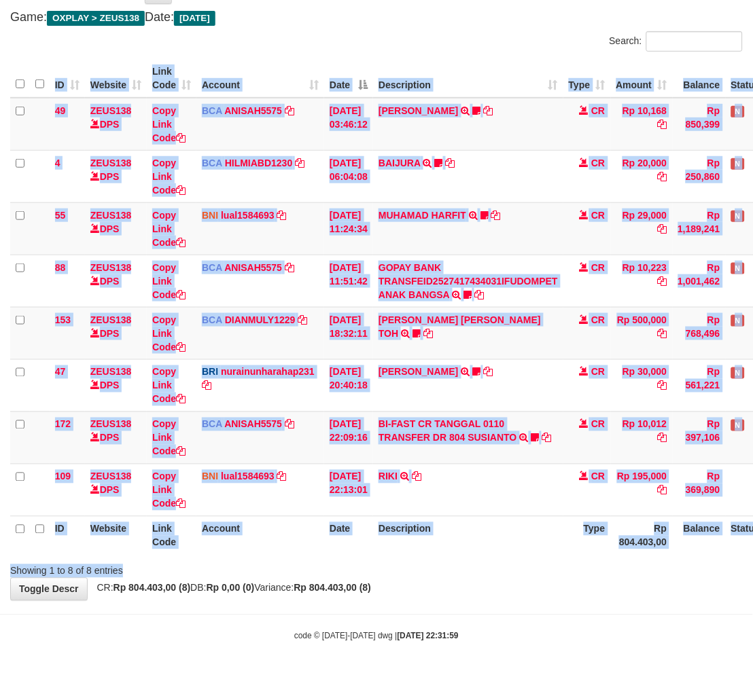
scroll to position [72, 0]
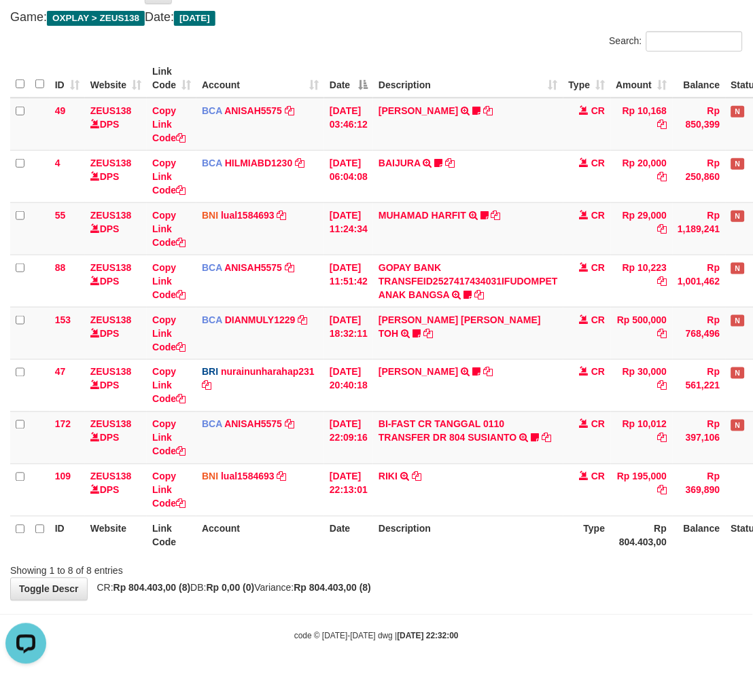
click at [340, 589] on strong "Rp 804.403,00 (8)" at bounding box center [332, 588] width 77 height 11
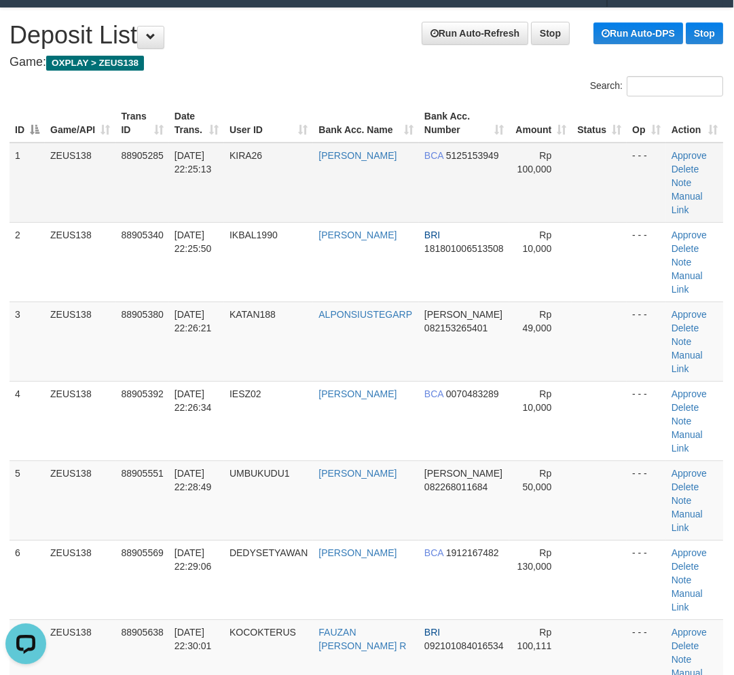
click at [249, 157] on span "KIRA26" at bounding box center [246, 155] width 33 height 11
click at [253, 155] on span "KIRA26" at bounding box center [246, 155] width 33 height 11
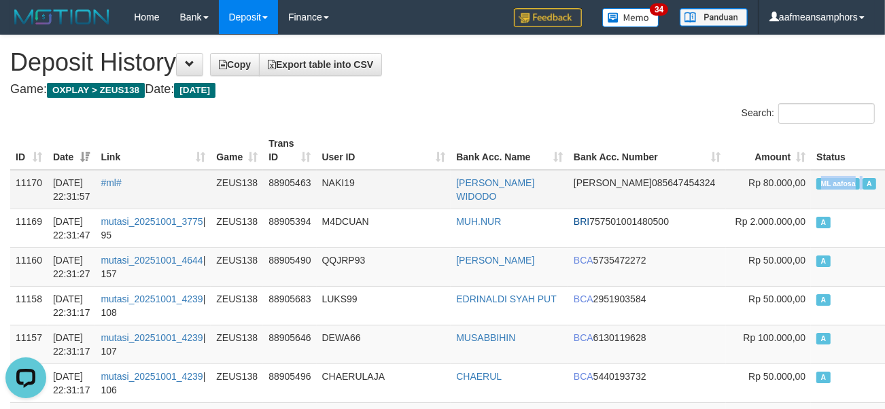
drag, startPoint x: 746, startPoint y: 185, endPoint x: 796, endPoint y: 181, distance: 49.8
click at [811, 181] on td "ML aafosa A" at bounding box center [858, 189] width 94 height 39
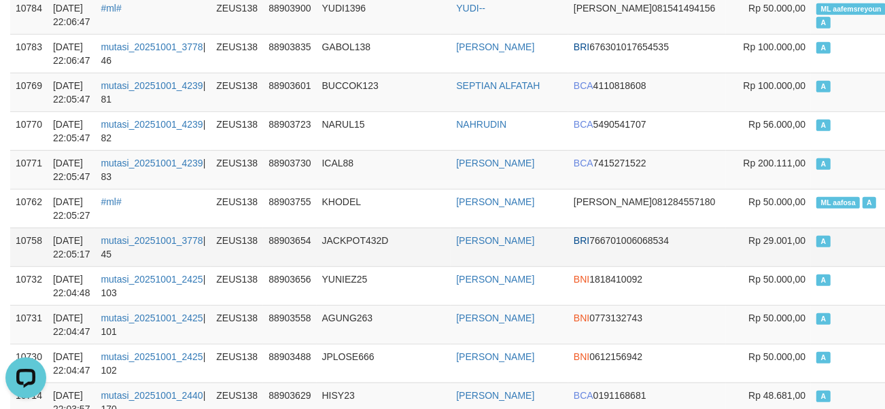
drag, startPoint x: 429, startPoint y: 246, endPoint x: 424, endPoint y: 234, distance: 13.1
click at [423, 246] on td "JACKPOT432D" at bounding box center [384, 247] width 135 height 39
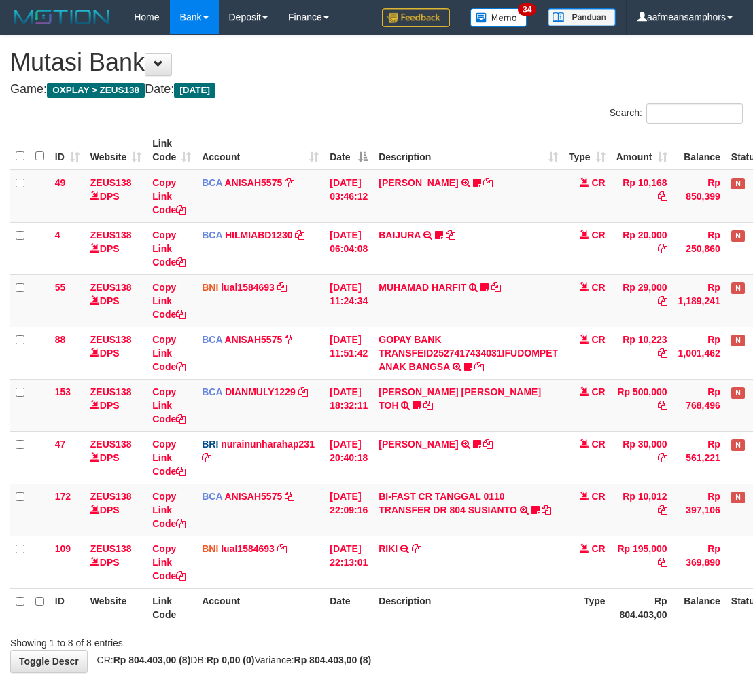
scroll to position [72, 0]
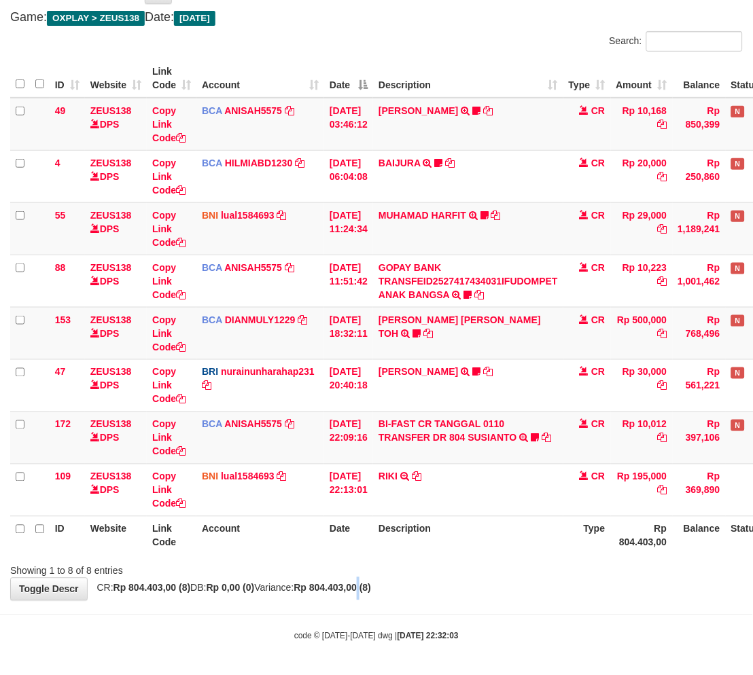
click at [372, 584] on strong "Rp 804.403,00 (8)" at bounding box center [332, 588] width 77 height 11
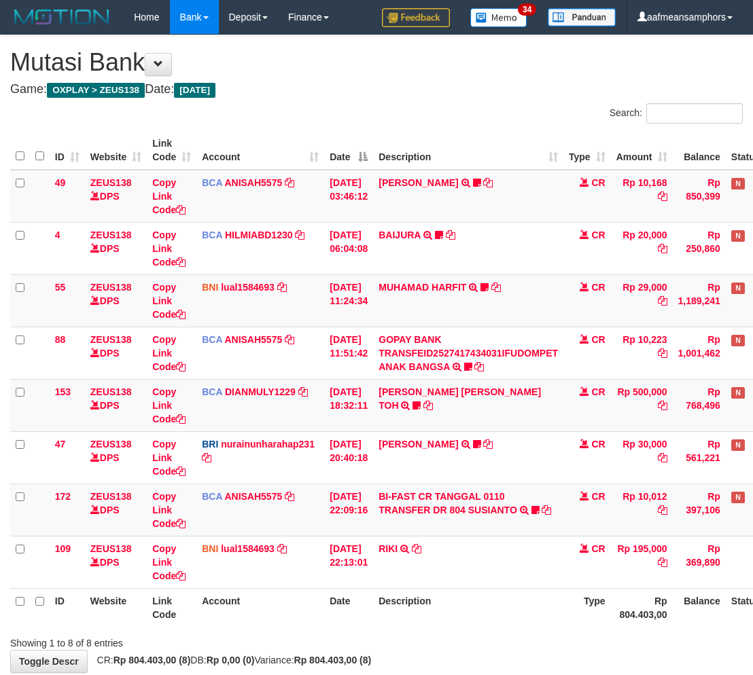
scroll to position [72, 0]
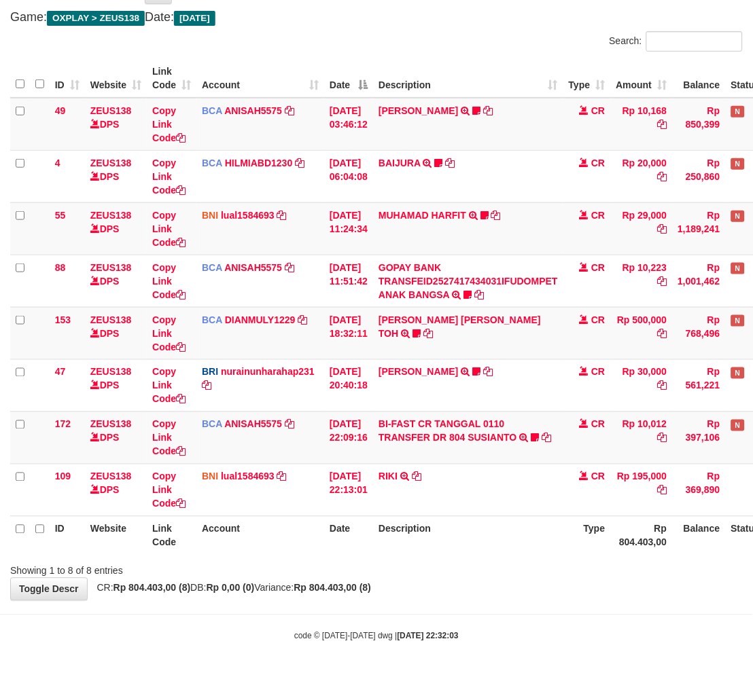
click at [397, 576] on div "**********" at bounding box center [376, 281] width 753 height 637
click at [423, 572] on div "Showing 1 to 8 of 8 entries" at bounding box center [376, 568] width 753 height 19
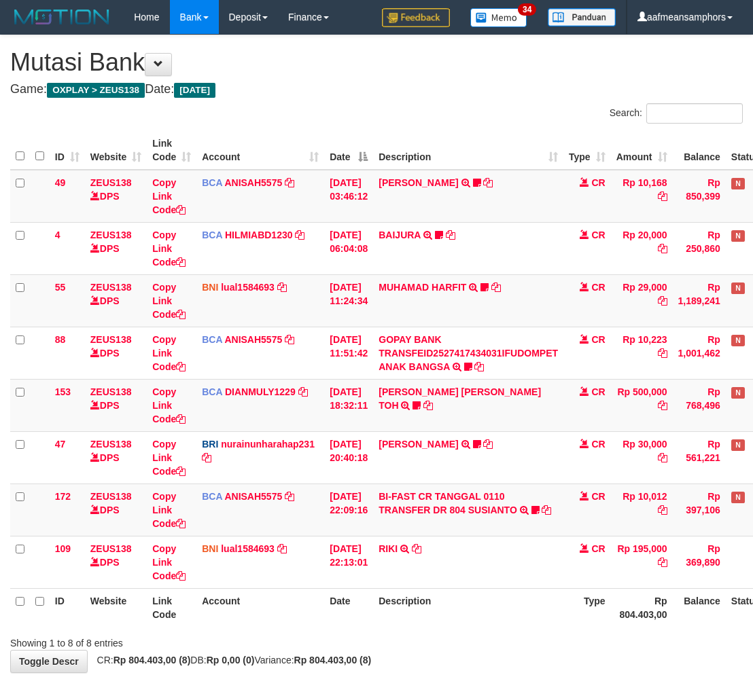
scroll to position [72, 0]
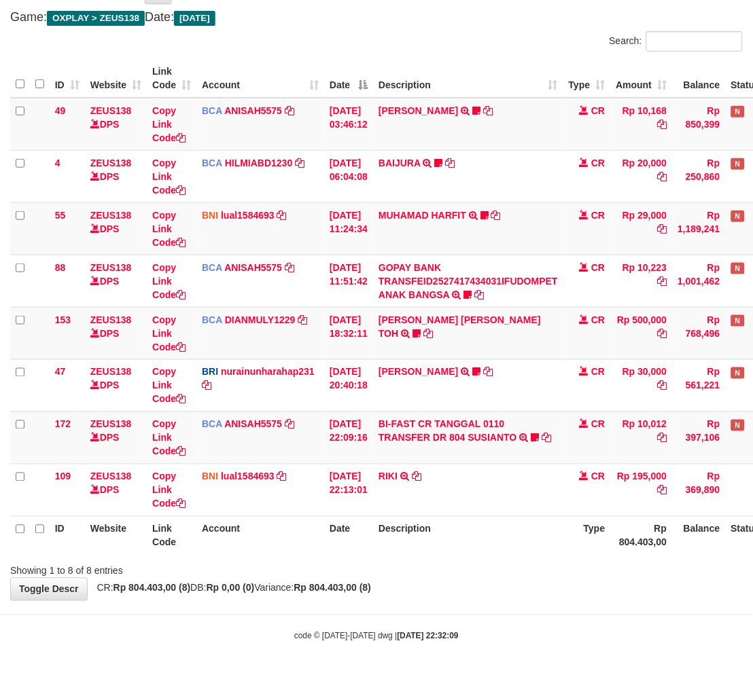
click at [439, 607] on body "Toggle navigation Home Bank Account List Load By Website Group [OXPLAY] ZEUS138…" at bounding box center [376, 302] width 753 height 749
